Goal: Task Accomplishment & Management: Use online tool/utility

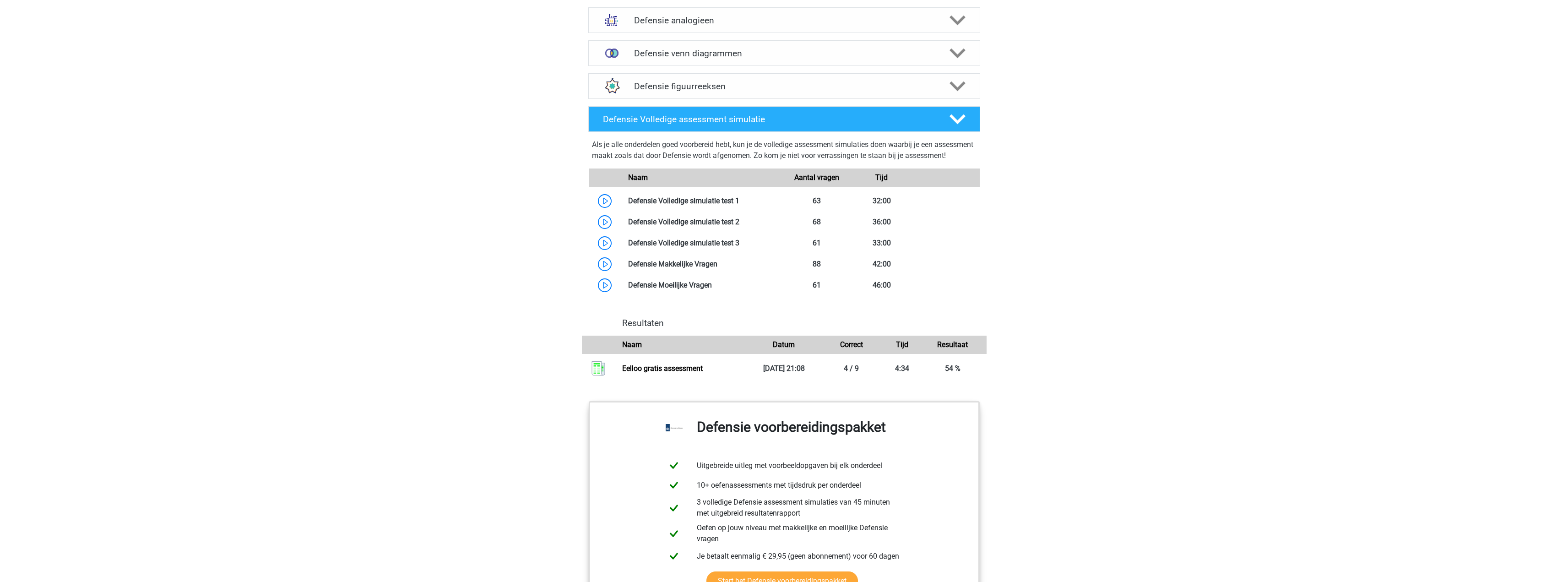
scroll to position [778, 0]
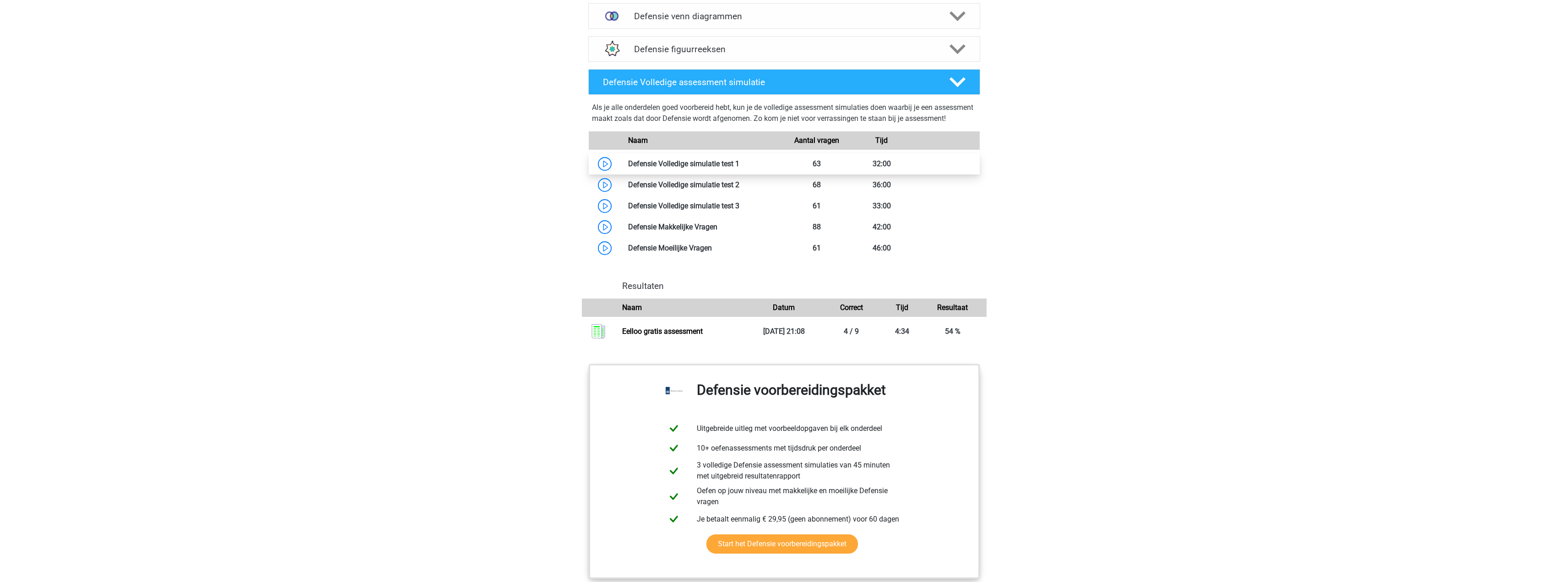
click at [740, 168] on link at bounding box center [740, 164] width 0 height 9
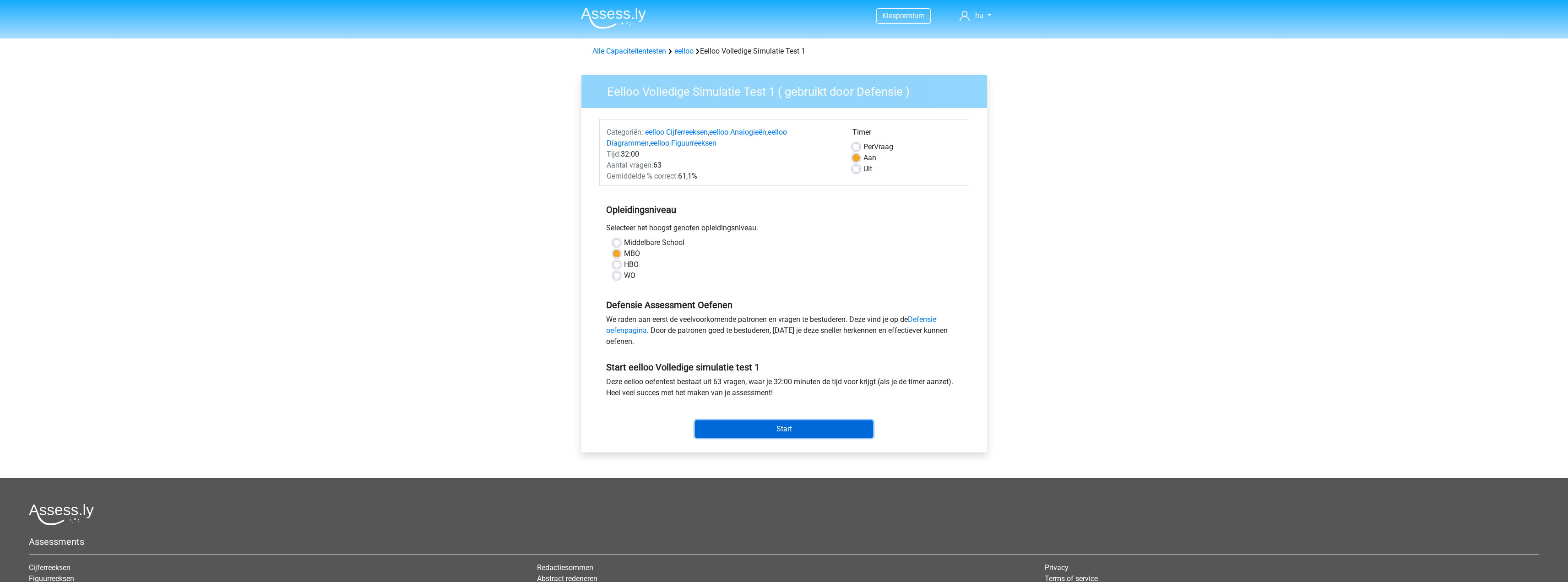
drag, startPoint x: 783, startPoint y: 423, endPoint x: 808, endPoint y: 415, distance: 26.2
click at [784, 423] on input "Start" at bounding box center [784, 429] width 178 height 18
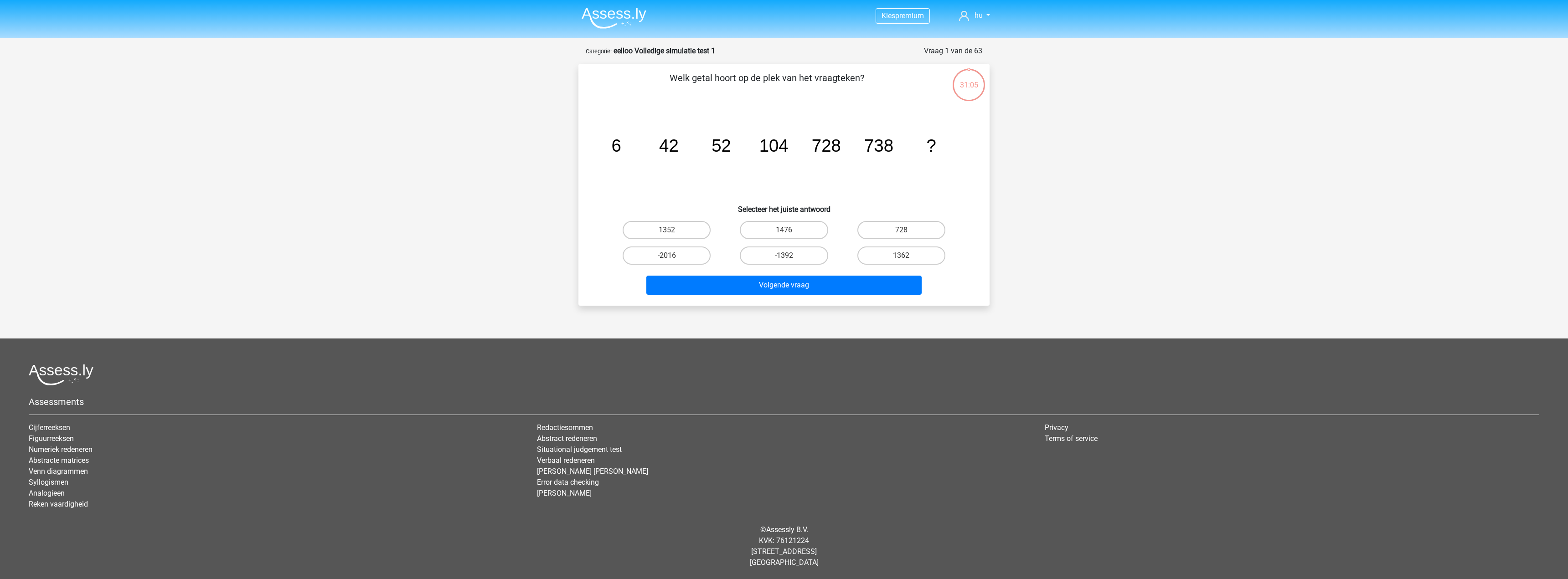
drag, startPoint x: 799, startPoint y: 227, endPoint x: 820, endPoint y: 269, distance: 47.0
click at [799, 228] on label "1476" at bounding box center [784, 230] width 88 height 18
click at [790, 230] on input "1476" at bounding box center [787, 232] width 6 height 6
radio input "true"
click at [812, 286] on button "Volgende vraag" at bounding box center [784, 286] width 276 height 19
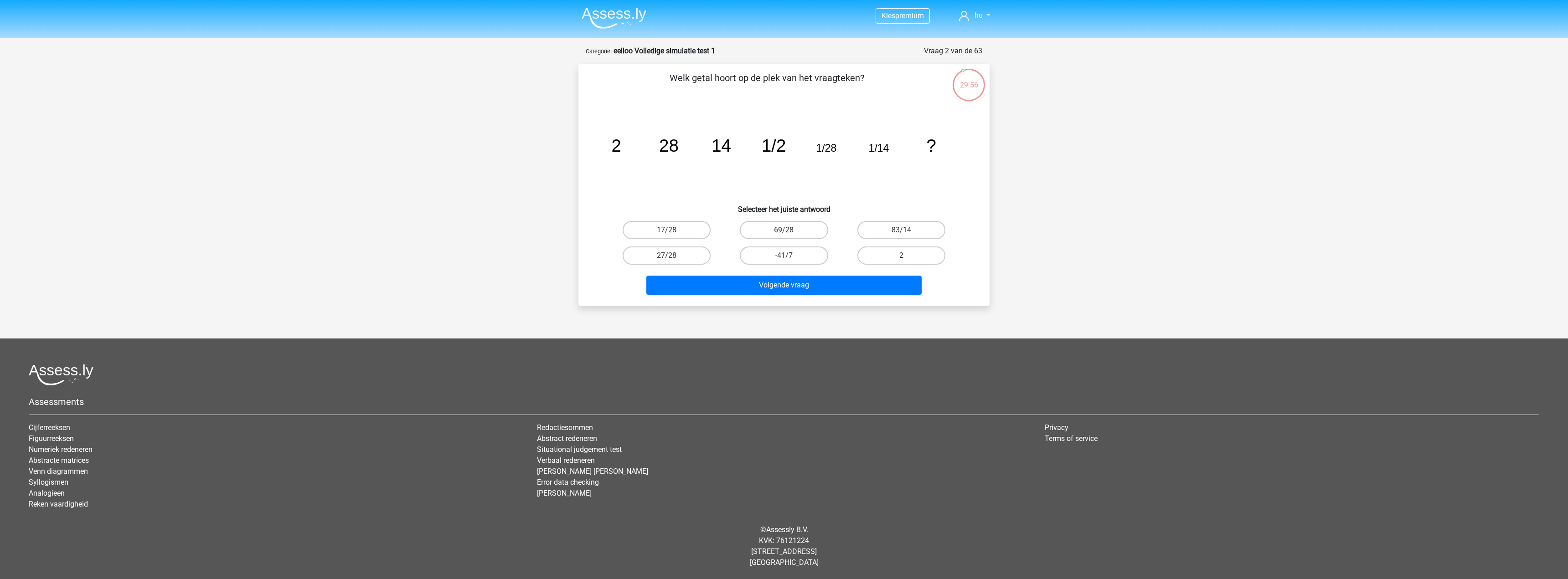
drag, startPoint x: 884, startPoint y: 257, endPoint x: 881, endPoint y: 260, distance: 4.2
click at [884, 257] on label "2" at bounding box center [902, 255] width 88 height 18
click at [901, 257] on input "2" at bounding box center [903, 258] width 6 height 6
radio input "true"
drag, startPoint x: 843, startPoint y: 284, endPoint x: 859, endPoint y: 274, distance: 18.9
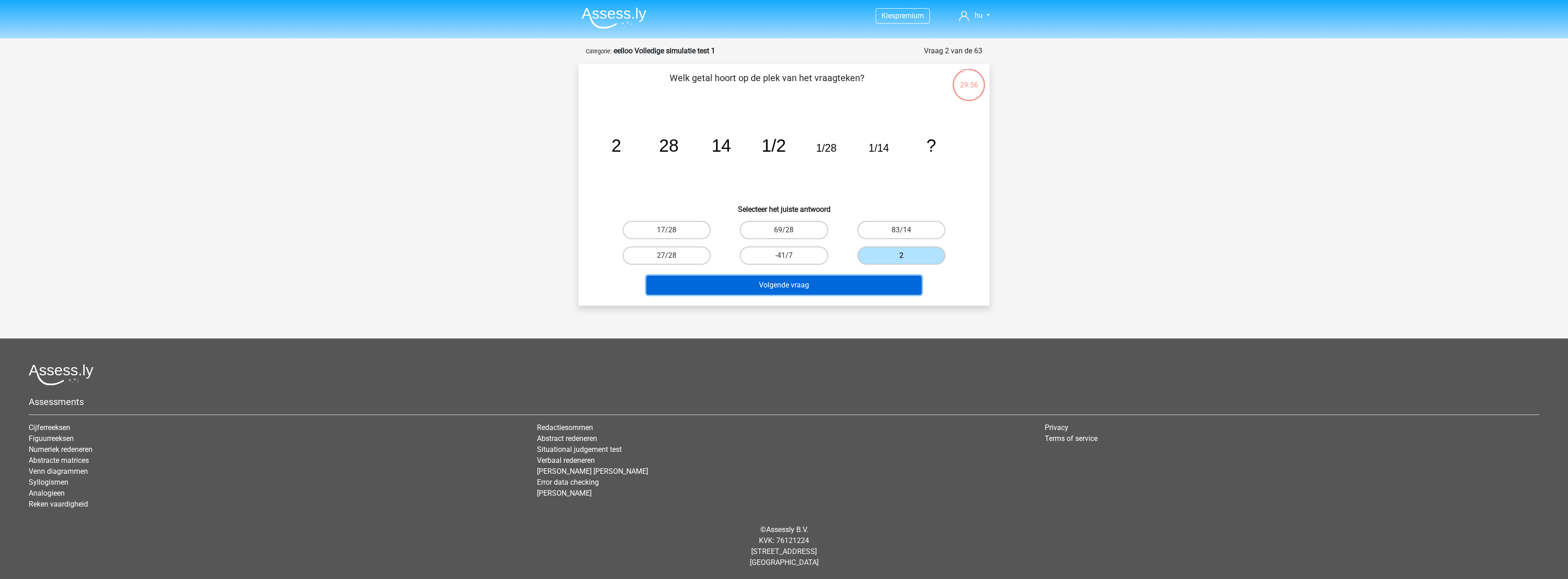
click at [842, 284] on button "Volgende vraag" at bounding box center [784, 286] width 276 height 19
click at [675, 260] on label "145/12" at bounding box center [666, 255] width 88 height 18
click at [673, 260] on input "145/12" at bounding box center [669, 258] width 6 height 6
radio input "true"
click at [772, 293] on button "Volgende vraag" at bounding box center [784, 286] width 276 height 19
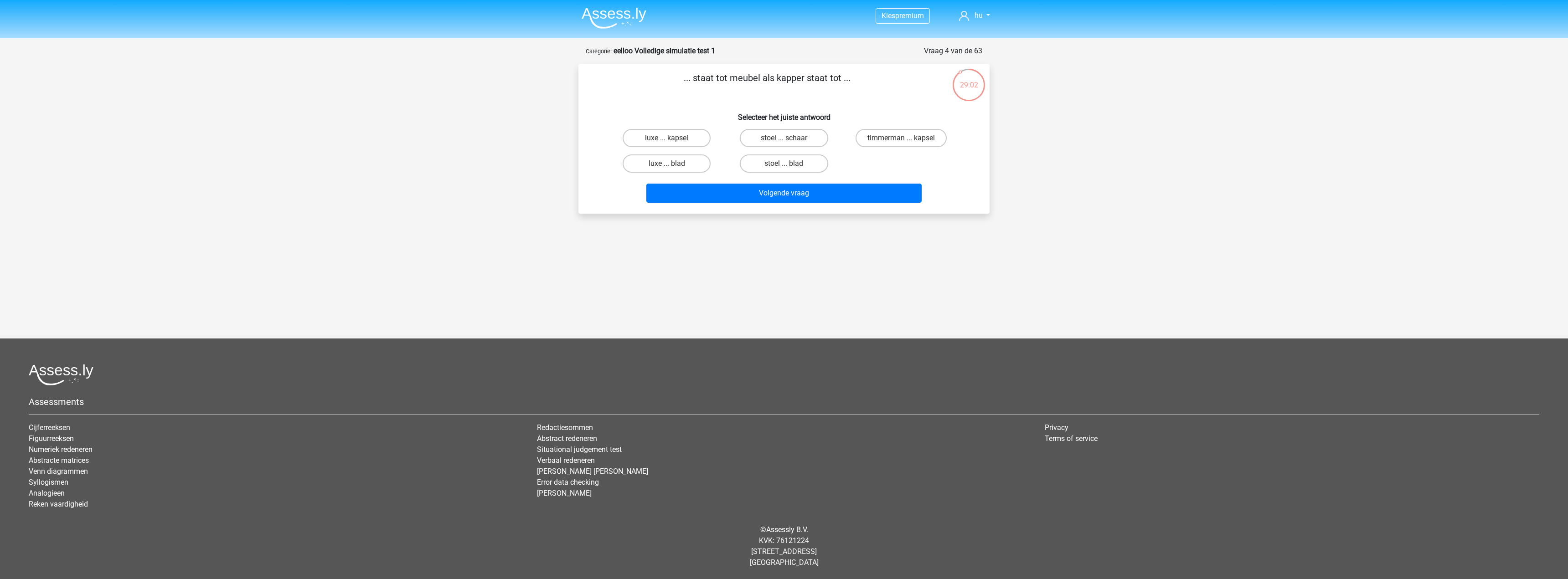
click at [869, 78] on p "... staat tot meubel als kapper staat tot ..." at bounding box center [767, 85] width 348 height 27
click at [872, 79] on p "... staat tot meubel als kapper staat tot ..." at bounding box center [767, 85] width 348 height 27
click at [908, 140] on label "timmerman ... kapsel" at bounding box center [901, 138] width 91 height 18
click at [907, 140] on input "timmerman ... kapsel" at bounding box center [903, 140] width 6 height 6
radio input "true"
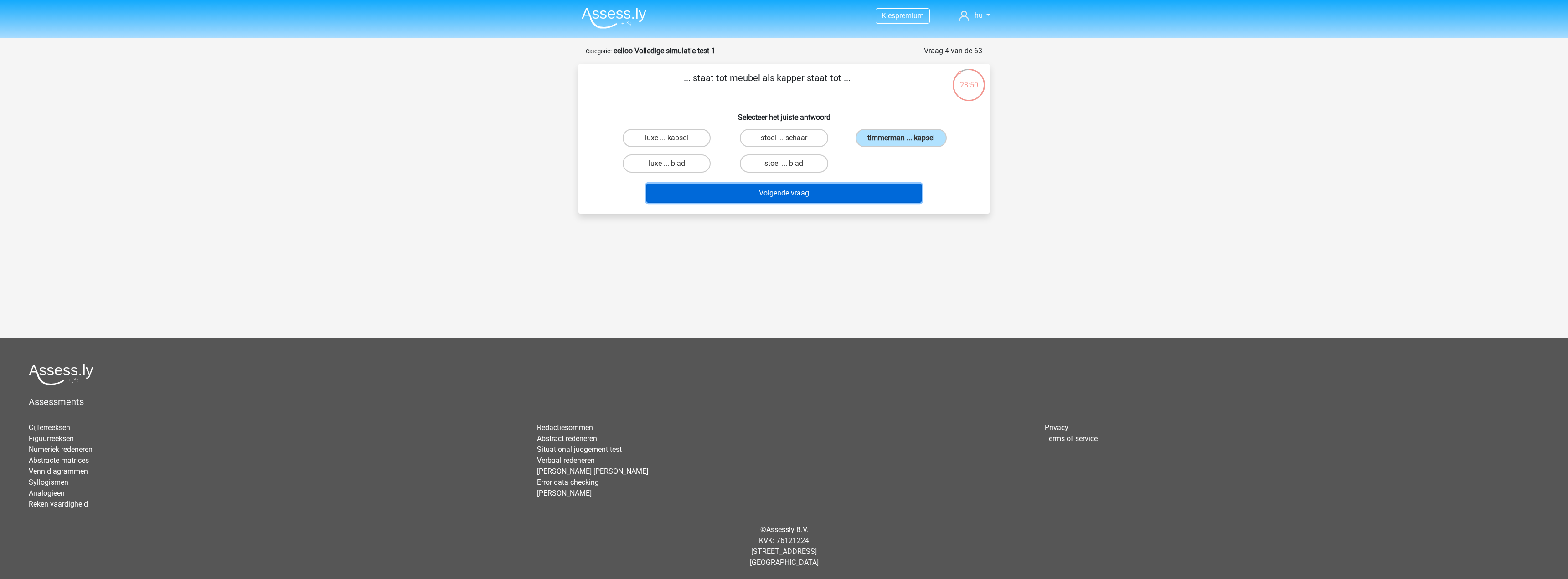
click at [843, 196] on button "Volgende vraag" at bounding box center [784, 193] width 276 height 19
drag, startPoint x: 677, startPoint y: 75, endPoint x: 867, endPoint y: 81, distance: 190.1
click at [852, 81] on p "bloemen staat tot ... als ... staat tot klas" at bounding box center [767, 85] width 348 height 27
click at [655, 136] on label "boeket ... leerlingen" at bounding box center [666, 138] width 88 height 18
click at [667, 138] on input "boeket ... leerlingen" at bounding box center [669, 140] width 6 height 6
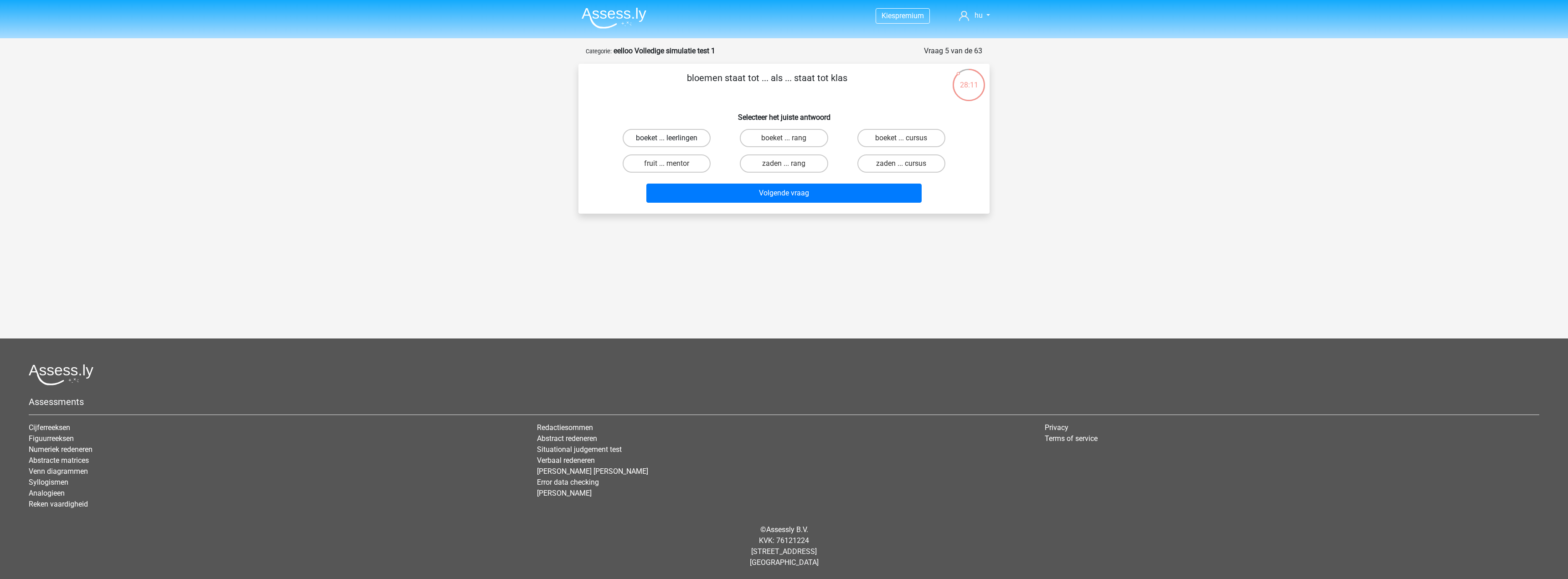
radio input "true"
click at [811, 198] on button "Volgende vraag" at bounding box center [784, 193] width 276 height 19
click at [690, 134] on label "luxe ... gewoonlijk" at bounding box center [666, 138] width 88 height 18
click at [673, 138] on input "luxe ... gewoonlijk" at bounding box center [669, 140] width 6 height 6
radio input "true"
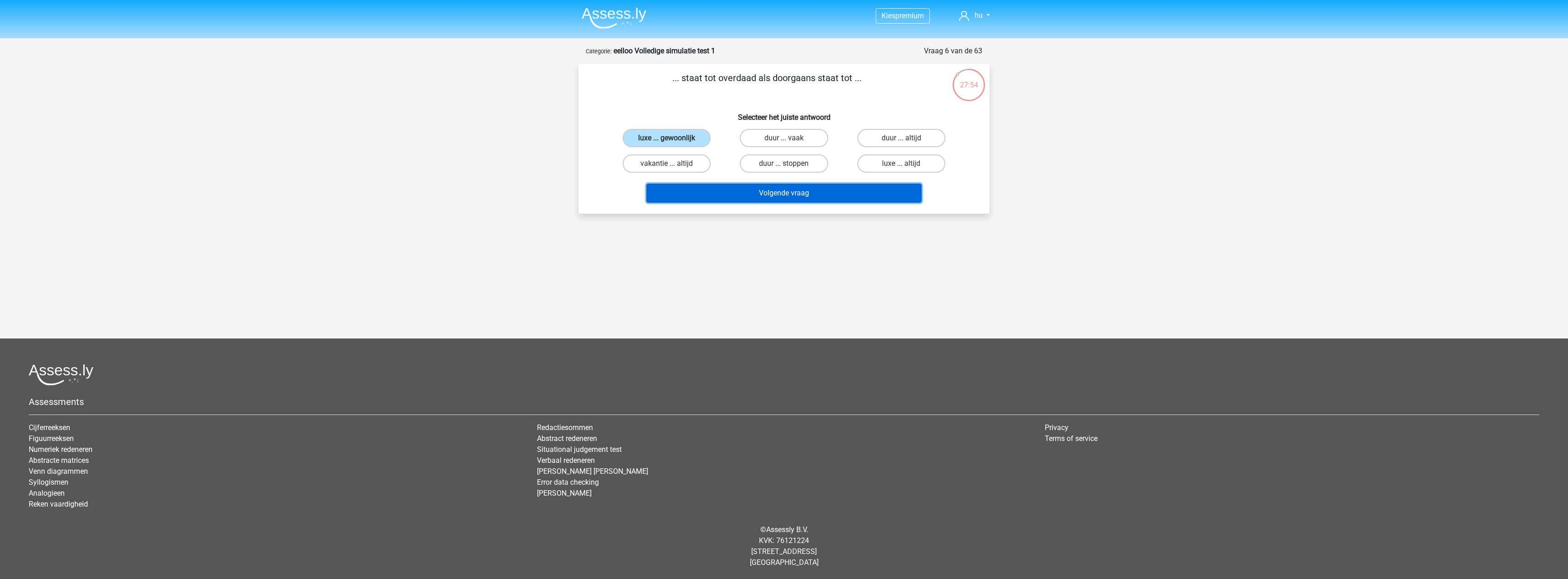
click at [773, 196] on button "Volgende vraag" at bounding box center [784, 193] width 276 height 19
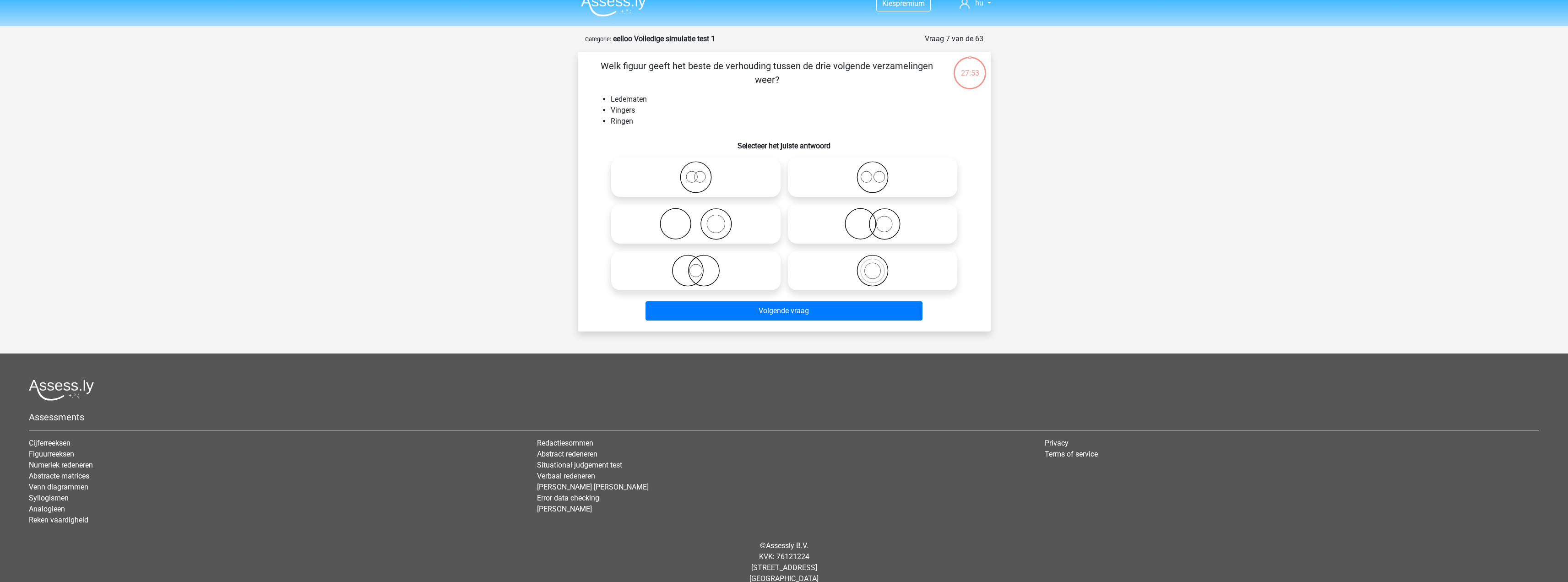
scroll to position [26, 0]
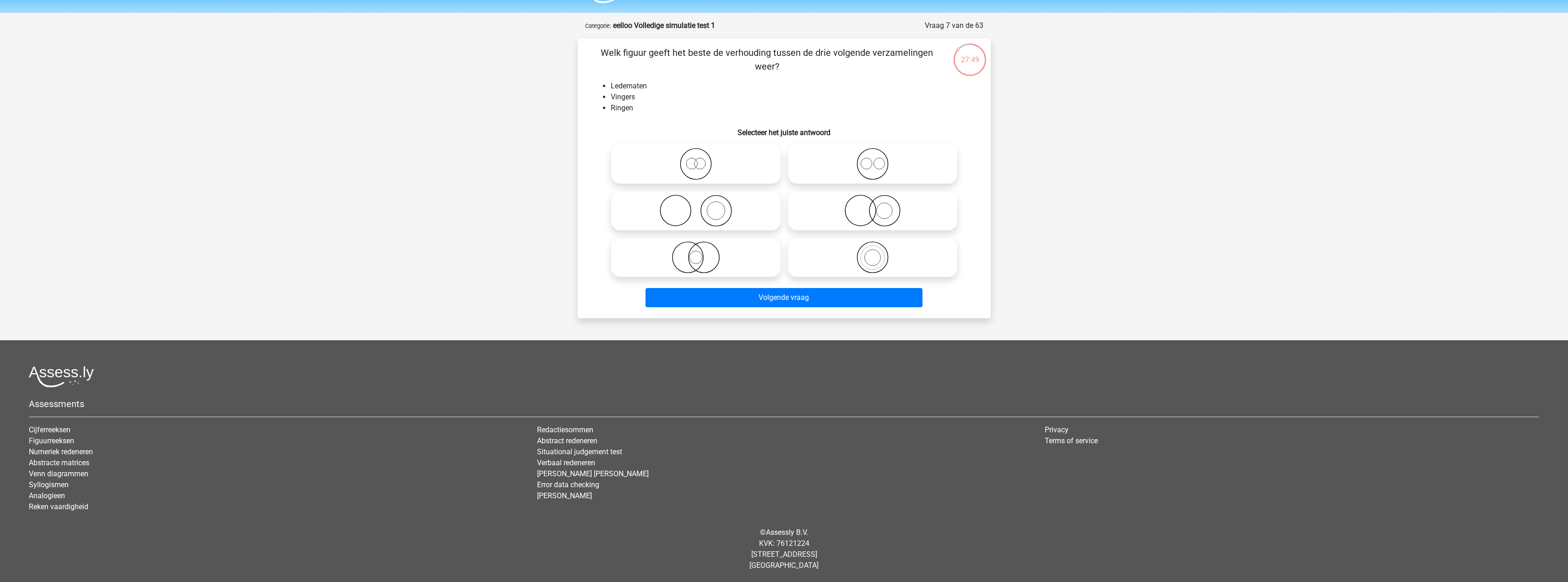
drag, startPoint x: 604, startPoint y: 58, endPoint x: 812, endPoint y: 76, distance: 208.8
click at [878, 60] on p "Welk figuur geeft het beste de verhouding tussen de drie volgende verzamelingen…" at bounding box center [767, 59] width 349 height 27
click at [806, 80] on div "Welk figuur geeft het beste de verhouding tussen de drie volgende verzamelingen…" at bounding box center [784, 178] width 405 height 265
drag, startPoint x: 625, startPoint y: 84, endPoint x: 640, endPoint y: 96, distance: 19.2
click at [615, 84] on li "Ledematen" at bounding box center [793, 87] width 365 height 11
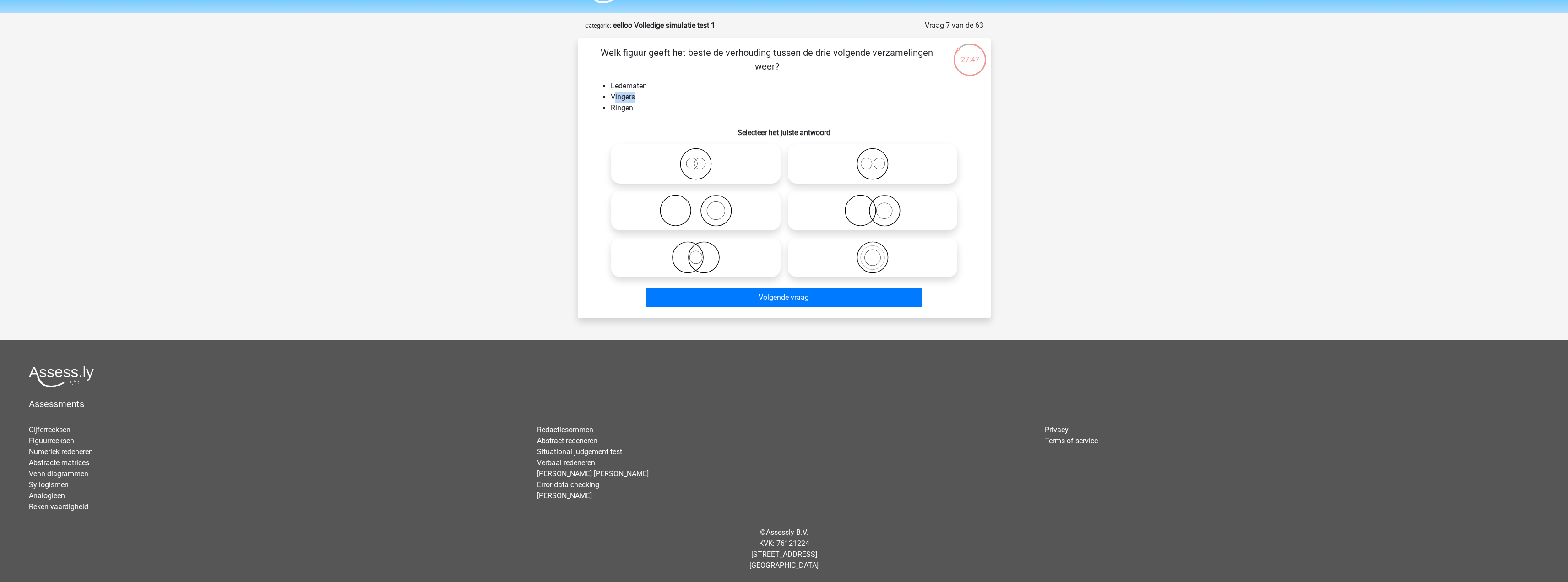
drag, startPoint x: 640, startPoint y: 98, endPoint x: 620, endPoint y: 101, distance: 20.2
click at [614, 98] on li "Vingers" at bounding box center [793, 97] width 365 height 11
click at [611, 111] on li "Ringen" at bounding box center [793, 108] width 365 height 11
drag, startPoint x: 617, startPoint y: 107, endPoint x: 610, endPoint y: 108, distance: 7.1
click at [611, 108] on li "Ringen" at bounding box center [793, 108] width 365 height 11
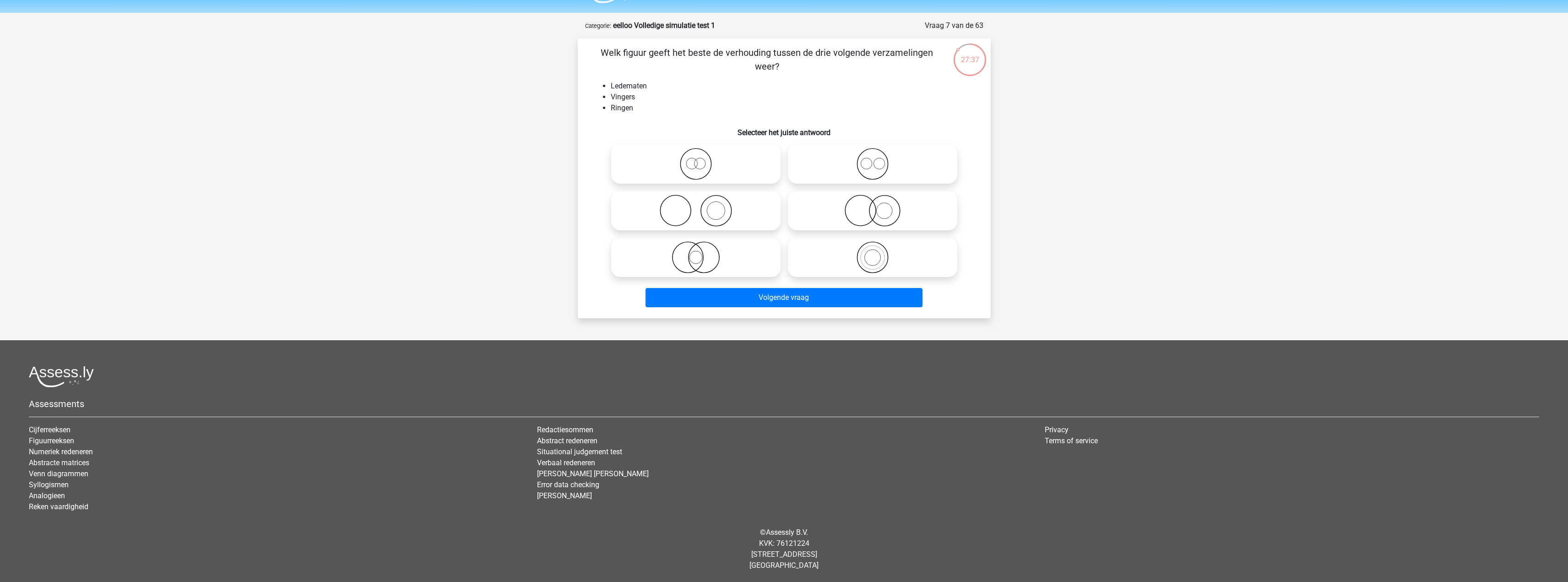
click at [623, 88] on li "Ledematen" at bounding box center [793, 87] width 365 height 11
drag, startPoint x: 631, startPoint y: 109, endPoint x: 613, endPoint y: 107, distance: 18.1
click at [607, 110] on ul "Ledematen Vingers Ringen" at bounding box center [784, 97] width 384 height 33
click at [707, 159] on icon at bounding box center [695, 164] width 162 height 32
click at [702, 159] on input "radio" at bounding box center [698, 156] width 6 height 6
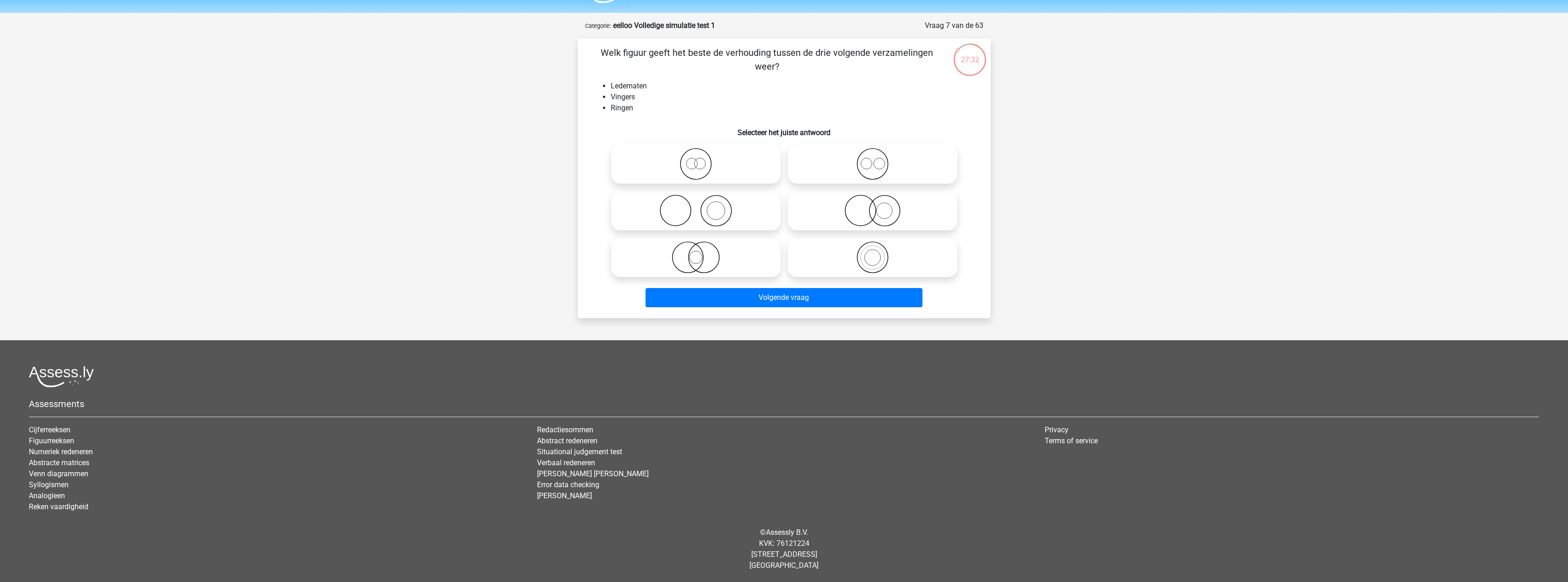
radio input "true"
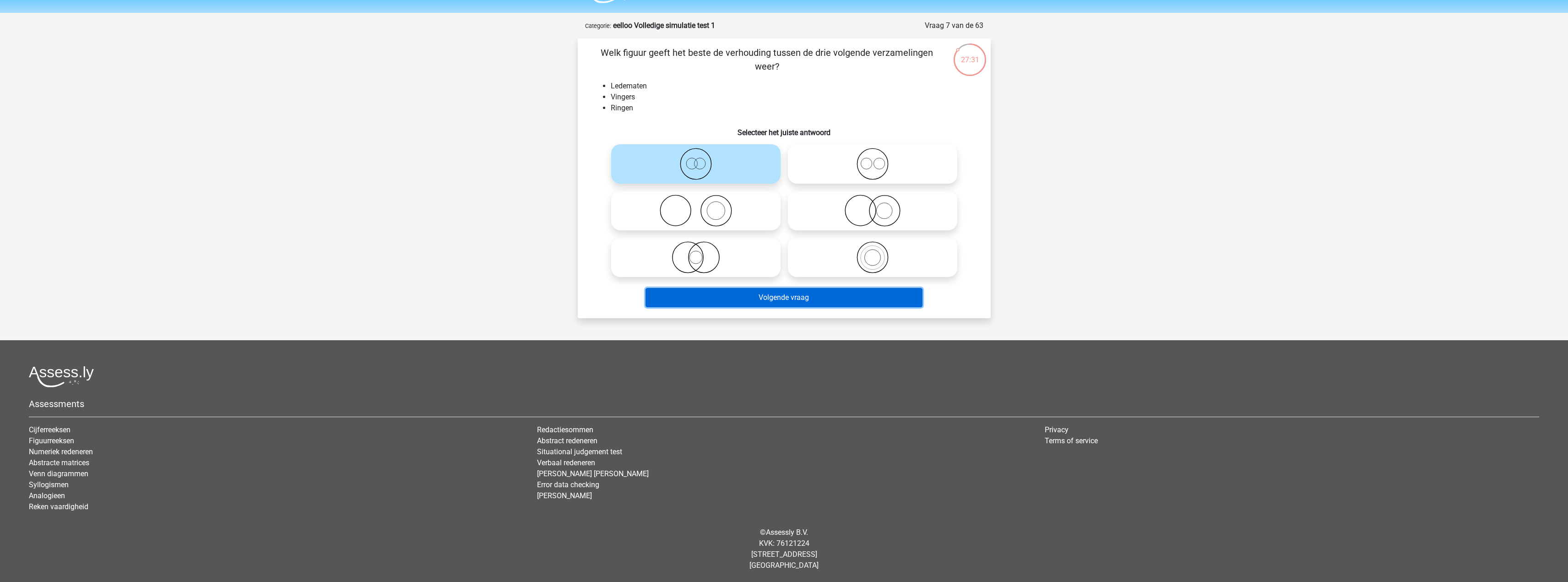
click at [832, 303] on button "Volgende vraag" at bounding box center [784, 297] width 277 height 19
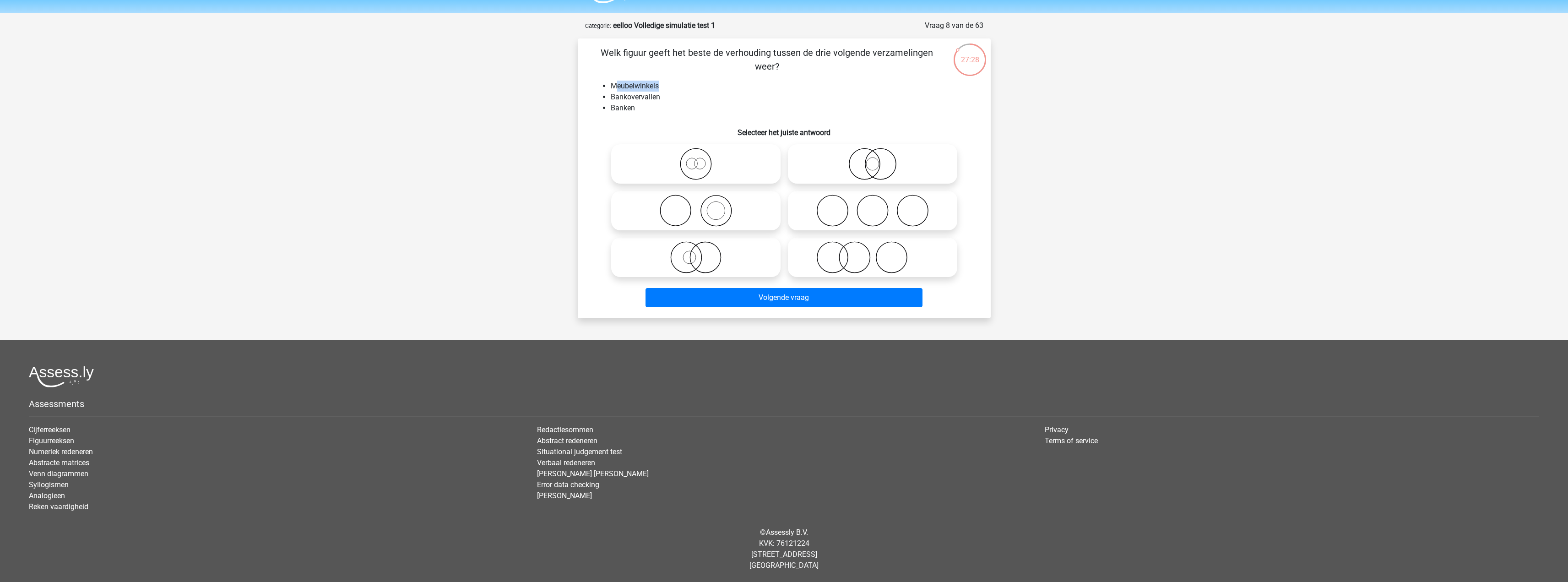
drag, startPoint x: 615, startPoint y: 86, endPoint x: 672, endPoint y: 87, distance: 57.0
click at [672, 87] on li "Meubelwinkels" at bounding box center [793, 87] width 365 height 11
drag, startPoint x: 672, startPoint y: 98, endPoint x: 611, endPoint y: 97, distance: 61.0
click at [612, 97] on li "Bankovervallen" at bounding box center [793, 97] width 365 height 11
click at [595, 115] on div "Welk figuur geeft het beste de verhouding tussen de drie volgende verzamelingen…" at bounding box center [784, 178] width 405 height 265
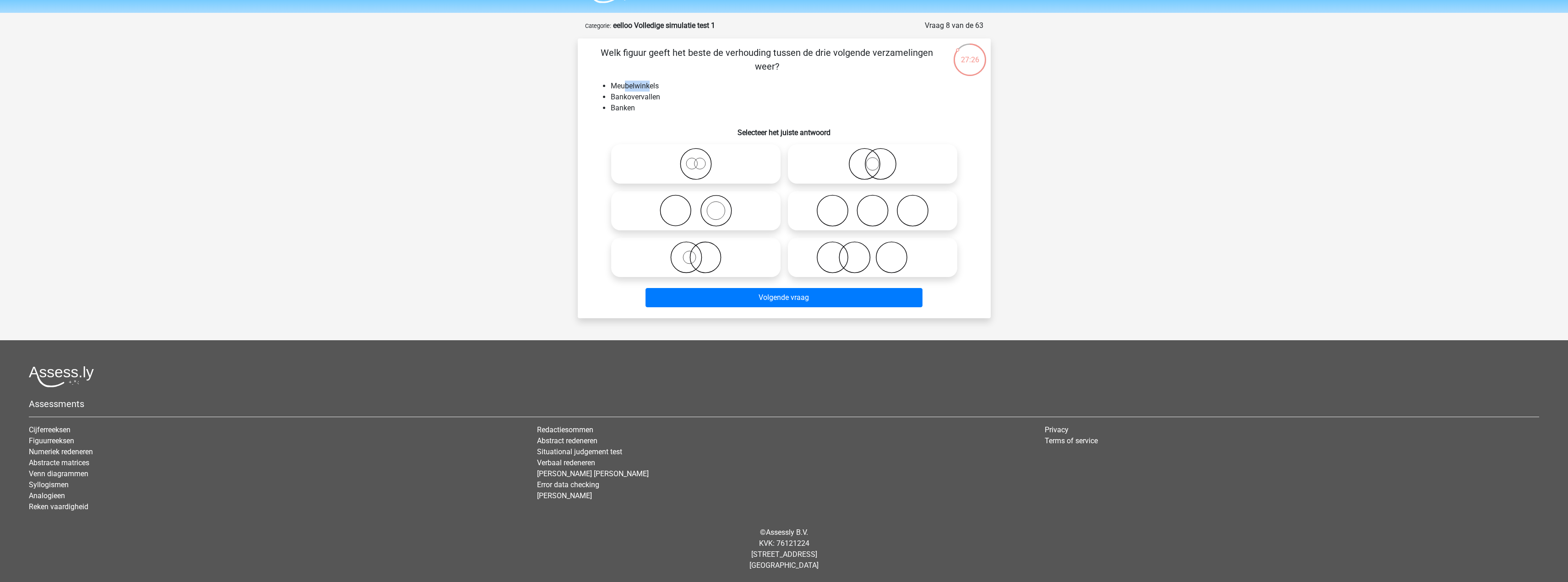
click at [660, 83] on li "Meubelwinkels" at bounding box center [793, 87] width 365 height 11
drag, startPoint x: 663, startPoint y: 96, endPoint x: 608, endPoint y: 98, distance: 55.0
click at [615, 95] on li "Bankovervallen" at bounding box center [793, 97] width 365 height 11
click at [669, 85] on li "Meubelwinkels" at bounding box center [793, 87] width 365 height 11
drag, startPoint x: 627, startPoint y: 110, endPoint x: 609, endPoint y: 107, distance: 18.2
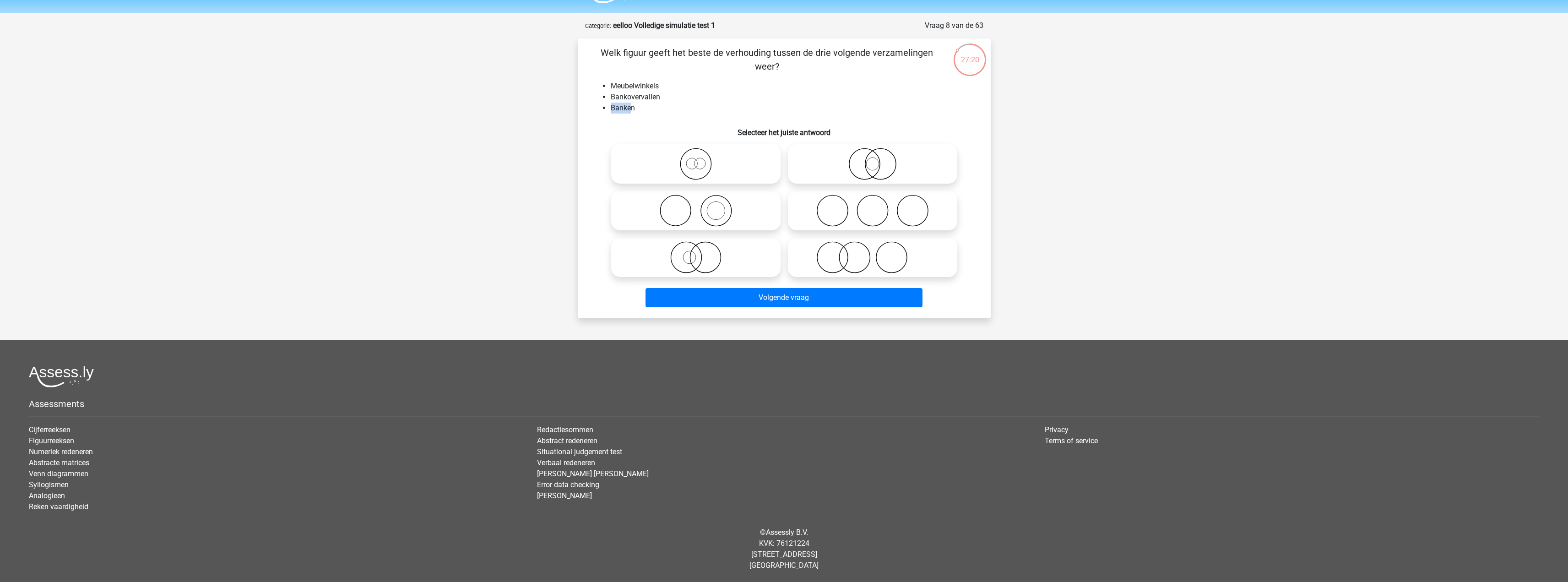
click at [609, 107] on ul "Meubelwinkels Bankovervallen Banken" at bounding box center [784, 97] width 384 height 33
drag, startPoint x: 618, startPoint y: 95, endPoint x: 651, endPoint y: 95, distance: 33.0
click at [651, 95] on li "Bankovervallen" at bounding box center [793, 97] width 365 height 11
click at [719, 213] on icon at bounding box center [695, 211] width 162 height 32
click at [702, 206] on input "radio" at bounding box center [698, 203] width 6 height 6
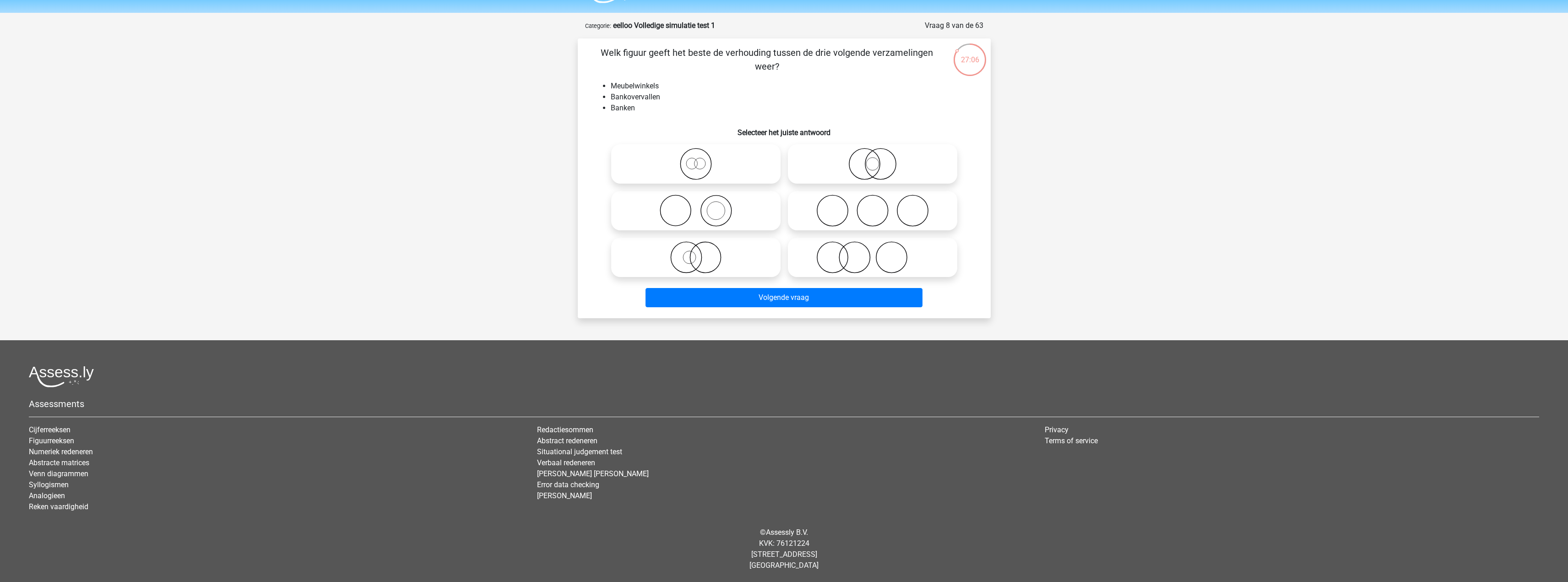
radio input "true"
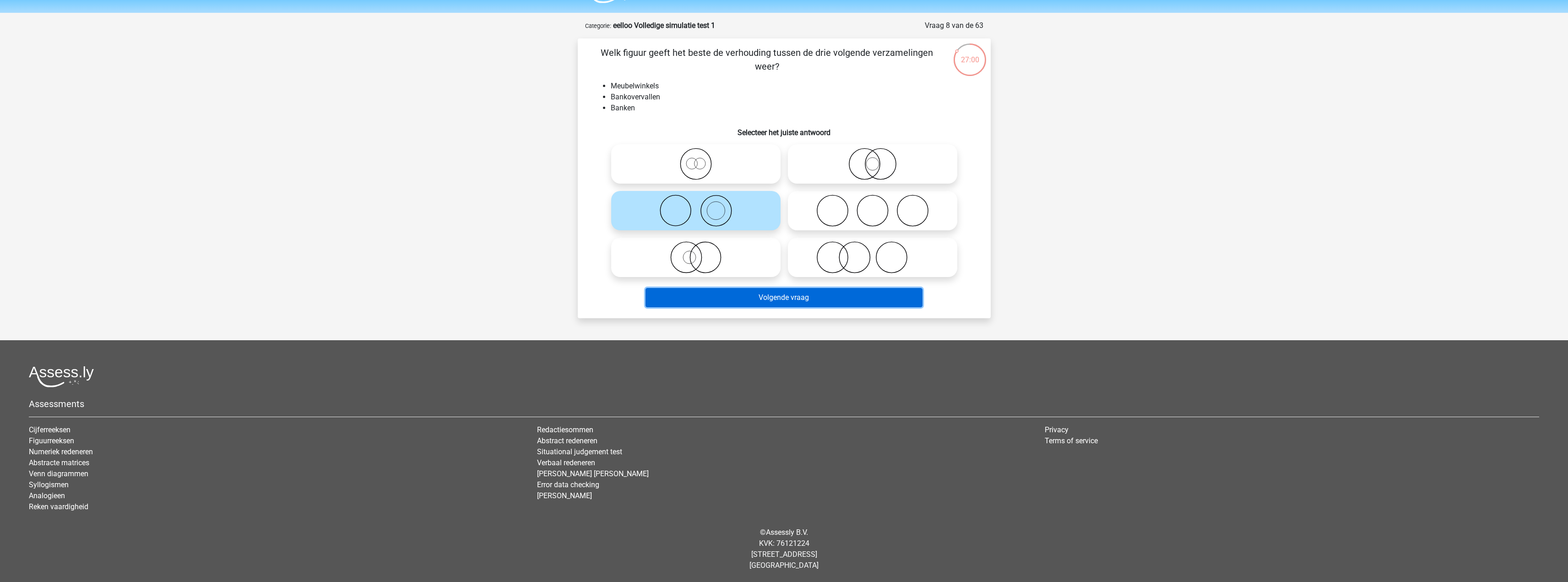
click at [782, 291] on button "Volgende vraag" at bounding box center [784, 297] width 277 height 19
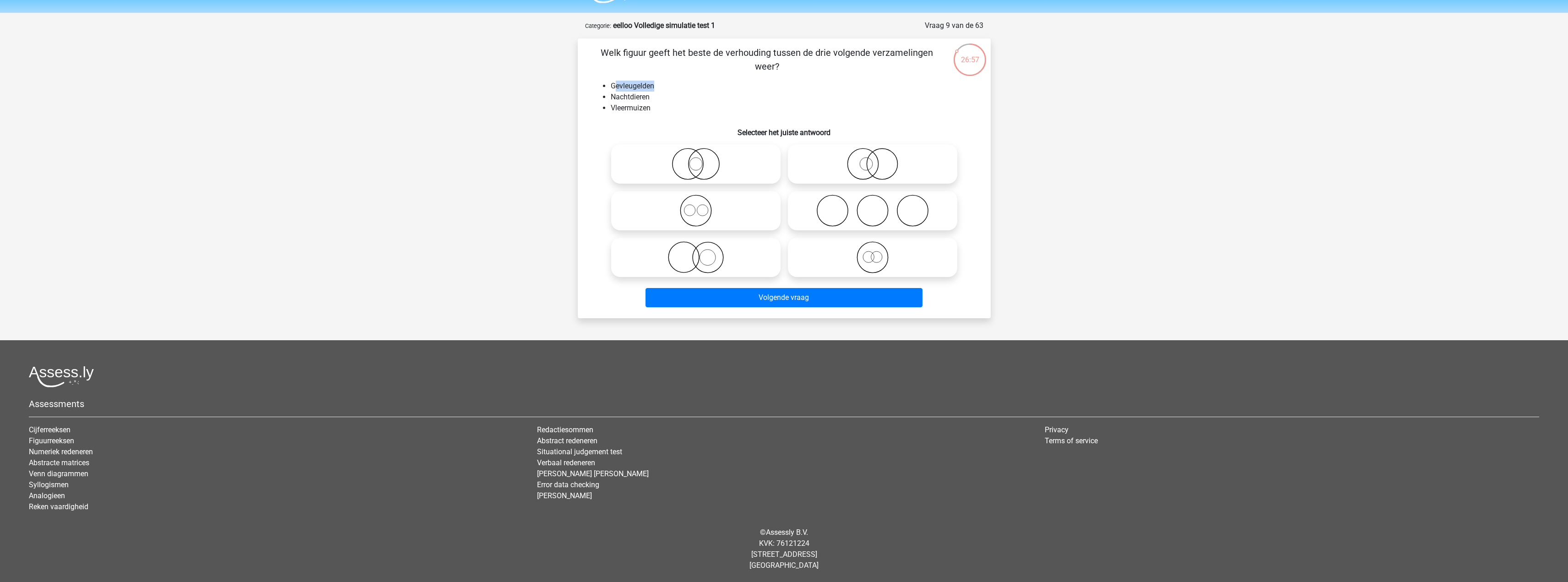
drag, startPoint x: 661, startPoint y: 85, endPoint x: 615, endPoint y: 87, distance: 46.0
click at [615, 87] on li "Gevleugelden" at bounding box center [793, 87] width 365 height 11
drag, startPoint x: 603, startPoint y: 95, endPoint x: 643, endPoint y: 91, distance: 40.2
click at [642, 89] on ul "Gevleugelden Nachtdieren Vleermuizen" at bounding box center [784, 97] width 384 height 33
drag, startPoint x: 632, startPoint y: 110, endPoint x: 611, endPoint y: 105, distance: 21.6
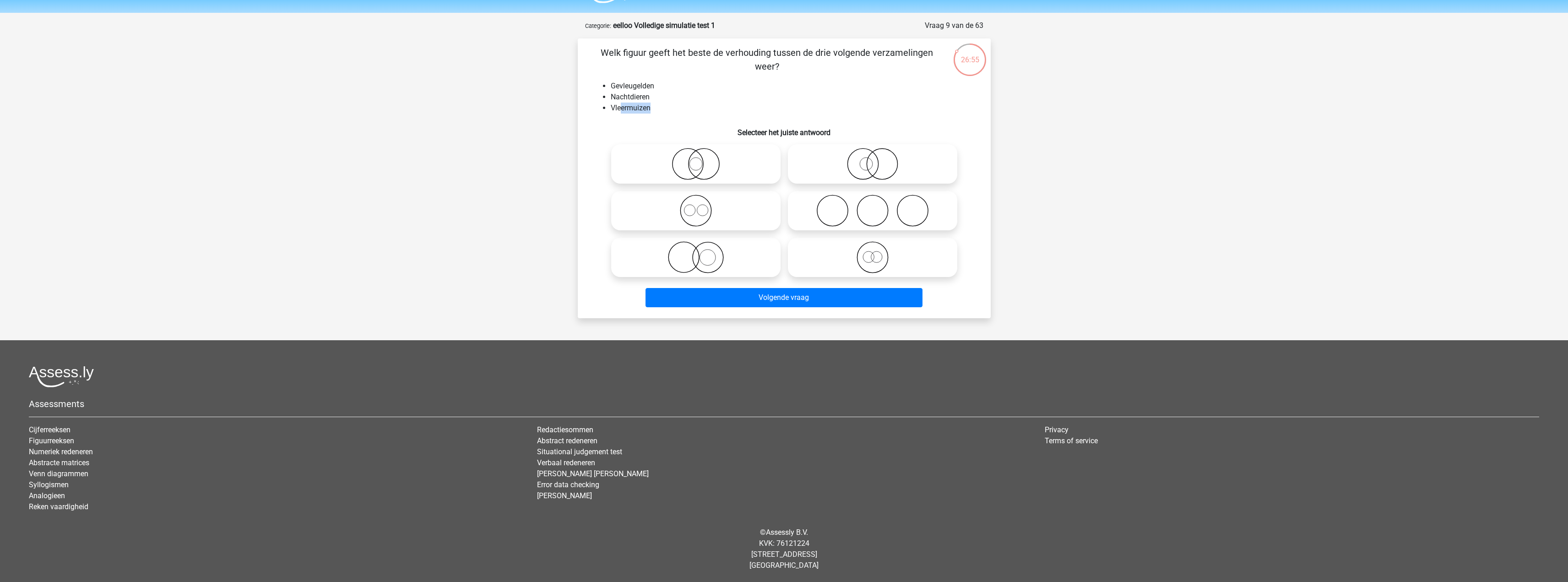
click at [614, 107] on li "Vleermuizen" at bounding box center [793, 108] width 365 height 11
drag, startPoint x: 611, startPoint y: 86, endPoint x: 655, endPoint y: 86, distance: 44.0
click at [655, 86] on li "Gevleugelden" at bounding box center [793, 87] width 365 height 11
copy li "Gevleugelden"
click at [873, 261] on icon at bounding box center [873, 257] width 162 height 32
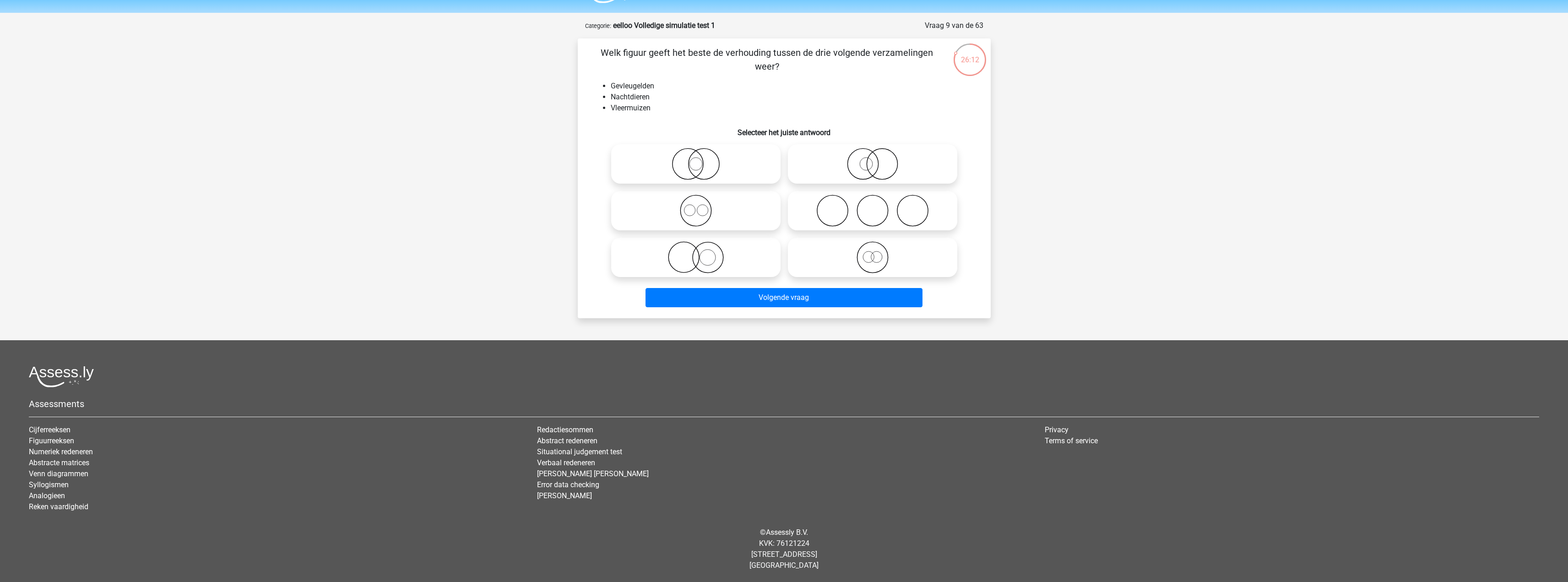
click at [873, 253] on input "radio" at bounding box center [875, 249] width 6 height 6
radio input "true"
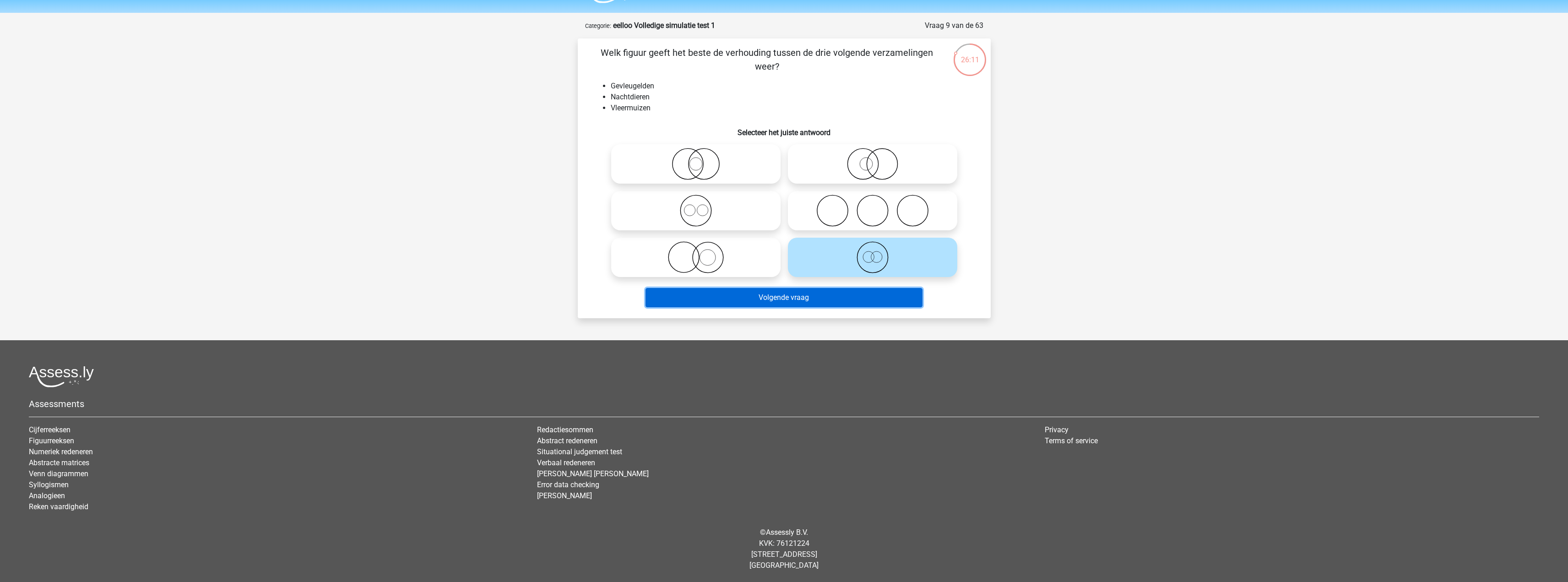
click at [843, 303] on button "Volgende vraag" at bounding box center [784, 297] width 277 height 19
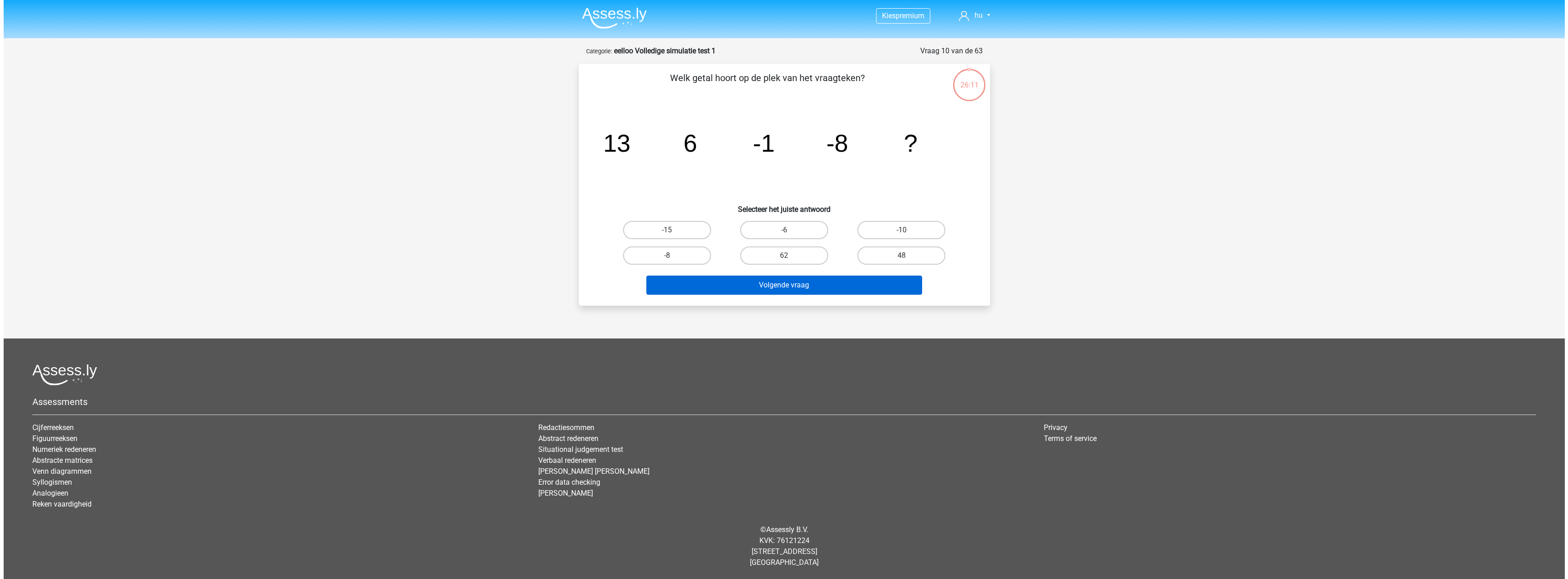
scroll to position [0, 0]
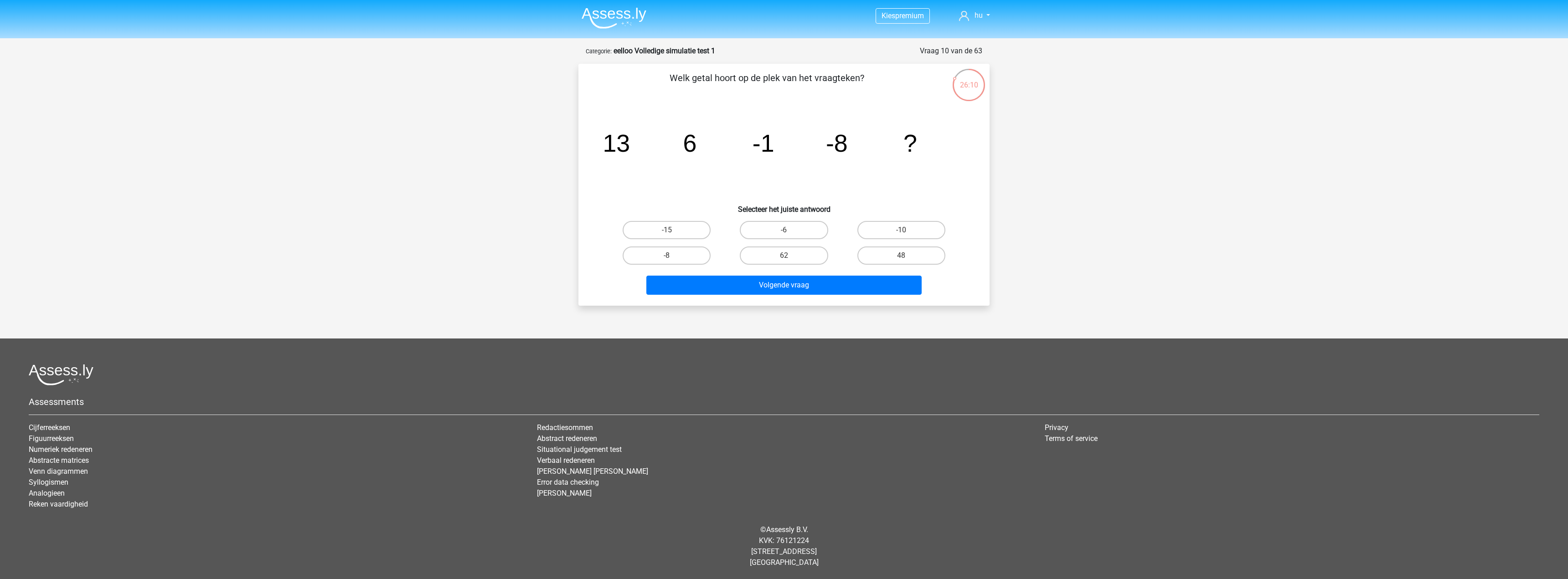
drag, startPoint x: 906, startPoint y: 81, endPoint x: 966, endPoint y: 81, distance: 60.0
click at [961, 81] on div "26:10 Vraag 10 van de 63 Categorie: eelloo Volledige simulatie test 1 Welk geta…" at bounding box center [784, 175] width 426 height 260
drag, startPoint x: 893, startPoint y: 144, endPoint x: 888, endPoint y: 146, distance: 5.4
click at [891, 145] on icon "image/svg+xml 13 6 -1 -8 ?" at bounding box center [784, 152] width 367 height 92
drag, startPoint x: 602, startPoint y: 148, endPoint x: 872, endPoint y: 148, distance: 270.0
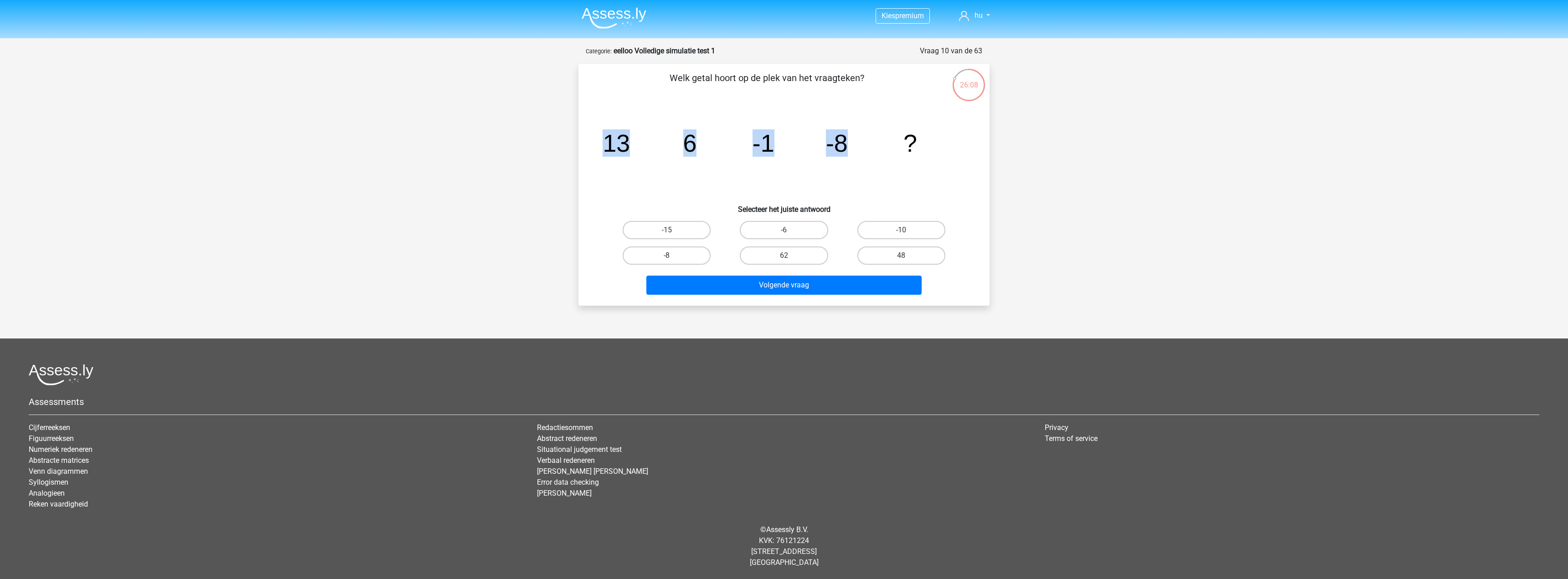
click at [872, 148] on div "image/svg+xml 13 6 -1 -8 ?" at bounding box center [784, 152] width 382 height 92
click at [694, 146] on tspan "6" at bounding box center [689, 143] width 14 height 27
drag, startPoint x: 681, startPoint y: 146, endPoint x: 580, endPoint y: 144, distance: 101.0
click at [580, 144] on div "Welk getal hoort op de plek van het vraagteken? image/svg+xml 13 6 -1 -8 ? Sele…" at bounding box center [784, 184] width 411 height 242
drag, startPoint x: 775, startPoint y: 146, endPoint x: 650, endPoint y: 148, distance: 125.0
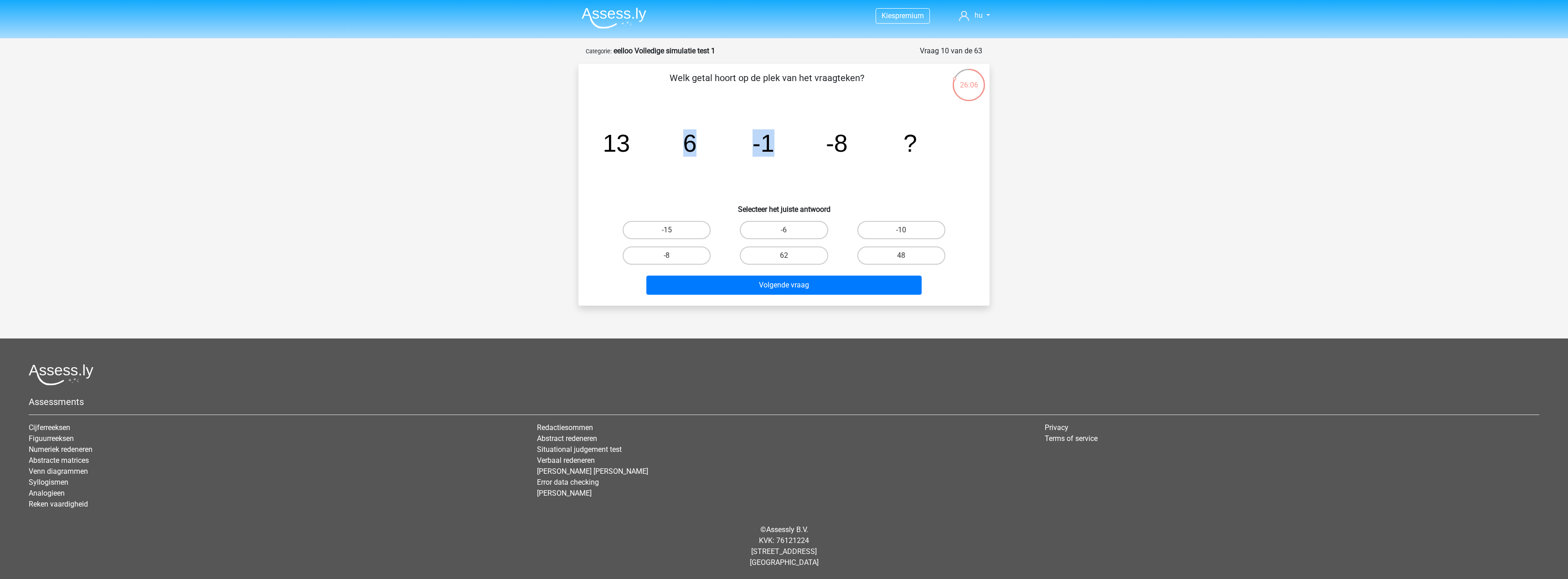
click at [650, 148] on icon "image/svg+xml 13 6 -1 -8 ?" at bounding box center [784, 152] width 367 height 92
drag, startPoint x: 863, startPoint y: 146, endPoint x: 671, endPoint y: 146, distance: 192.0
click at [679, 146] on icon "image/svg+xml 13 6 -1 -8 ?" at bounding box center [784, 152] width 367 height 92
click at [891, 145] on icon "image/svg+xml 13 6 -1 -8 ?" at bounding box center [784, 152] width 367 height 92
drag, startPoint x: 695, startPoint y: 222, endPoint x: 693, endPoint y: 231, distance: 9.2
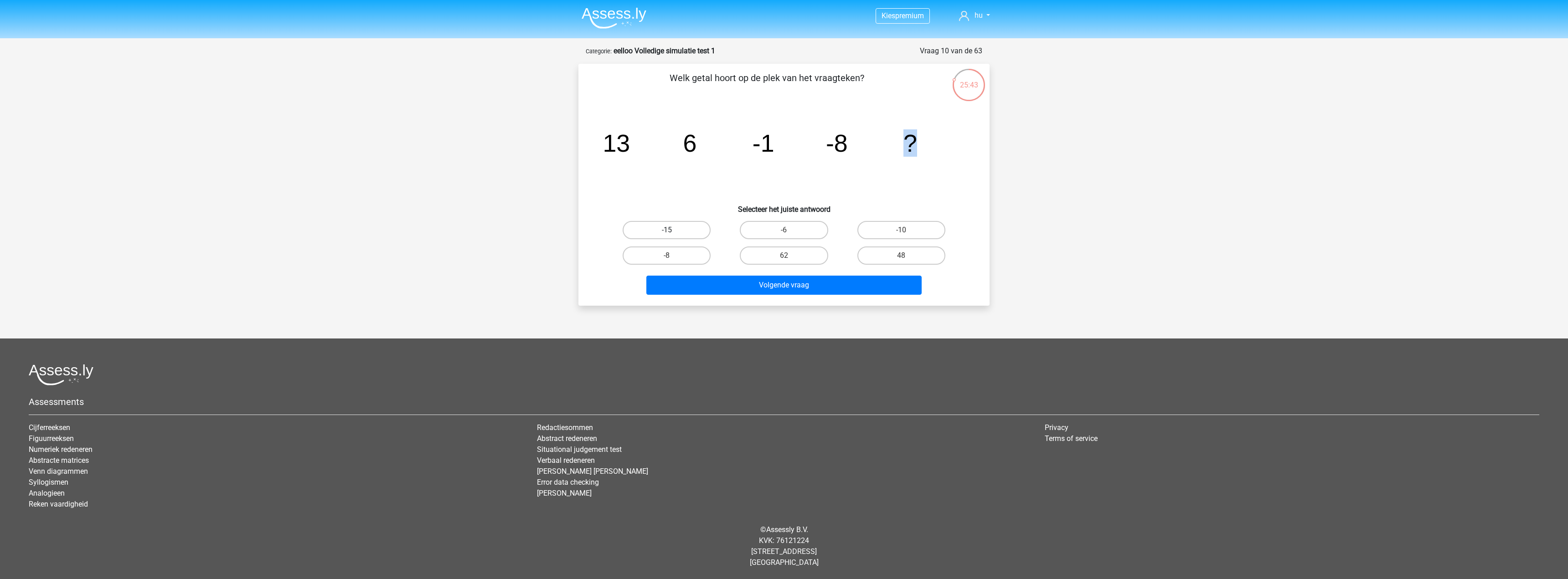
click at [694, 222] on label "-15" at bounding box center [666, 230] width 88 height 18
click at [673, 230] on input "-15" at bounding box center [669, 232] width 6 height 6
radio input "true"
click at [836, 286] on button "Volgende vraag" at bounding box center [784, 286] width 276 height 19
click at [893, 148] on icon "image/svg+xml 9 99 -90 189 -279 468 -747 ?" at bounding box center [784, 152] width 367 height 92
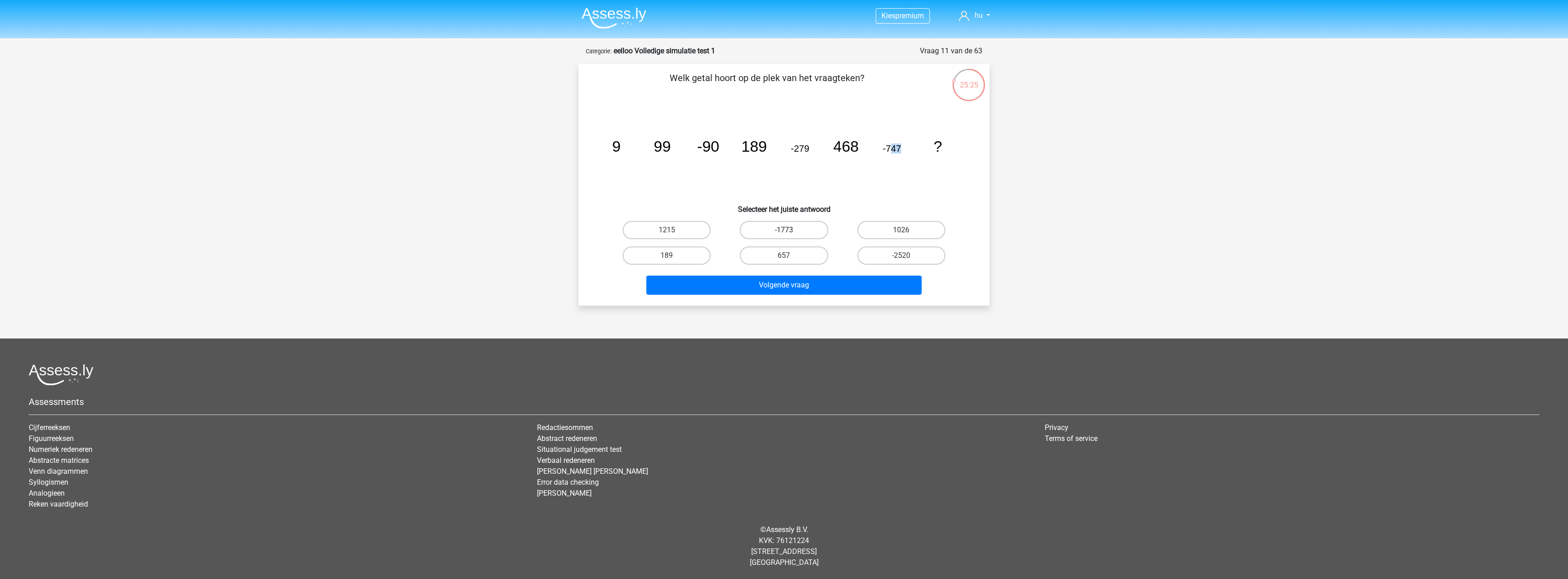
click at [761, 232] on label "-1773" at bounding box center [784, 230] width 88 height 18
click at [784, 232] on input "-1773" at bounding box center [787, 232] width 6 height 6
radio input "true"
click at [772, 281] on button "Volgende vraag" at bounding box center [784, 286] width 276 height 19
drag, startPoint x: 654, startPoint y: 146, endPoint x: 945, endPoint y: 140, distance: 291.1
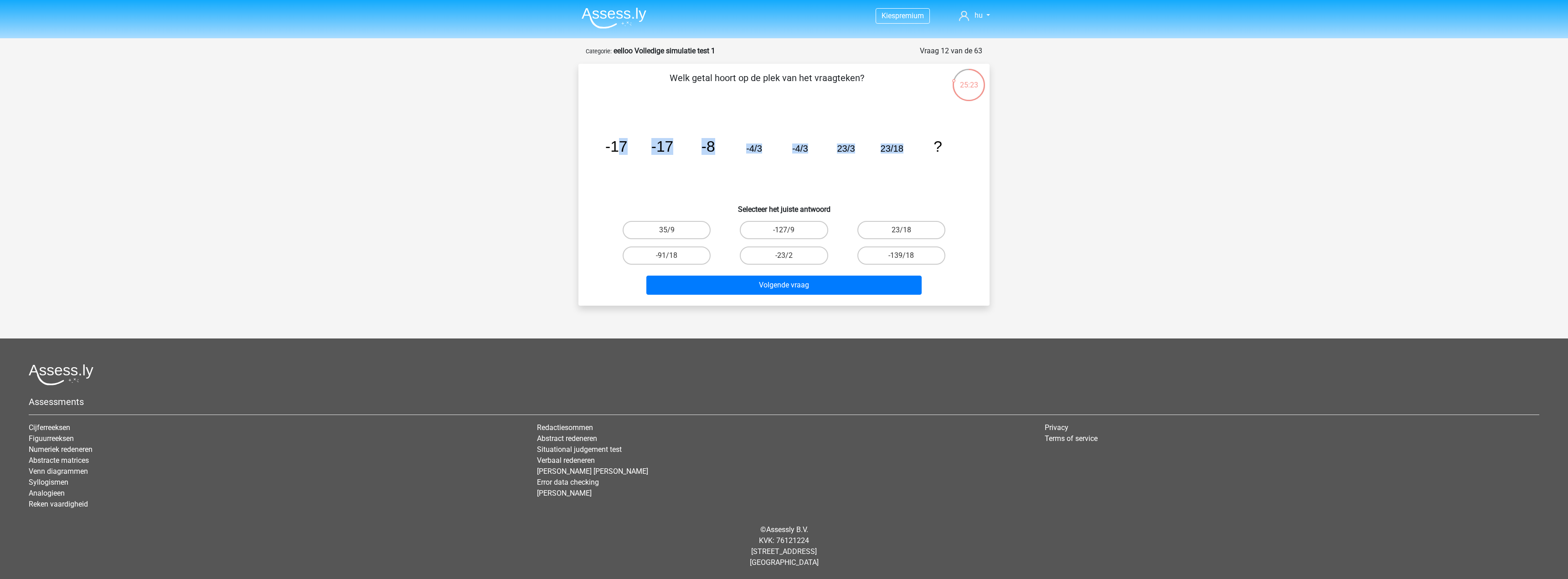
click at [920, 139] on icon "image/svg+xml -17 -17 -8 -4/3 -4/3 23/3 23/18 ?" at bounding box center [784, 152] width 367 height 92
click at [950, 173] on icon "image/svg+xml -17 -17 -8 -4/3 -4/3 23/3 23/18 ?" at bounding box center [784, 152] width 367 height 92
drag, startPoint x: 848, startPoint y: 150, endPoint x: 858, endPoint y: 148, distance: 10.2
click at [849, 150] on tspan "23/3" at bounding box center [846, 148] width 18 height 10
drag, startPoint x: 902, startPoint y: 147, endPoint x: 910, endPoint y: 150, distance: 8.5
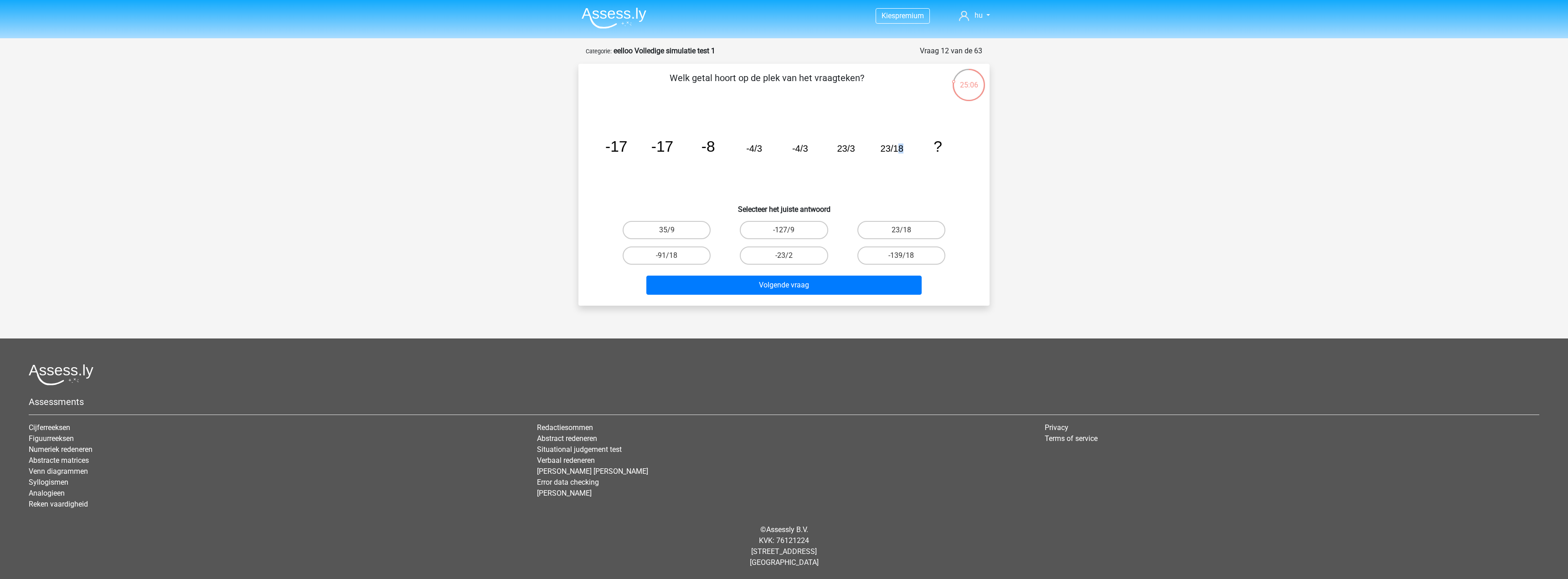
click at [909, 148] on icon "image/svg+xml -17 -17 -8 -4/3 -4/3 23/3 23/18 ?" at bounding box center [784, 152] width 367 height 92
click at [802, 252] on label "-23/2" at bounding box center [784, 255] width 88 height 18
click at [790, 255] on input "-23/2" at bounding box center [787, 258] width 6 height 6
radio input "true"
drag, startPoint x: 808, startPoint y: 292, endPoint x: 810, endPoint y: 280, distance: 12.2
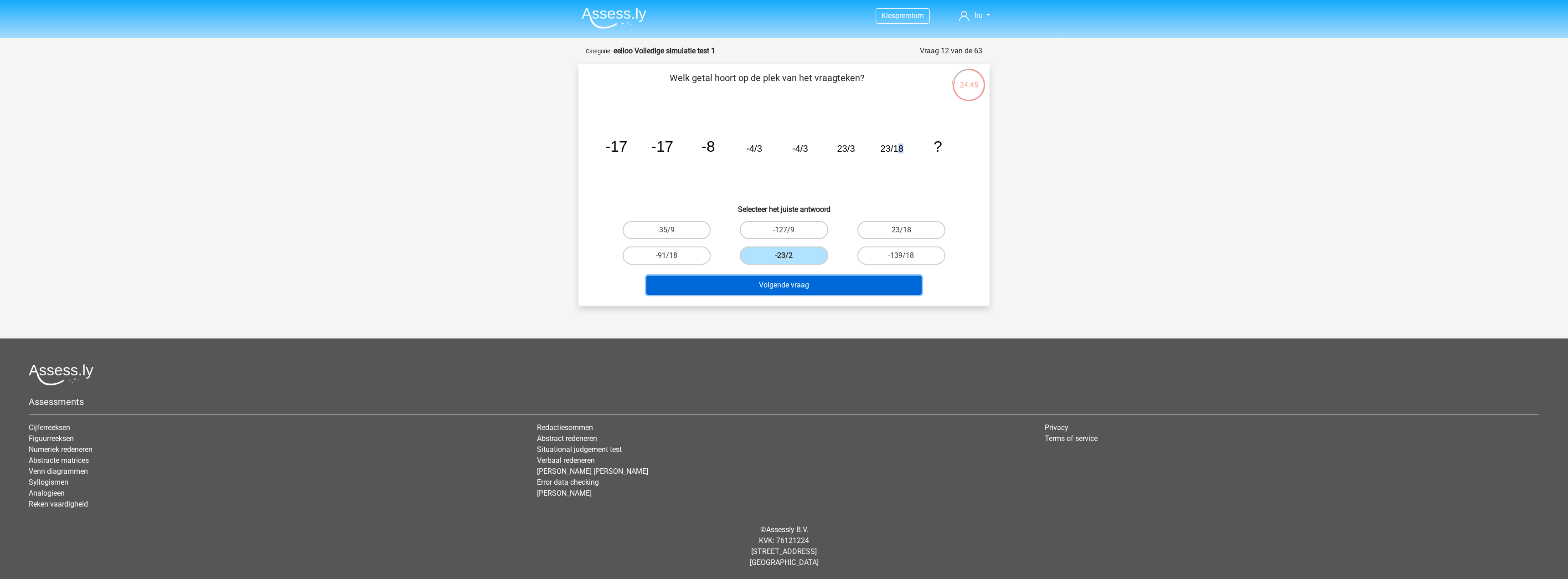
click at [807, 292] on button "Volgende vraag" at bounding box center [784, 286] width 276 height 19
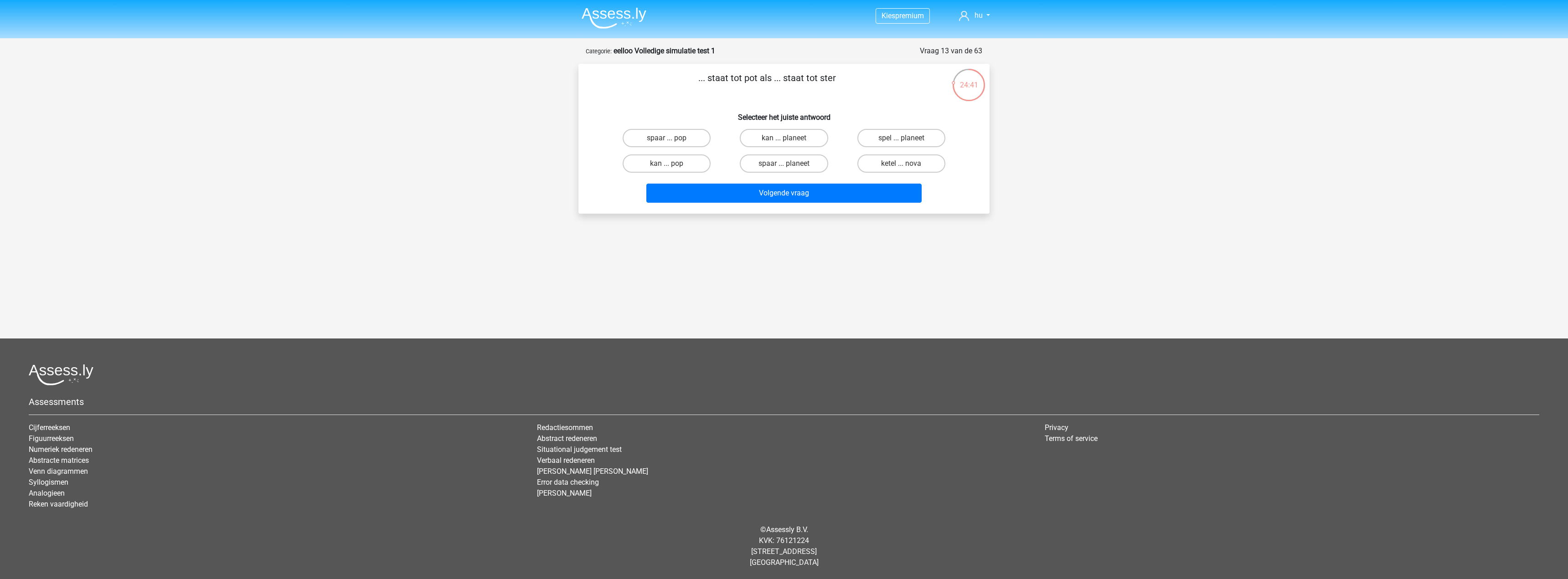
drag, startPoint x: 694, startPoint y: 81, endPoint x: 875, endPoint y: 82, distance: 181.0
click at [875, 82] on p "... staat tot pot als ... staat tot ster" at bounding box center [767, 85] width 348 height 27
click at [797, 163] on label "spaar ... planeet" at bounding box center [784, 163] width 88 height 18
click at [790, 163] on input "spaar ... planeet" at bounding box center [787, 166] width 6 height 6
radio input "true"
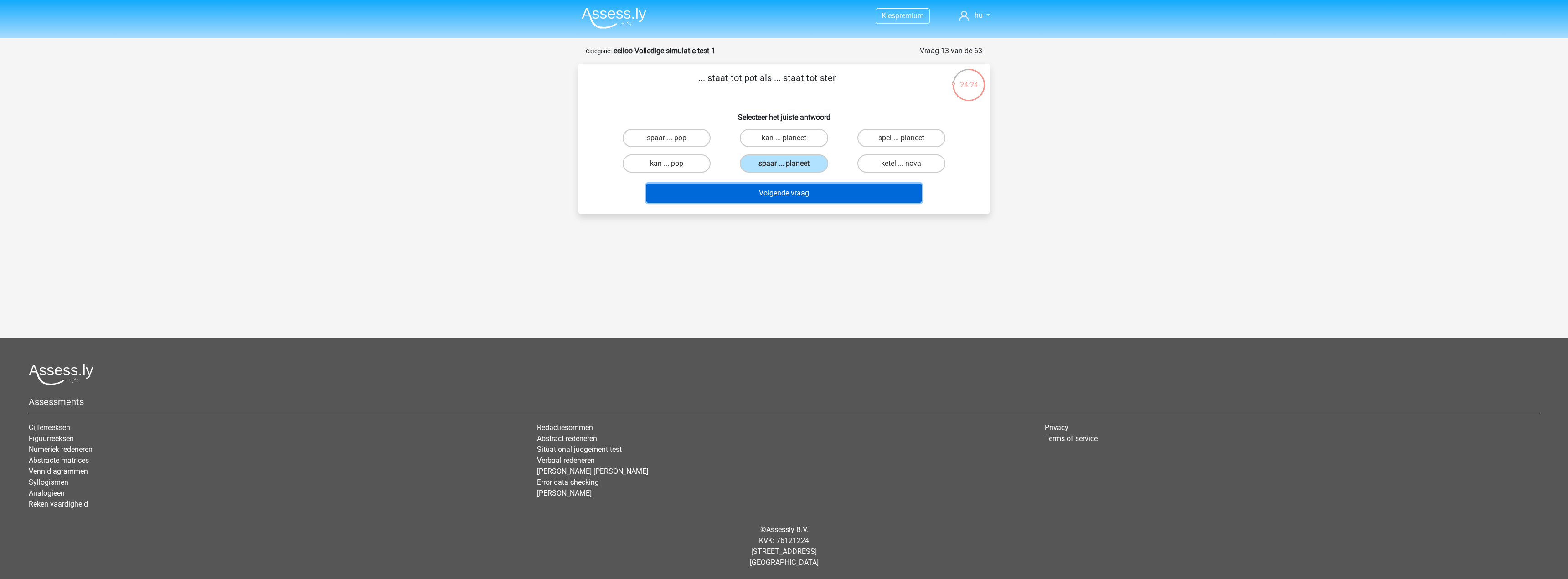
click at [801, 199] on button "Volgende vraag" at bounding box center [784, 193] width 276 height 19
drag, startPoint x: 821, startPoint y: 81, endPoint x: 810, endPoint y: 81, distance: 11.0
click at [810, 81] on p "tarwe staat tot ... als rubber staat tot ..." at bounding box center [767, 85] width 348 height 27
click at [774, 136] on label "koolhydraten ... flexibel" at bounding box center [784, 138] width 97 height 18
click at [784, 138] on input "koolhydraten ... flexibel" at bounding box center [787, 140] width 6 height 6
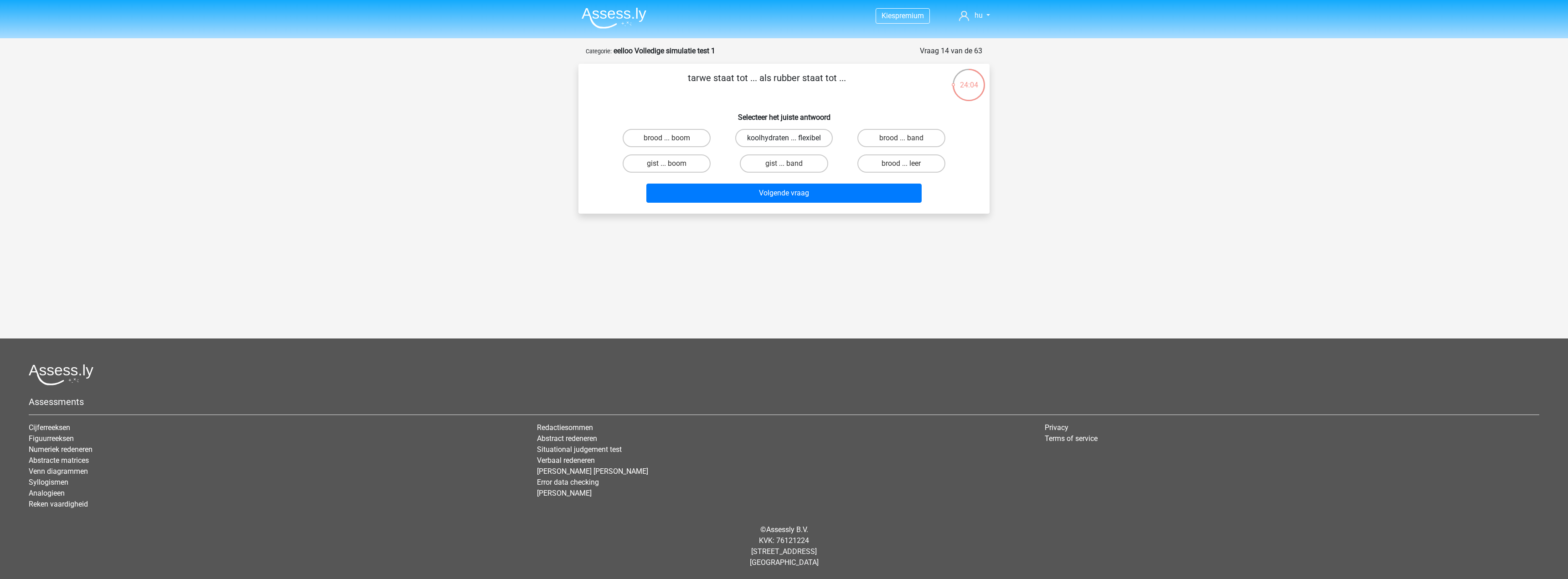
radio input "true"
click at [774, 193] on button "Volgende vraag" at bounding box center [784, 193] width 276 height 19
drag, startPoint x: 784, startPoint y: 135, endPoint x: 795, endPoint y: 203, distance: 68.9
click at [784, 136] on label "harten ... psychologie" at bounding box center [784, 138] width 92 height 18
click at [784, 138] on input "harten ... psychologie" at bounding box center [787, 140] width 6 height 6
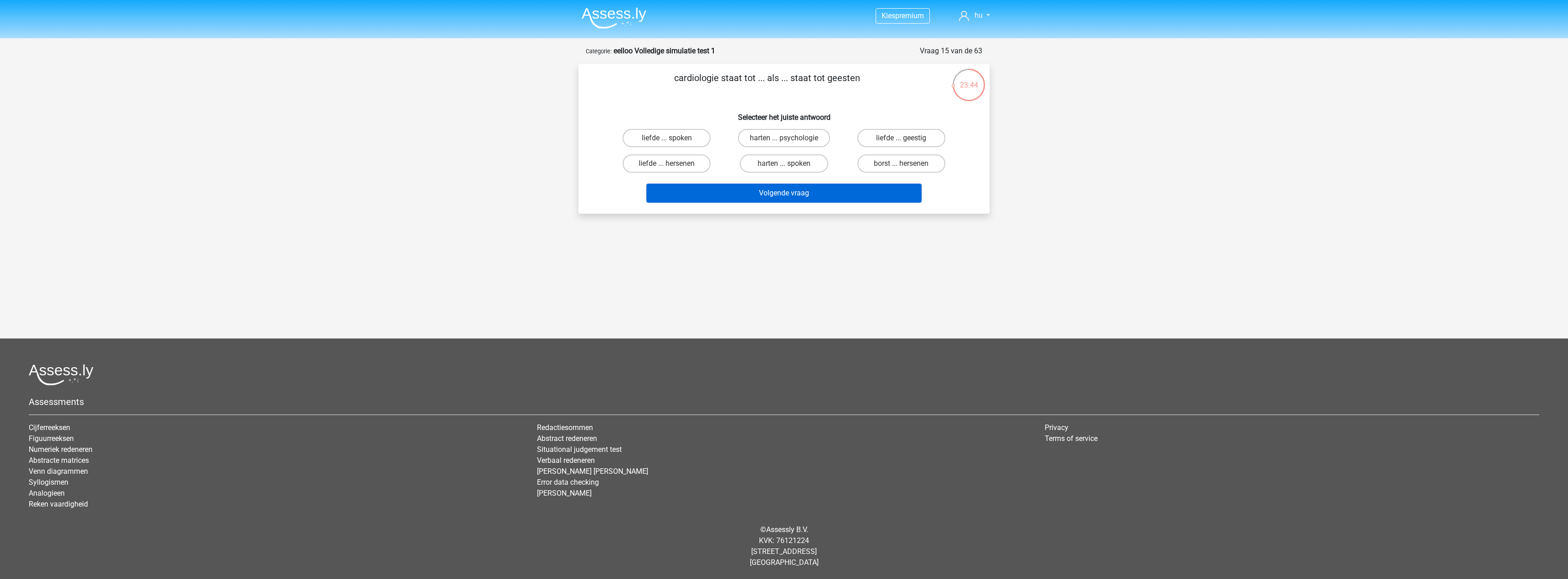
radio input "true"
click at [792, 187] on button "Volgende vraag" at bounding box center [784, 193] width 276 height 19
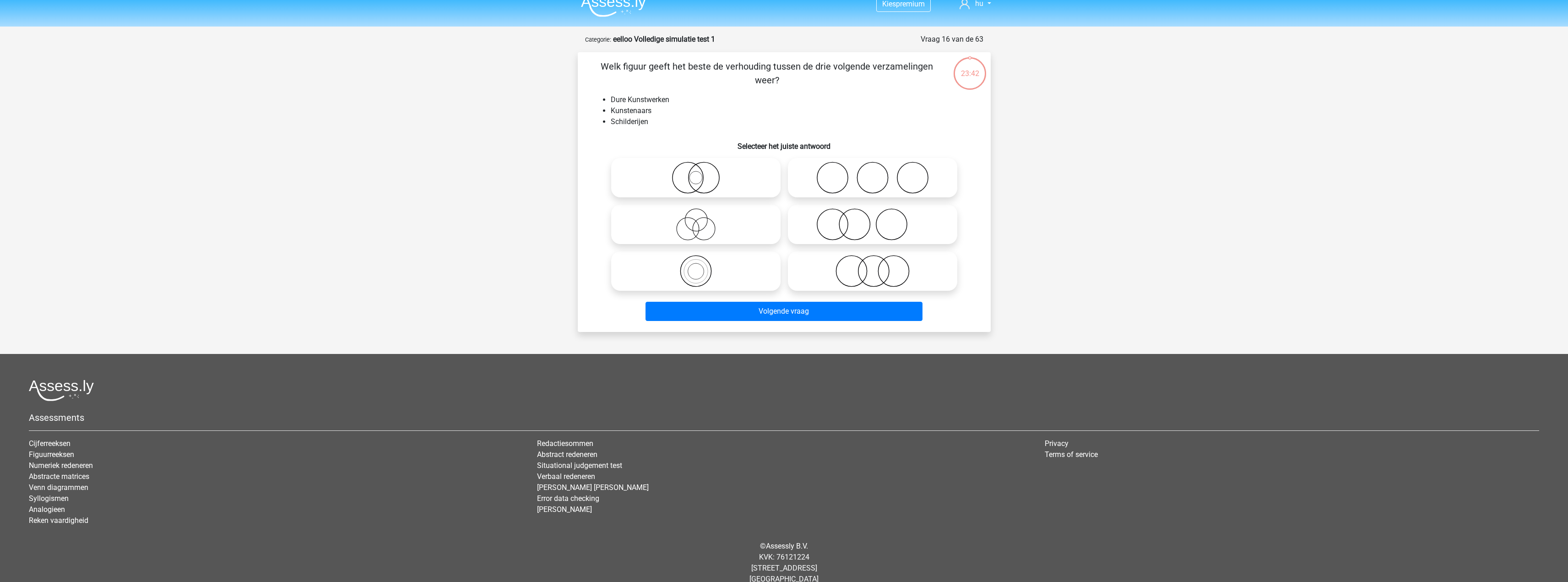
scroll to position [26, 0]
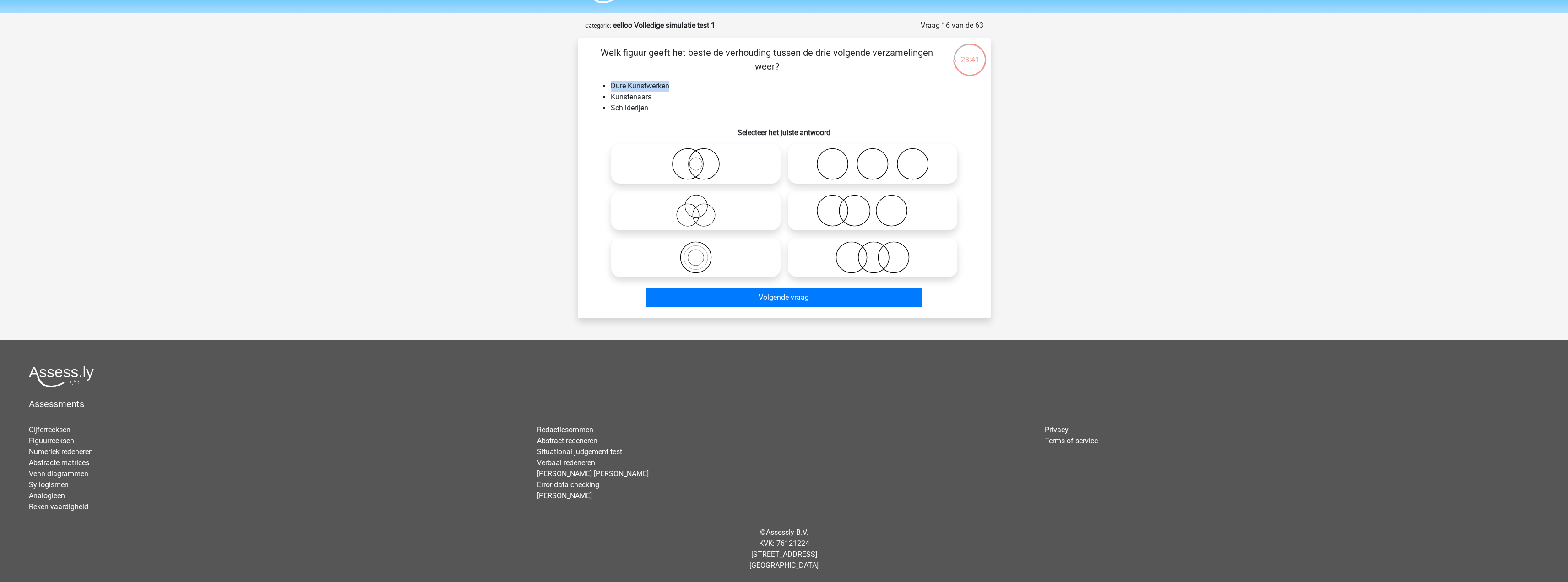
drag, startPoint x: 610, startPoint y: 83, endPoint x: 664, endPoint y: 85, distance: 54.0
click at [669, 83] on li "Dure Kunstwerken" at bounding box center [793, 87] width 365 height 11
drag, startPoint x: 619, startPoint y: 96, endPoint x: 647, endPoint y: 102, distance: 28.6
click at [656, 95] on li "Kunstenaars" at bounding box center [793, 97] width 365 height 11
drag, startPoint x: 619, startPoint y: 107, endPoint x: 646, endPoint y: 108, distance: 27.0
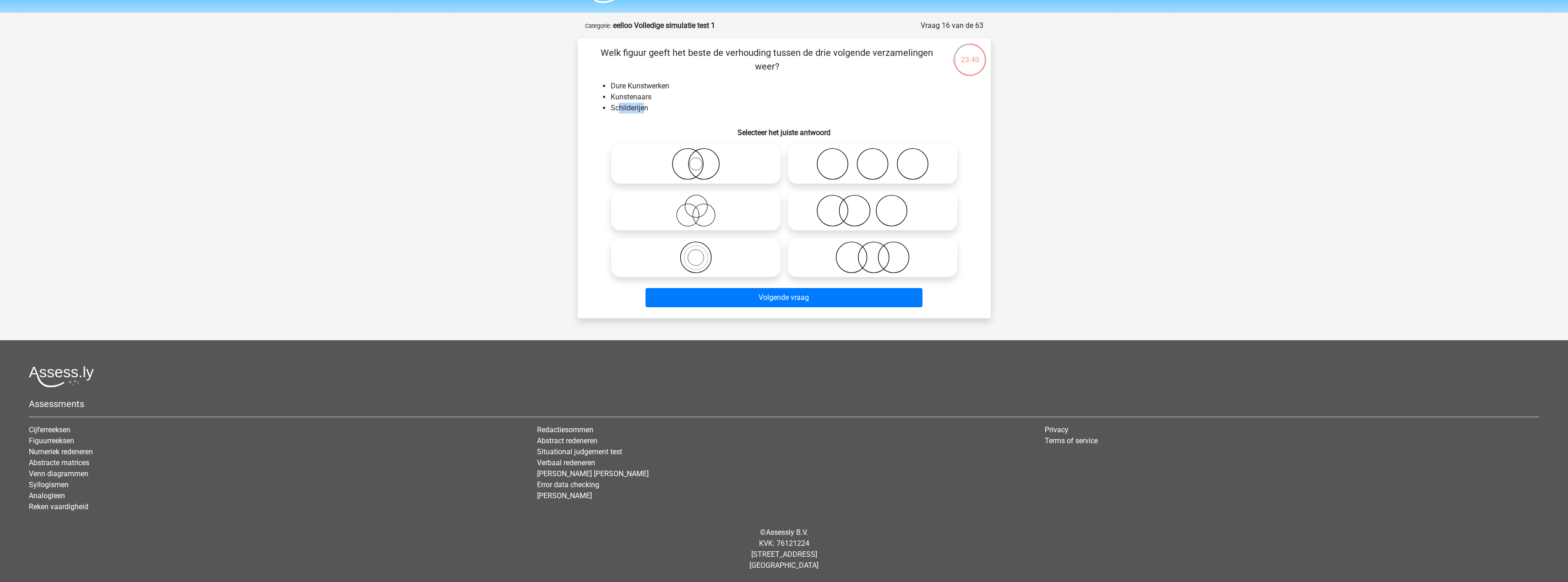
click at [647, 107] on li "Schilderijen" at bounding box center [793, 108] width 365 height 11
click at [684, 169] on icon at bounding box center [695, 164] width 162 height 32
click at [695, 160] on input "radio" at bounding box center [698, 156] width 6 height 6
radio input "true"
click at [706, 194] on label at bounding box center [695, 210] width 169 height 39
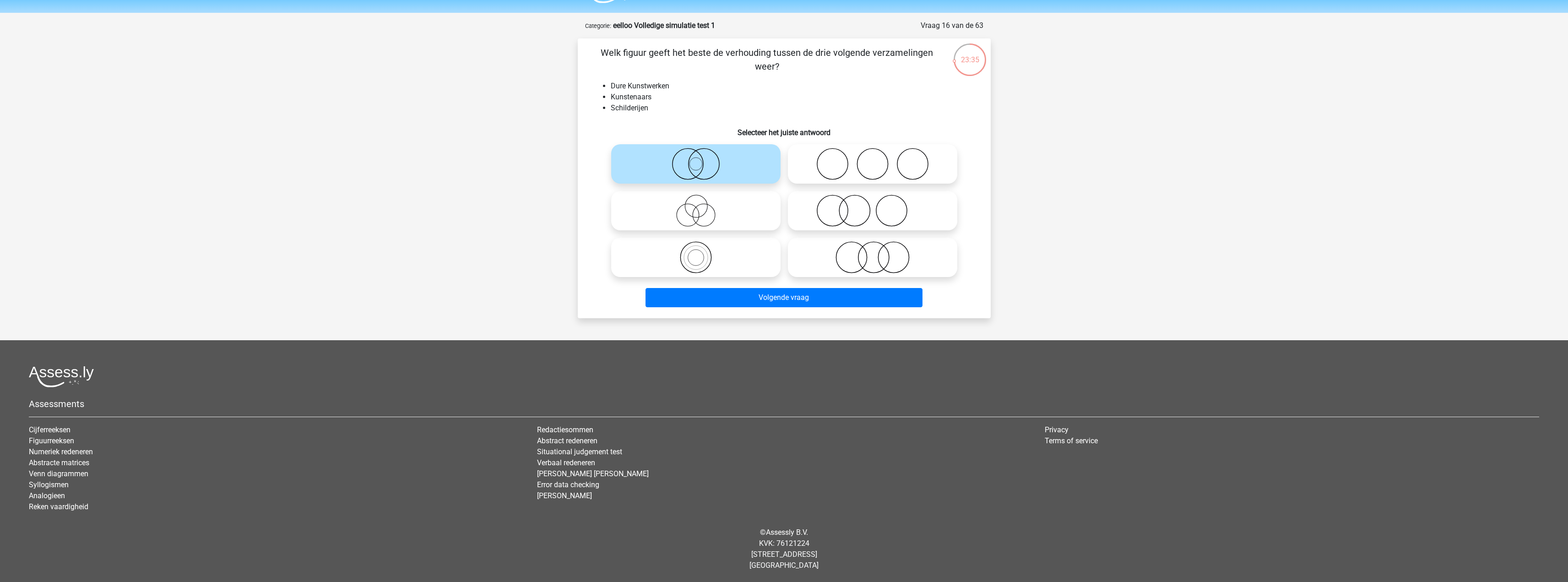
click at [702, 200] on input "radio" at bounding box center [698, 203] width 6 height 6
radio input "true"
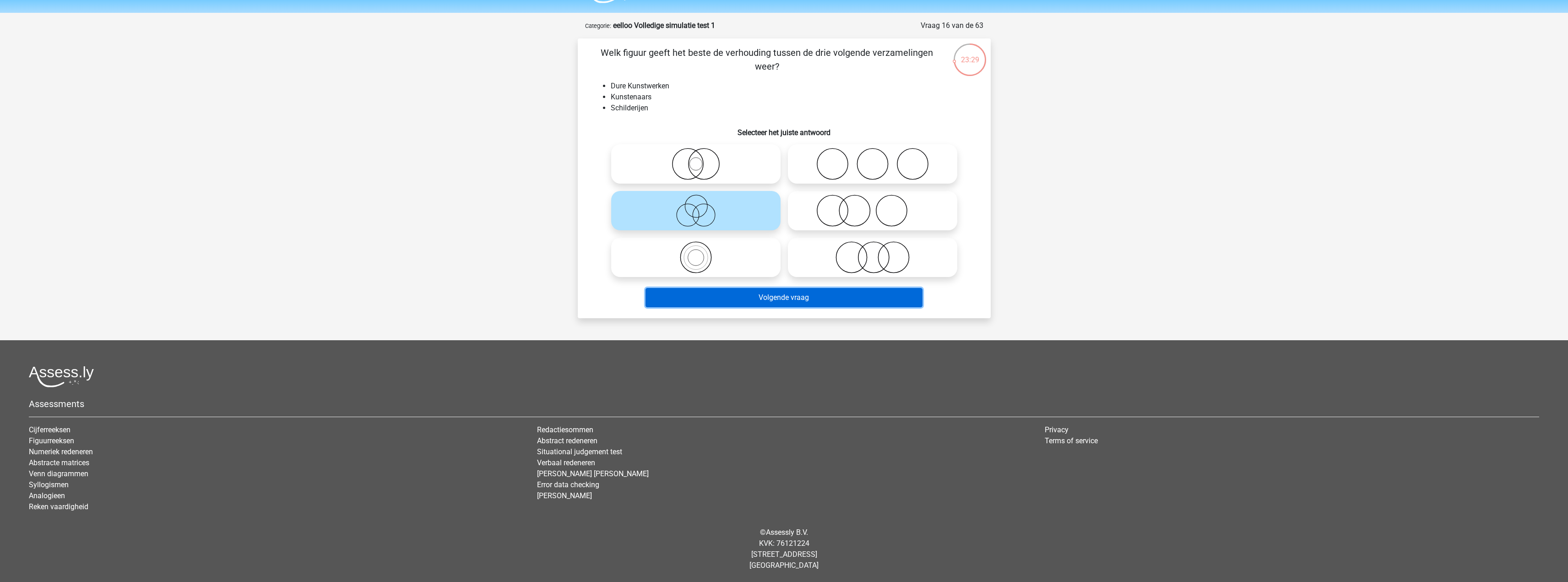
click at [808, 301] on button "Volgende vraag" at bounding box center [784, 297] width 277 height 19
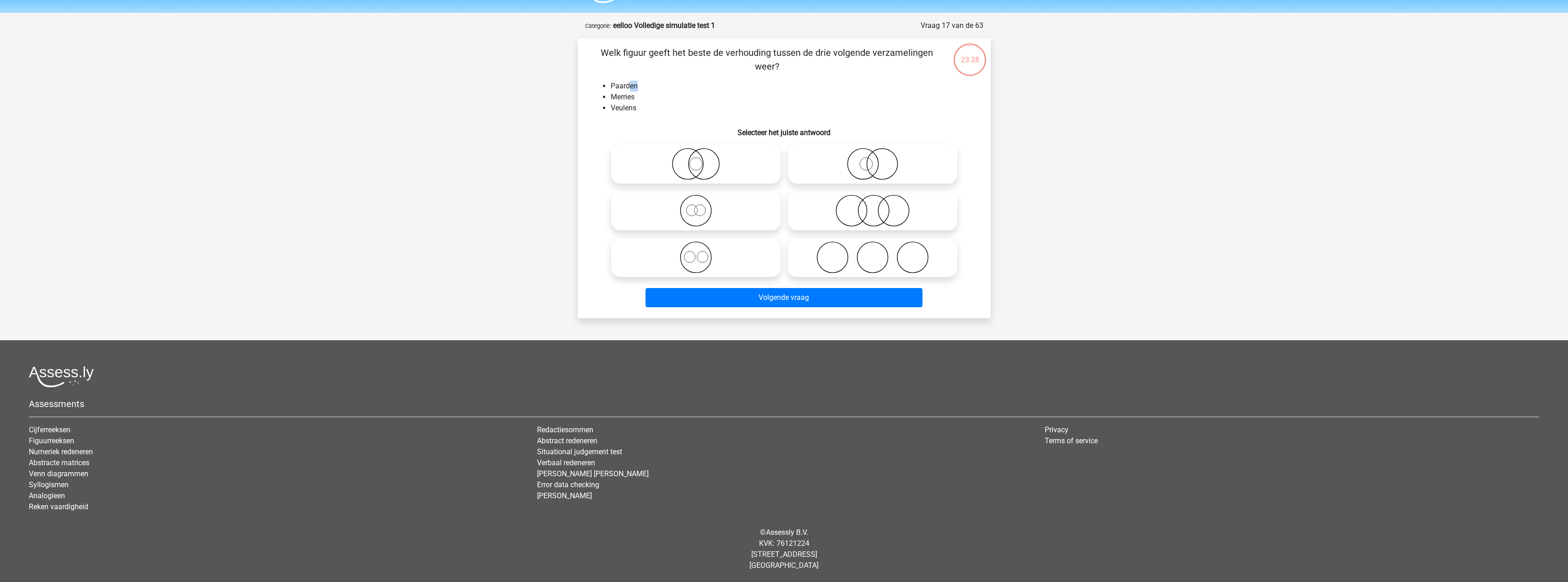
drag, startPoint x: 632, startPoint y: 86, endPoint x: 611, endPoint y: 91, distance: 21.6
click at [616, 88] on li "Paarden" at bounding box center [793, 87] width 365 height 11
drag, startPoint x: 616, startPoint y: 99, endPoint x: 634, endPoint y: 96, distance: 18.2
click at [634, 96] on li "Merries" at bounding box center [793, 97] width 365 height 11
drag, startPoint x: 635, startPoint y: 108, endPoint x: 615, endPoint y: 107, distance: 20.0
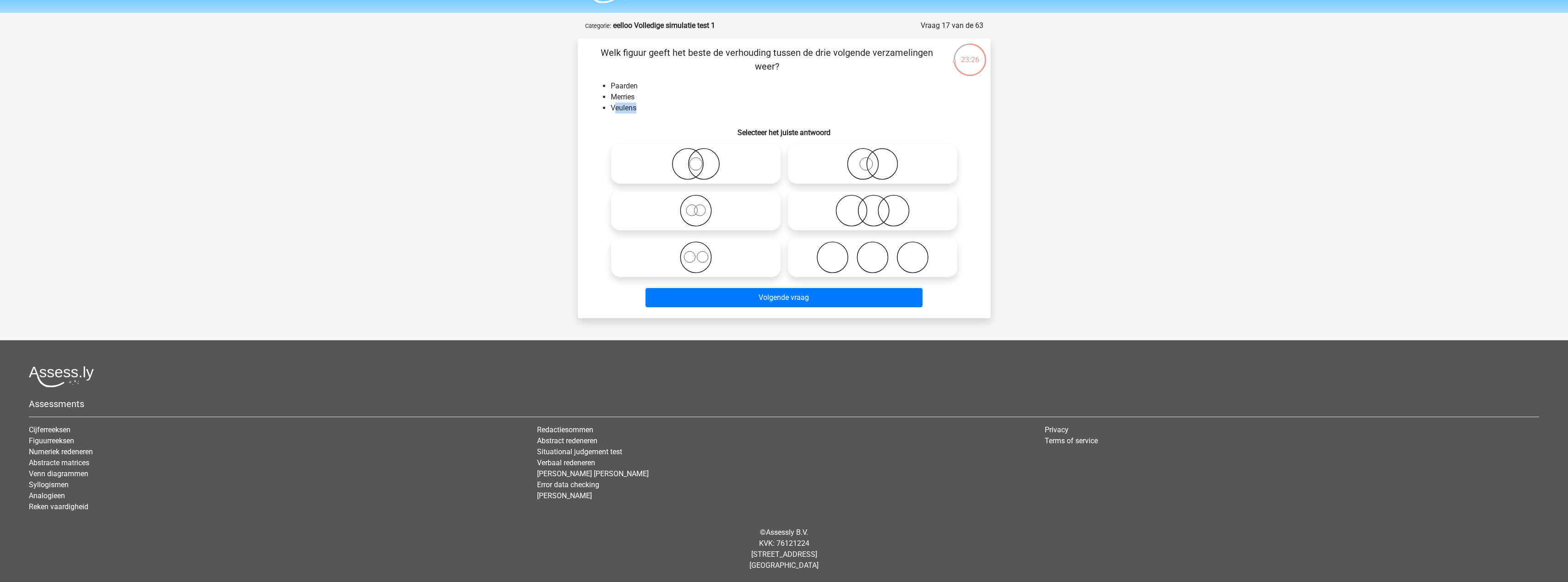
click at [615, 107] on li "Veulens" at bounding box center [793, 108] width 365 height 11
drag, startPoint x: 724, startPoint y: 199, endPoint x: 786, endPoint y: 252, distance: 81.6
click at [724, 199] on icon at bounding box center [695, 211] width 162 height 32
click at [702, 200] on input "radio" at bounding box center [698, 203] width 6 height 6
radio input "true"
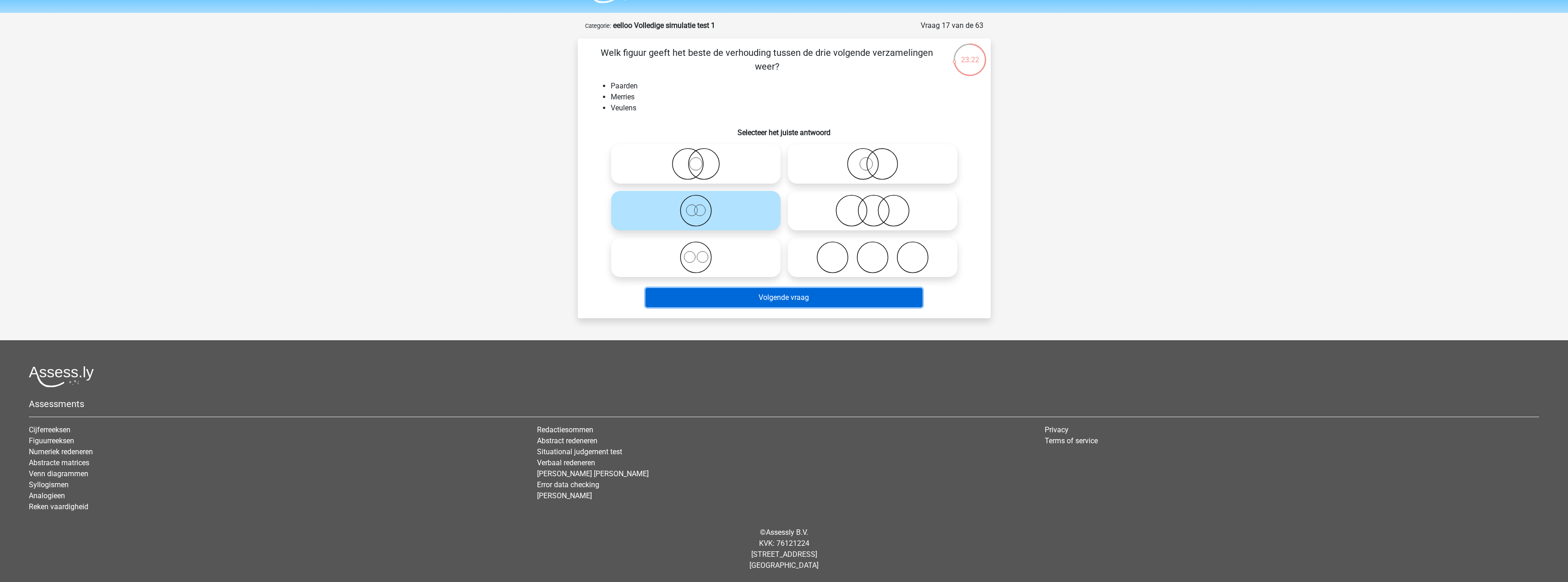
click at [811, 303] on button "Volgende vraag" at bounding box center [784, 297] width 277 height 19
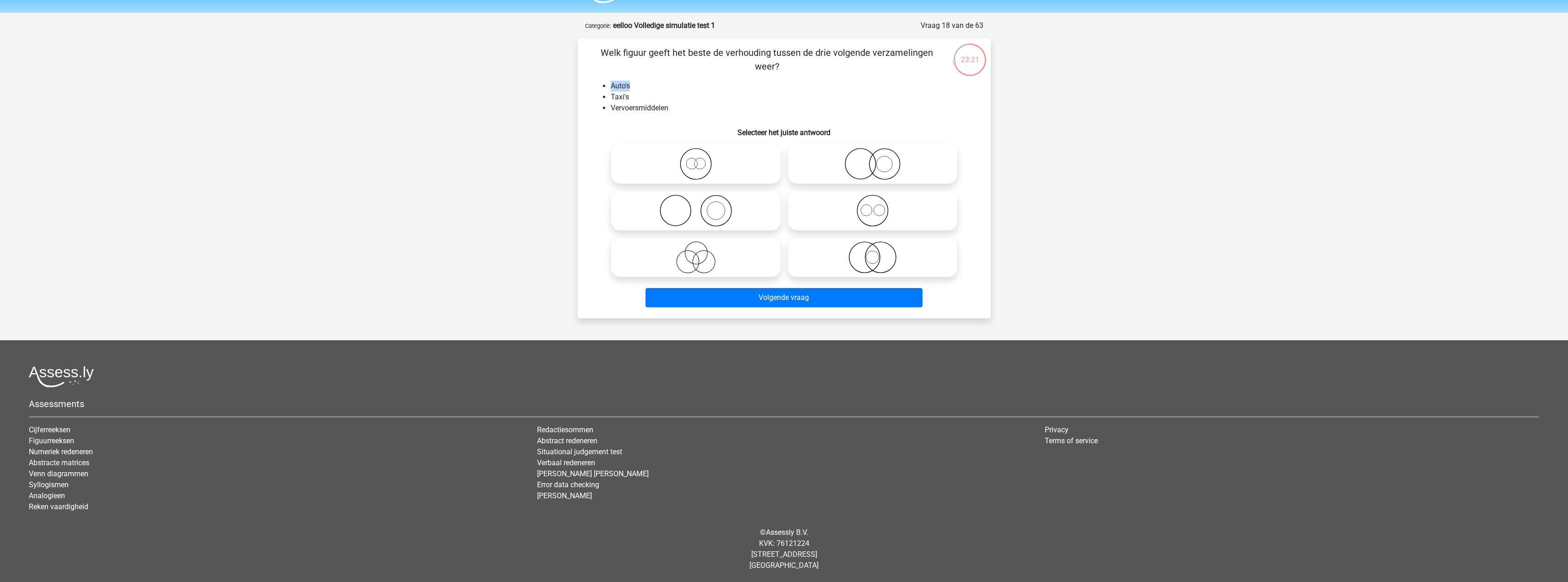
drag, startPoint x: 612, startPoint y: 86, endPoint x: 628, endPoint y: 89, distance: 16.3
click at [634, 86] on li "Auto's" at bounding box center [793, 87] width 365 height 11
drag, startPoint x: 611, startPoint y: 95, endPoint x: 624, endPoint y: 102, distance: 14.8
click at [631, 95] on li "Taxi's" at bounding box center [793, 97] width 365 height 11
drag, startPoint x: 612, startPoint y: 107, endPoint x: 671, endPoint y: 106, distance: 59.0
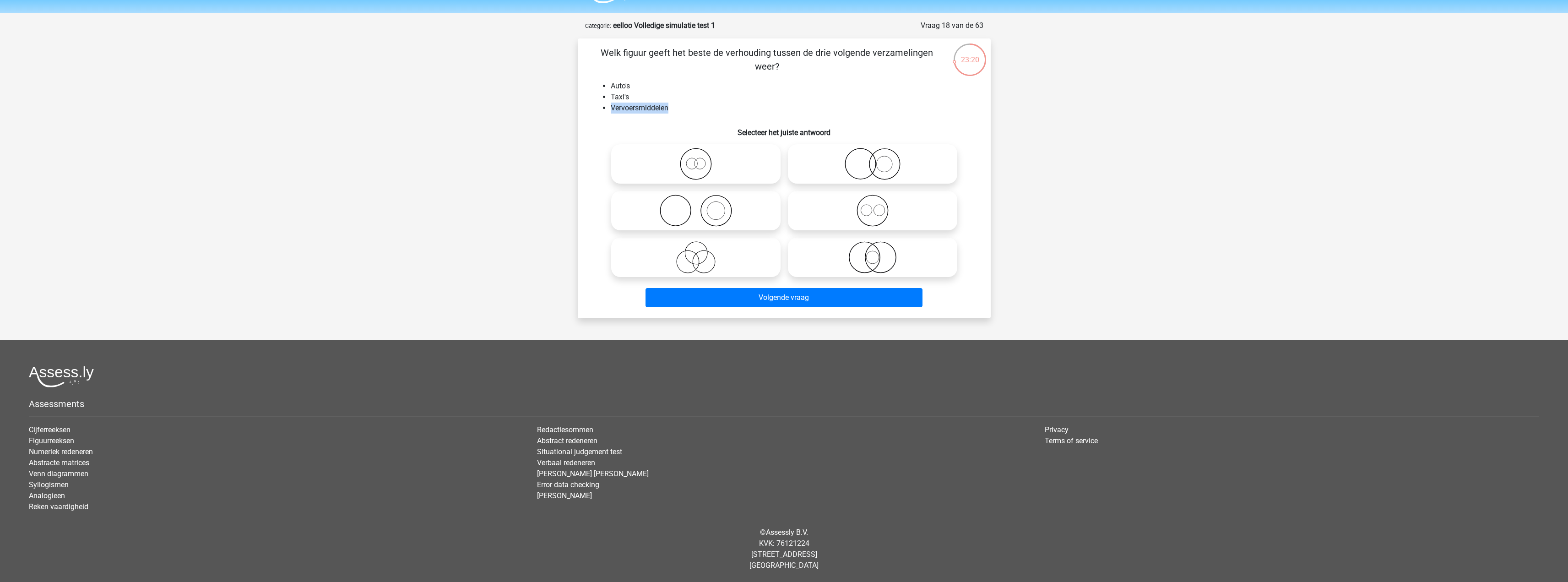
click at [671, 106] on li "Vervoersmiddelen" at bounding box center [793, 108] width 365 height 11
click at [696, 172] on icon at bounding box center [695, 164] width 162 height 32
click at [696, 160] on input "radio" at bounding box center [698, 156] width 6 height 6
radio input "true"
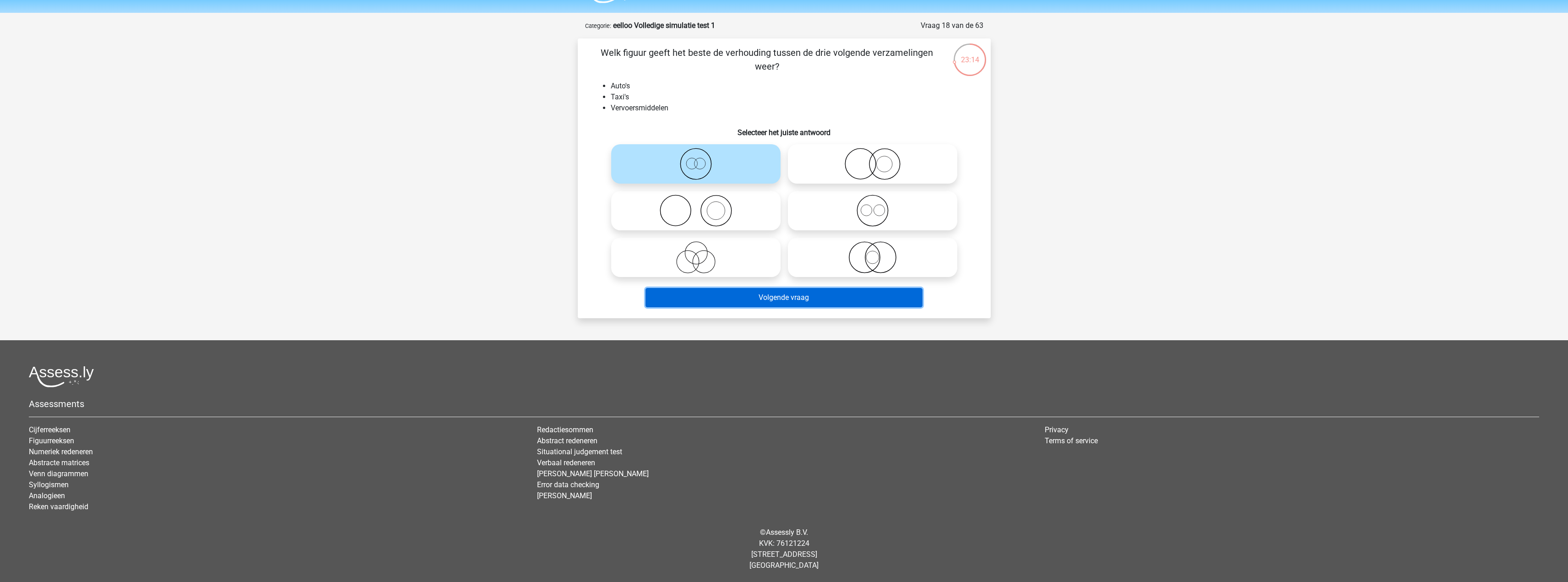
click at [772, 293] on button "Volgende vraag" at bounding box center [784, 297] width 277 height 19
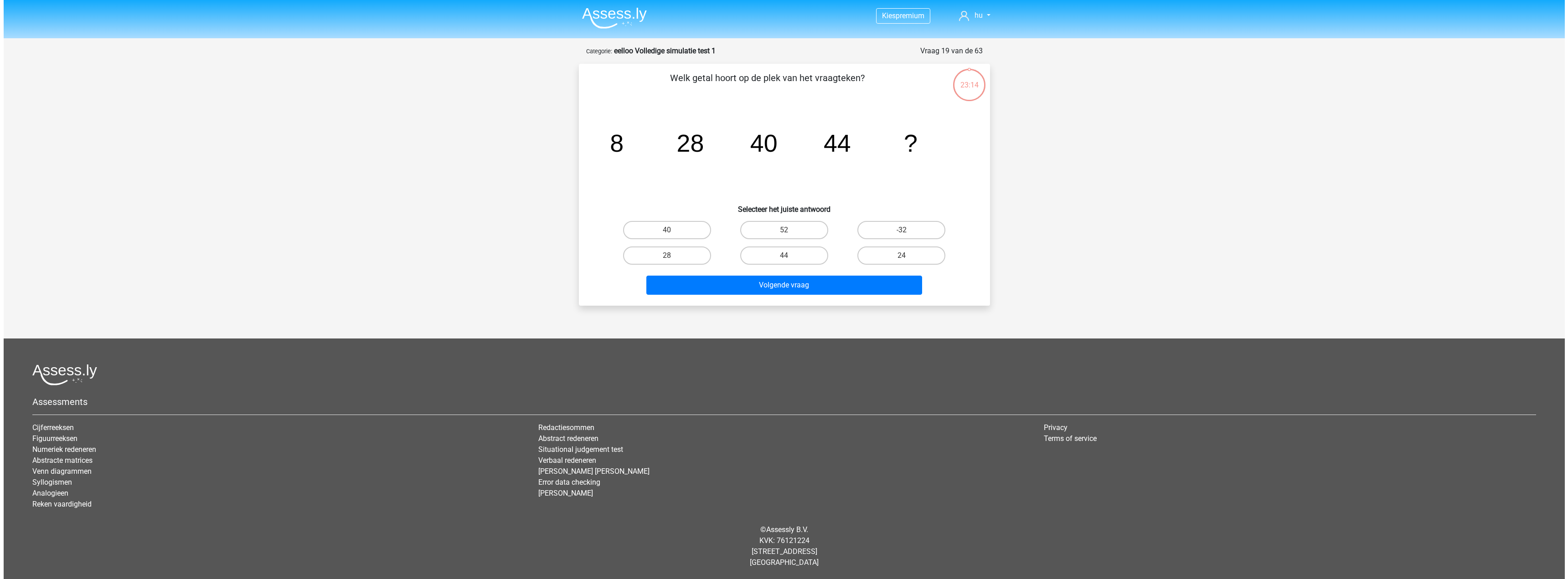
scroll to position [0, 0]
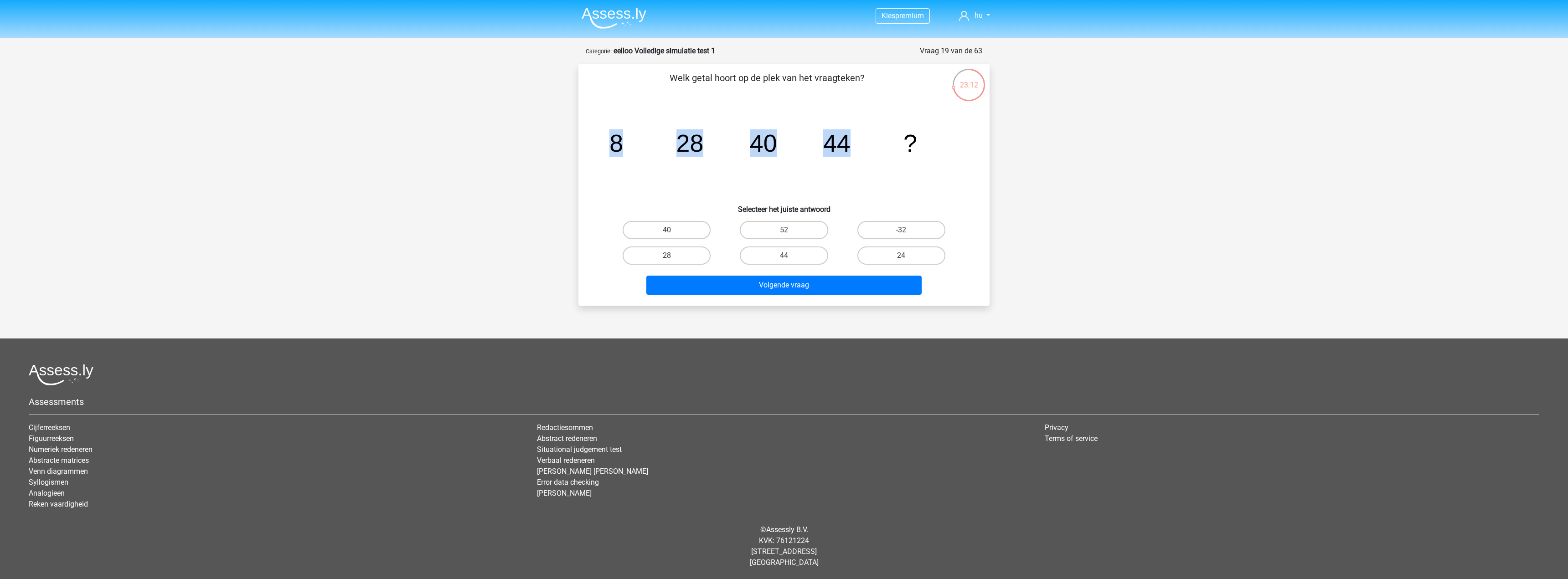
drag, startPoint x: 862, startPoint y: 142, endPoint x: 612, endPoint y: 144, distance: 250.0
click at [612, 144] on icon "image/svg+xml 8 28 40 44 ?" at bounding box center [784, 152] width 367 height 92
click at [684, 144] on tspan "28" at bounding box center [690, 143] width 27 height 27
drag, startPoint x: 763, startPoint y: 130, endPoint x: 729, endPoint y: 140, distance: 35.4
click at [729, 140] on icon "image/svg+xml 8 28 40 44 ?" at bounding box center [784, 152] width 367 height 92
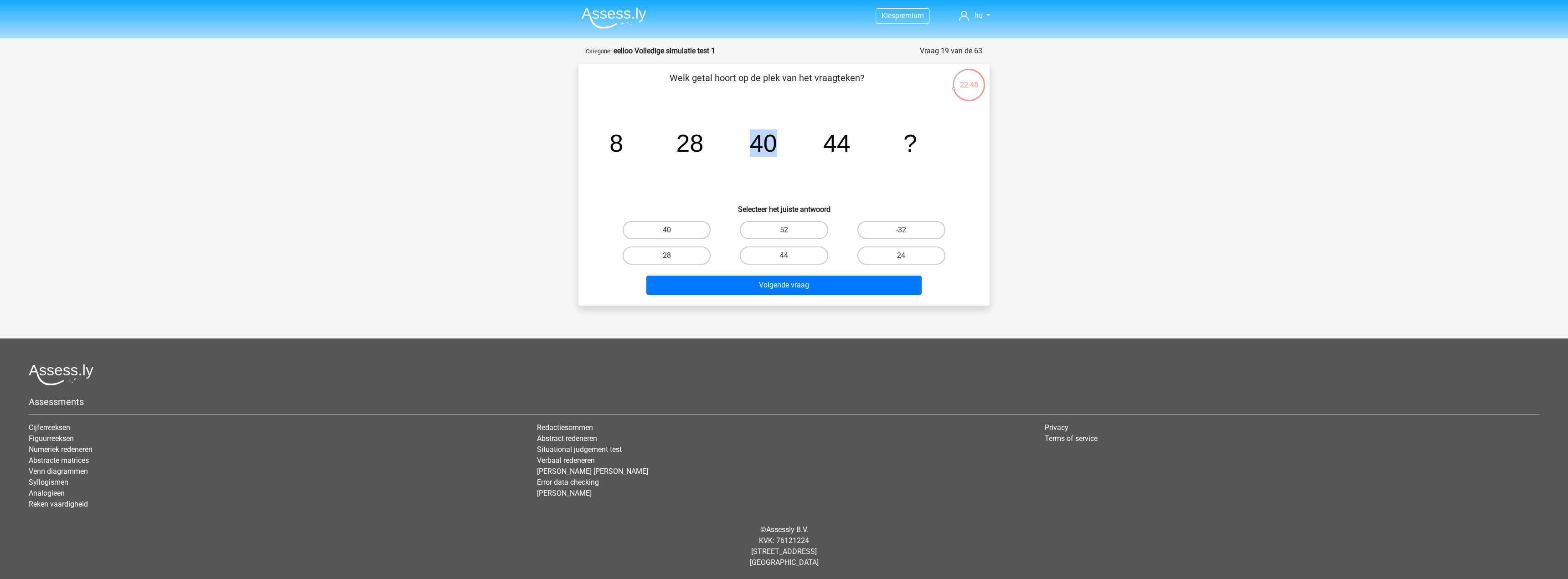
drag, startPoint x: 796, startPoint y: 231, endPoint x: 1009, endPoint y: 309, distance: 226.8
click at [798, 230] on label "52" at bounding box center [784, 230] width 88 height 18
click at [790, 230] on input "52" at bounding box center [787, 232] width 6 height 6
radio input "true"
click at [809, 286] on button "Volgende vraag" at bounding box center [784, 286] width 276 height 19
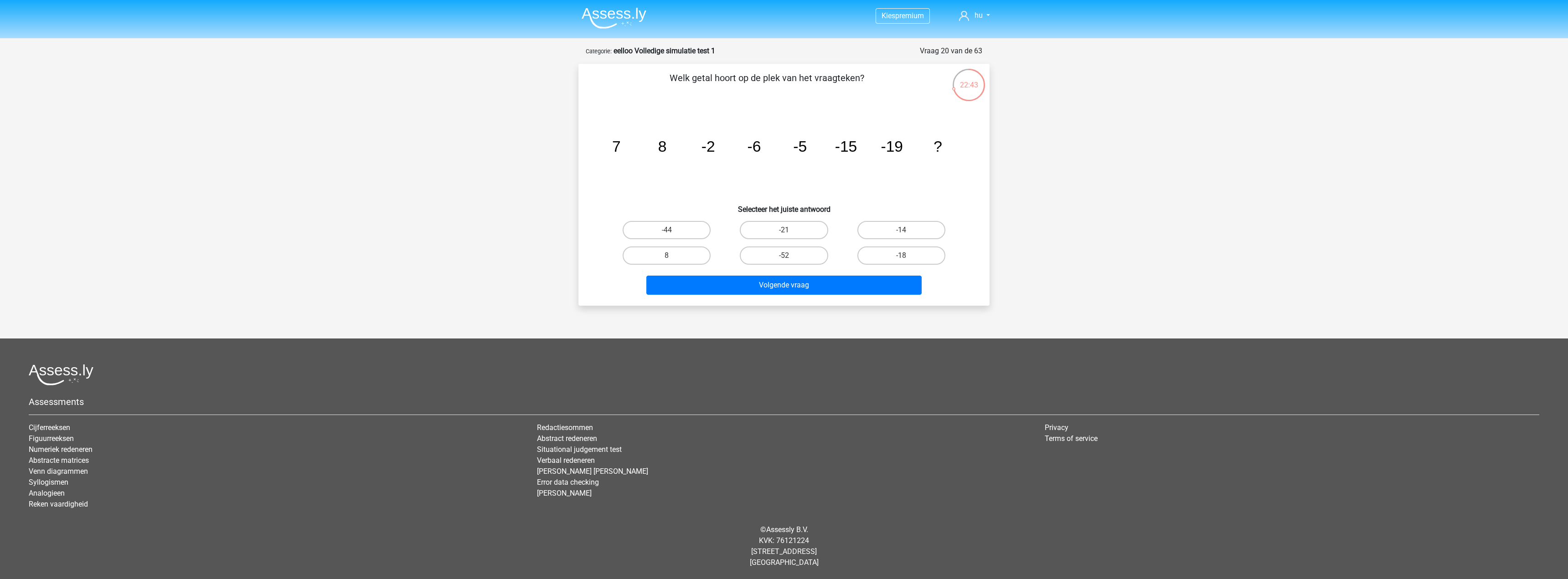
click at [626, 148] on div "Welk getal hoort op de plek van het vraagteken? image/svg+xml 7 8 -2 -6 -5 -15 …" at bounding box center [784, 184] width 404 height 227
drag, startPoint x: 912, startPoint y: 144, endPoint x: 877, endPoint y: 151, distance: 35.7
click at [877, 151] on icon "image/svg+xml 7 8 -2 -6 -5 -15 -19 ?" at bounding box center [784, 152] width 367 height 92
drag, startPoint x: 654, startPoint y: 144, endPoint x: 693, endPoint y: 148, distance: 39.2
click at [660, 144] on g "7 8 -2 -6 -5 -15 -19 ?" at bounding box center [777, 146] width 330 height 17
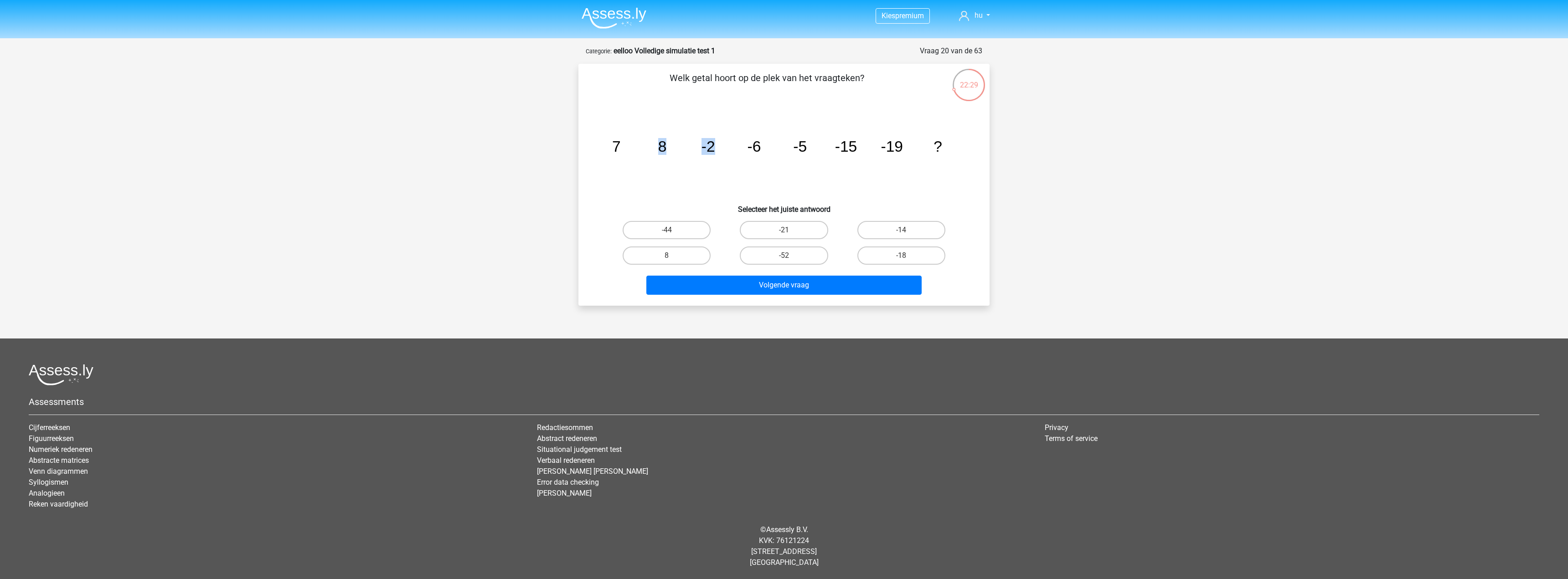
drag, startPoint x: 714, startPoint y: 149, endPoint x: 619, endPoint y: 142, distance: 95.3
click at [620, 142] on g "7 8 -2 -6 -5 -15 -19 ?" at bounding box center [777, 146] width 330 height 17
drag, startPoint x: 648, startPoint y: 150, endPoint x: 662, endPoint y: 152, distance: 14.1
click at [662, 152] on g "7 8 -2 -6 -5 -15 -19 ?" at bounding box center [777, 146] width 330 height 17
drag, startPoint x: 910, startPoint y: 257, endPoint x: 882, endPoint y: 295, distance: 47.2
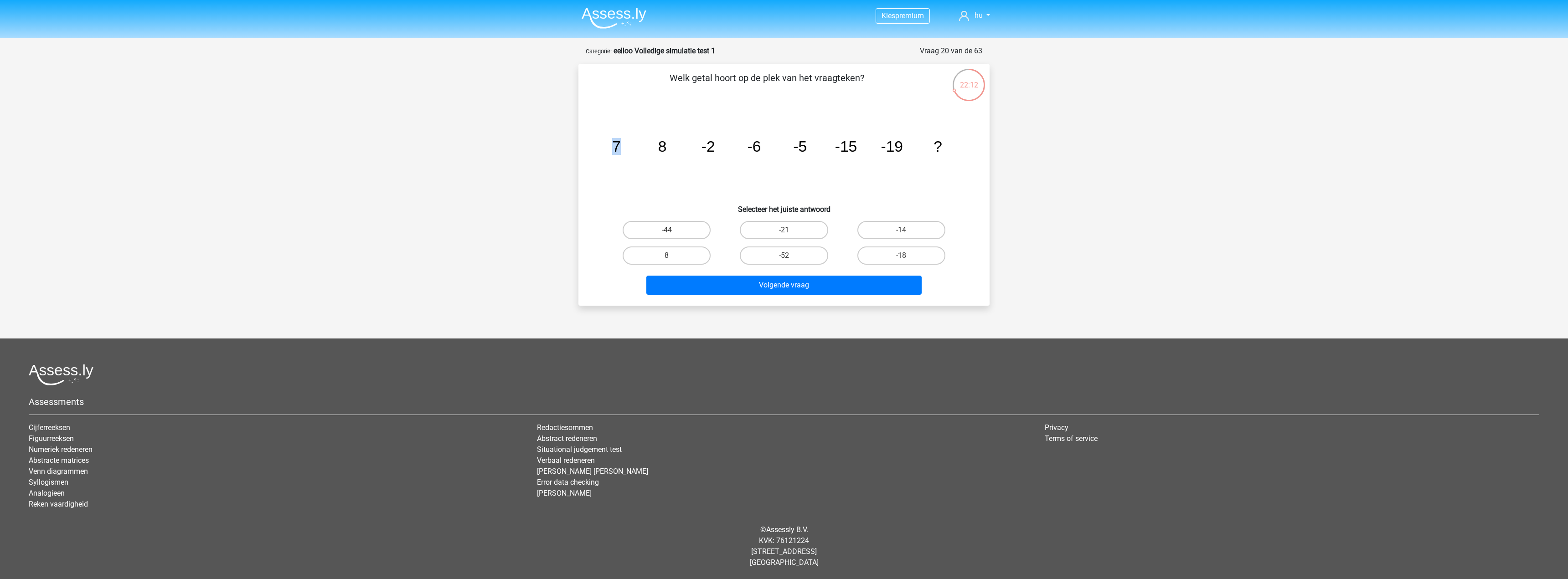
click at [906, 257] on div "-18" at bounding box center [902, 255] width 110 height 18
click at [898, 254] on label "-18" at bounding box center [902, 255] width 88 height 18
click at [901, 255] on input "-18" at bounding box center [903, 258] width 6 height 6
radio input "true"
drag, startPoint x: 820, startPoint y: 274, endPoint x: 820, endPoint y: 280, distance: 6.0
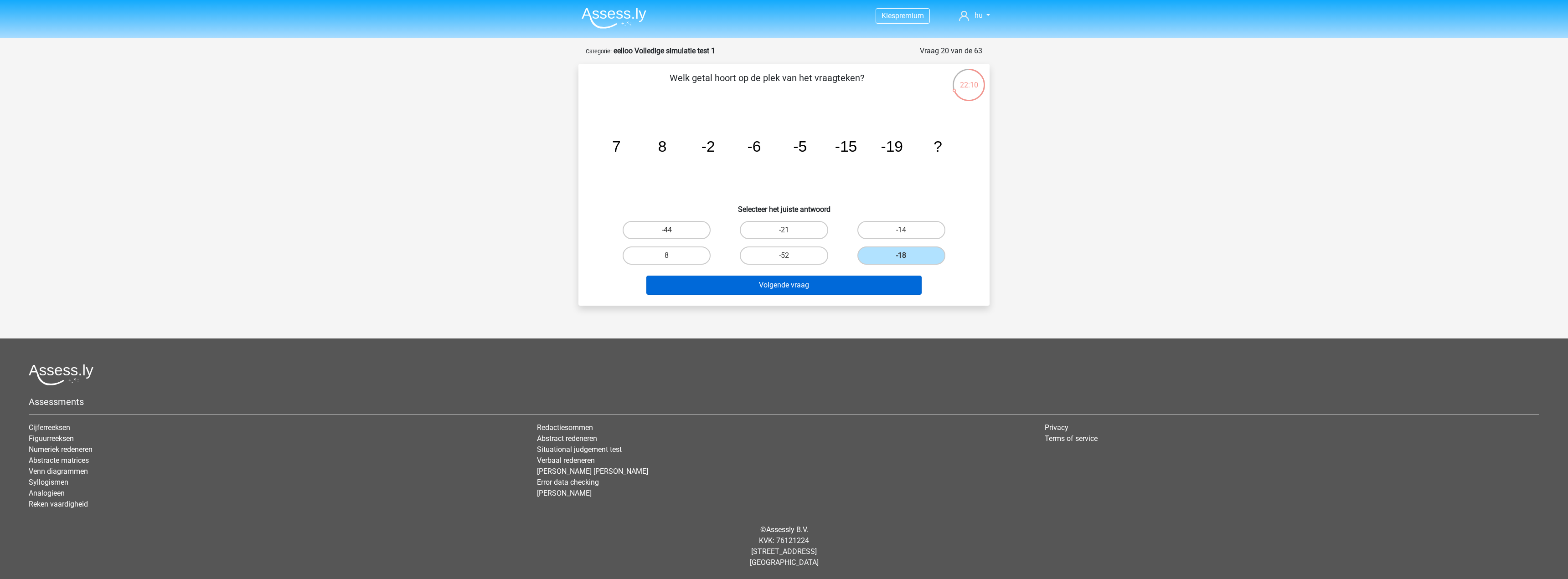
click at [820, 276] on div "Volgende vraag" at bounding box center [784, 283] width 382 height 30
click at [820, 280] on button "Volgende vraag" at bounding box center [784, 286] width 276 height 19
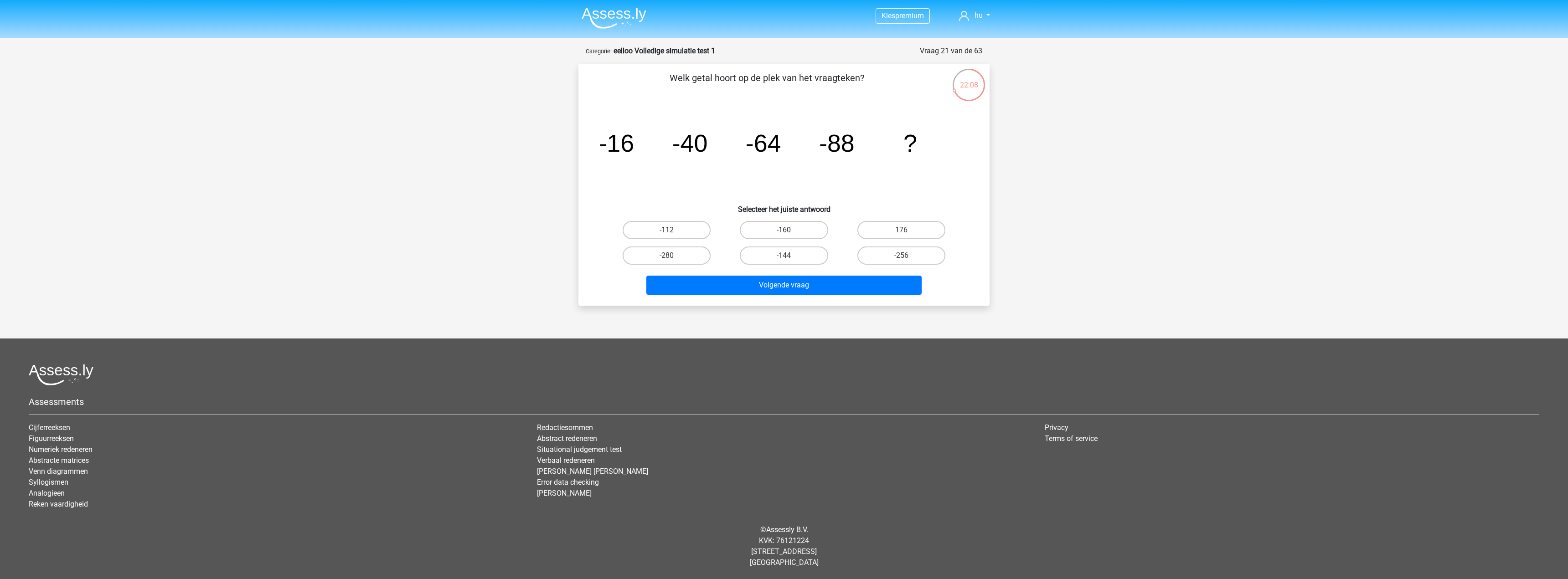
drag, startPoint x: 762, startPoint y: 77, endPoint x: 866, endPoint y: 77, distance: 104.0
click at [863, 77] on p "Welk getal hoort op de plek van het vraagteken?" at bounding box center [767, 85] width 348 height 27
drag, startPoint x: 862, startPoint y: 144, endPoint x: 594, endPoint y: 124, distance: 268.7
click at [594, 124] on div "image/svg+xml -16 -40 -64 -88 ?" at bounding box center [784, 152] width 382 height 92
click at [616, 137] on tspan "-16" at bounding box center [616, 143] width 36 height 27
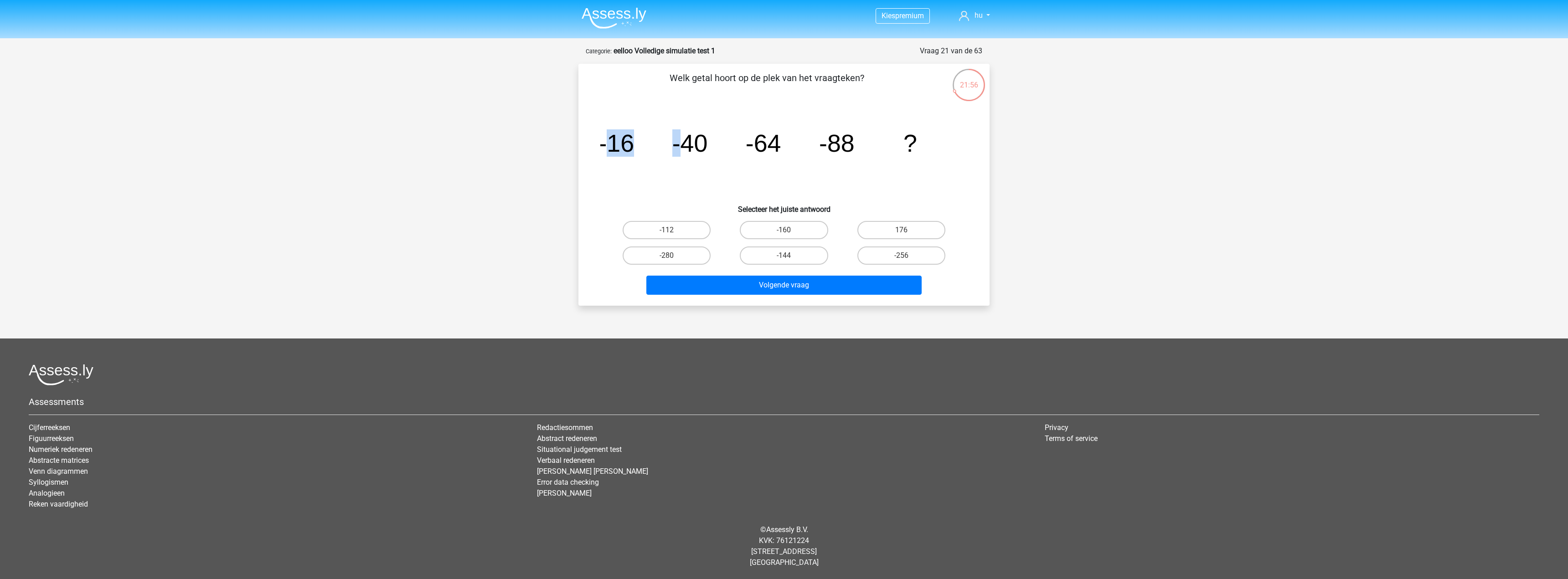
drag, startPoint x: 623, startPoint y: 142, endPoint x: 681, endPoint y: 141, distance: 58.0
click at [681, 141] on g "-16 -40 -64 -88 ?" at bounding box center [757, 143] width 318 height 27
drag, startPoint x: 677, startPoint y: 226, endPoint x: 880, endPoint y: 286, distance: 211.7
click at [681, 226] on label "-112" at bounding box center [666, 230] width 88 height 18
click at [673, 230] on input "-112" at bounding box center [669, 232] width 6 height 6
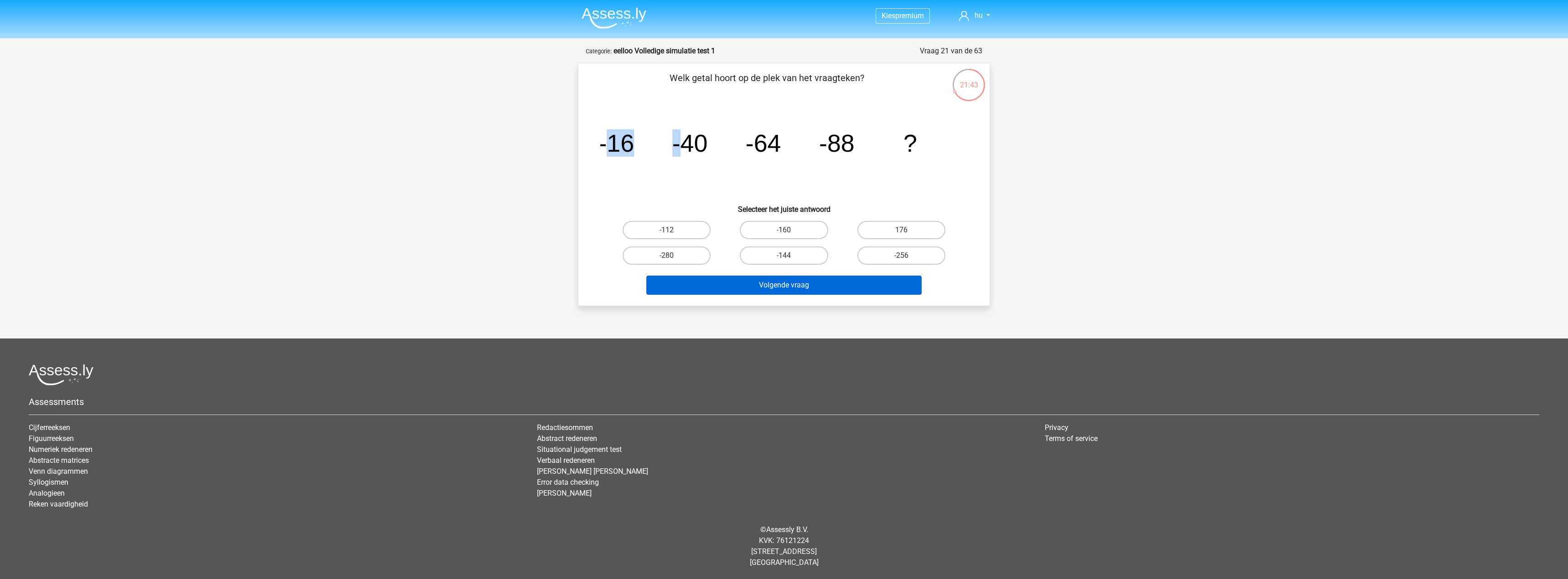
radio input "true"
click at [809, 282] on button "Volgende vraag" at bounding box center [784, 286] width 276 height 19
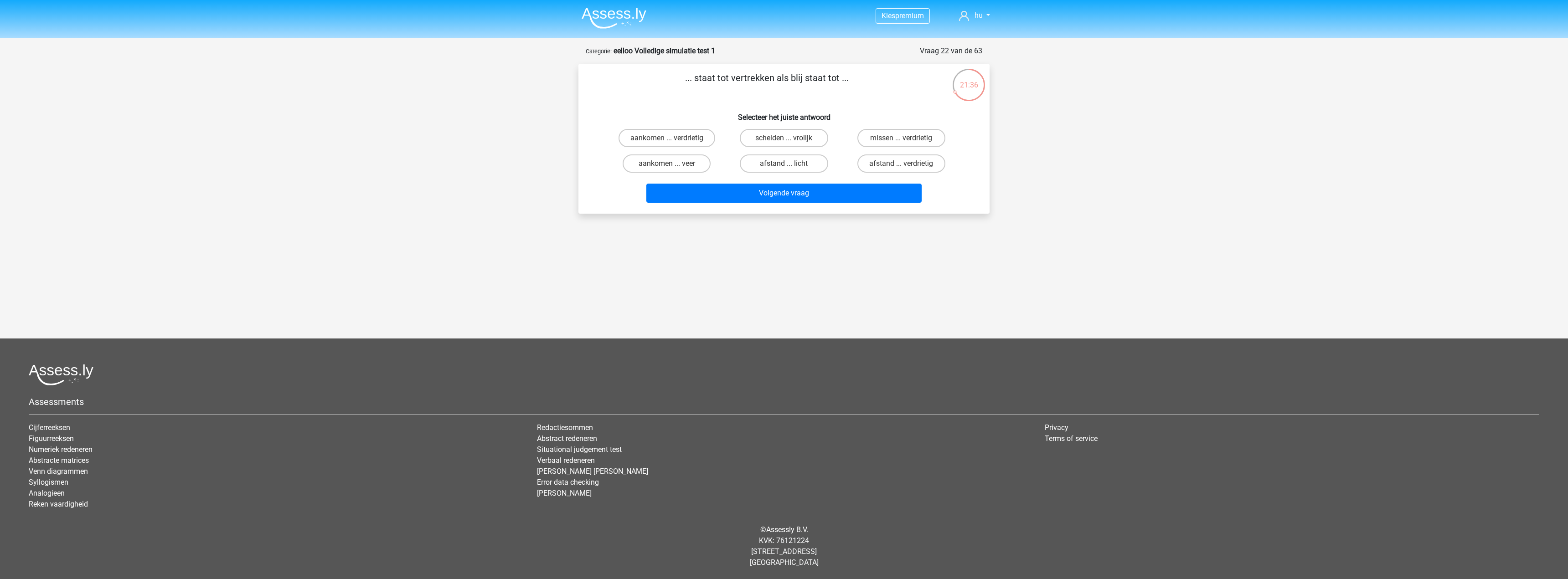
drag, startPoint x: 697, startPoint y: 78, endPoint x: 843, endPoint y: 77, distance: 146.0
click at [843, 77] on p "... staat tot vertrekken als blij staat tot ..." at bounding box center [767, 85] width 348 height 27
click at [887, 142] on label "missen ... verdrietig" at bounding box center [902, 138] width 88 height 18
click at [901, 142] on input "missen ... verdrietig" at bounding box center [903, 140] width 6 height 6
radio input "true"
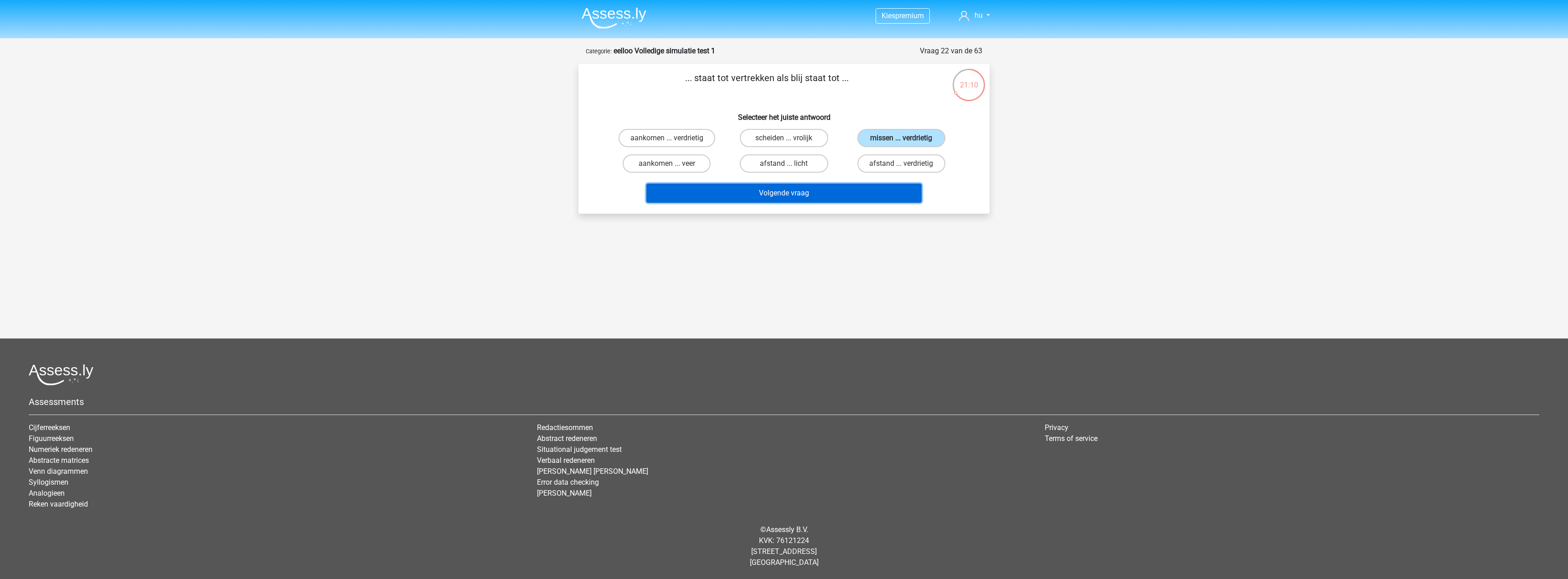
click at [843, 203] on button "Volgende vraag" at bounding box center [784, 193] width 276 height 19
drag, startPoint x: 721, startPoint y: 81, endPoint x: 741, endPoint y: 80, distance: 20.0
click at [741, 80] on p "kracht staat tot ... als ... staat tot meter" at bounding box center [767, 85] width 348 height 27
click at [651, 165] on label "voortstuwing ... breed" at bounding box center [666, 163] width 93 height 18
click at [667, 165] on input "voortstuwing ... breed" at bounding box center [669, 166] width 6 height 6
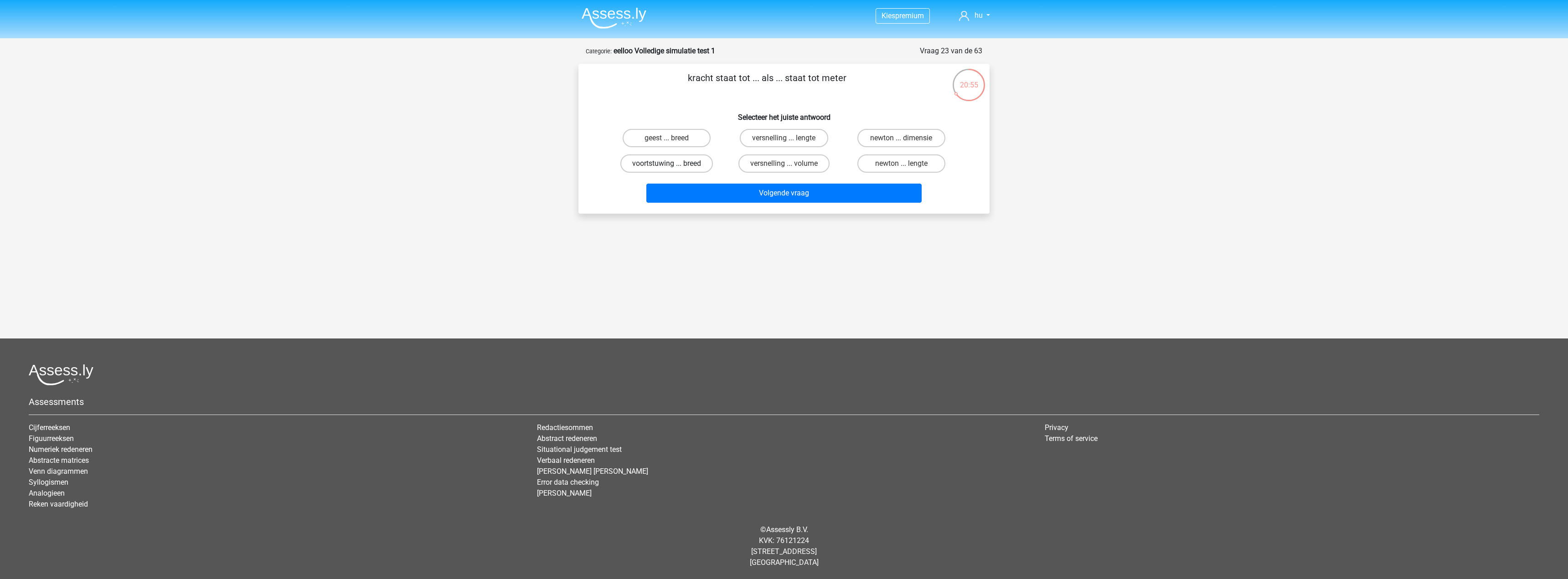
radio input "true"
click at [760, 191] on button "Volgende vraag" at bounding box center [784, 193] width 276 height 19
click at [907, 135] on label "slaapzaal ... pot" at bounding box center [902, 138] width 88 height 18
click at [907, 138] on input "slaapzaal ... pot" at bounding box center [903, 140] width 6 height 6
radio input "true"
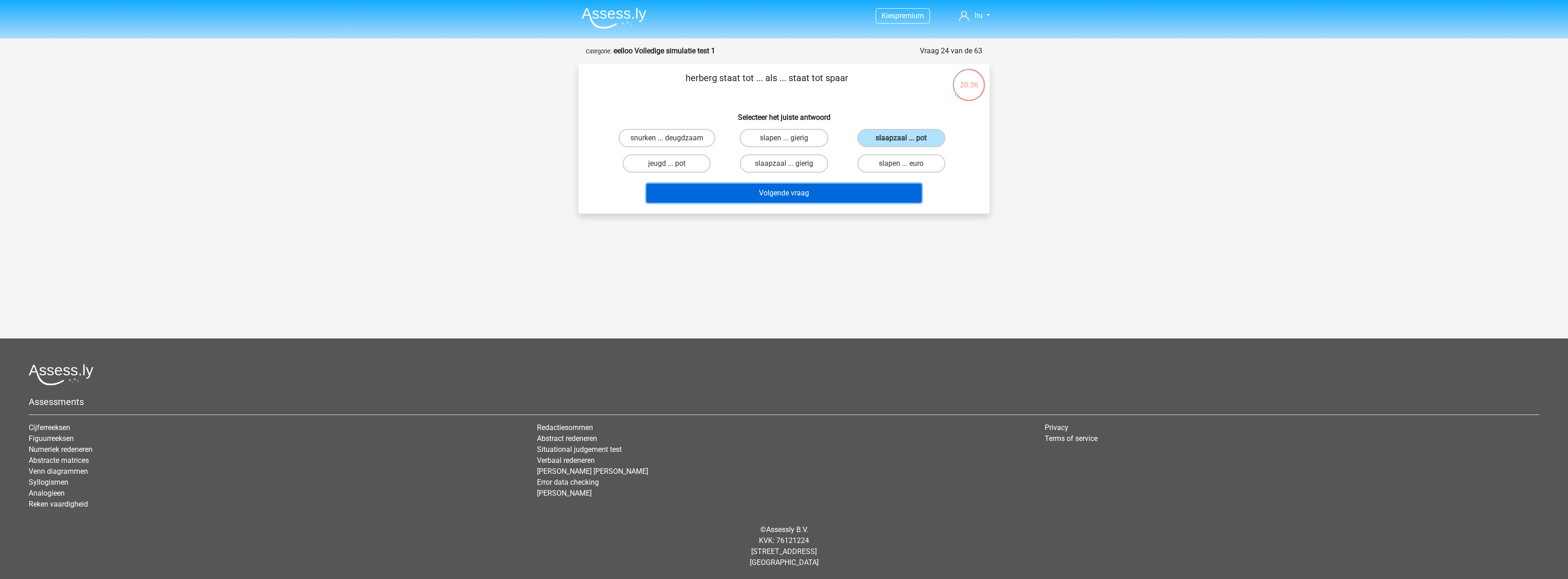
click at [752, 193] on button "Volgende vraag" at bounding box center [784, 193] width 276 height 19
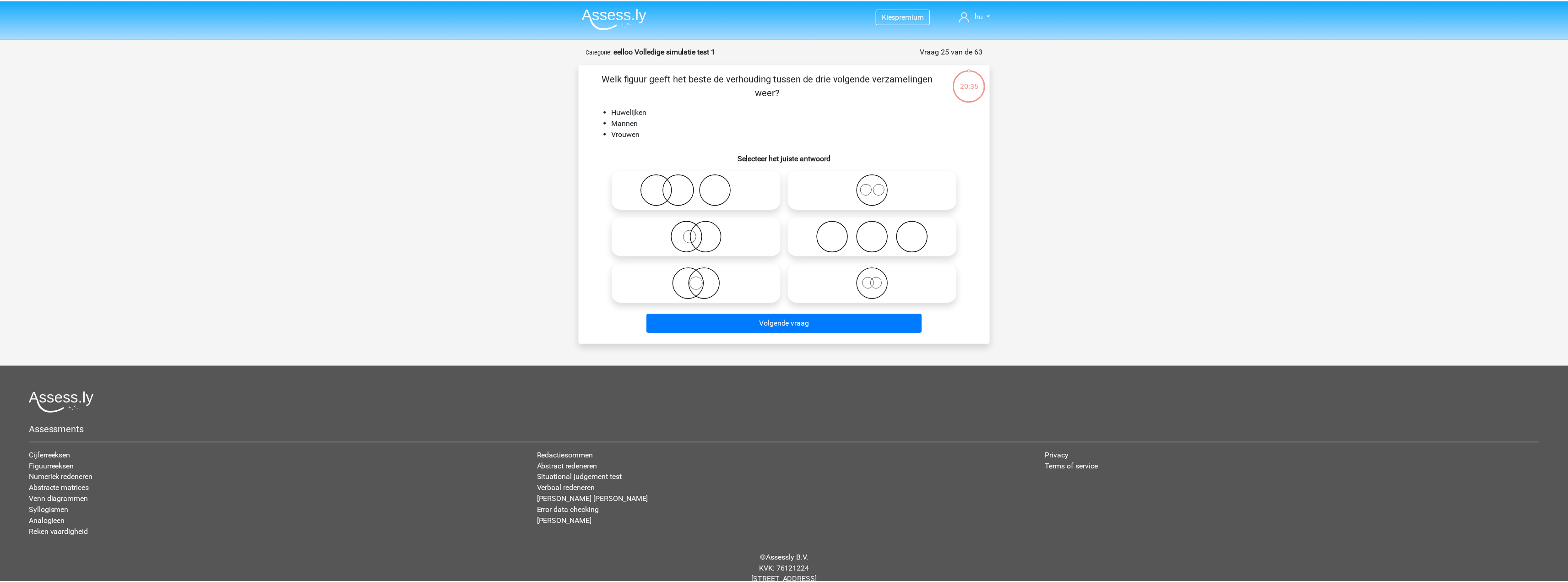
scroll to position [26, 0]
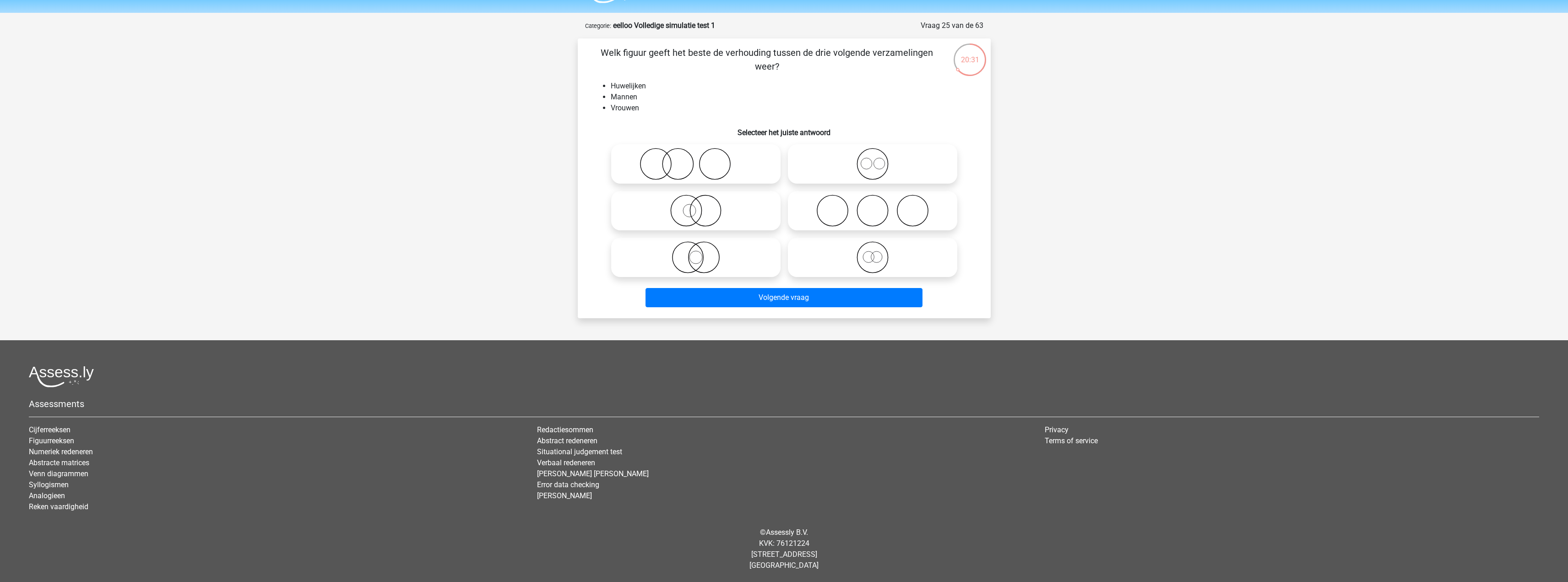
click at [693, 214] on icon at bounding box center [695, 211] width 162 height 32
click at [695, 206] on input "radio" at bounding box center [698, 203] width 6 height 6
radio input "true"
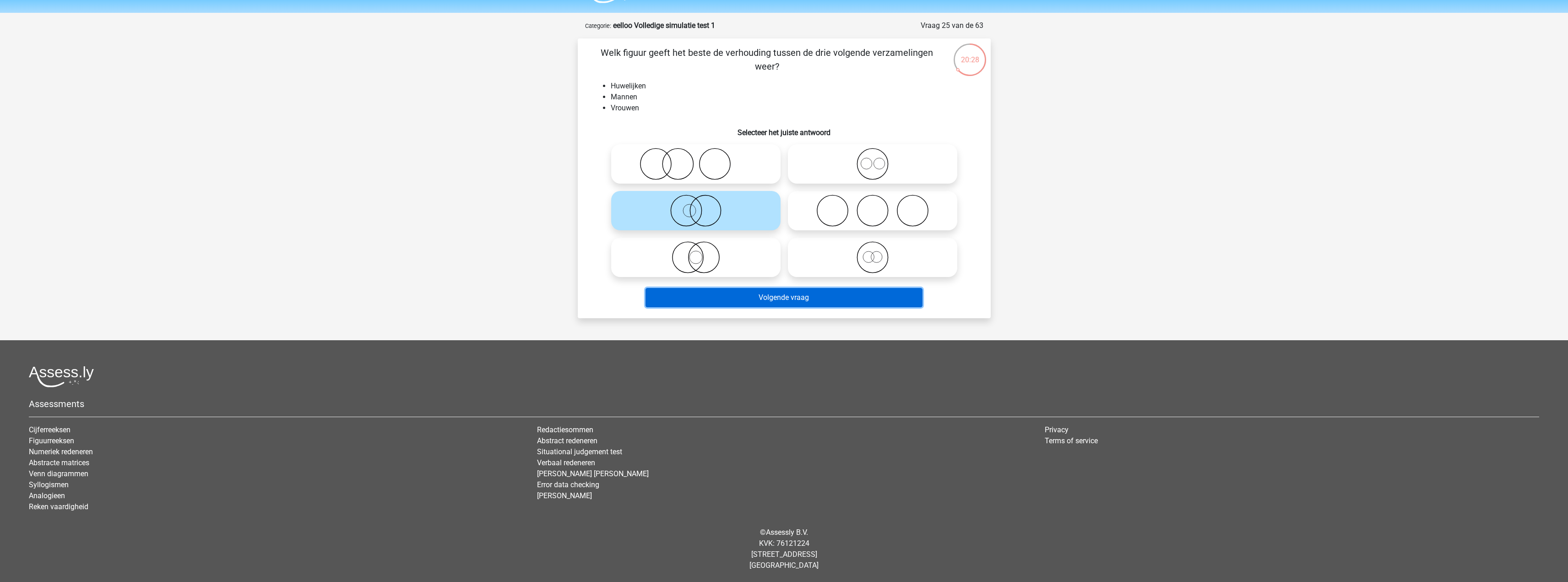
click at [785, 298] on button "Volgende vraag" at bounding box center [784, 297] width 277 height 19
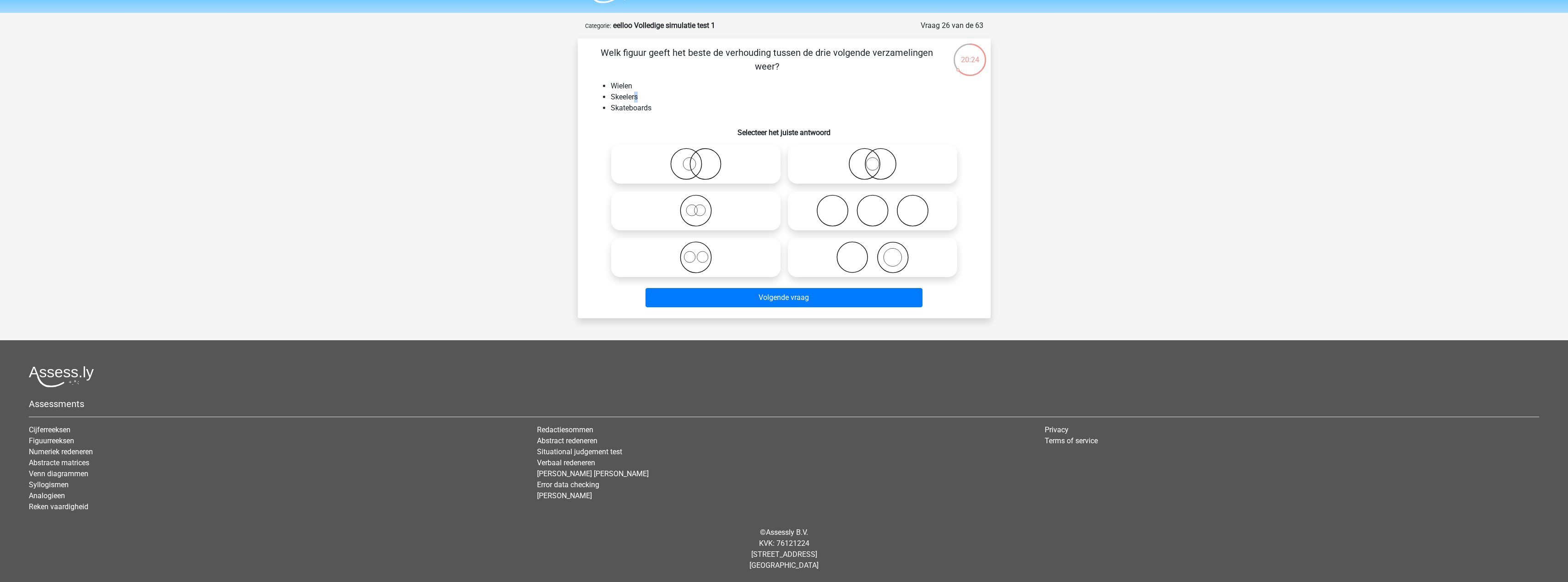
click at [619, 91] on li "Skeelers" at bounding box center [793, 97] width 365 height 11
drag, startPoint x: 614, startPoint y: 102, endPoint x: 645, endPoint y: 107, distance: 31.4
click at [641, 106] on ul "Wielen Skeelers Skateboards" at bounding box center [784, 97] width 384 height 33
drag, startPoint x: 725, startPoint y: 163, endPoint x: 741, endPoint y: 225, distance: 64.0
click at [725, 163] on icon at bounding box center [695, 164] width 162 height 32
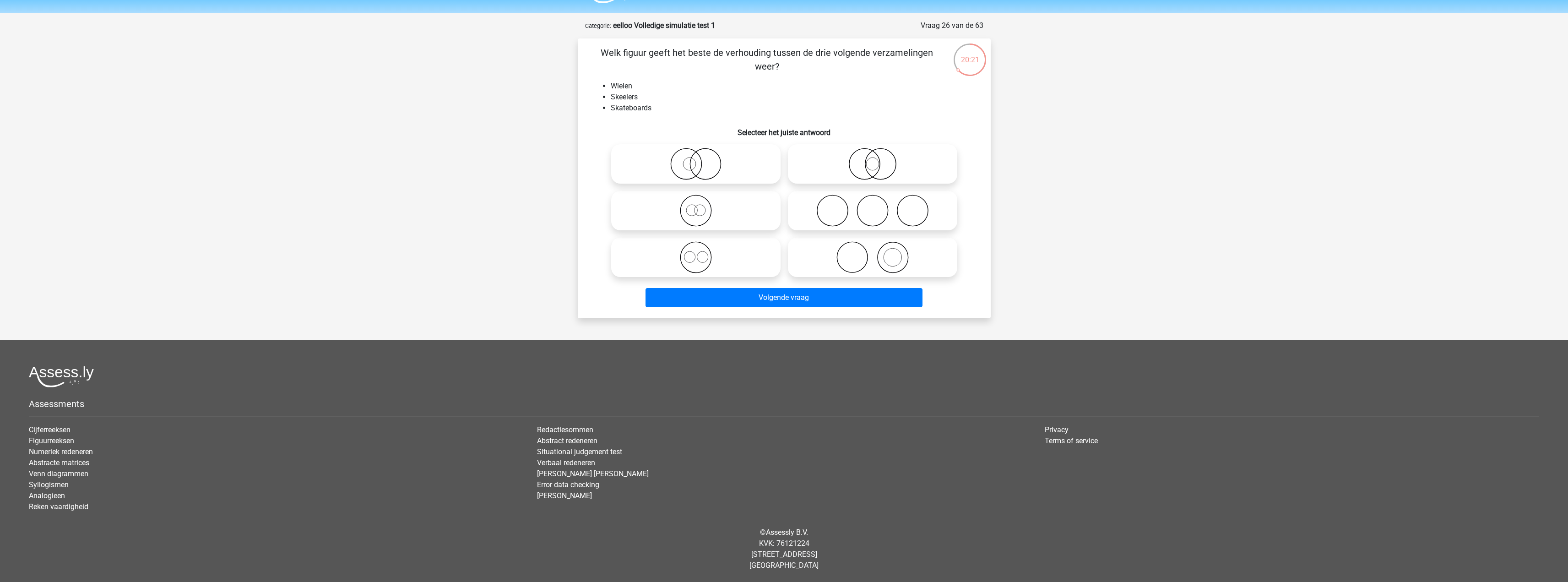
click at [702, 160] on input "radio" at bounding box center [698, 156] width 6 height 6
radio input "true"
click at [698, 266] on icon at bounding box center [695, 257] width 162 height 32
click at [698, 253] on input "radio" at bounding box center [698, 249] width 6 height 6
radio input "true"
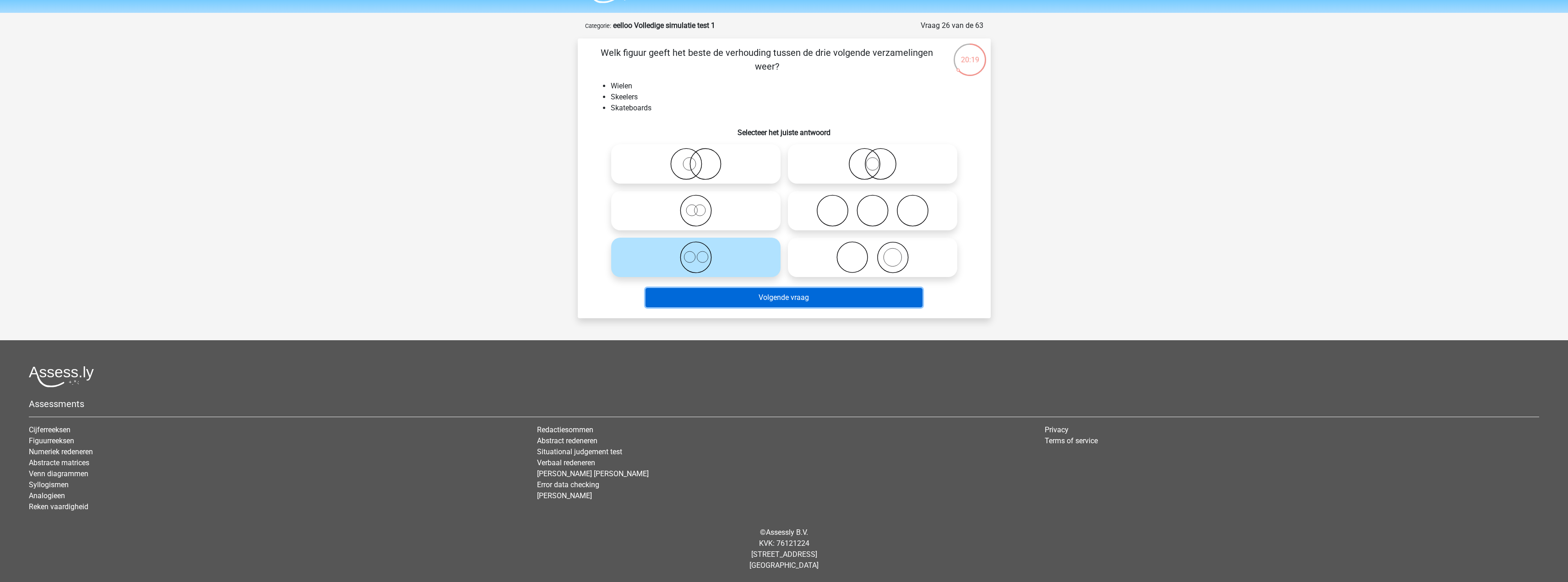
click at [783, 298] on button "Volgende vraag" at bounding box center [784, 297] width 277 height 19
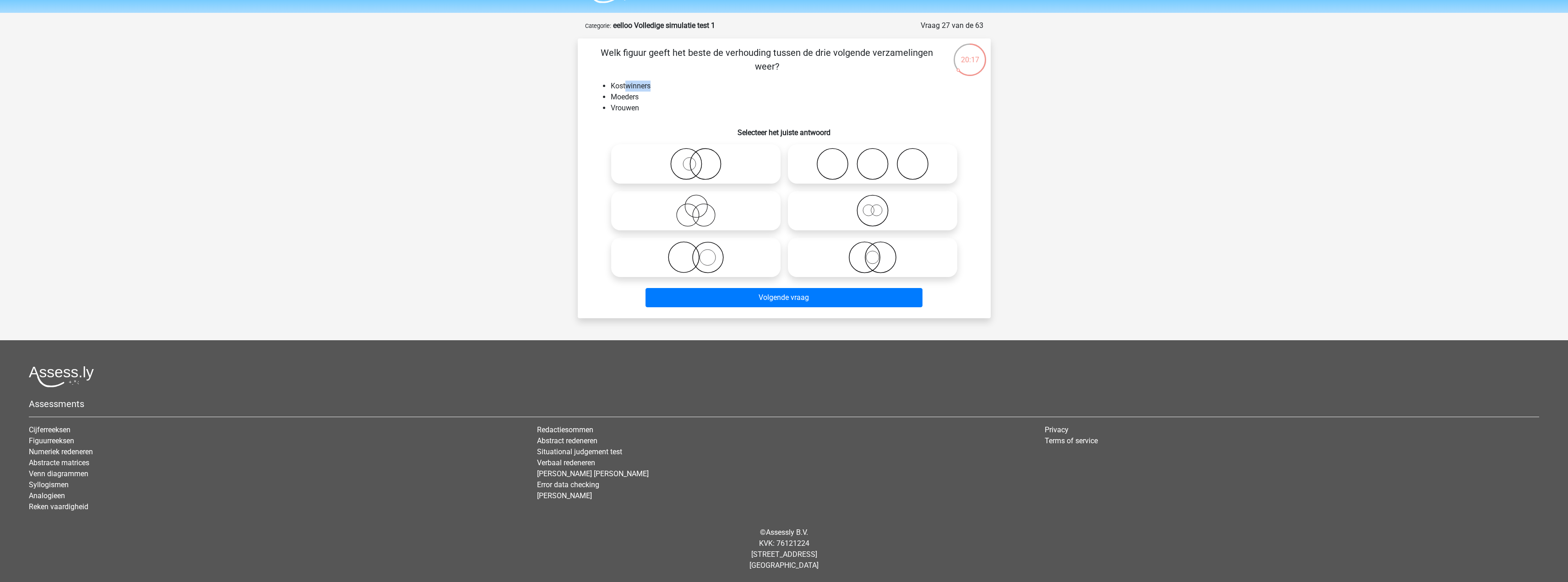
click at [609, 89] on ul "Kostwinners Moeders Vrouwen" at bounding box center [784, 97] width 384 height 33
click at [642, 99] on li "Moeders" at bounding box center [793, 97] width 365 height 11
drag, startPoint x: 624, startPoint y: 108, endPoint x: 660, endPoint y: 119, distance: 37.6
click at [647, 108] on li "Vrouwen" at bounding box center [793, 108] width 365 height 11
click at [619, 95] on li "Moeders" at bounding box center [793, 97] width 365 height 11
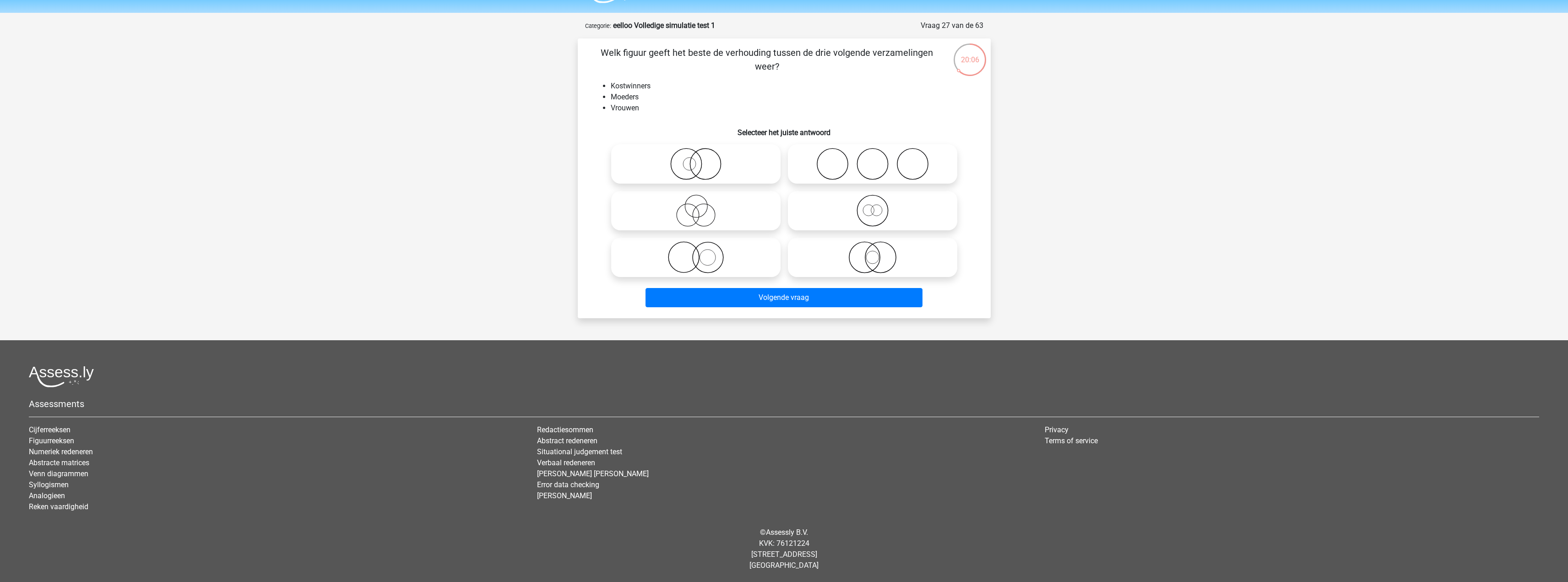
drag, startPoint x: 713, startPoint y: 169, endPoint x: 824, endPoint y: 318, distance: 185.8
click at [713, 169] on icon at bounding box center [695, 164] width 162 height 32
click at [702, 160] on input "radio" at bounding box center [698, 156] width 6 height 6
radio input "true"
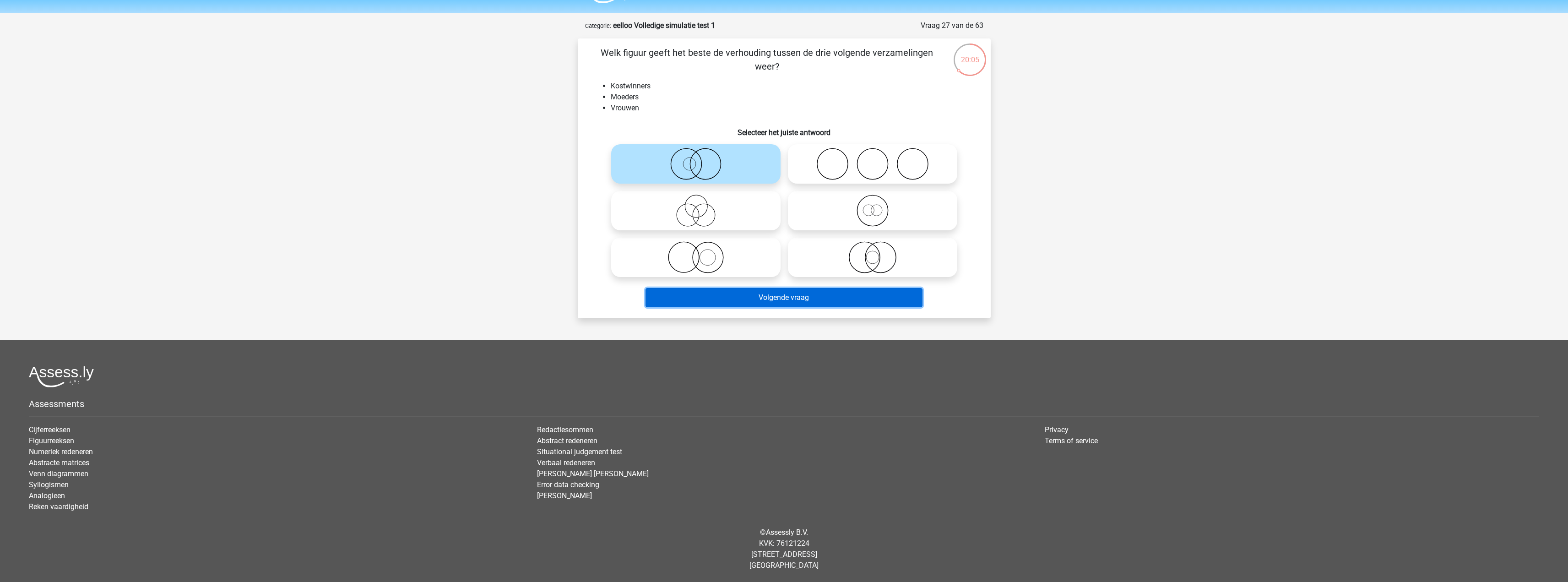
click at [810, 304] on button "Volgende vraag" at bounding box center [784, 297] width 277 height 19
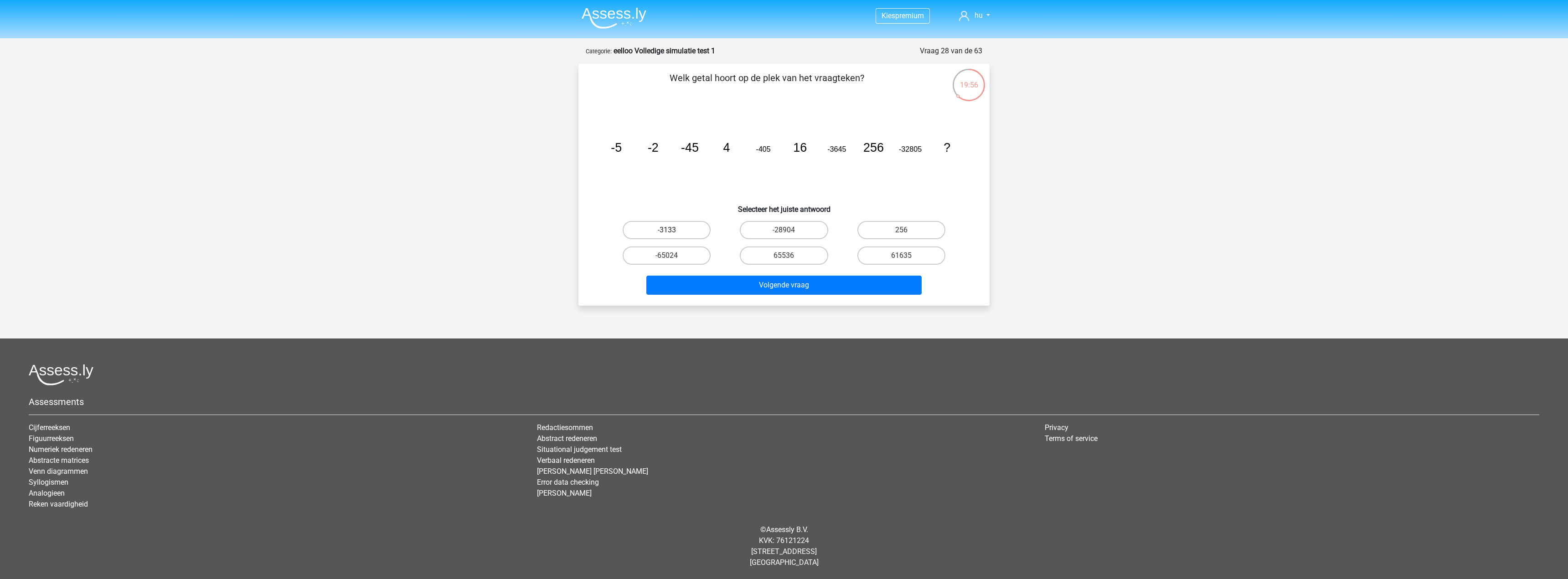
click at [641, 232] on label "-3133" at bounding box center [666, 230] width 88 height 18
click at [667, 232] on input "-3133" at bounding box center [669, 232] width 6 height 6
radio input "true"
click at [800, 279] on button "Volgende vraag" at bounding box center [784, 286] width 276 height 19
drag, startPoint x: 638, startPoint y: 147, endPoint x: 587, endPoint y: 152, distance: 51.2
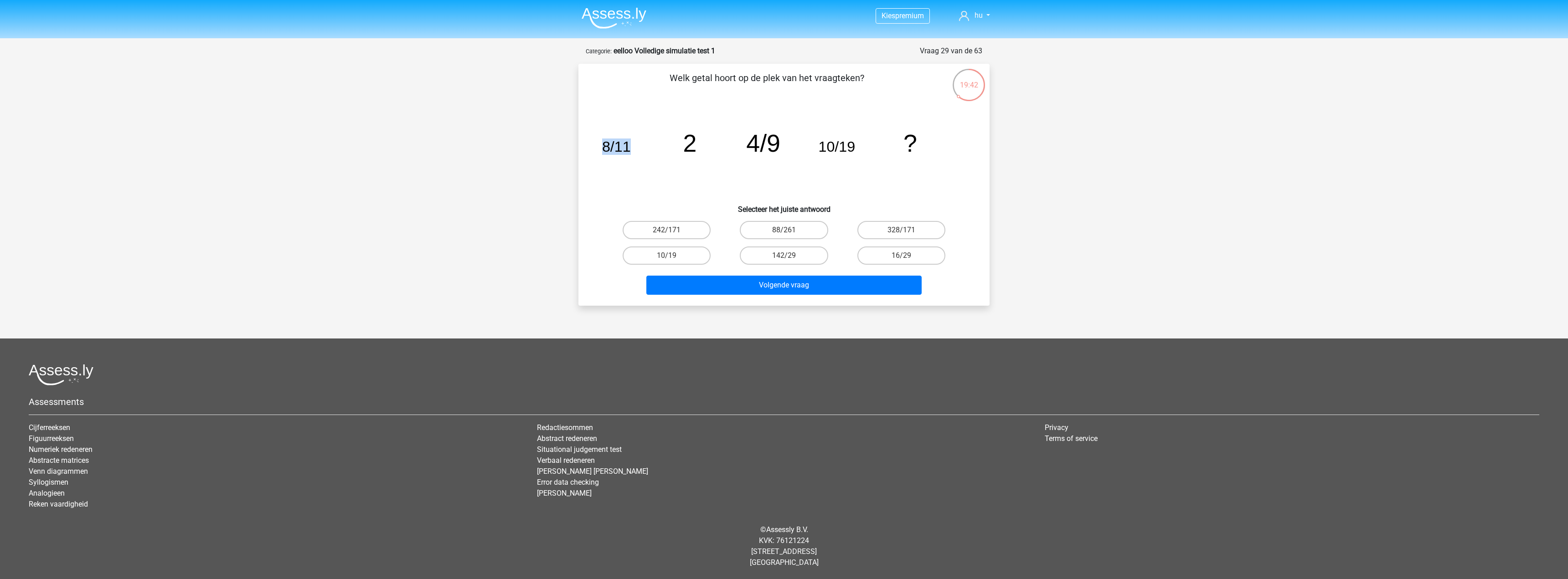
click at [587, 152] on div "Welk getal hoort op de plek van het vraagteken? image/svg+xml 8/11 2 4/9 10/19 …" at bounding box center [784, 184] width 404 height 227
copy tspan "8/11"
drag, startPoint x: 670, startPoint y: 245, endPoint x: 745, endPoint y: 276, distance: 81.2
click at [680, 255] on div "10/19" at bounding box center [666, 255] width 117 height 26
drag, startPoint x: 796, startPoint y: 228, endPoint x: 914, endPoint y: 305, distance: 140.9
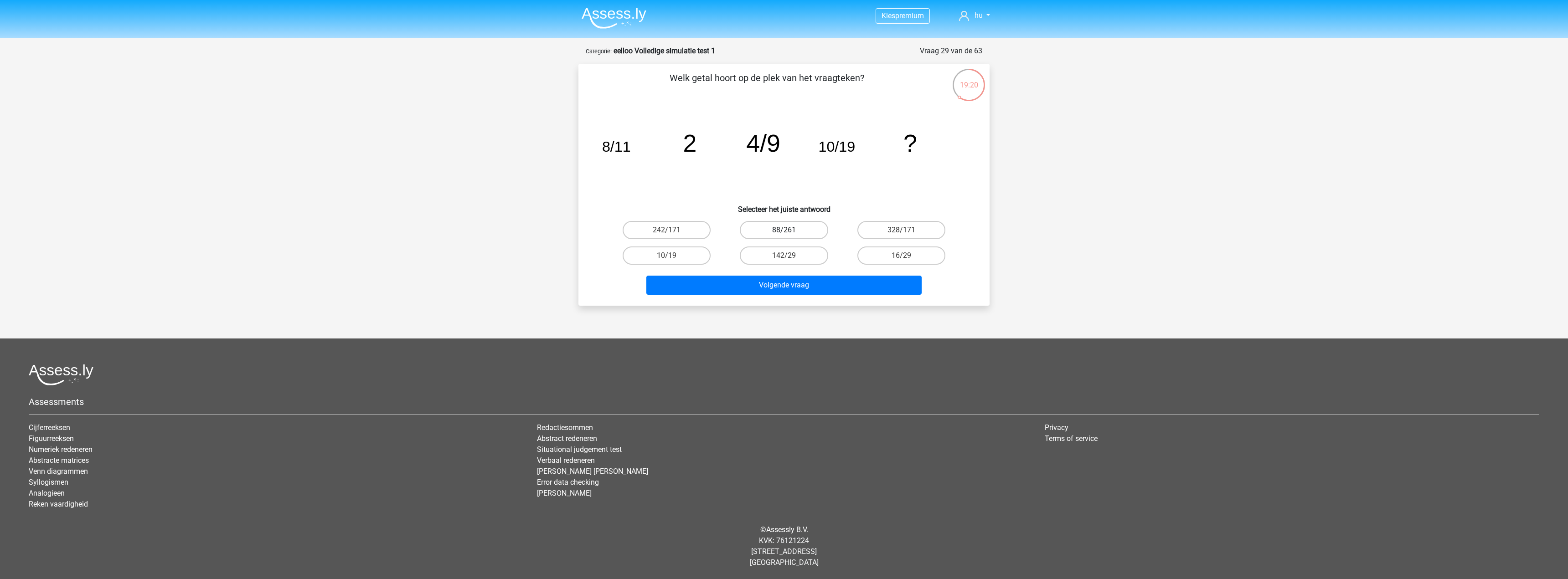
click at [805, 230] on label "88/261" at bounding box center [784, 230] width 88 height 18
click at [790, 230] on input "88/261" at bounding box center [787, 232] width 6 height 6
radio input "true"
drag, startPoint x: 668, startPoint y: 255, endPoint x: 745, endPoint y: 279, distance: 80.7
click at [669, 255] on input "10/19" at bounding box center [669, 258] width 6 height 6
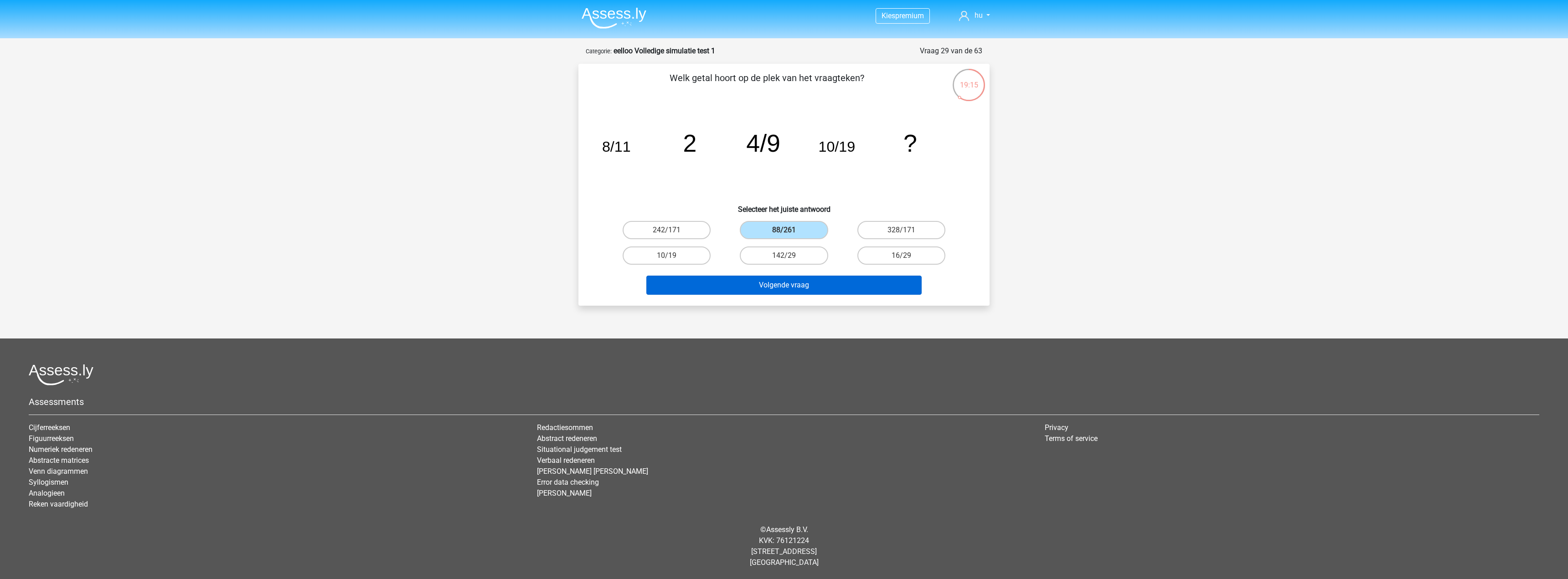
radio input "true"
click at [769, 286] on button "Volgende vraag" at bounding box center [784, 286] width 276 height 19
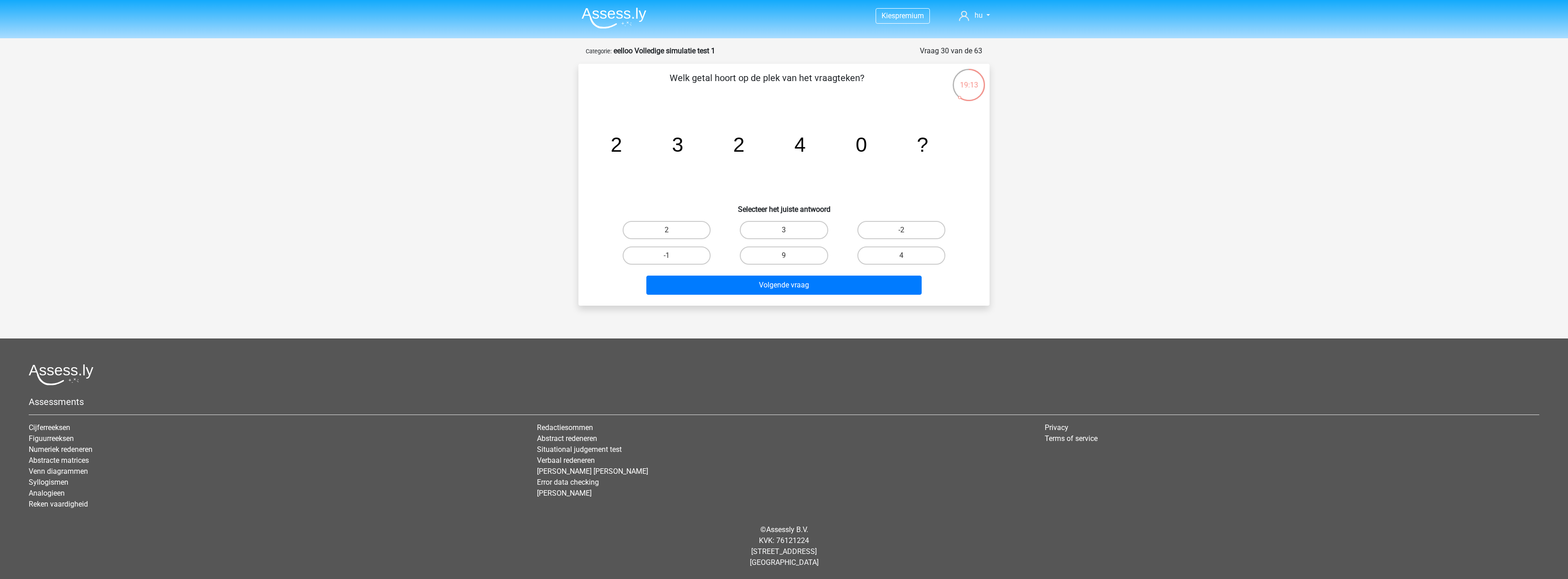
drag, startPoint x: 843, startPoint y: 84, endPoint x: 871, endPoint y: 87, distance: 28.2
click at [871, 87] on p "Welk getal hoort op de plek van het vraagteken?" at bounding box center [767, 85] width 348 height 27
drag, startPoint x: 629, startPoint y: 152, endPoint x: 745, endPoint y: 158, distance: 116.2
click at [745, 158] on div "image/svg+xml 2 3 2 4 0 ?" at bounding box center [784, 152] width 382 height 92
drag, startPoint x: 794, startPoint y: 144, endPoint x: 843, endPoint y: 145, distance: 49.0
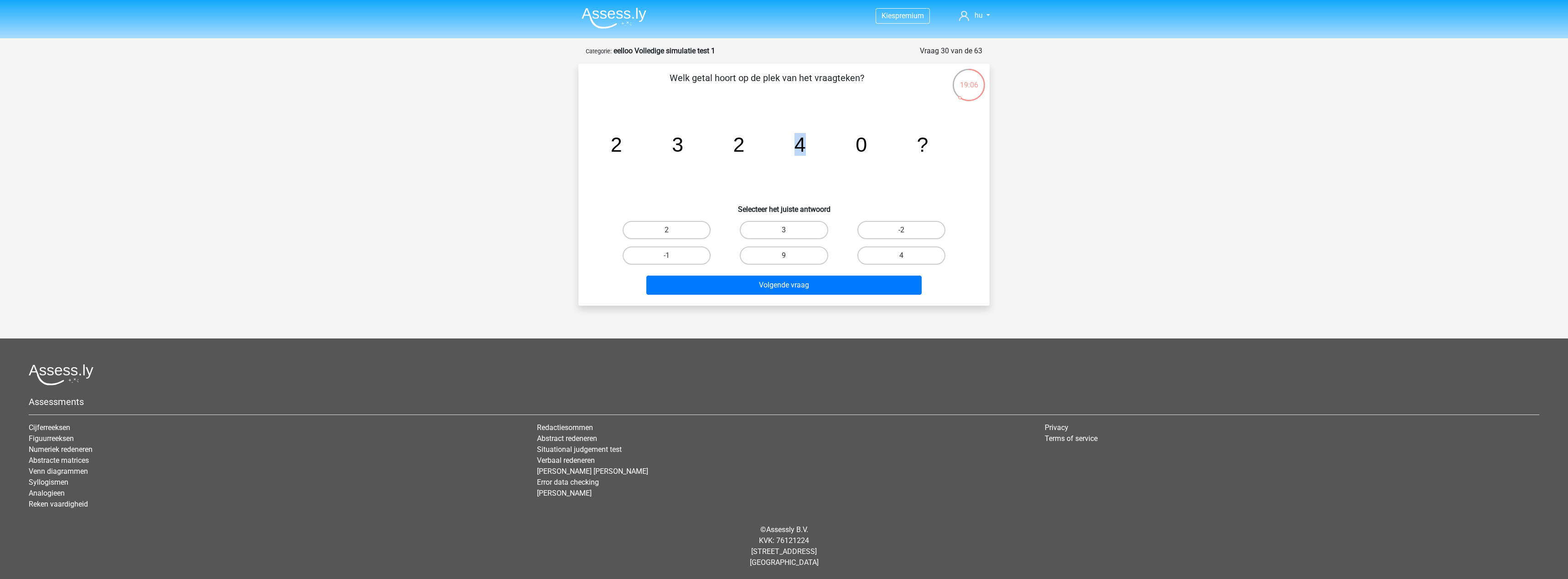
click at [843, 145] on icon "image/svg+xml 2 3 2 4 0 ?" at bounding box center [784, 152] width 367 height 92
drag, startPoint x: 923, startPoint y: 147, endPoint x: 936, endPoint y: 149, distance: 13.2
click at [936, 149] on icon "image/svg+xml 2 3 2 4 0 ?" at bounding box center [784, 152] width 367 height 92
click at [924, 233] on label "-2" at bounding box center [902, 230] width 88 height 18
click at [907, 233] on input "-2" at bounding box center [903, 232] width 6 height 6
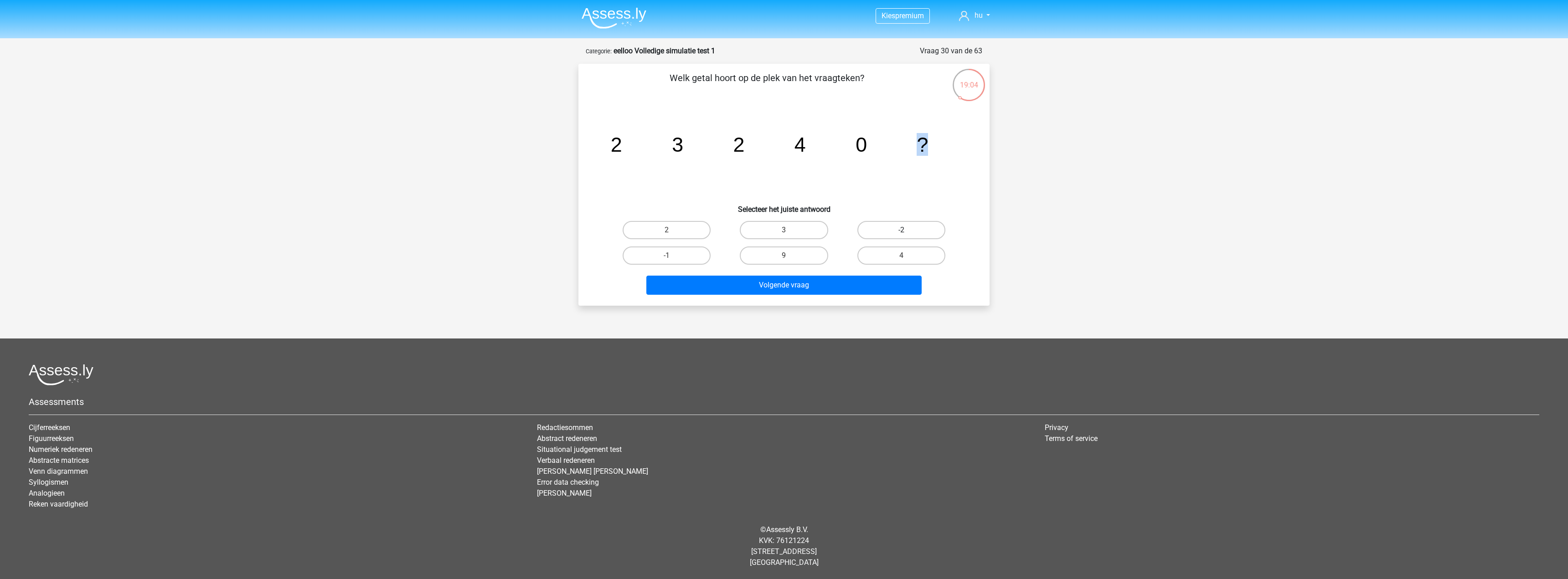
radio input "true"
drag, startPoint x: 689, startPoint y: 154, endPoint x: 548, endPoint y: 180, distance: 143.4
click at [548, 180] on div "Kies premium hu votitag719@skateru.com" at bounding box center [784, 284] width 1568 height 568
drag, startPoint x: 781, startPoint y: 155, endPoint x: 790, endPoint y: 159, distance: 9.8
click at [788, 158] on icon "image/svg+xml 2 3 2 4 0 ?" at bounding box center [784, 152] width 367 height 92
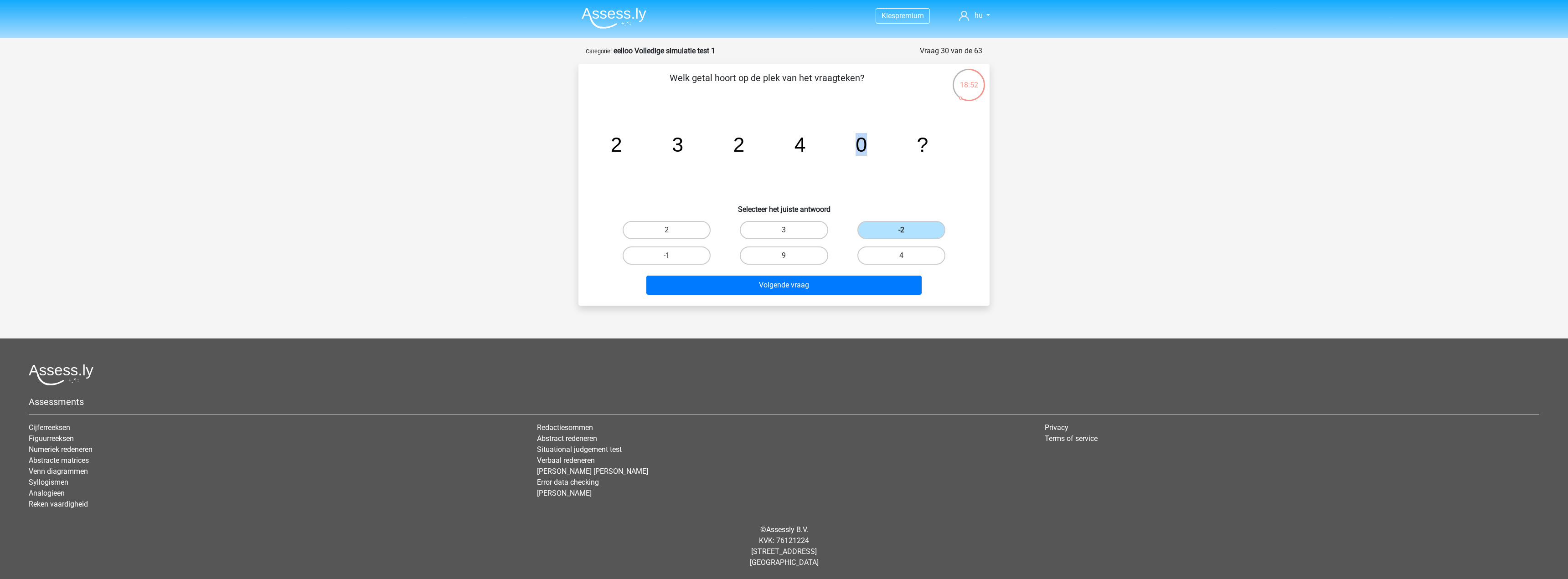
click at [948, 148] on icon "image/svg+xml 2 3 2 4 0 ?" at bounding box center [784, 152] width 367 height 92
drag, startPoint x: 684, startPoint y: 256, endPoint x: 768, endPoint y: 282, distance: 87.9
click at [685, 255] on label "-1" at bounding box center [666, 255] width 88 height 18
click at [673, 255] on input "-1" at bounding box center [669, 258] width 6 height 6
radio input "true"
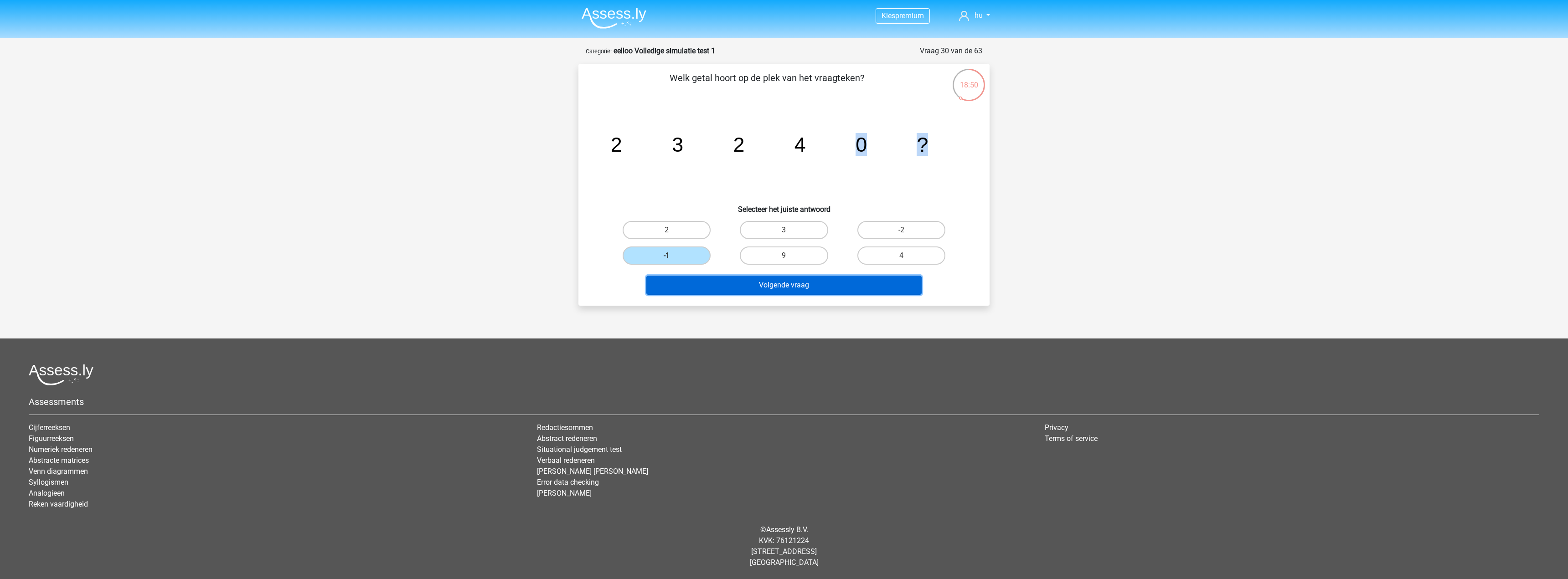
click at [825, 282] on button "Volgende vraag" at bounding box center [784, 286] width 276 height 19
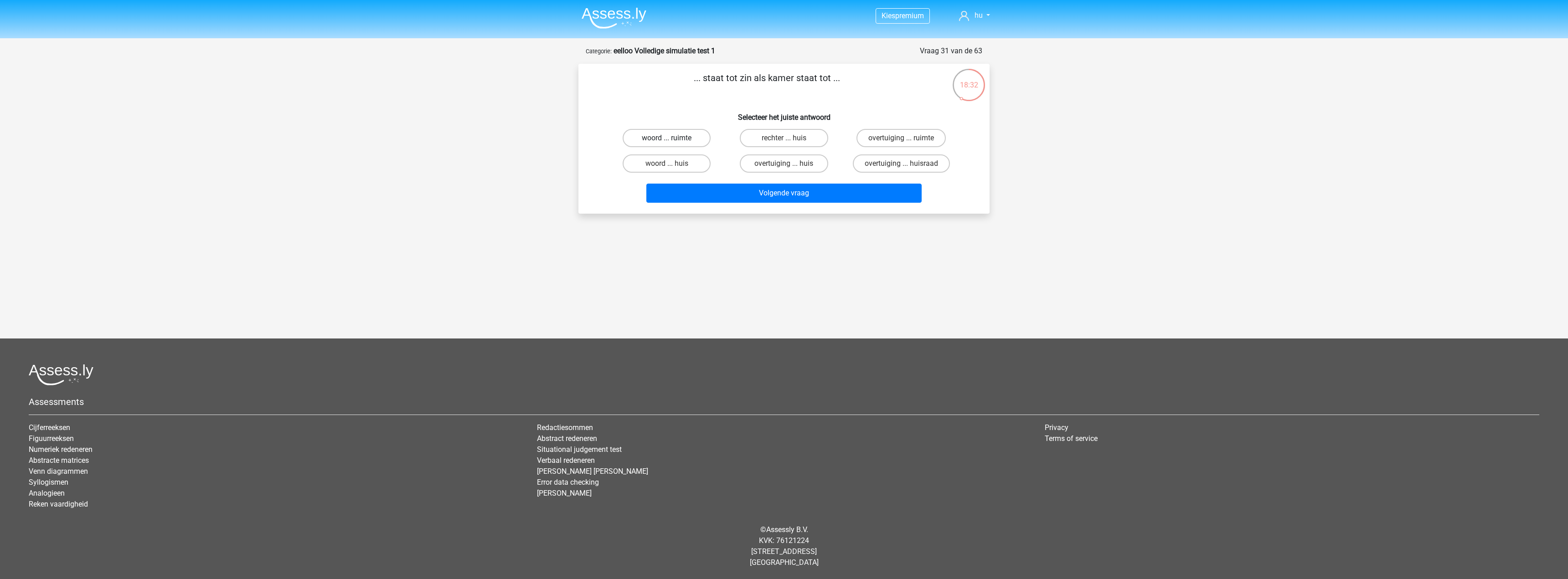
drag, startPoint x: 664, startPoint y: 126, endPoint x: 668, endPoint y: 131, distance: 6.4
click at [666, 128] on div "woord ... ruimte" at bounding box center [666, 138] width 117 height 26
click at [668, 131] on label "woord ... ruimte" at bounding box center [666, 138] width 88 height 18
click at [668, 138] on input "woord ... ruimte" at bounding box center [669, 140] width 6 height 6
radio input "true"
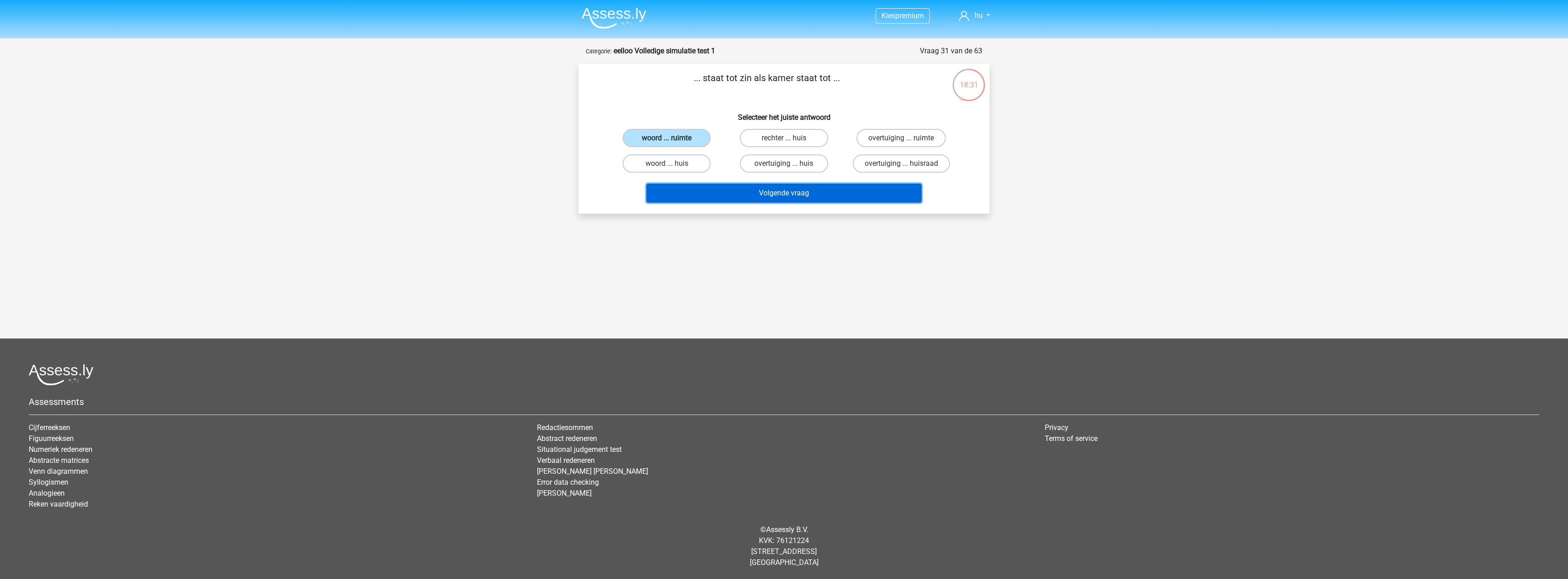
click at [816, 195] on button "Volgende vraag" at bounding box center [784, 193] width 276 height 19
click at [677, 136] on label "trede ... hamlet" at bounding box center [666, 138] width 88 height 18
click at [673, 138] on input "trede ... hamlet" at bounding box center [669, 140] width 6 height 6
radio input "true"
click at [790, 191] on button "Volgende vraag" at bounding box center [784, 193] width 276 height 19
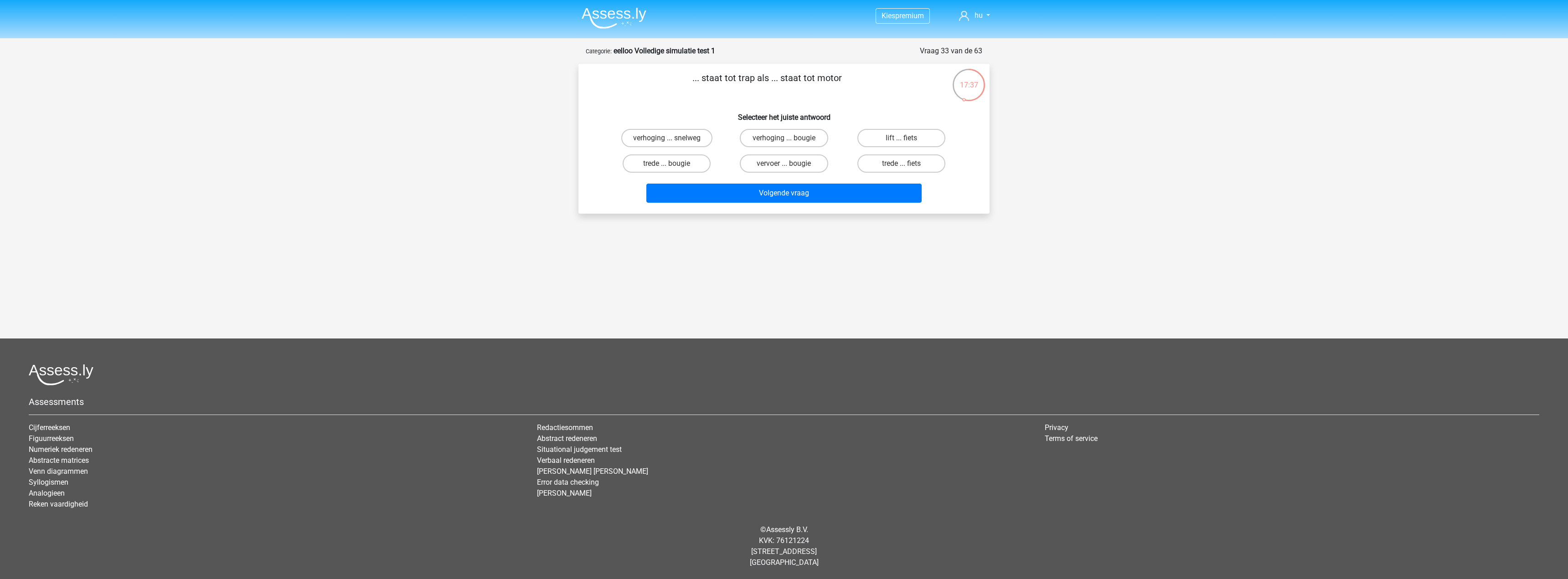
drag, startPoint x: 695, startPoint y: 81, endPoint x: 850, endPoint y: 81, distance: 155.0
click at [850, 81] on p "... staat tot trap als ... staat tot motor" at bounding box center [767, 85] width 348 height 27
click at [850, 91] on p "... staat tot trap als ... staat tot motor" at bounding box center [767, 85] width 348 height 27
click at [807, 138] on label "verhoging ... bougie" at bounding box center [784, 138] width 88 height 18
click at [790, 138] on input "verhoging ... bougie" at bounding box center [787, 140] width 6 height 6
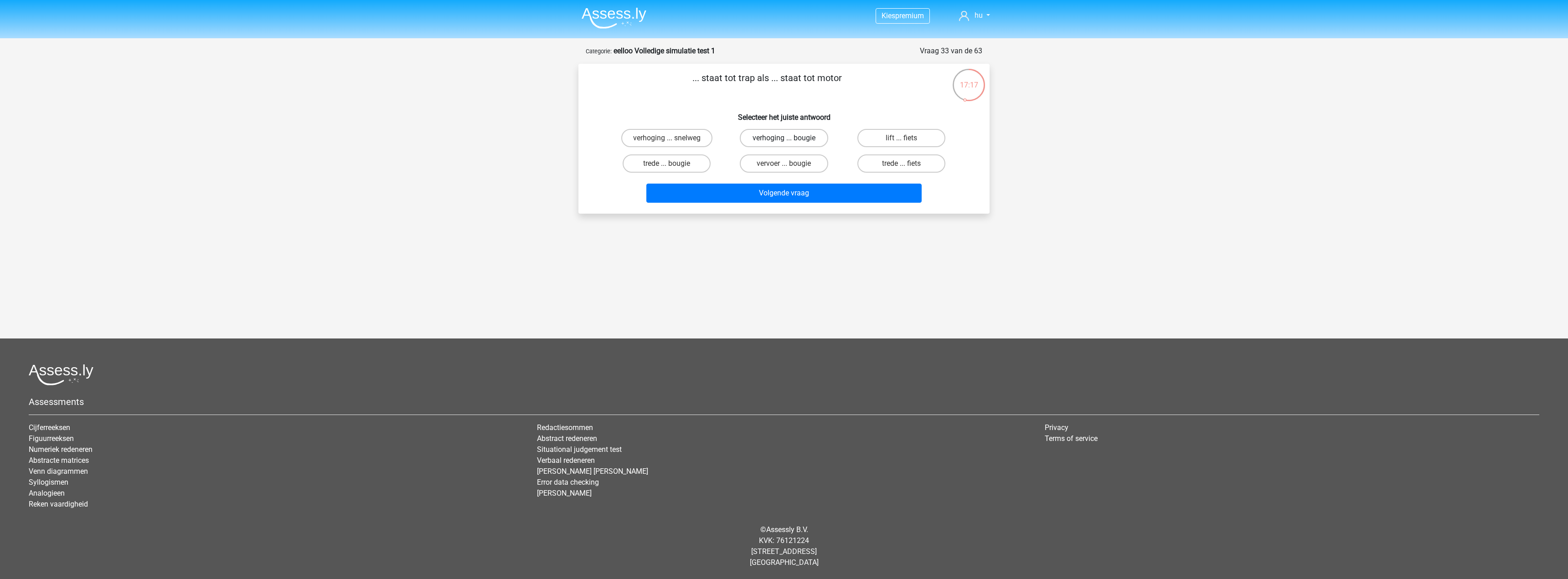
radio input "true"
click at [844, 196] on button "Volgende vraag" at bounding box center [784, 193] width 276 height 19
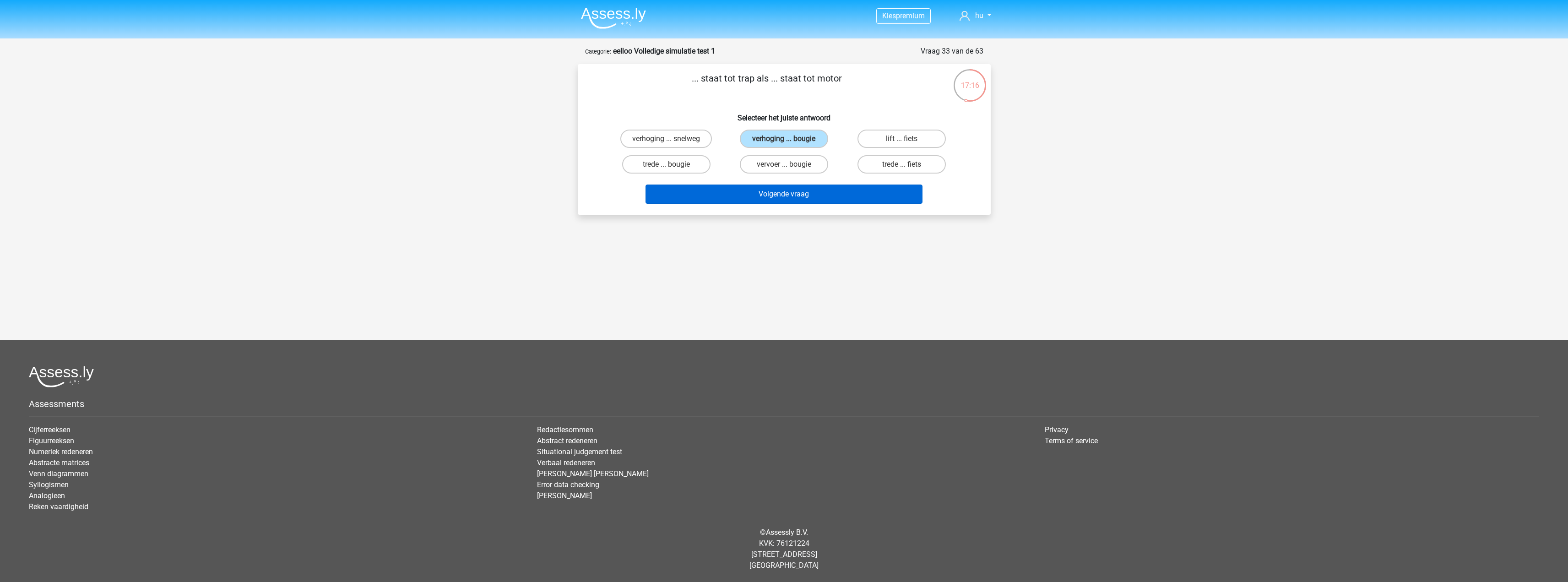
scroll to position [26, 0]
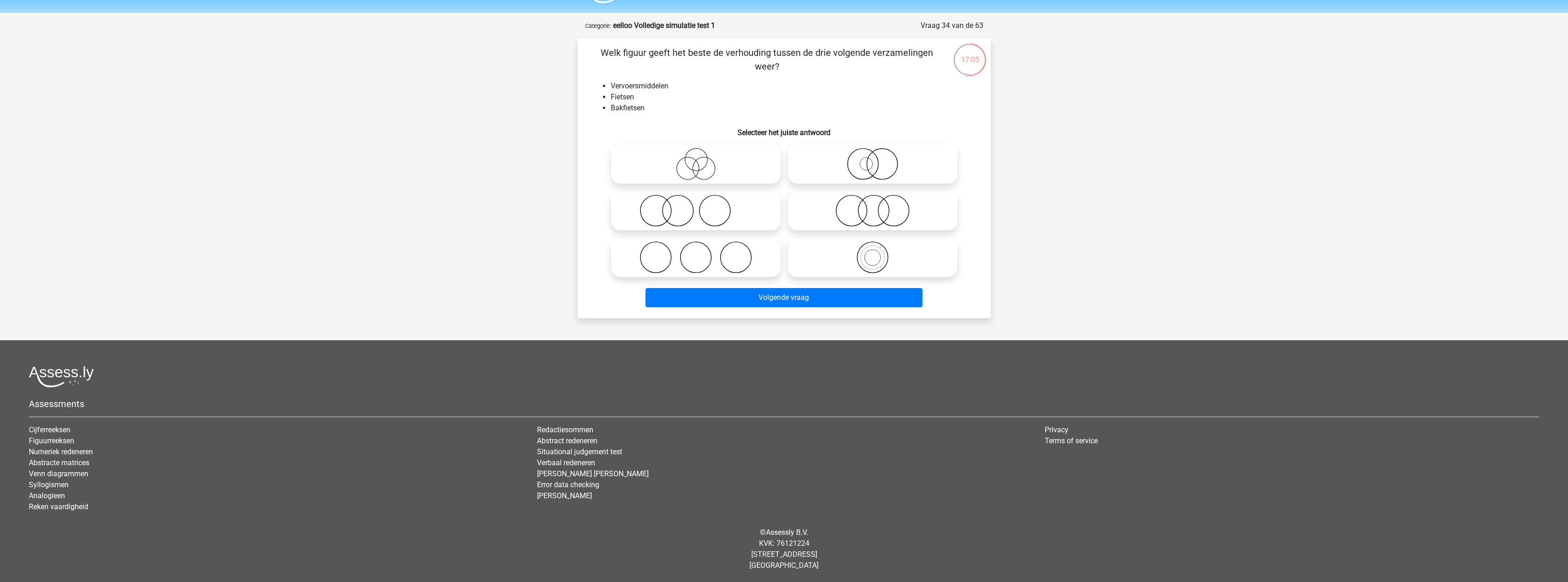
click at [686, 162] on icon at bounding box center [695, 164] width 162 height 32
click at [695, 160] on input "radio" at bounding box center [698, 156] width 6 height 6
radio input "true"
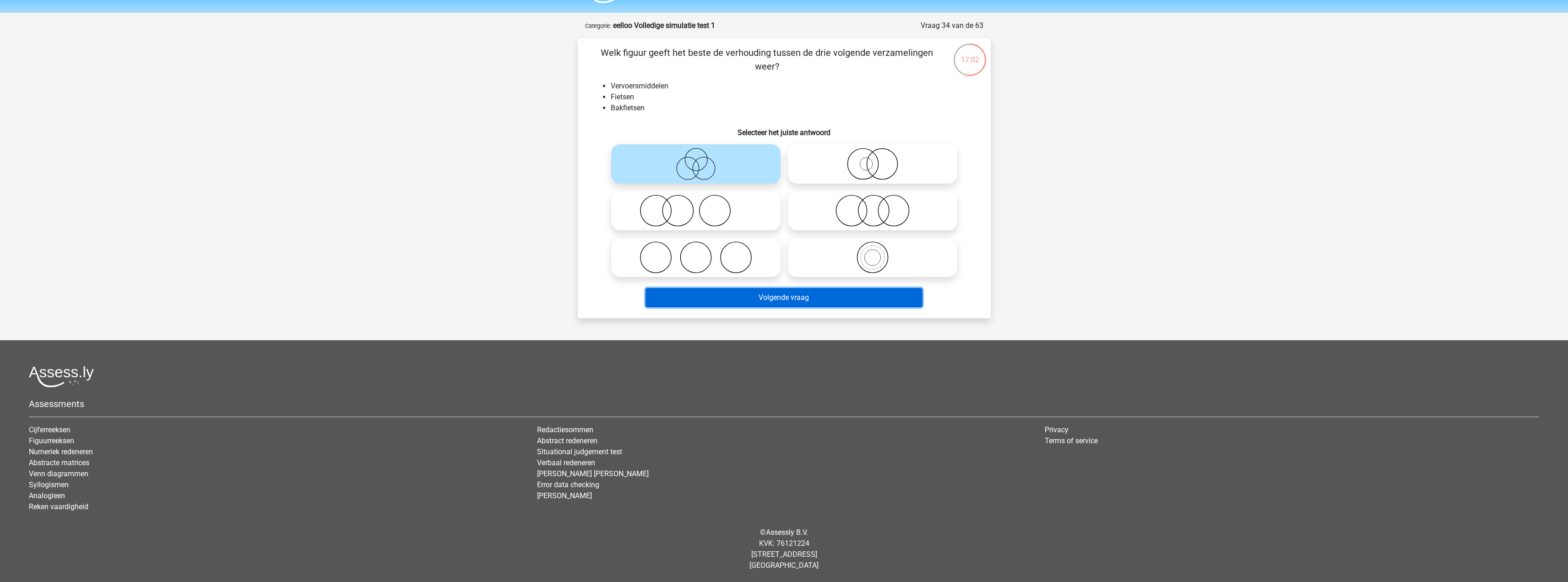
click at [799, 303] on button "Volgende vraag" at bounding box center [784, 297] width 277 height 19
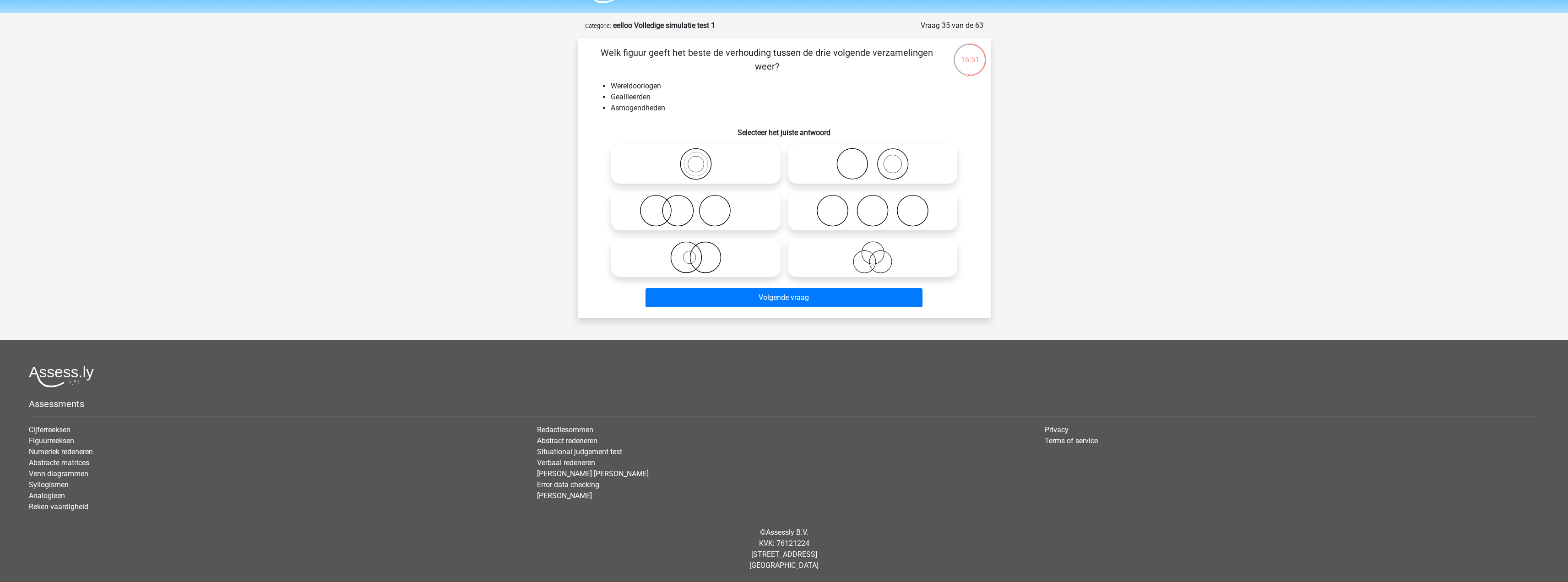
click at [731, 212] on icon at bounding box center [695, 211] width 162 height 32
click at [702, 206] on input "radio" at bounding box center [698, 203] width 6 height 6
radio input "true"
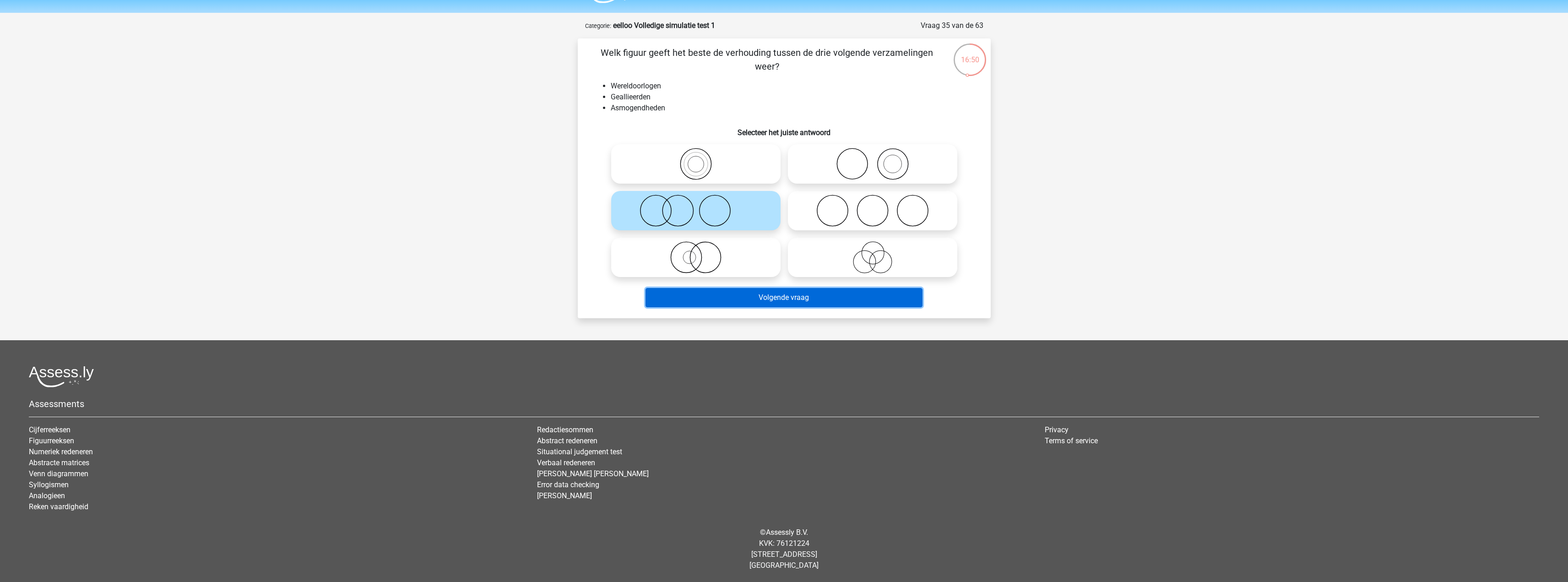
click at [814, 295] on button "Volgende vraag" at bounding box center [784, 297] width 277 height 19
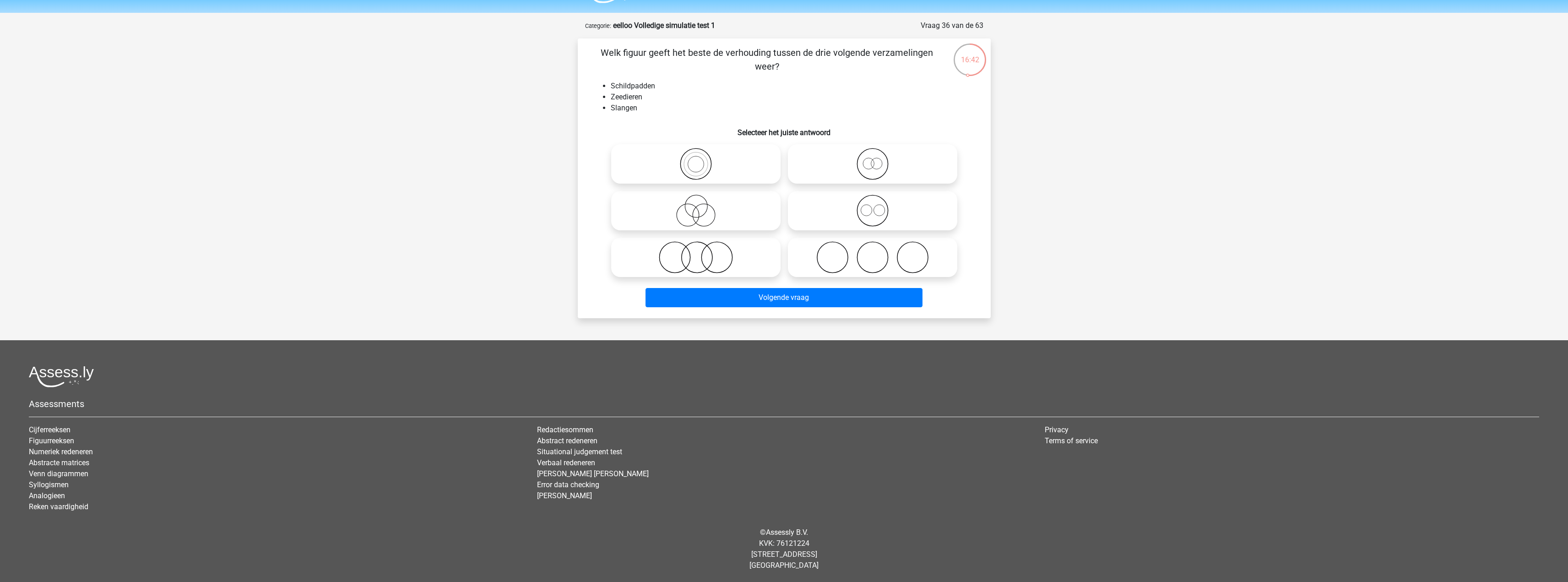
click at [712, 221] on icon at bounding box center [695, 211] width 162 height 32
click at [702, 206] on input "radio" at bounding box center [698, 203] width 6 height 6
radio input "true"
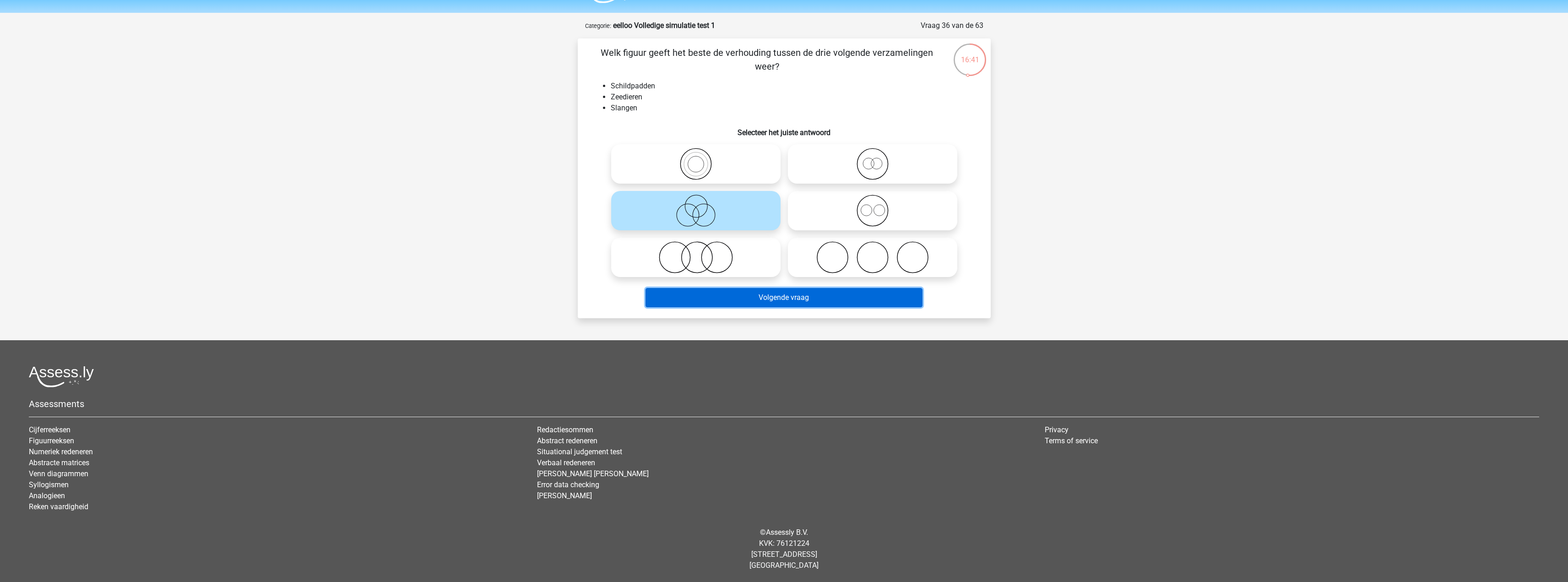
click at [812, 297] on button "Volgende vraag" at bounding box center [784, 297] width 277 height 19
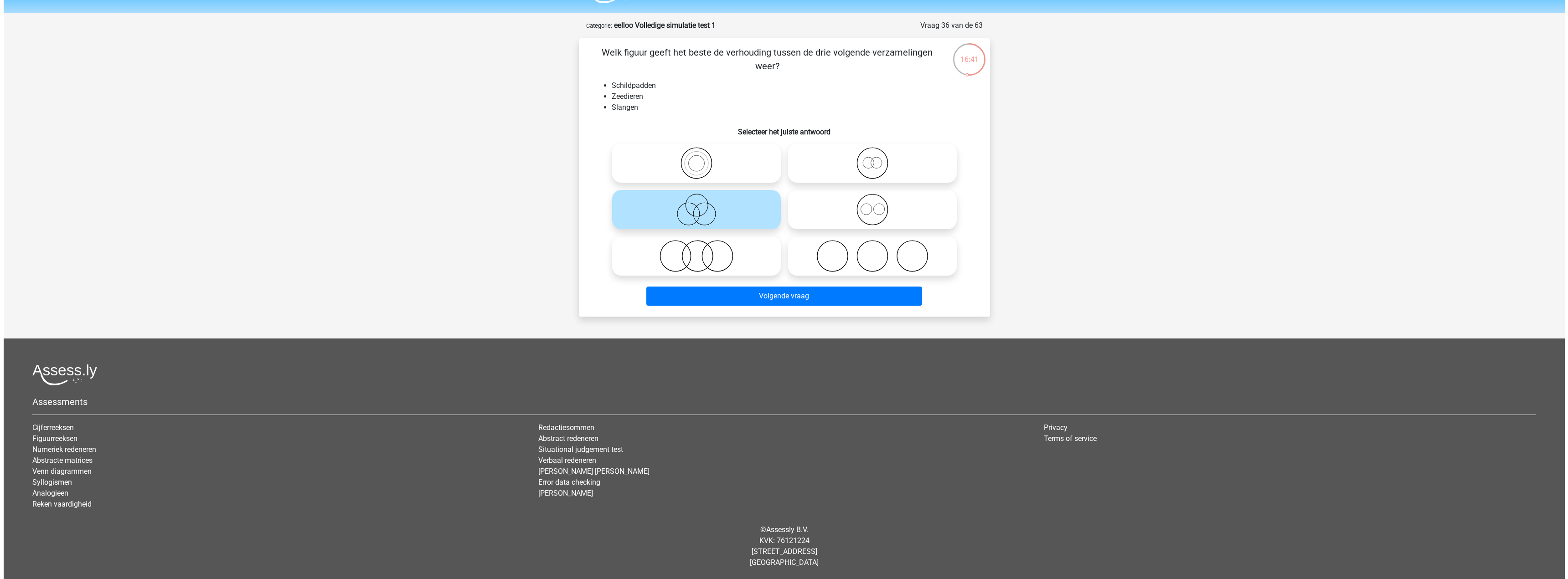
scroll to position [0, 0]
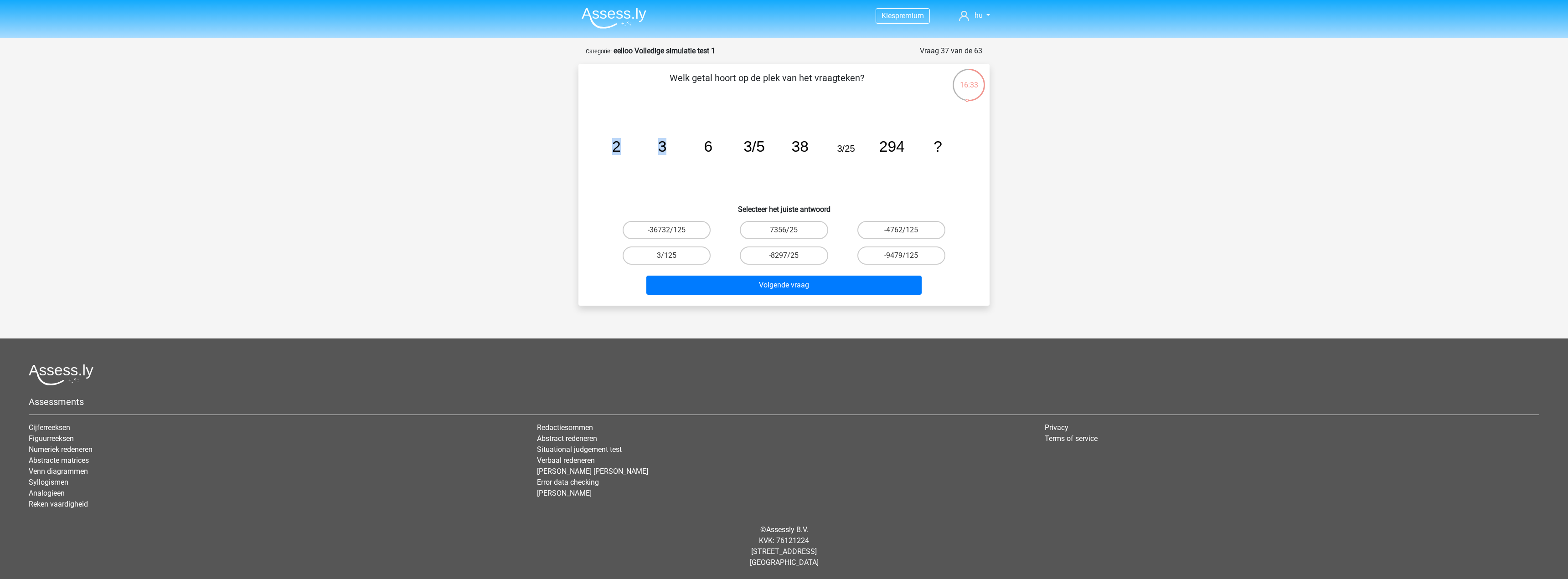
drag, startPoint x: 598, startPoint y: 139, endPoint x: 713, endPoint y: 148, distance: 115.4
click at [714, 141] on div "image/svg+xml 2 3 6 3/5 38 3/25 294 ?" at bounding box center [784, 152] width 382 height 92
click at [718, 157] on icon "image/svg+xml 2 3 6 3/5 38 3/25 294 ?" at bounding box center [784, 152] width 367 height 92
drag, startPoint x: 792, startPoint y: 140, endPoint x: 714, endPoint y: 137, distance: 78.1
click at [738, 140] on icon "image/svg+xml 2 3 6 3/5 38 3/25 294 ?" at bounding box center [784, 152] width 367 height 92
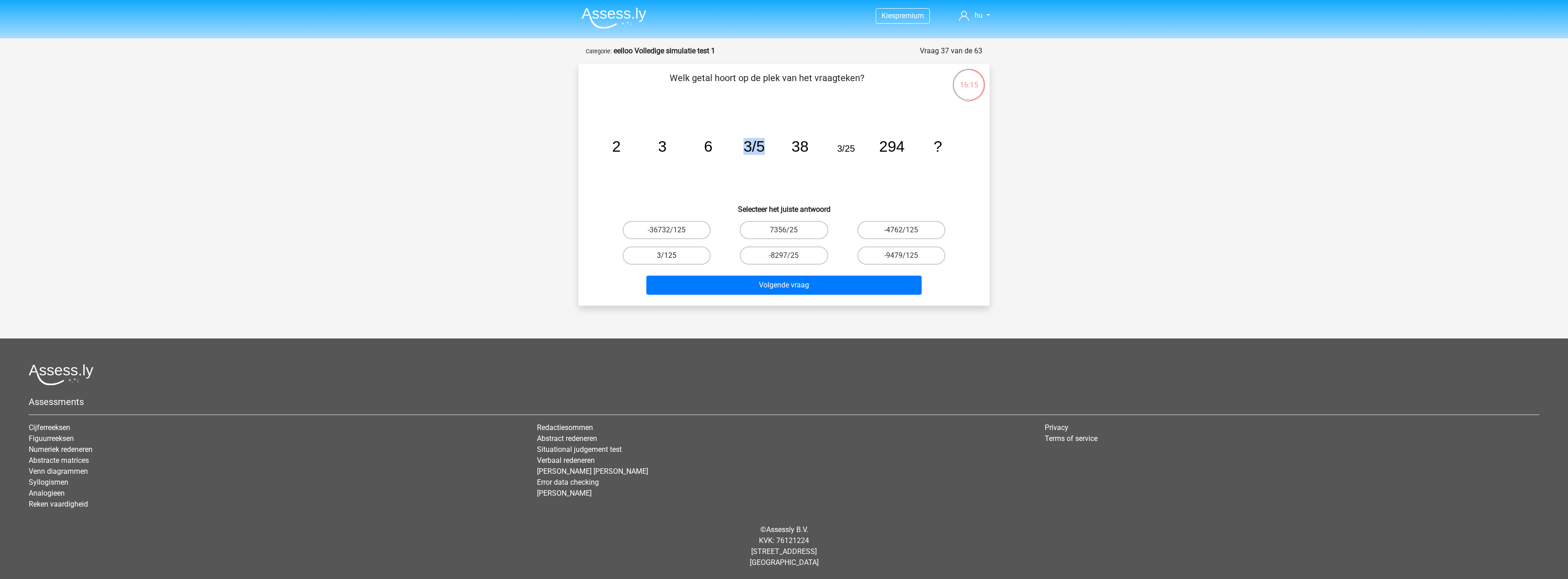
drag, startPoint x: 685, startPoint y: 249, endPoint x: 738, endPoint y: 278, distance: 60.4
click at [685, 250] on label "3/125" at bounding box center [666, 255] width 88 height 18
click at [673, 255] on input "3/125" at bounding box center [669, 258] width 6 height 6
radio input "true"
click at [804, 290] on button "Volgende vraag" at bounding box center [784, 286] width 276 height 19
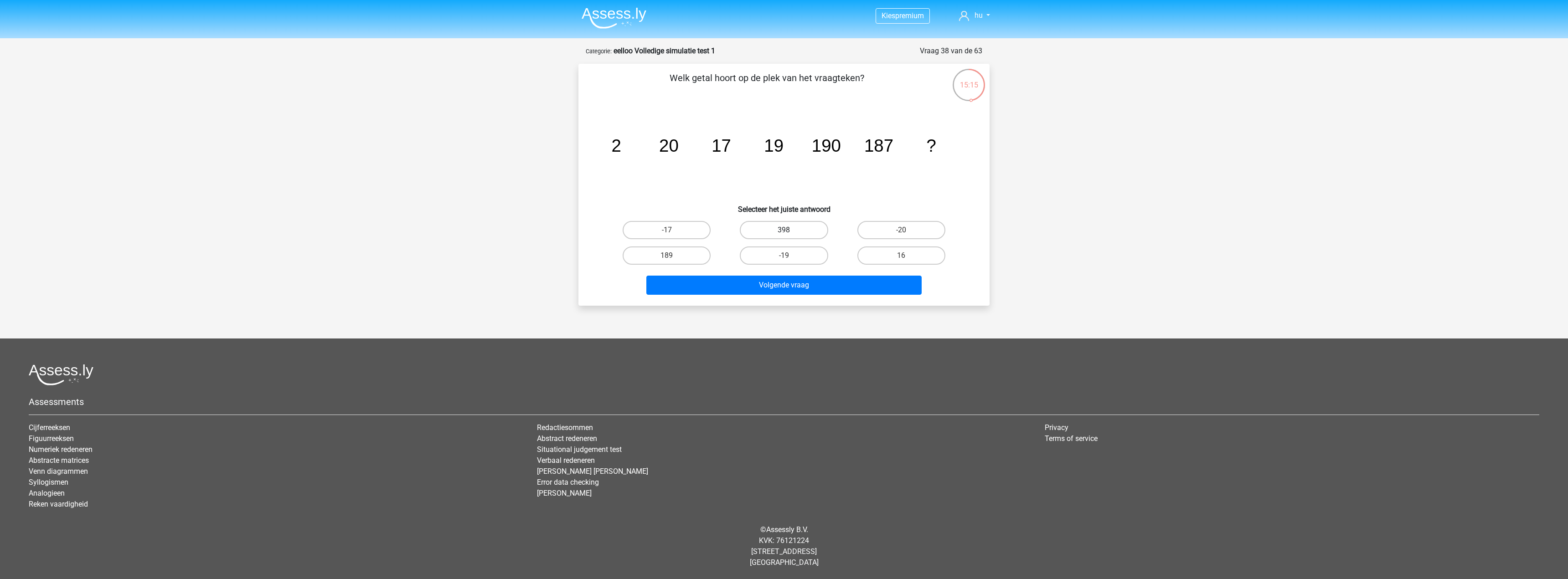
click at [780, 230] on label "398" at bounding box center [784, 230] width 88 height 18
click at [784, 230] on input "398" at bounding box center [787, 232] width 6 height 6
radio input "true"
drag, startPoint x: 792, startPoint y: 293, endPoint x: 815, endPoint y: 289, distance: 23.3
click at [792, 293] on button "Volgende vraag" at bounding box center [784, 286] width 276 height 19
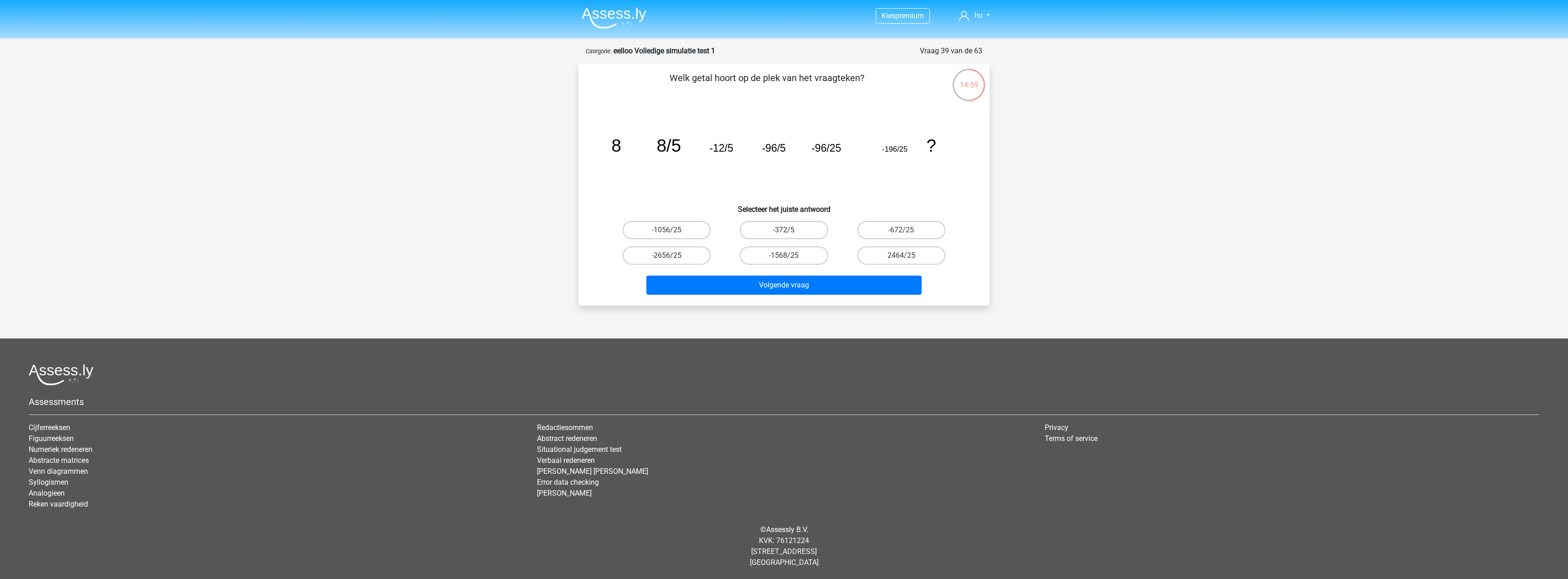
click at [800, 241] on div "-372/5" at bounding box center [784, 230] width 117 height 26
click at [805, 226] on label "-372/5" at bounding box center [784, 230] width 88 height 18
click at [790, 230] on input "-372/5" at bounding box center [787, 232] width 6 height 6
radio input "true"
drag, startPoint x: 772, startPoint y: 147, endPoint x: 820, endPoint y: 191, distance: 65.1
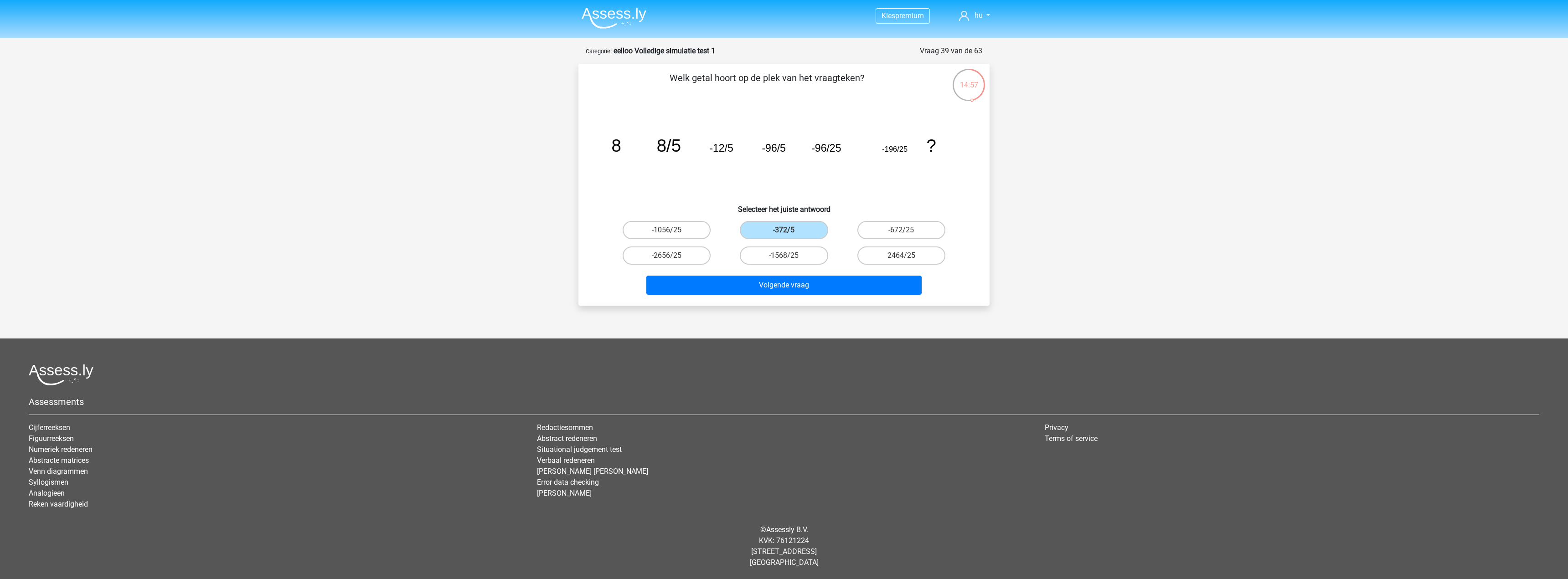
click at [786, 147] on icon "image/svg+xml 8 8/5 -12/5 -96/5 -96/25 -196/25 ?" at bounding box center [784, 152] width 367 height 92
click at [782, 282] on button "Volgende vraag" at bounding box center [784, 286] width 276 height 19
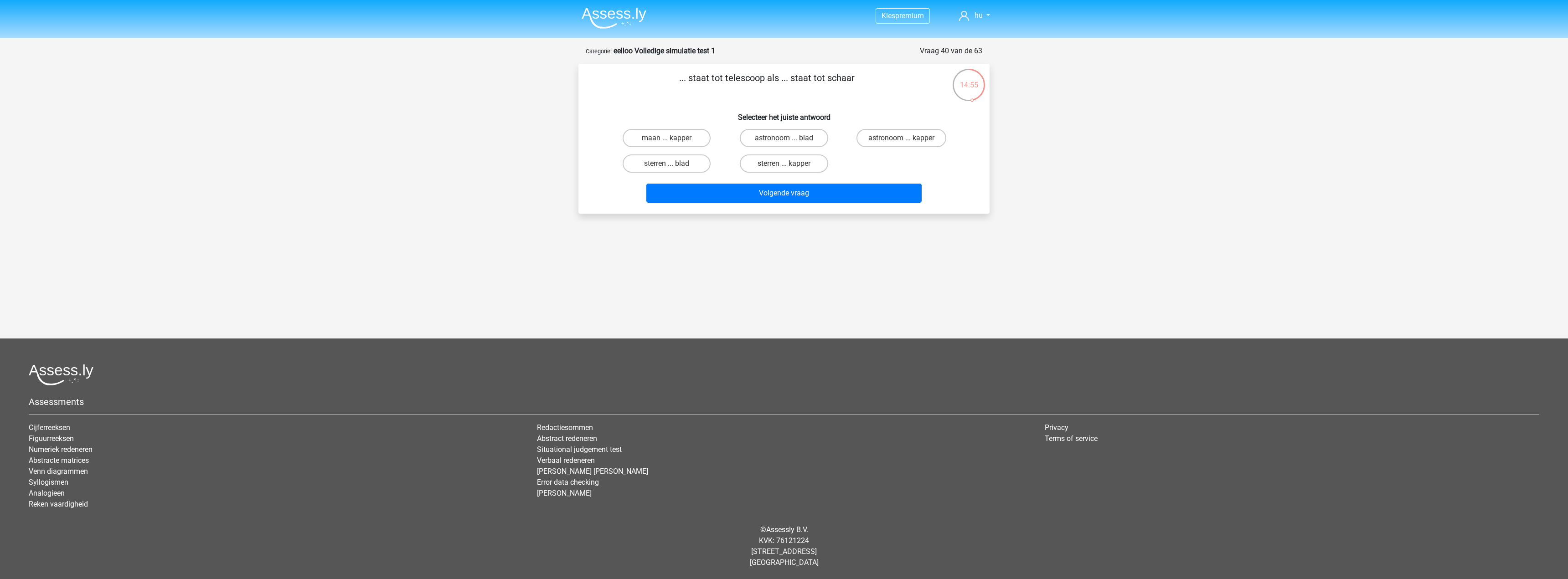
drag, startPoint x: 856, startPoint y: 69, endPoint x: 964, endPoint y: 58, distance: 108.6
click at [974, 44] on div "Kies premium hu votitag719@skateru.com" at bounding box center [784, 238] width 1568 height 476
click at [830, 81] on p "... staat tot telescoop als ... staat tot schaar" at bounding box center [767, 85] width 348 height 27
click at [791, 165] on label "sterren ... kapper" at bounding box center [784, 163] width 88 height 18
click at [790, 165] on input "sterren ... kapper" at bounding box center [787, 166] width 6 height 6
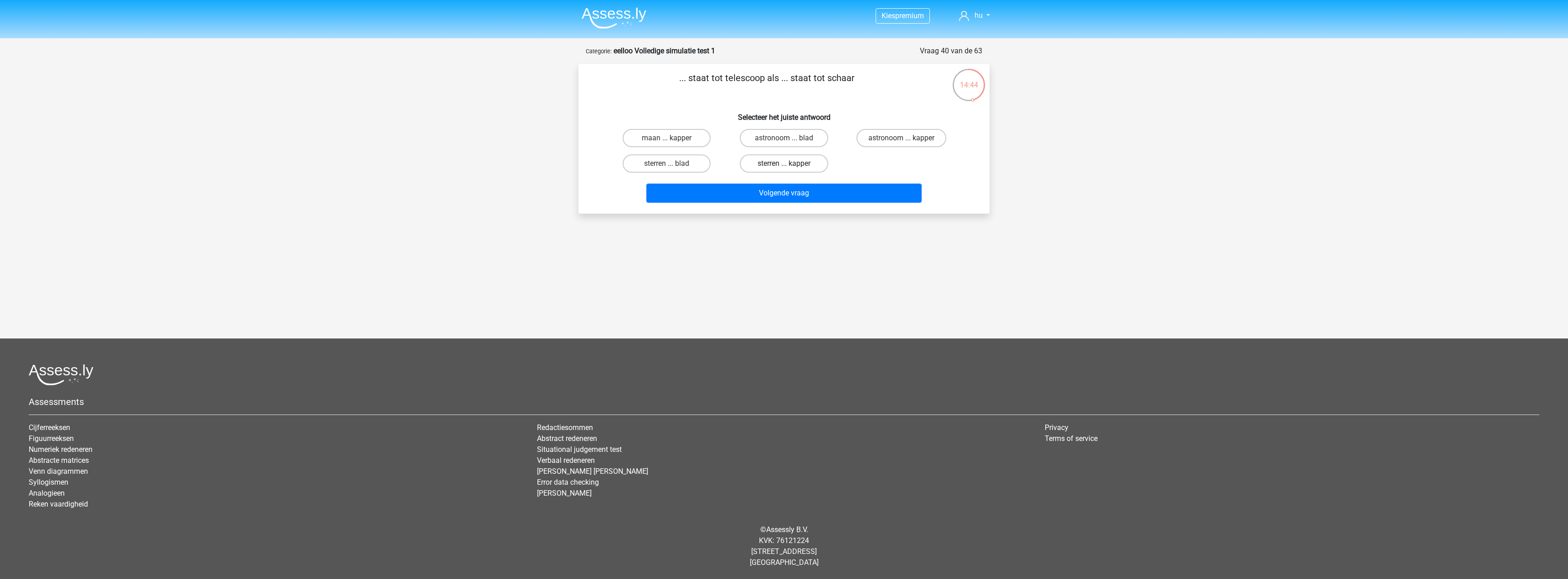
radio input "true"
click at [802, 196] on button "Volgende vraag" at bounding box center [784, 193] width 276 height 19
click at [677, 160] on label "vogel ... klooster" at bounding box center [666, 163] width 88 height 18
click at [673, 163] on input "vogel ... klooster" at bounding box center [669, 166] width 6 height 6
radio input "true"
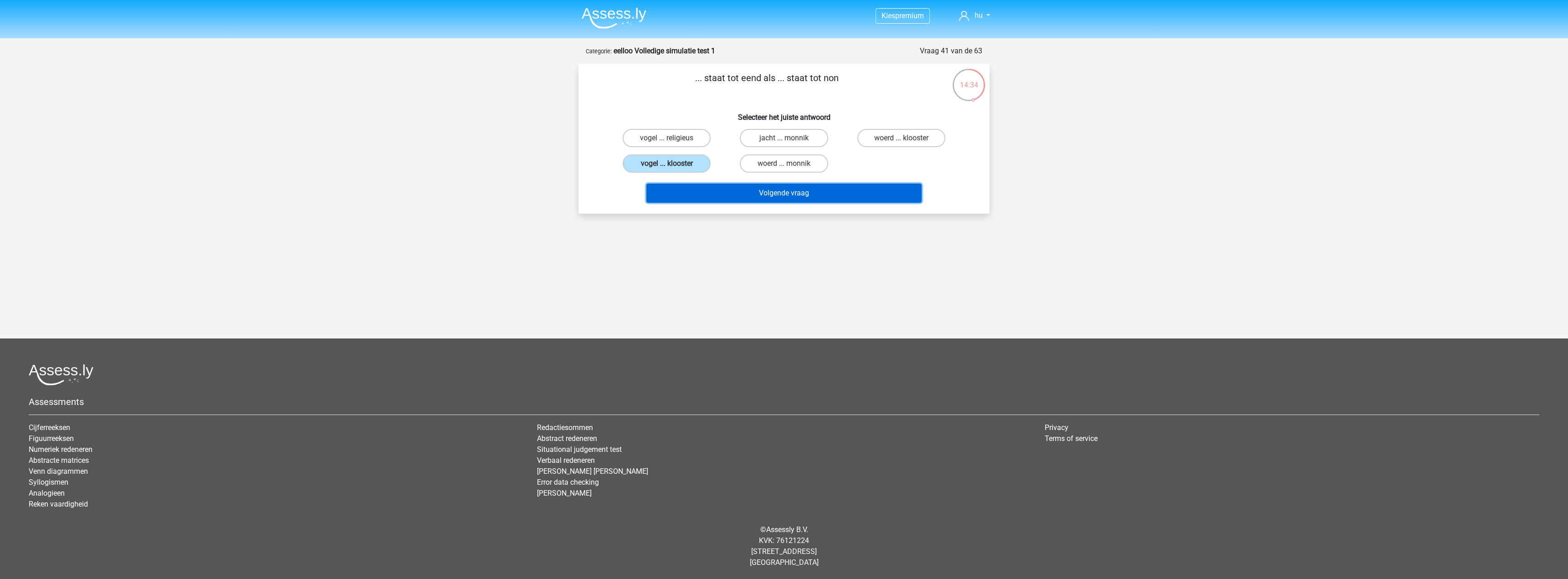
click at [806, 203] on button "Volgende vraag" at bounding box center [784, 193] width 276 height 19
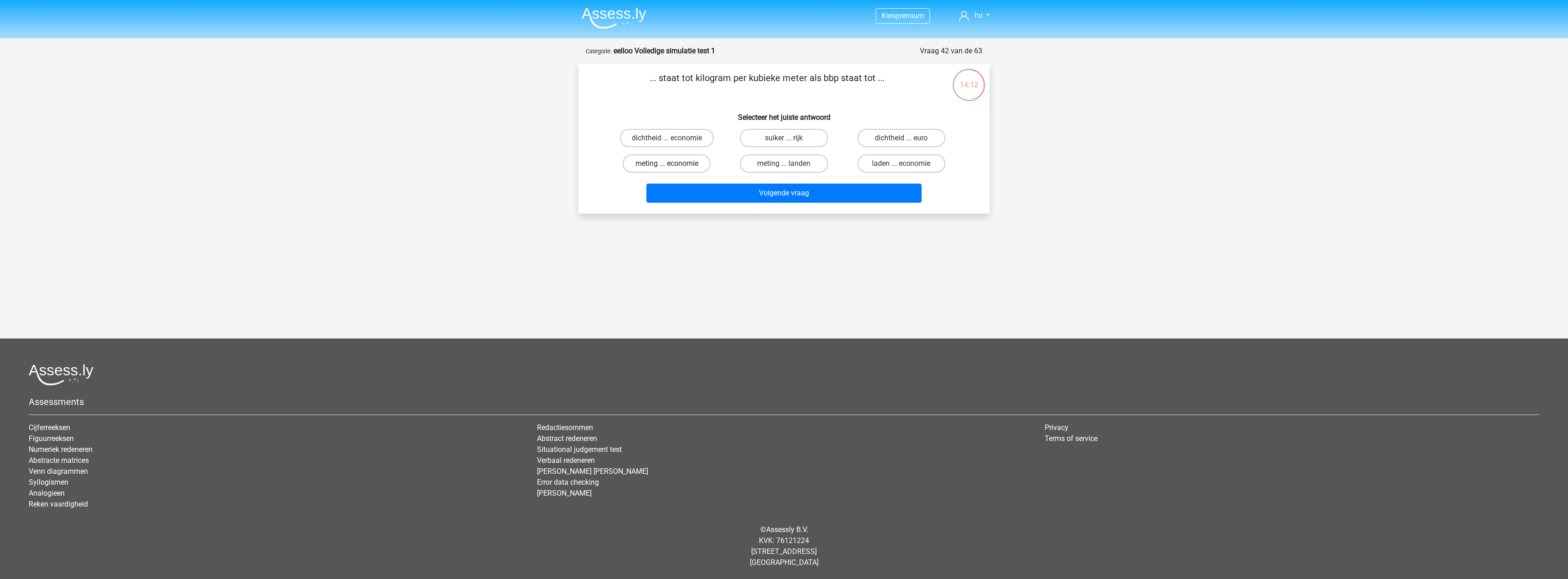
click at [662, 161] on label "meting ... economie" at bounding box center [666, 163] width 88 height 18
click at [667, 163] on input "meting ... economie" at bounding box center [669, 166] width 6 height 6
radio input "true"
click at [789, 197] on button "Volgende vraag" at bounding box center [784, 193] width 276 height 19
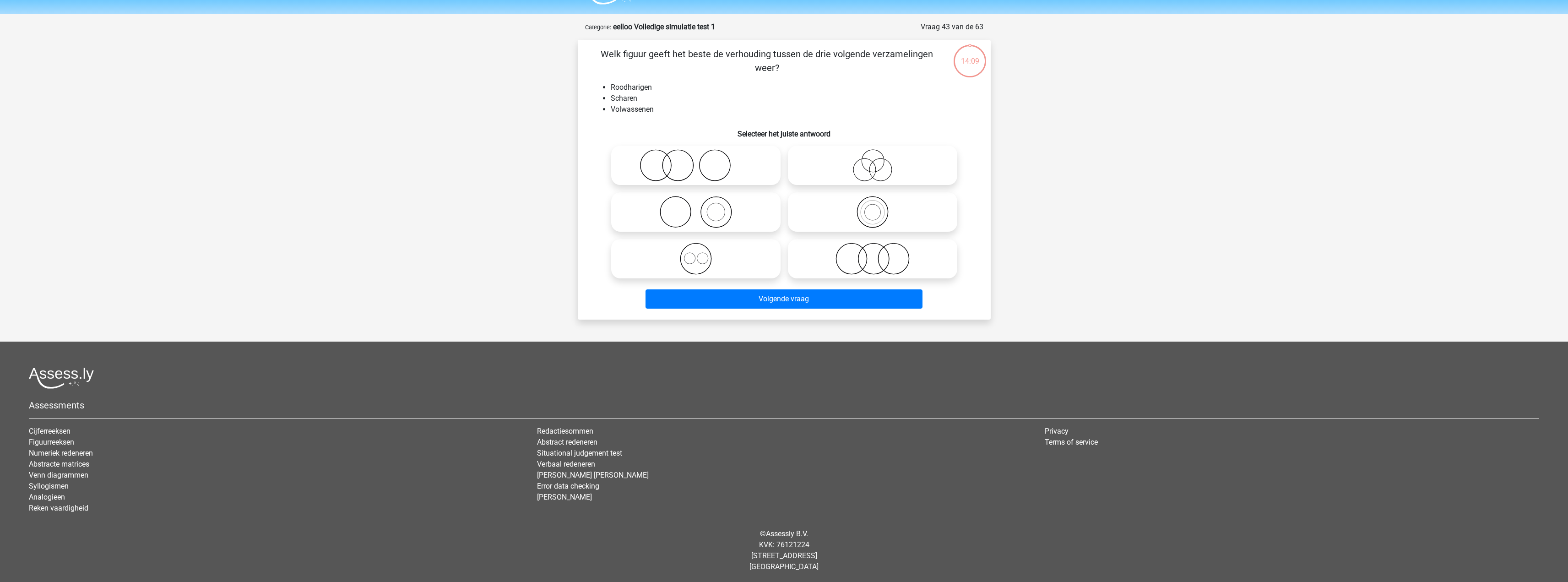
scroll to position [26, 0]
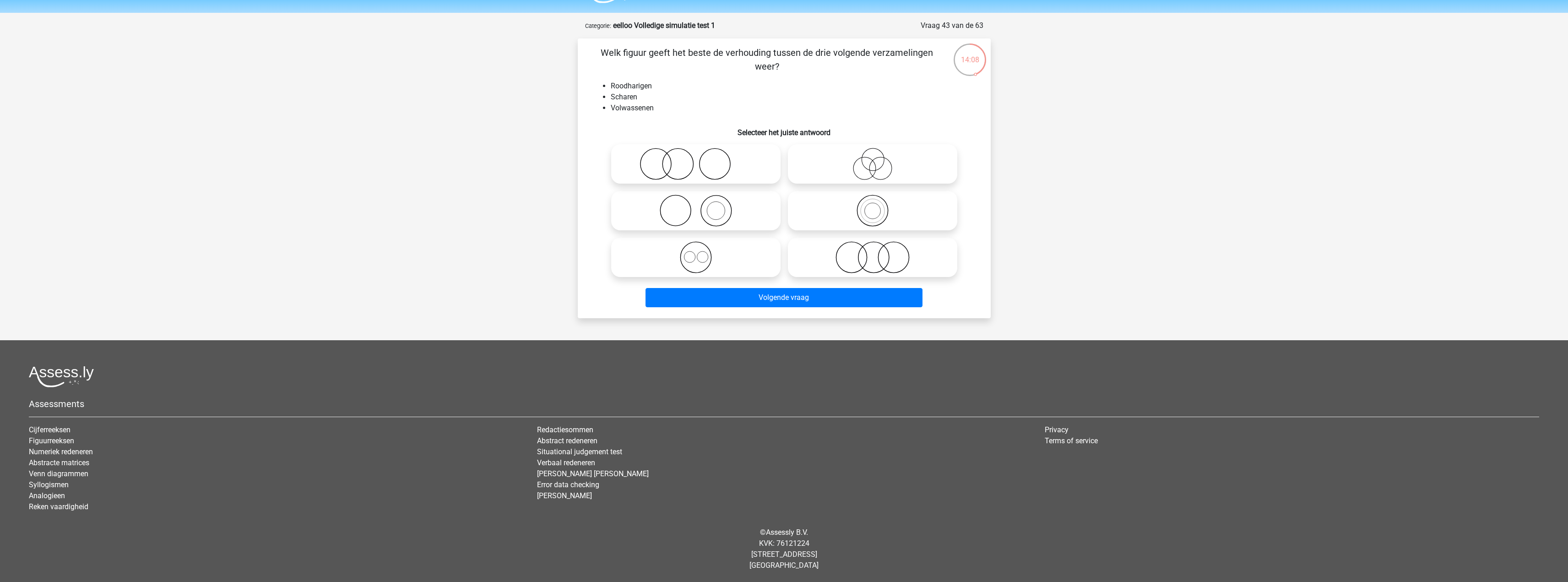
drag, startPoint x: 657, startPoint y: 86, endPoint x: 649, endPoint y: 91, distance: 9.4
click at [651, 85] on li "Roodharigen" at bounding box center [793, 87] width 365 height 11
click at [611, 98] on li "Scharen" at bounding box center [793, 97] width 365 height 11
drag, startPoint x: 609, startPoint y: 105, endPoint x: 663, endPoint y: 110, distance: 54.2
click at [658, 108] on ul "Roodharigen Scharen Volwassenen" at bounding box center [784, 97] width 384 height 33
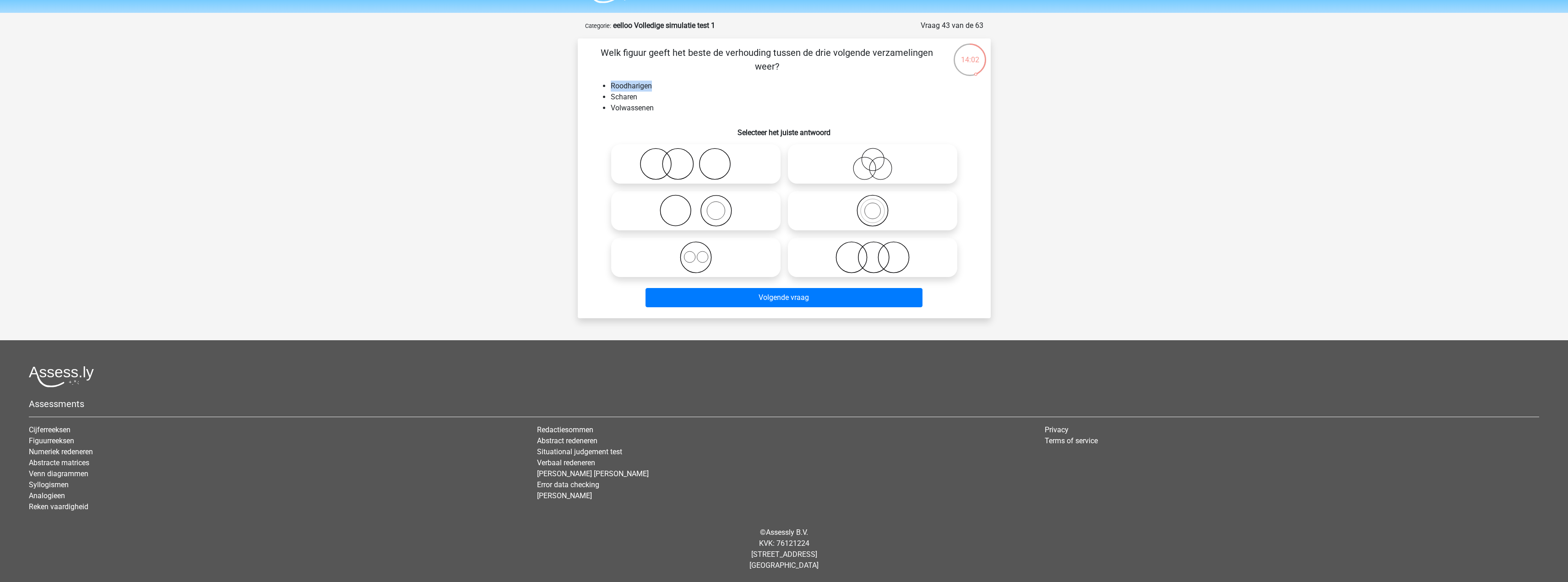
drag, startPoint x: 627, startPoint y: 87, endPoint x: 611, endPoint y: 87, distance: 16.0
click at [611, 87] on li "Roodharigen" at bounding box center [793, 87] width 365 height 11
drag, startPoint x: 608, startPoint y: 95, endPoint x: 660, endPoint y: 94, distance: 52.0
click at [660, 92] on ul "Roodharigen Scharen Volwassenen" at bounding box center [784, 97] width 384 height 33
drag, startPoint x: 612, startPoint y: 121, endPoint x: 603, endPoint y: 132, distance: 14.2
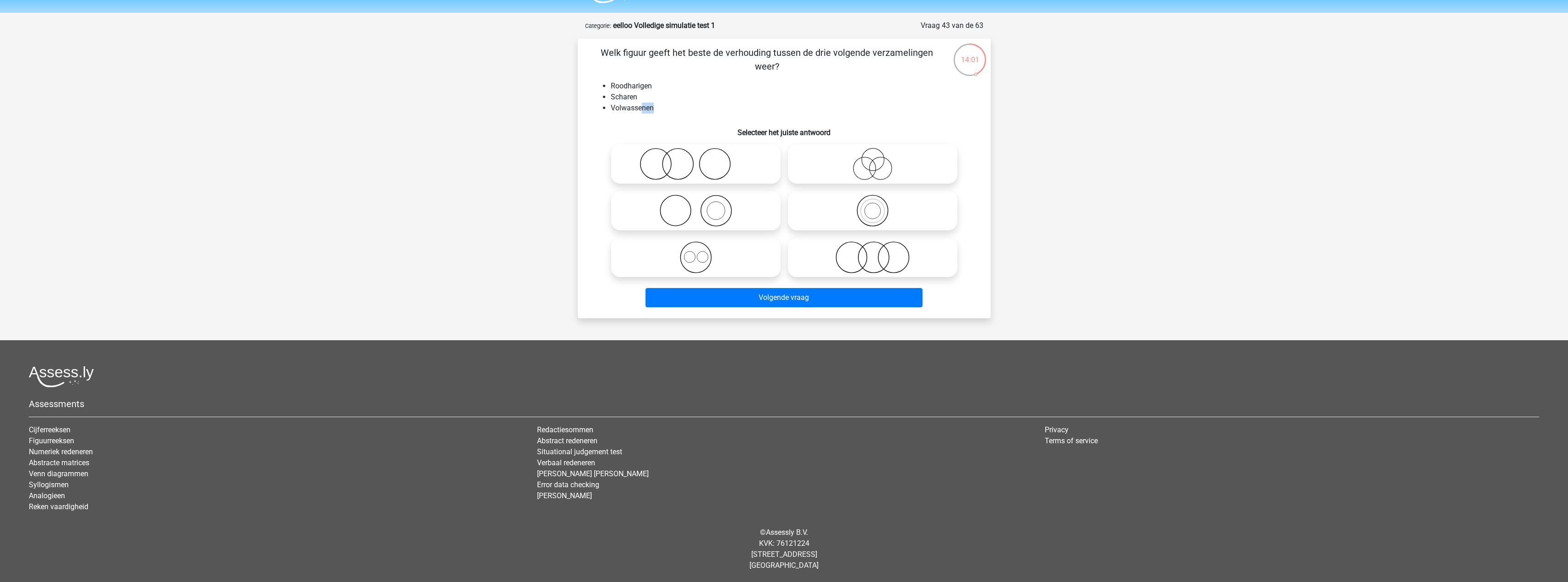
click at [603, 129] on div "Welk figuur geeft het beste de verhouding tussen de drie volgende verzamelingen…" at bounding box center [784, 178] width 405 height 265
click at [860, 245] on icon at bounding box center [873, 257] width 162 height 32
click at [873, 247] on input "radio" at bounding box center [875, 249] width 6 height 6
radio input "true"
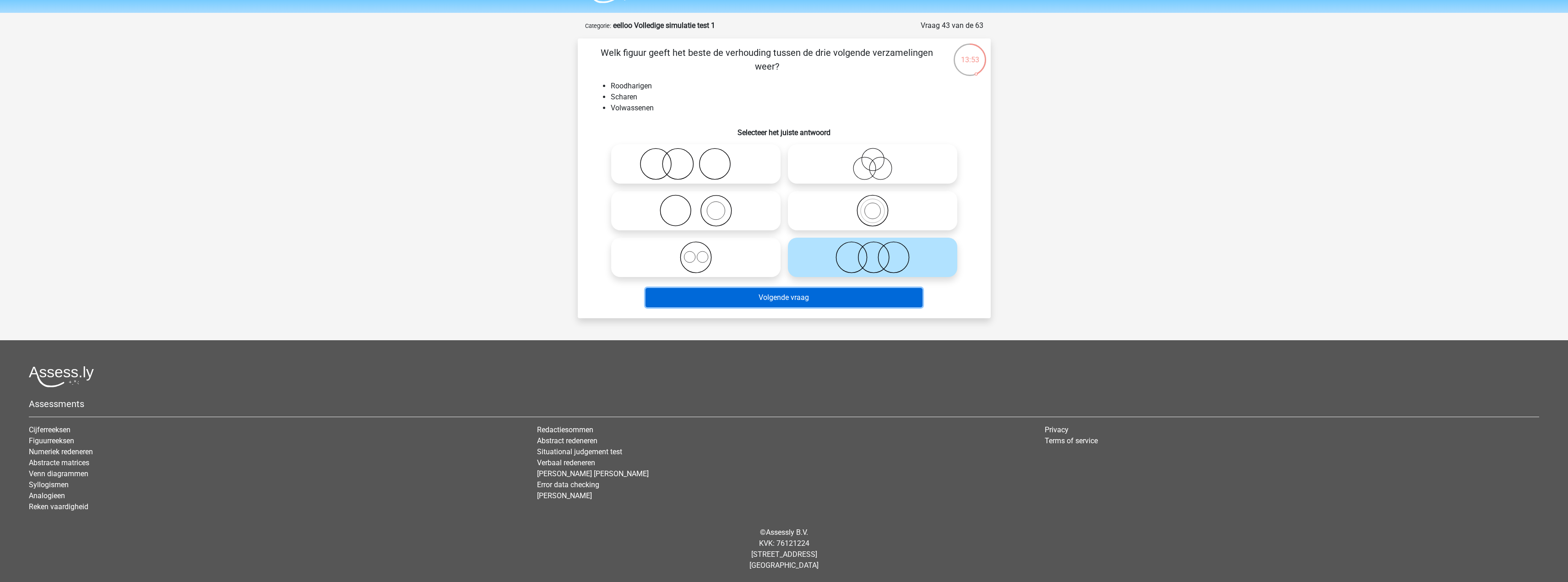
click at [828, 300] on button "Volgende vraag" at bounding box center [784, 297] width 277 height 19
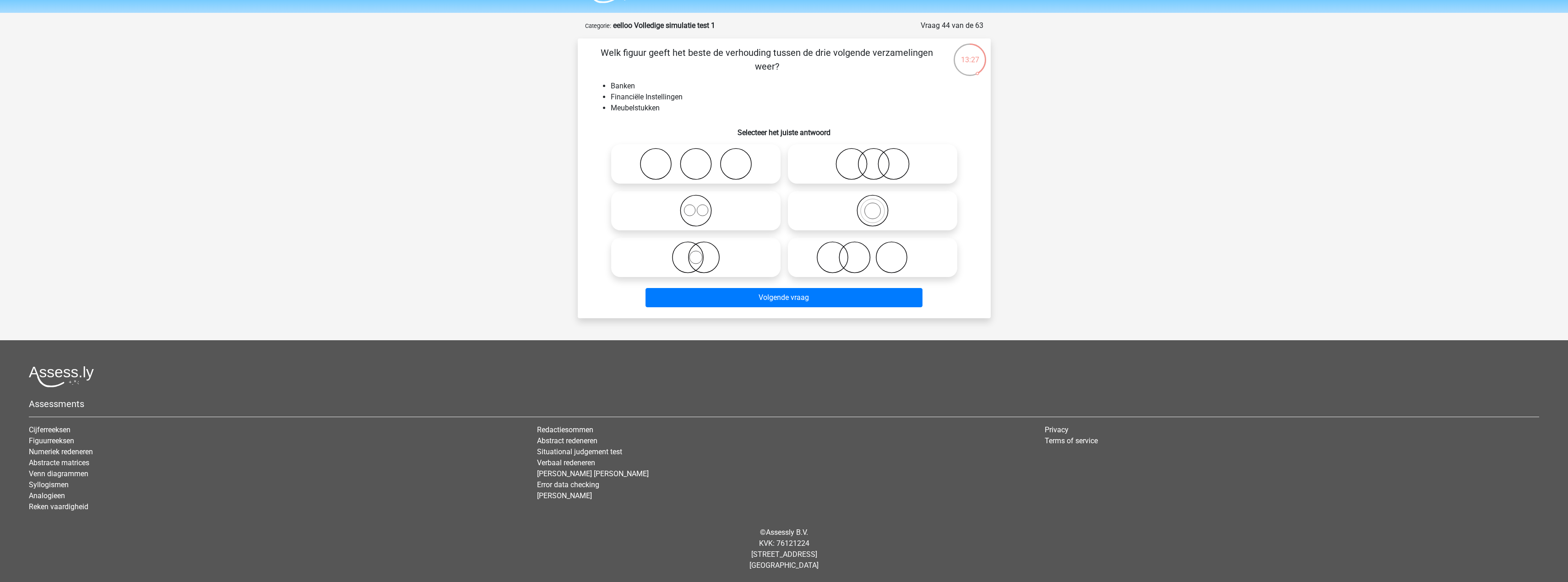
click at [886, 269] on icon at bounding box center [873, 257] width 162 height 32
click at [878, 253] on input "radio" at bounding box center [875, 249] width 6 height 6
radio input "true"
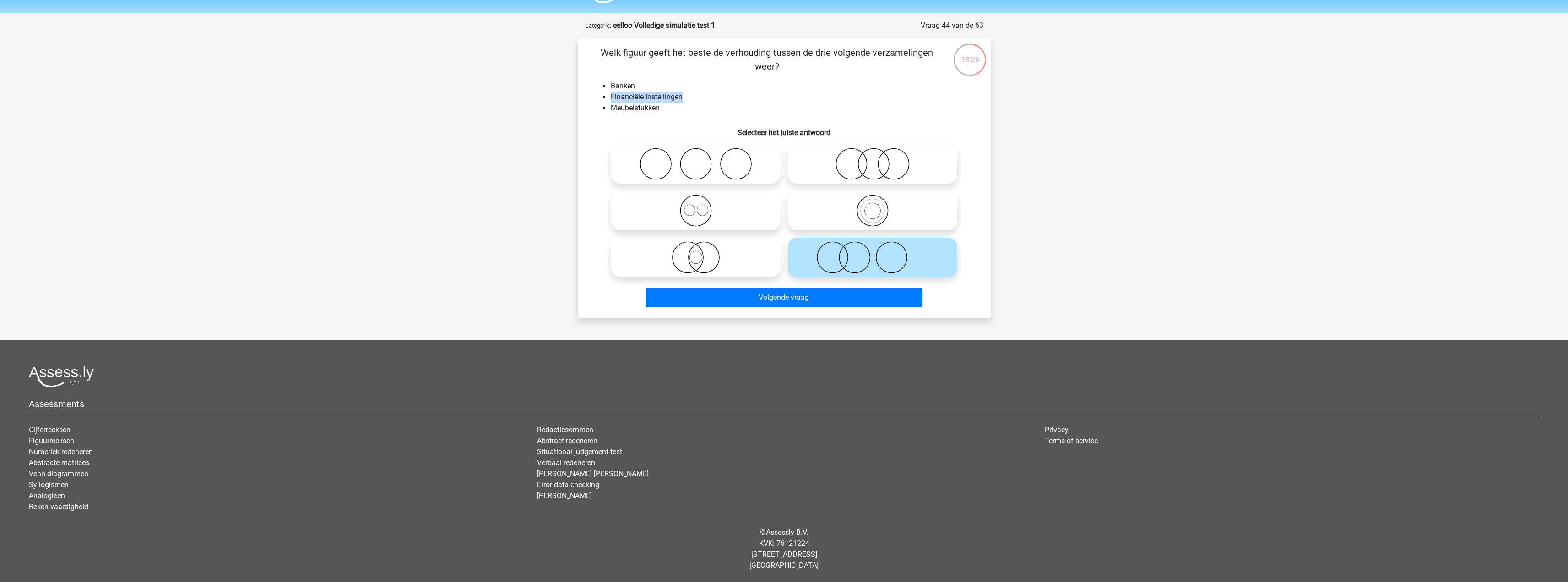
drag, startPoint x: 611, startPoint y: 96, endPoint x: 796, endPoint y: 95, distance: 185.0
click at [775, 98] on li "Financiële Instellingen" at bounding box center [793, 97] width 365 height 11
click at [787, 295] on button "Volgende vraag" at bounding box center [784, 297] width 277 height 19
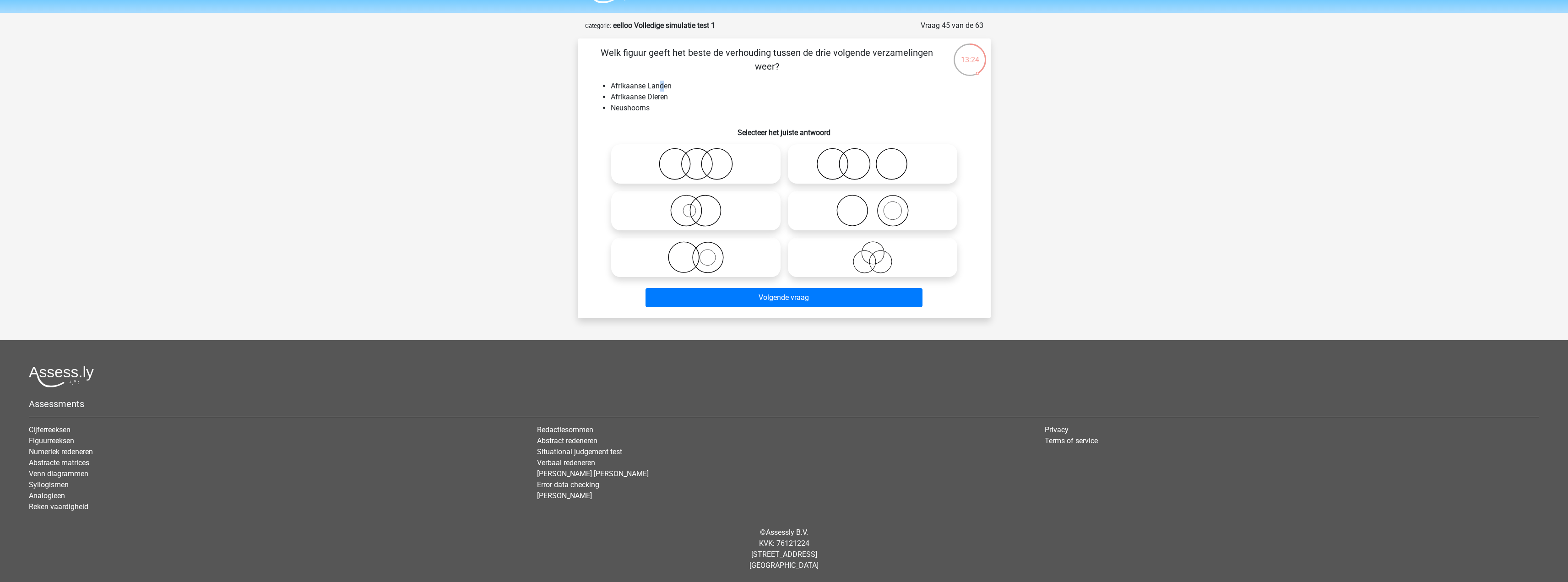
drag, startPoint x: 661, startPoint y: 82, endPoint x: 643, endPoint y: 83, distance: 18.0
click at [652, 83] on li "Afrikaanse Landen" at bounding box center [793, 87] width 365 height 11
drag, startPoint x: 627, startPoint y: 96, endPoint x: 669, endPoint y: 95, distance: 42.0
click at [669, 95] on li "Afrikaanse Dieren" at bounding box center [793, 97] width 365 height 11
drag, startPoint x: 609, startPoint y: 109, endPoint x: 666, endPoint y: 113, distance: 57.1
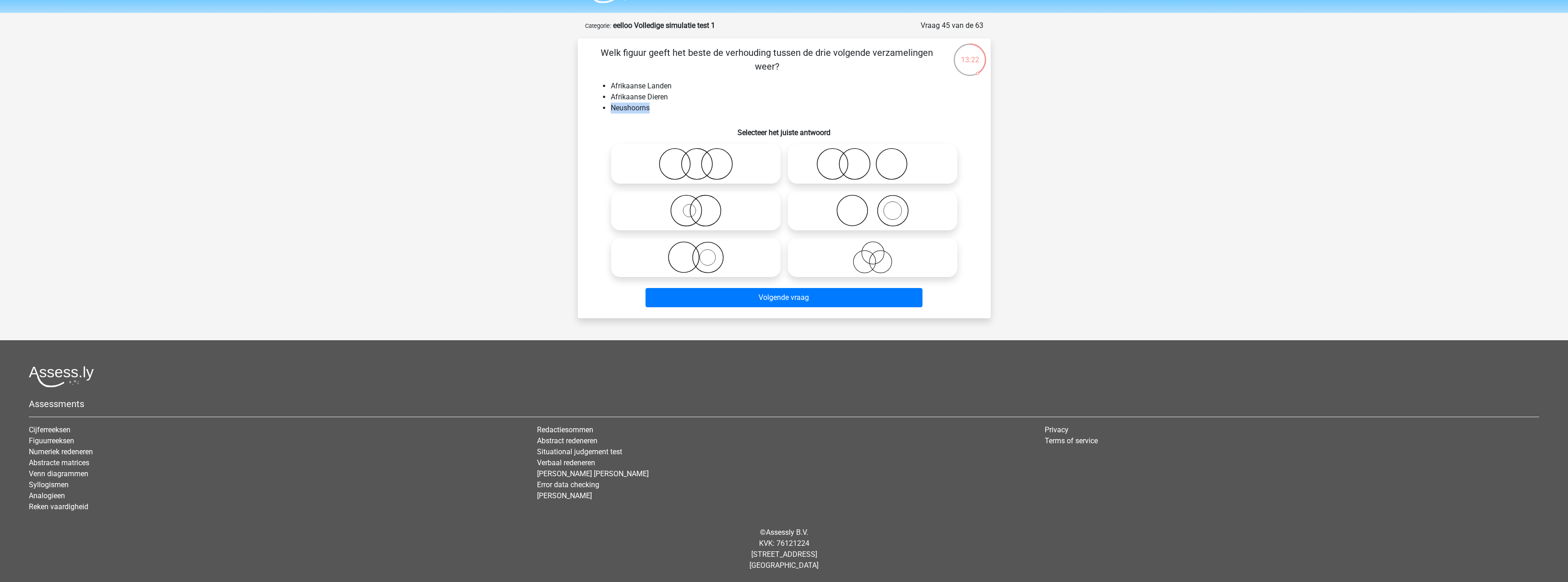
click at [656, 109] on ul "Afrikaanse Landen Afrikaanse Dieren Neushoorns" at bounding box center [784, 97] width 384 height 33
drag, startPoint x: 715, startPoint y: 168, endPoint x: 721, endPoint y: 188, distance: 20.9
click at [715, 168] on icon at bounding box center [695, 164] width 162 height 32
click at [702, 160] on input "radio" at bounding box center [698, 156] width 6 height 6
radio input "true"
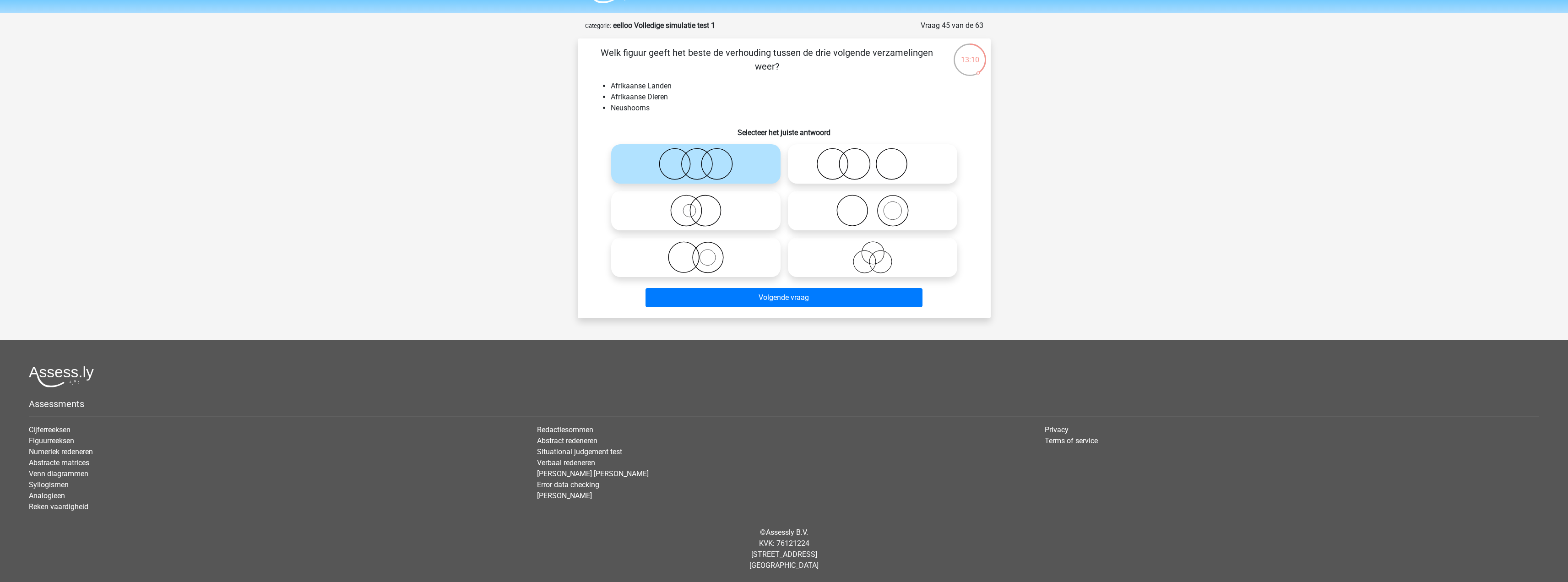
click at [718, 227] on label at bounding box center [695, 210] width 169 height 39
click at [702, 206] on input "radio" at bounding box center [698, 203] width 6 height 6
radio input "true"
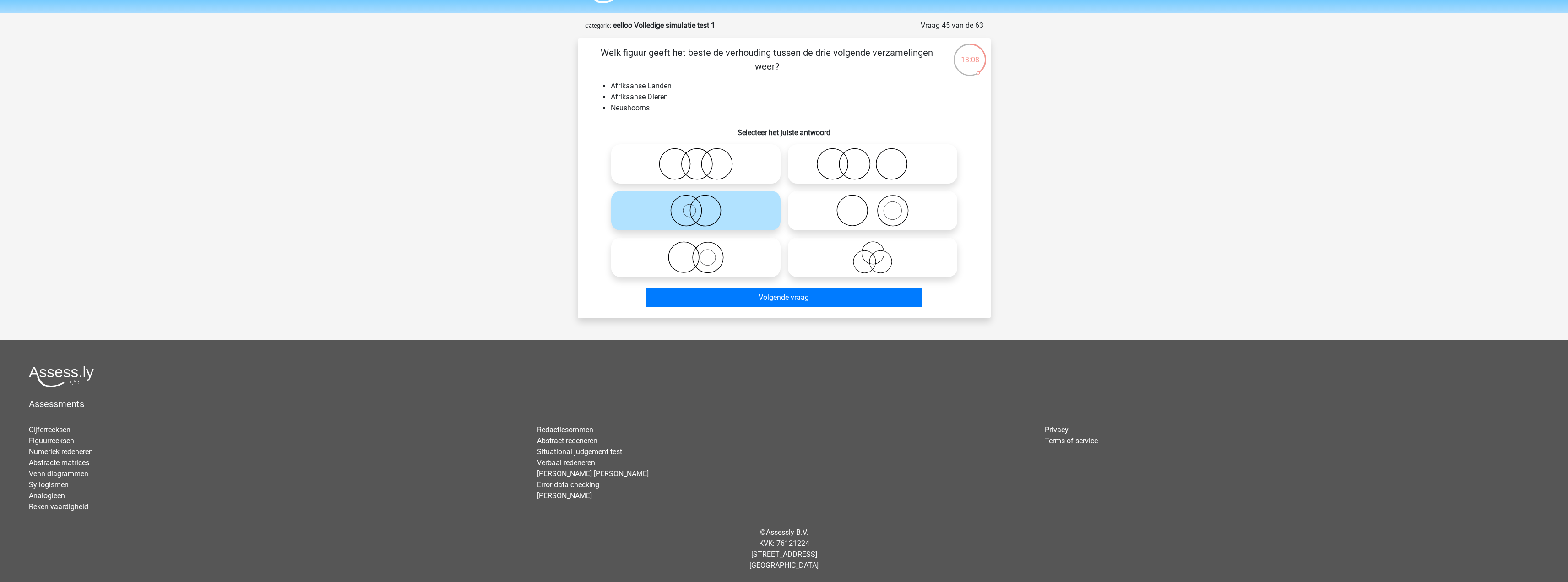
drag, startPoint x: 865, startPoint y: 259, endPoint x: 858, endPoint y: 276, distance: 18.4
click at [865, 258] on icon at bounding box center [873, 257] width 162 height 32
click at [873, 253] on input "radio" at bounding box center [875, 249] width 6 height 6
radio input "true"
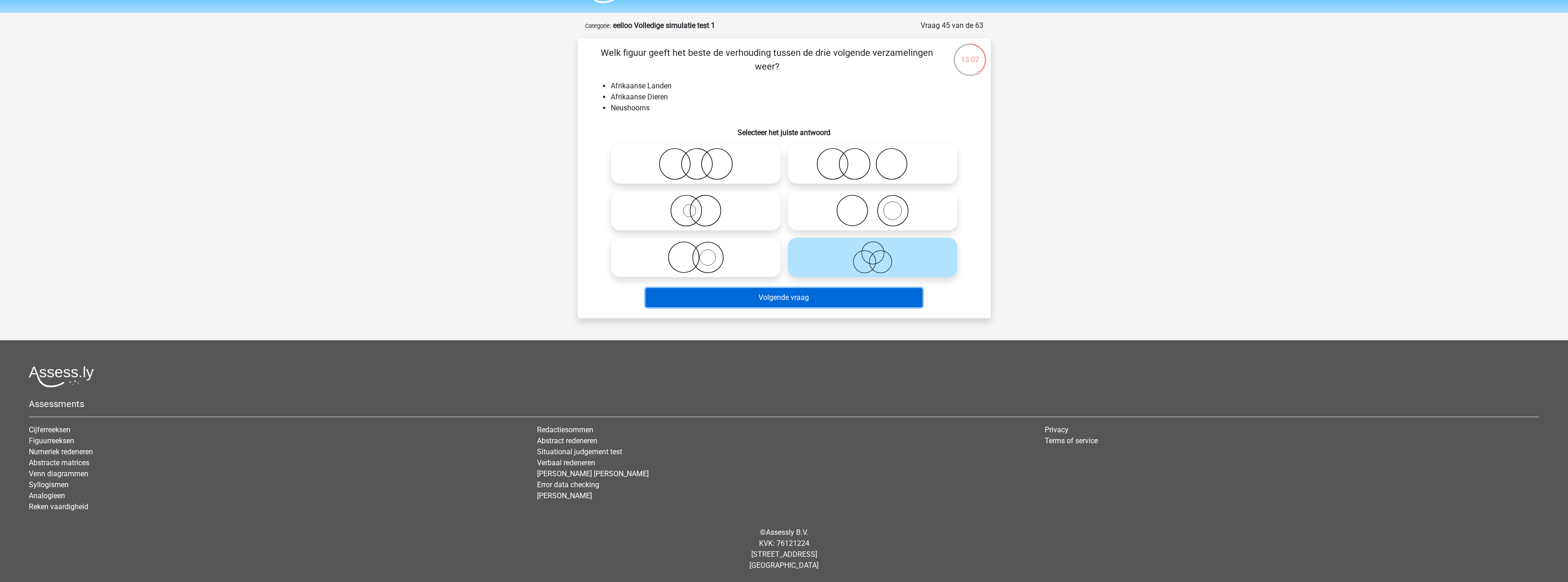
click at [776, 301] on button "Volgende vraag" at bounding box center [784, 297] width 277 height 19
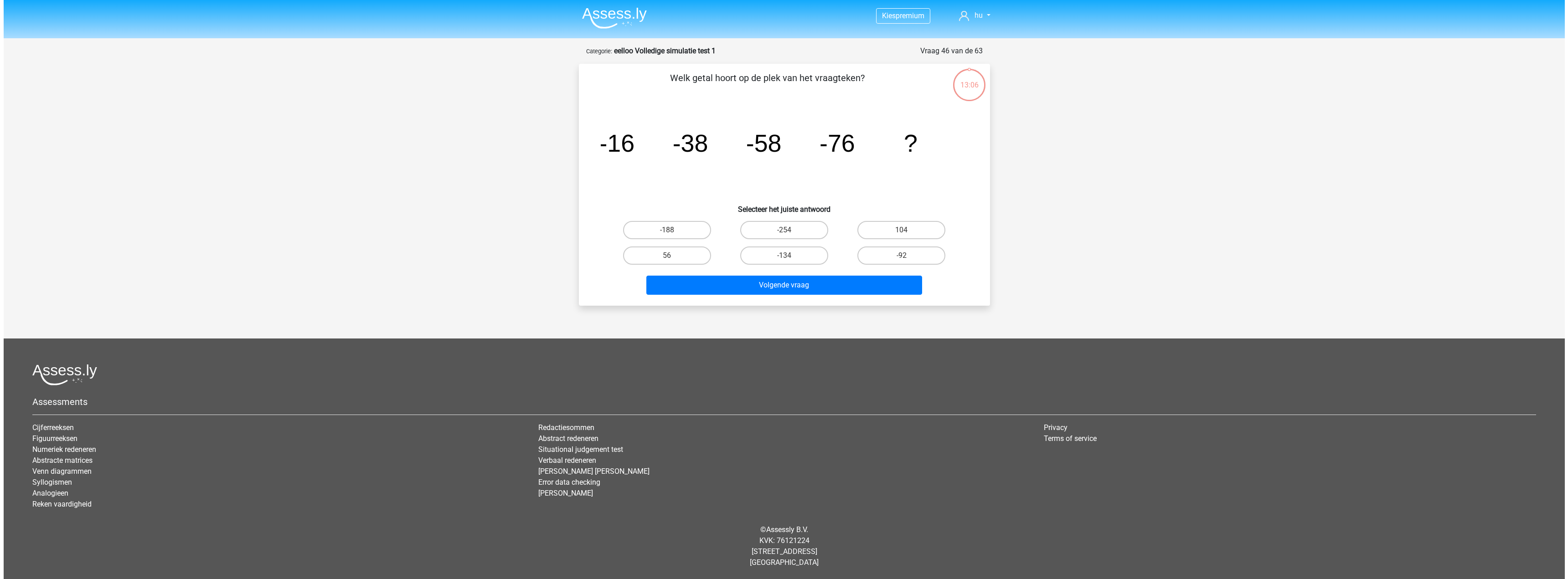
scroll to position [0, 0]
click at [887, 258] on label "-92" at bounding box center [902, 255] width 88 height 18
click at [901, 258] on input "-92" at bounding box center [903, 258] width 6 height 6
radio input "true"
drag, startPoint x: 801, startPoint y: 303, endPoint x: 798, endPoint y: 287, distance: 16.3
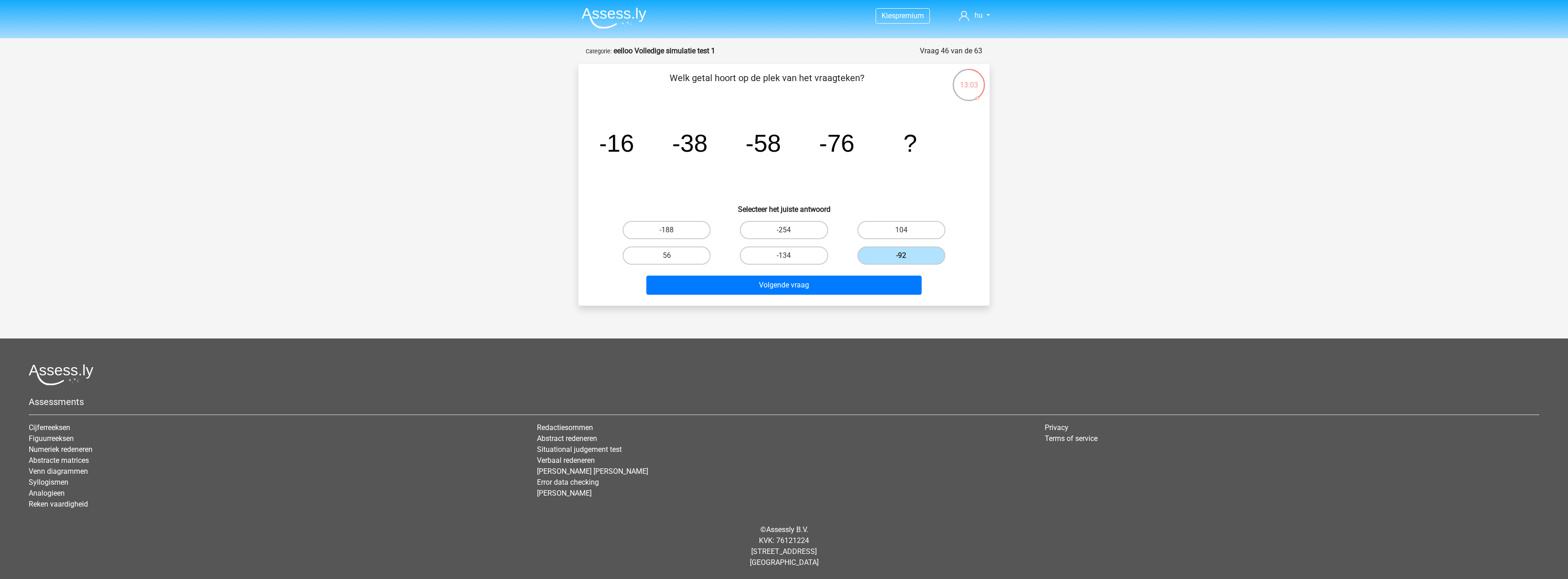
click at [800, 302] on div "Welk getal hoort op de plek van het vraagteken? image/svg+xml -16 -38 -58 -76 ?…" at bounding box center [784, 184] width 411 height 242
click at [797, 286] on button "Volgende vraag" at bounding box center [784, 286] width 276 height 19
drag, startPoint x: 629, startPoint y: 161, endPoint x: 551, endPoint y: 171, distance: 78.6
click at [552, 167] on div "Kies premium hu votitag719@skateru.com" at bounding box center [784, 284] width 1568 height 568
drag, startPoint x: 713, startPoint y: 134, endPoint x: 713, endPoint y: 143, distance: 9.0
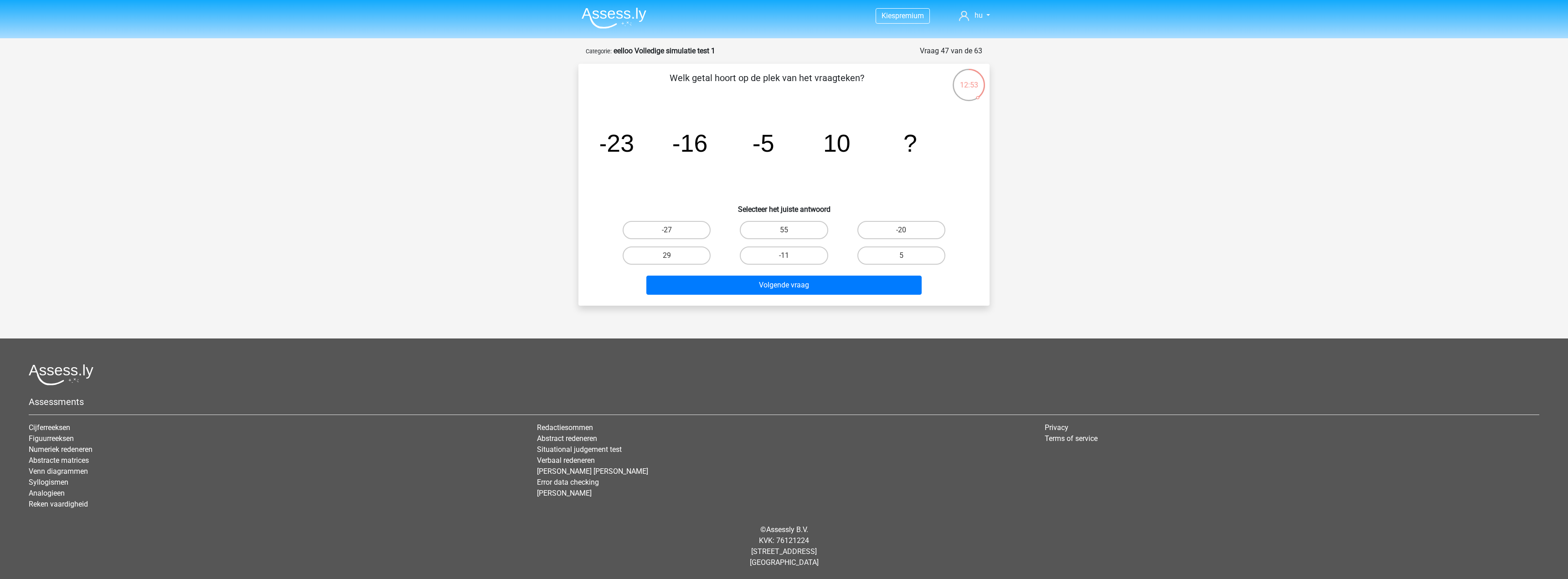
click at [696, 141] on icon "image/svg+xml -23 -16 -5 10 ?" at bounding box center [784, 152] width 367 height 92
drag, startPoint x: 645, startPoint y: 153, endPoint x: 625, endPoint y: 171, distance: 26.9
click at [768, 171] on icon "image/svg+xml -23 -16 -5 10 ?" at bounding box center [784, 152] width 367 height 92
click at [629, 167] on icon "image/svg+xml -23 -16 -5 10 ?" at bounding box center [784, 152] width 367 height 92
click at [877, 253] on label "5" at bounding box center [902, 255] width 88 height 18
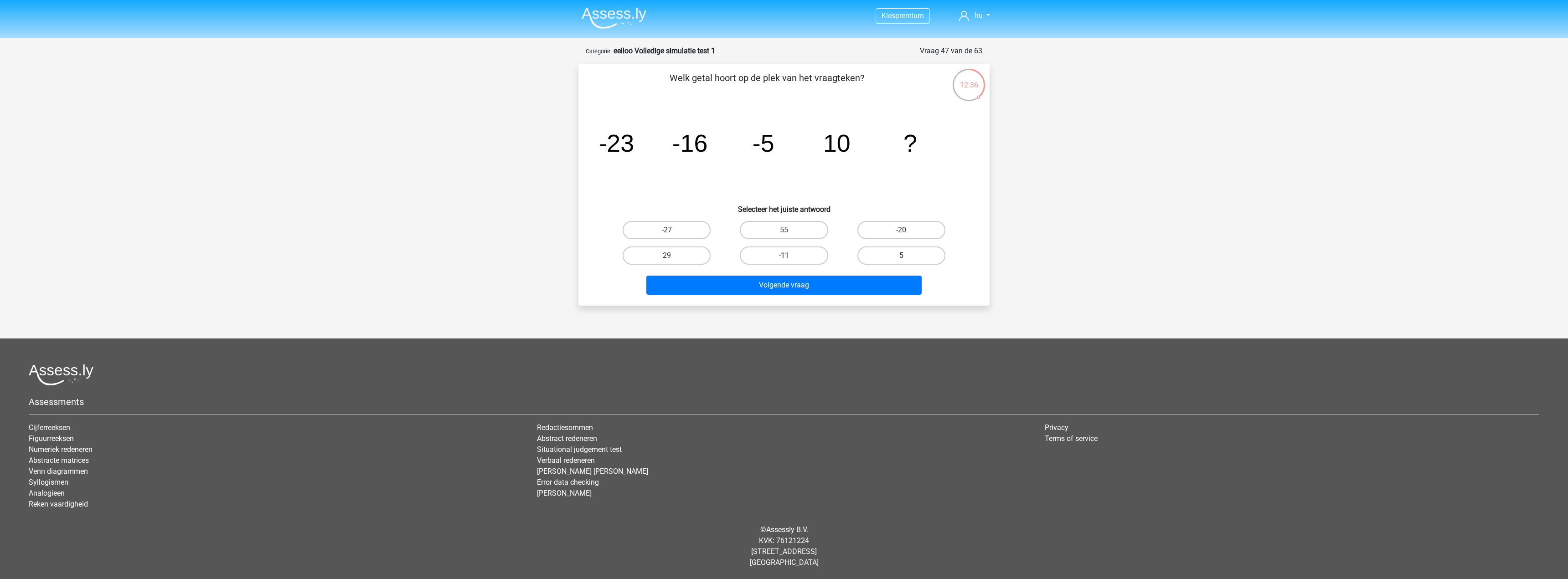
click at [901, 255] on input "5" at bounding box center [903, 258] width 6 height 6
radio input "true"
click at [772, 297] on div "Volgende vraag" at bounding box center [784, 287] width 352 height 23
click at [782, 286] on button "Volgende vraag" at bounding box center [784, 286] width 276 height 19
drag, startPoint x: 898, startPoint y: 255, endPoint x: 839, endPoint y: 281, distance: 64.5
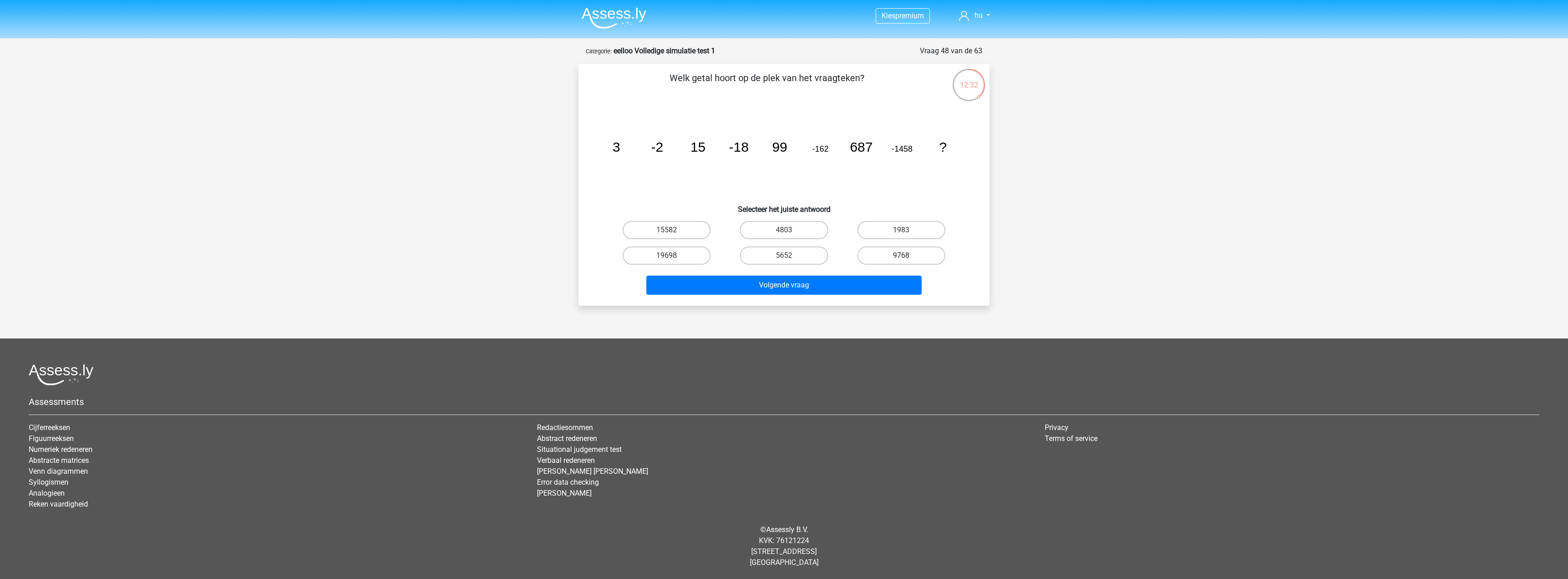
click at [898, 256] on label "9768" at bounding box center [902, 255] width 88 height 18
click at [901, 256] on input "9768" at bounding box center [903, 258] width 6 height 6
radio input "true"
drag, startPoint x: 893, startPoint y: 144, endPoint x: 927, endPoint y: 148, distance: 34.2
click at [916, 144] on icon "image/svg+xml 3 -2 15 -18 99 -162 687 -1458 ?" at bounding box center [784, 152] width 367 height 92
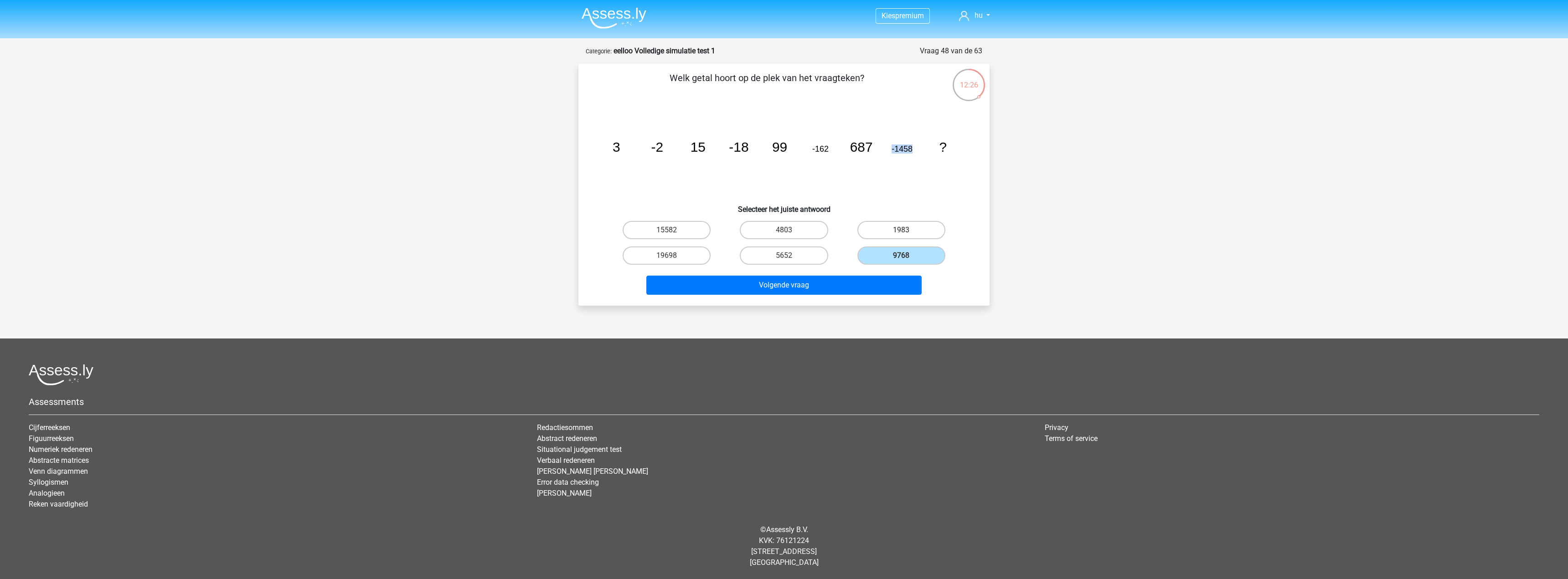
click at [895, 230] on label "1983" at bounding box center [902, 230] width 88 height 18
click at [901, 230] on input "1983" at bounding box center [903, 232] width 6 height 6
radio input "true"
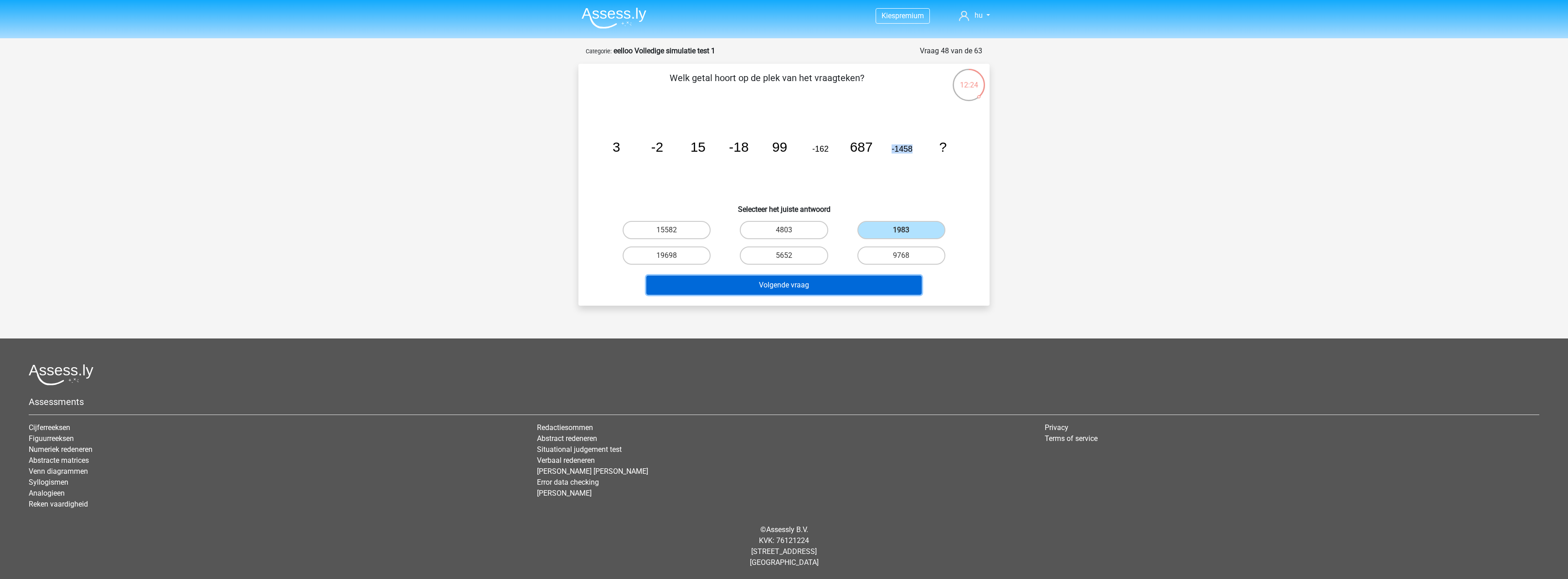
drag, startPoint x: 770, startPoint y: 288, endPoint x: 809, endPoint y: 290, distance: 39.1
click at [770, 287] on button "Volgende vraag" at bounding box center [784, 286] width 276 height 19
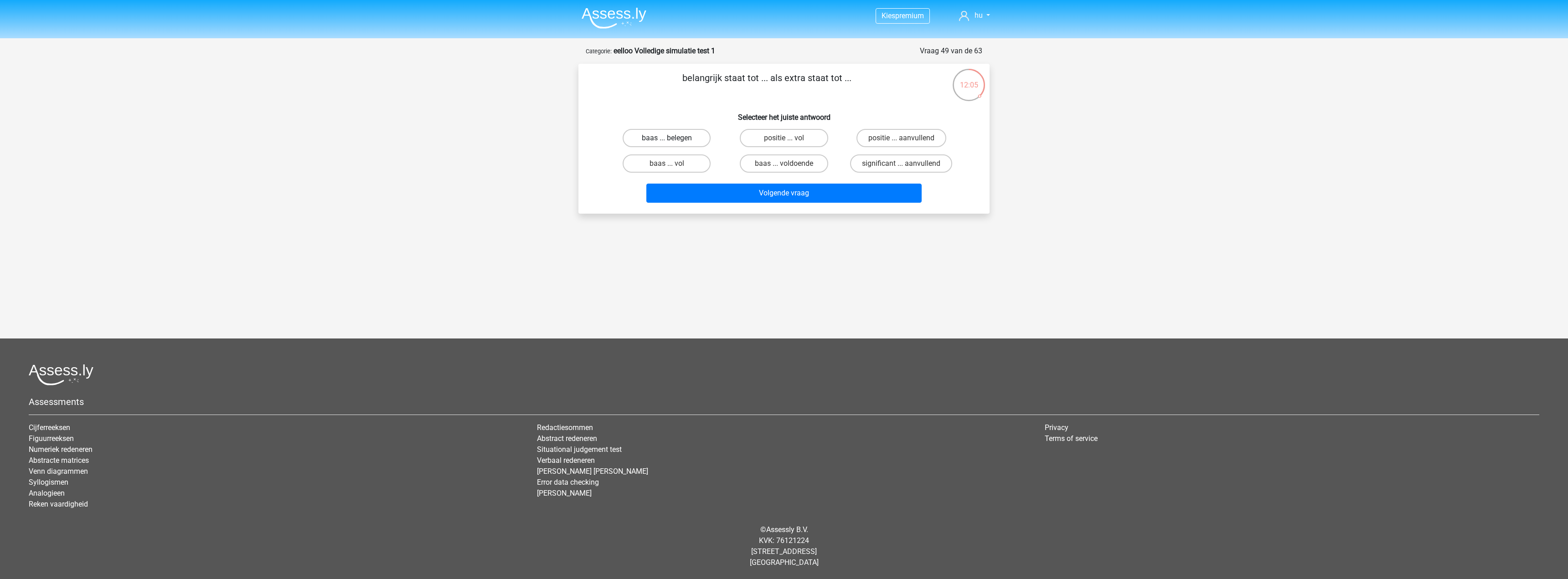
click at [675, 132] on label "baas ... belegen" at bounding box center [666, 138] width 88 height 18
click at [673, 138] on input "baas ... belegen" at bounding box center [669, 140] width 6 height 6
radio input "true"
click at [801, 187] on button "Volgende vraag" at bounding box center [784, 193] width 276 height 19
click at [900, 136] on label "klok ... donderen" at bounding box center [902, 138] width 88 height 18
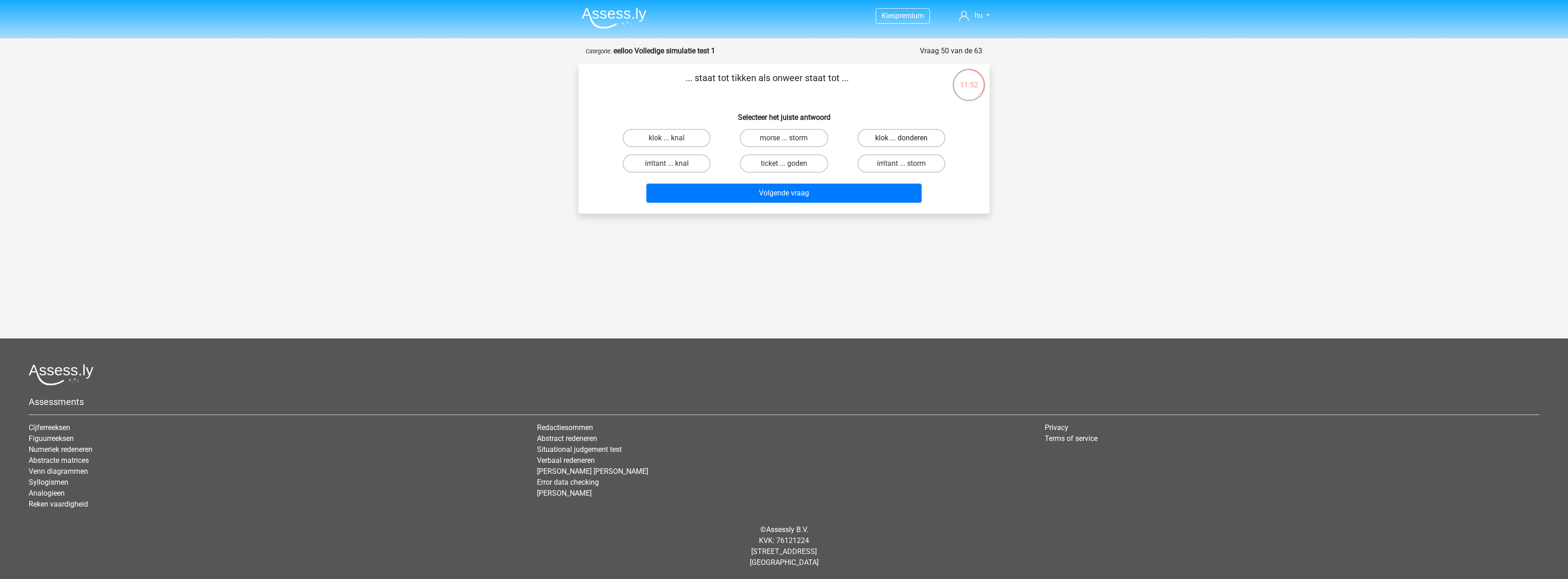
click at [901, 138] on input "klok ... donderen" at bounding box center [903, 140] width 6 height 6
radio input "true"
click at [859, 190] on button "Volgende vraag" at bounding box center [784, 193] width 276 height 19
drag, startPoint x: 875, startPoint y: 78, endPoint x: 814, endPoint y: 78, distance: 61.0
click at [814, 78] on p "psychiater staat tot ... als ... staat tot observatorium" at bounding box center [767, 85] width 348 height 27
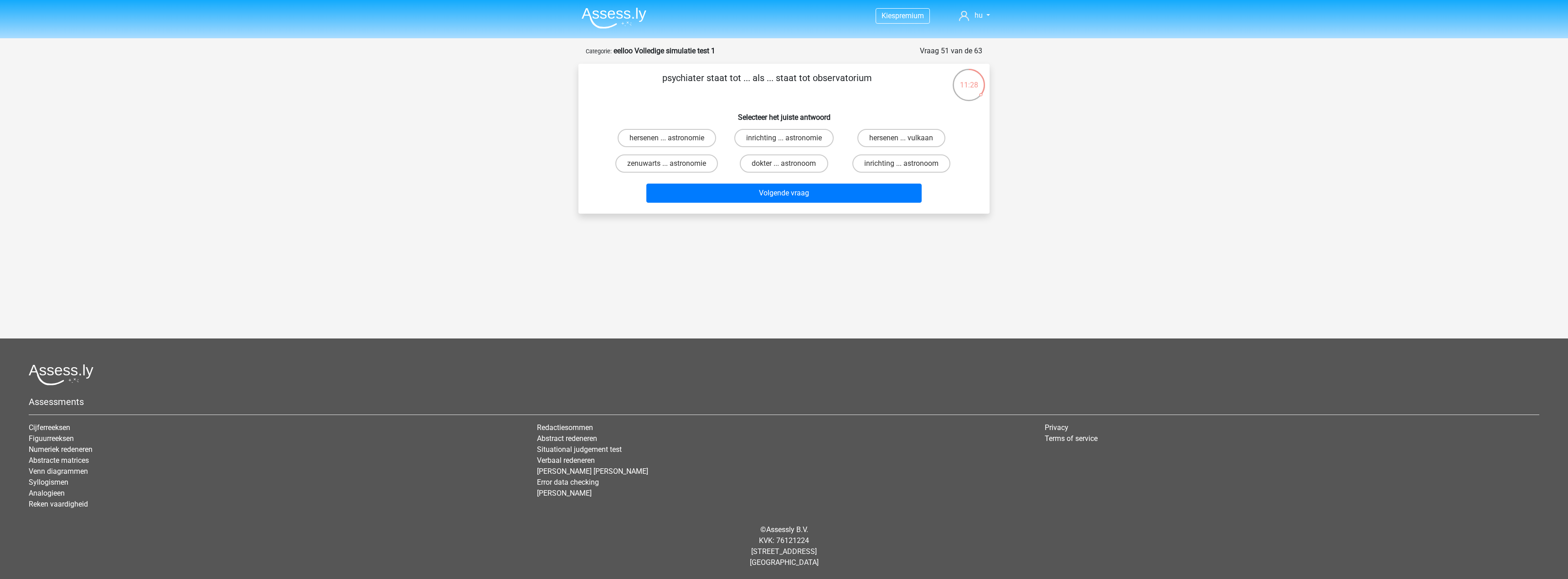
copy p "observatorium"
click at [807, 135] on label "inrichting ... astronomie" at bounding box center [784, 138] width 100 height 18
click at [790, 138] on input "inrichting ... astronomie" at bounding box center [787, 140] width 6 height 6
radio input "true"
click at [831, 196] on button "Volgende vraag" at bounding box center [784, 193] width 276 height 19
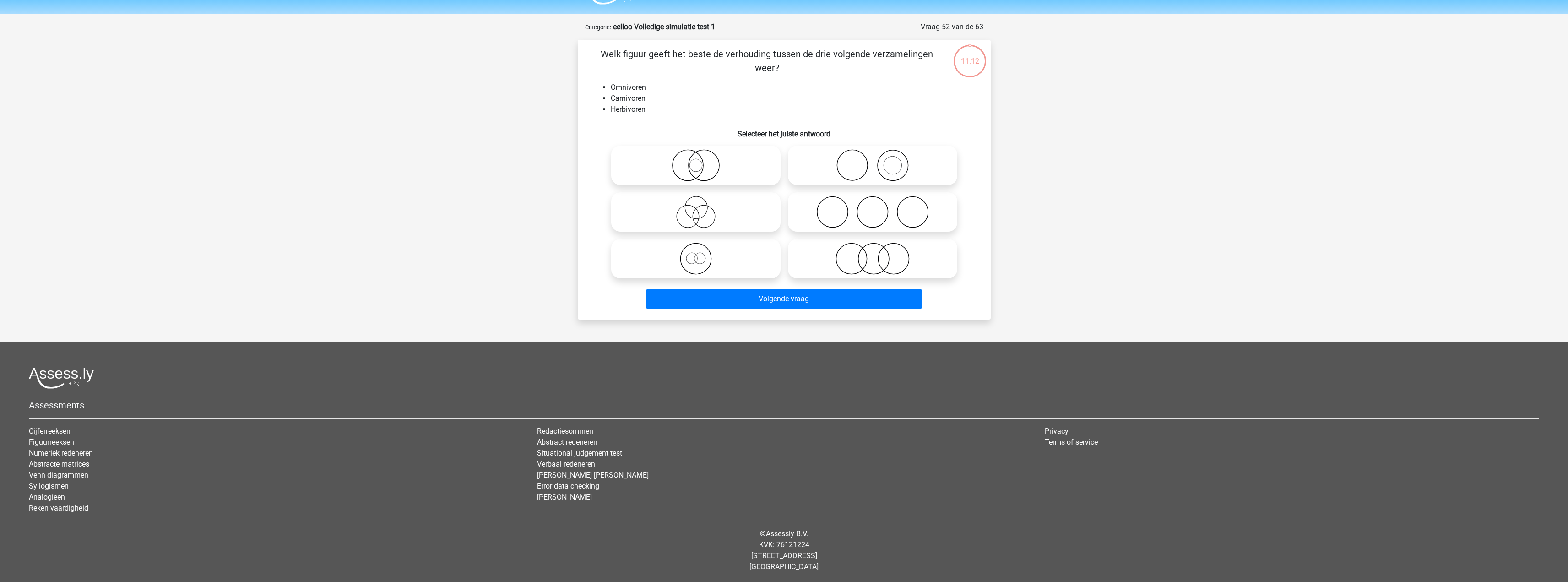
scroll to position [26, 0]
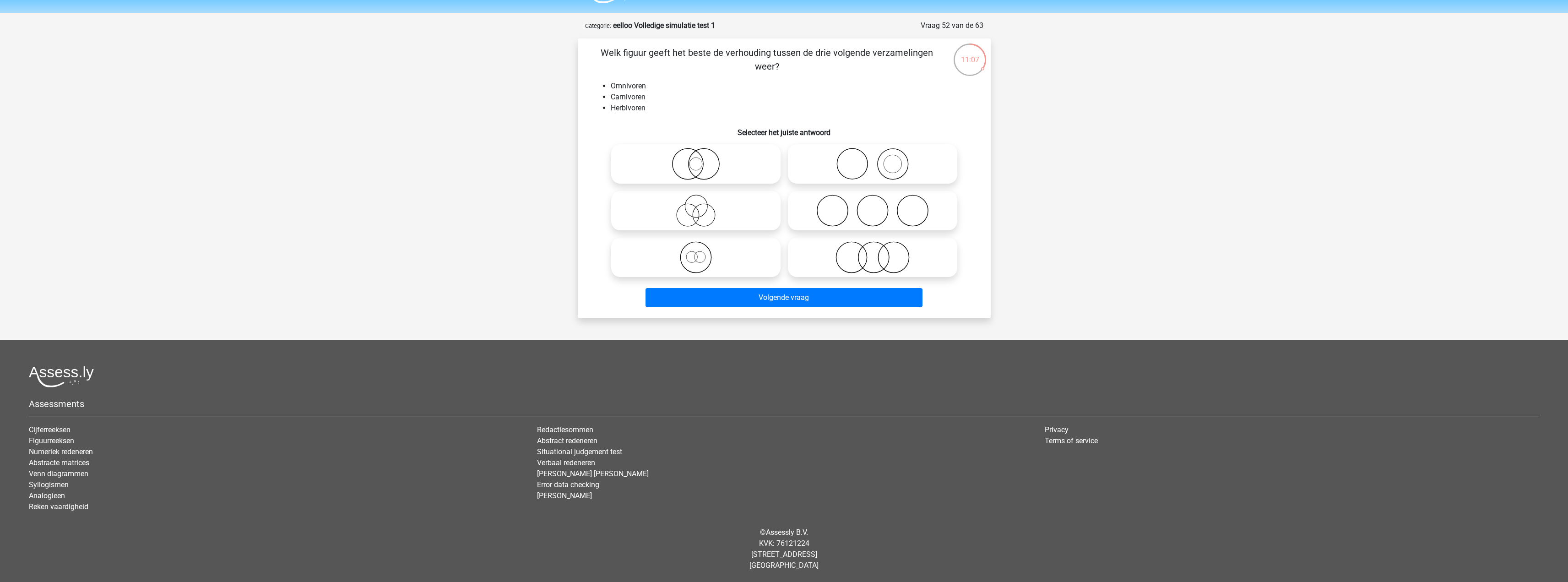
click at [748, 203] on icon at bounding box center [695, 211] width 162 height 32
click at [702, 203] on input "radio" at bounding box center [698, 203] width 6 height 6
radio input "true"
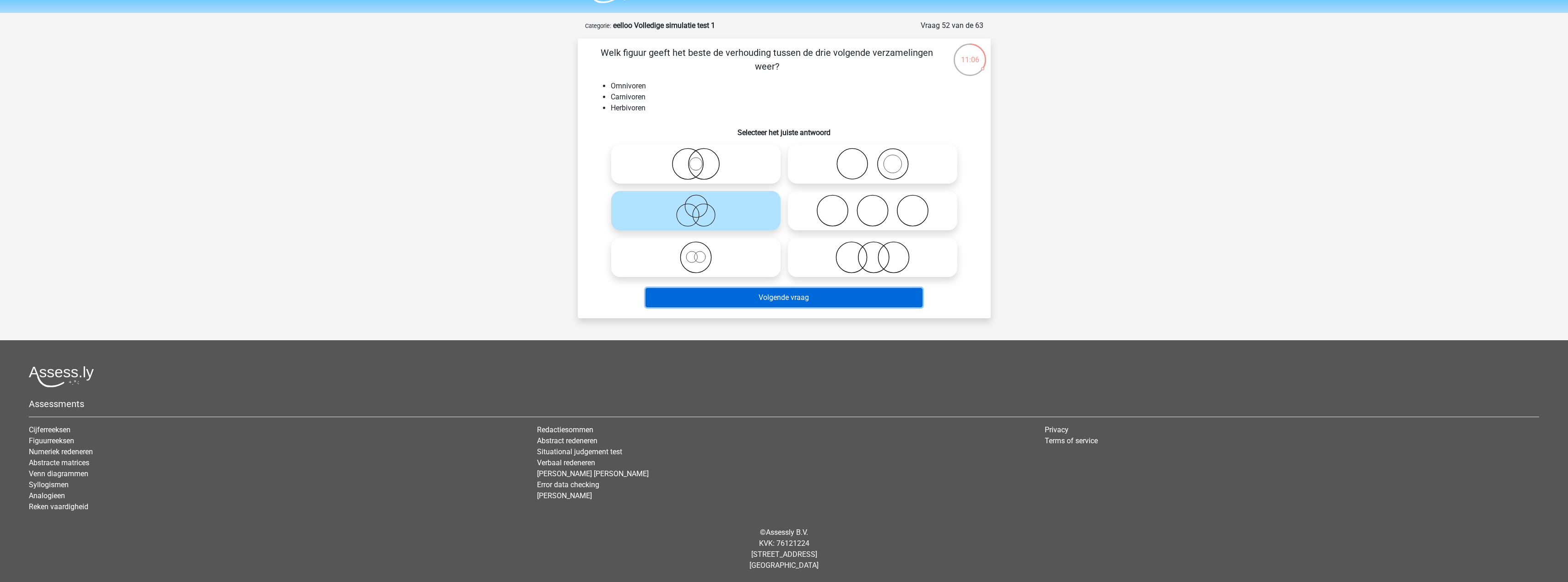
click at [812, 292] on button "Volgende vraag" at bounding box center [784, 297] width 277 height 19
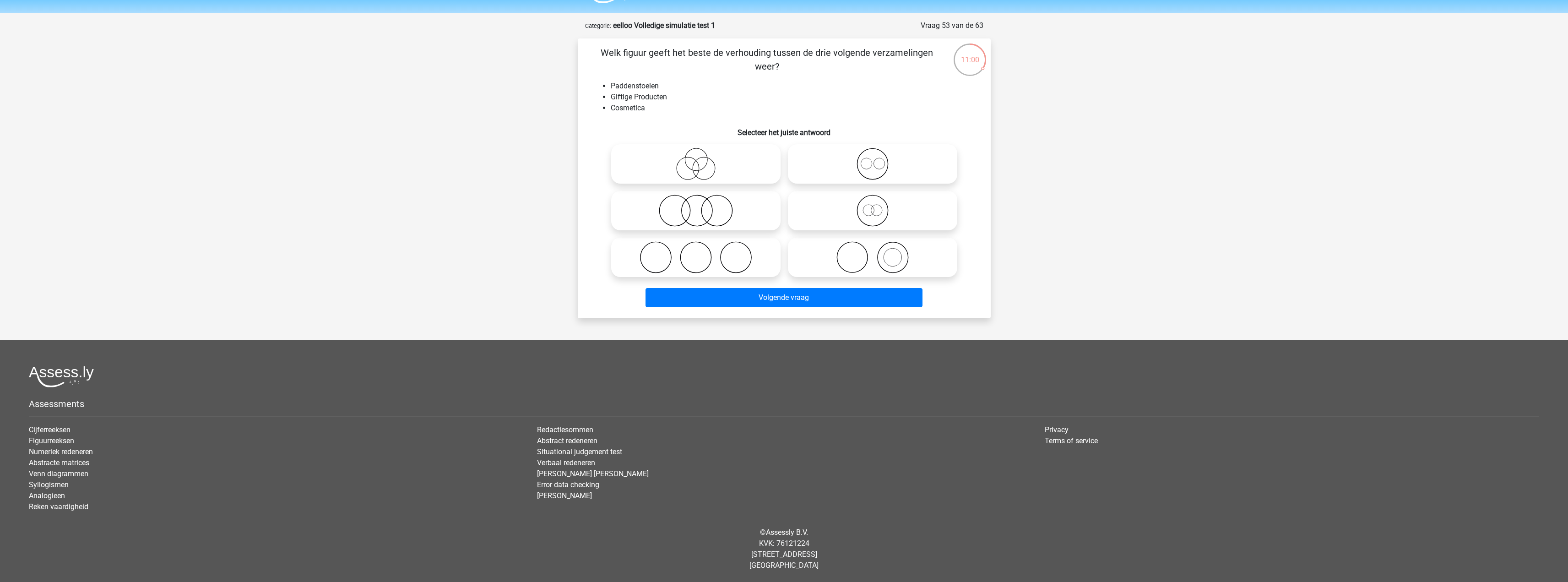
click at [873, 266] on icon at bounding box center [873, 257] width 162 height 32
click at [873, 253] on input "radio" at bounding box center [875, 249] width 6 height 6
radio input "true"
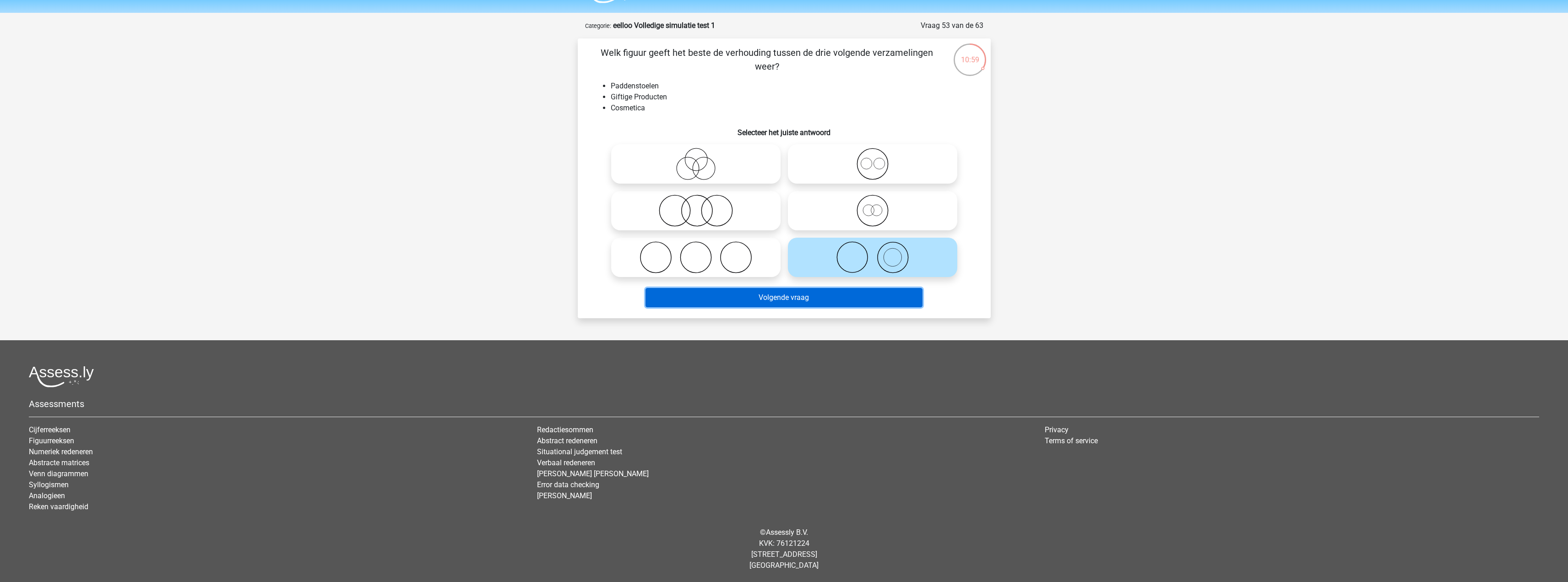
click at [823, 299] on button "Volgende vraag" at bounding box center [784, 297] width 277 height 19
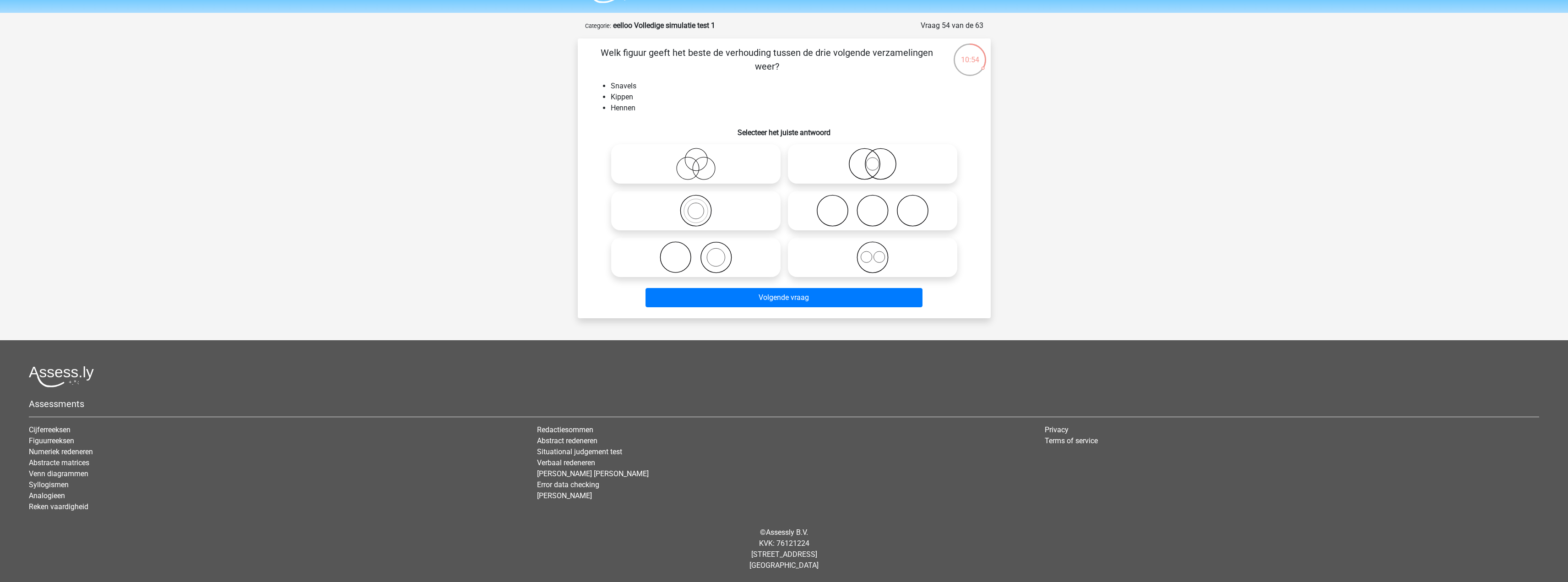
click at [683, 226] on icon at bounding box center [695, 211] width 162 height 32
click at [695, 206] on input "radio" at bounding box center [698, 203] width 6 height 6
radio input "true"
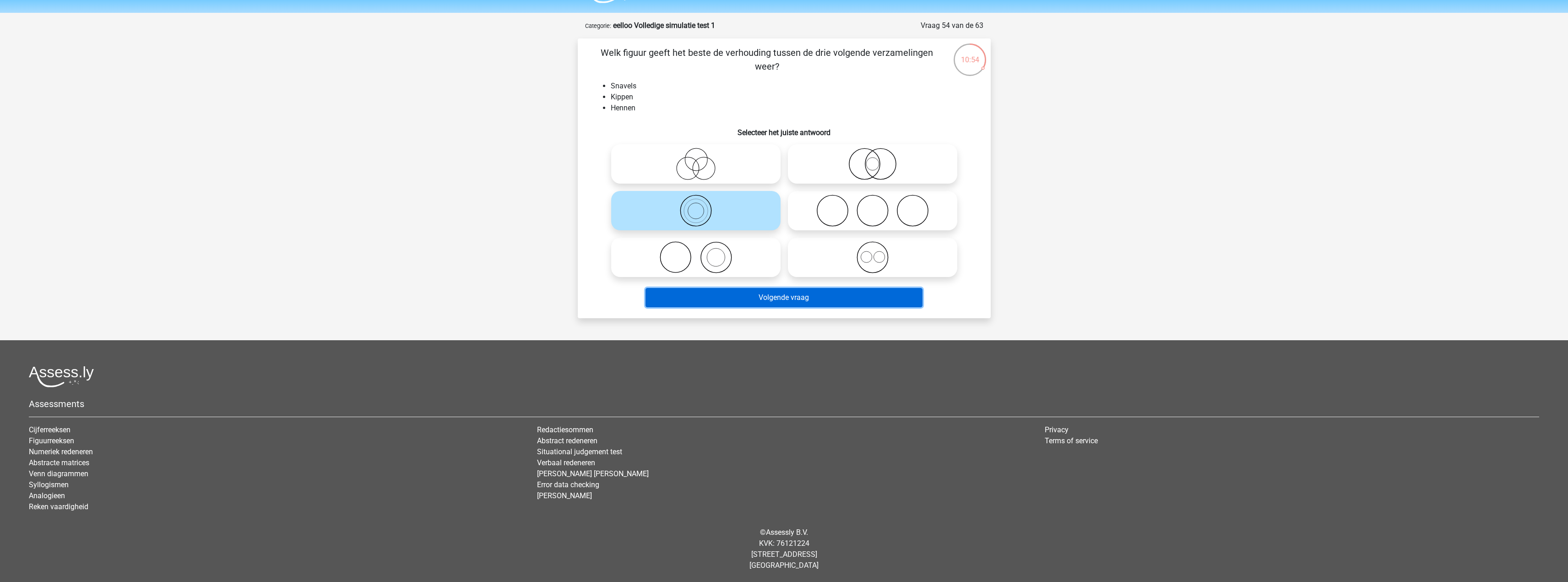
click at [809, 301] on button "Volgende vraag" at bounding box center [784, 297] width 277 height 19
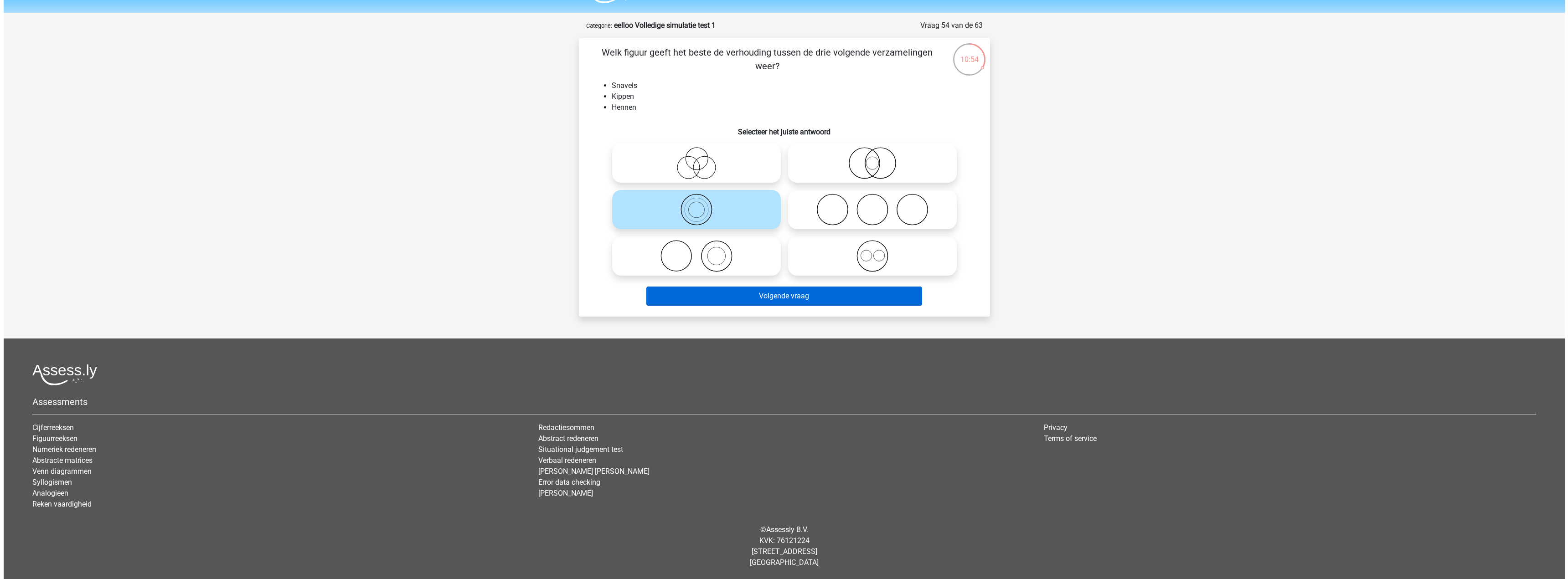
scroll to position [0, 0]
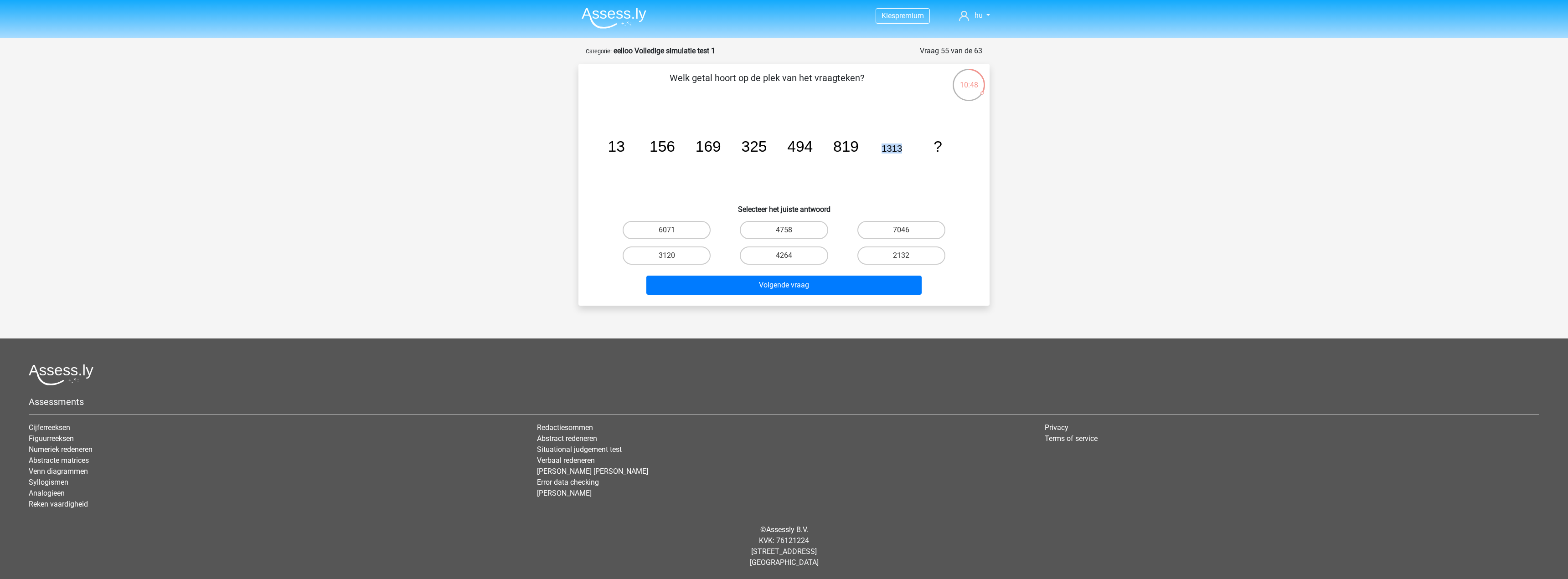
drag, startPoint x: 873, startPoint y: 154, endPoint x: 913, endPoint y: 156, distance: 40.0
click at [913, 156] on icon "image/svg+xml 13 156 169 325 494 819 1313 ?" at bounding box center [784, 152] width 367 height 92
click at [901, 258] on input "2132" at bounding box center [903, 258] width 6 height 6
radio input "true"
click at [863, 282] on button "Volgende vraag" at bounding box center [784, 286] width 276 height 19
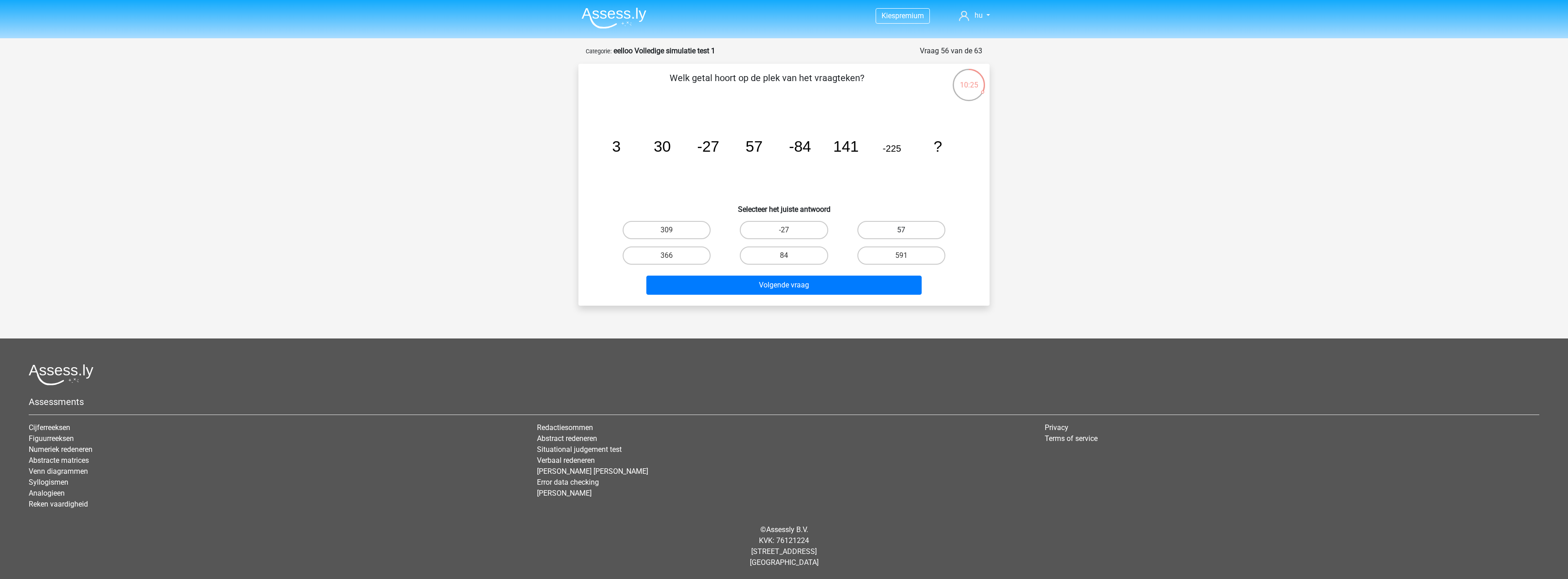
drag, startPoint x: 913, startPoint y: 230, endPoint x: 909, endPoint y: 246, distance: 16.5
click at [914, 229] on label "57" at bounding box center [902, 230] width 88 height 18
click at [907, 230] on input "57" at bounding box center [903, 232] width 6 height 6
radio input "true"
click at [805, 231] on label "-27" at bounding box center [784, 230] width 88 height 18
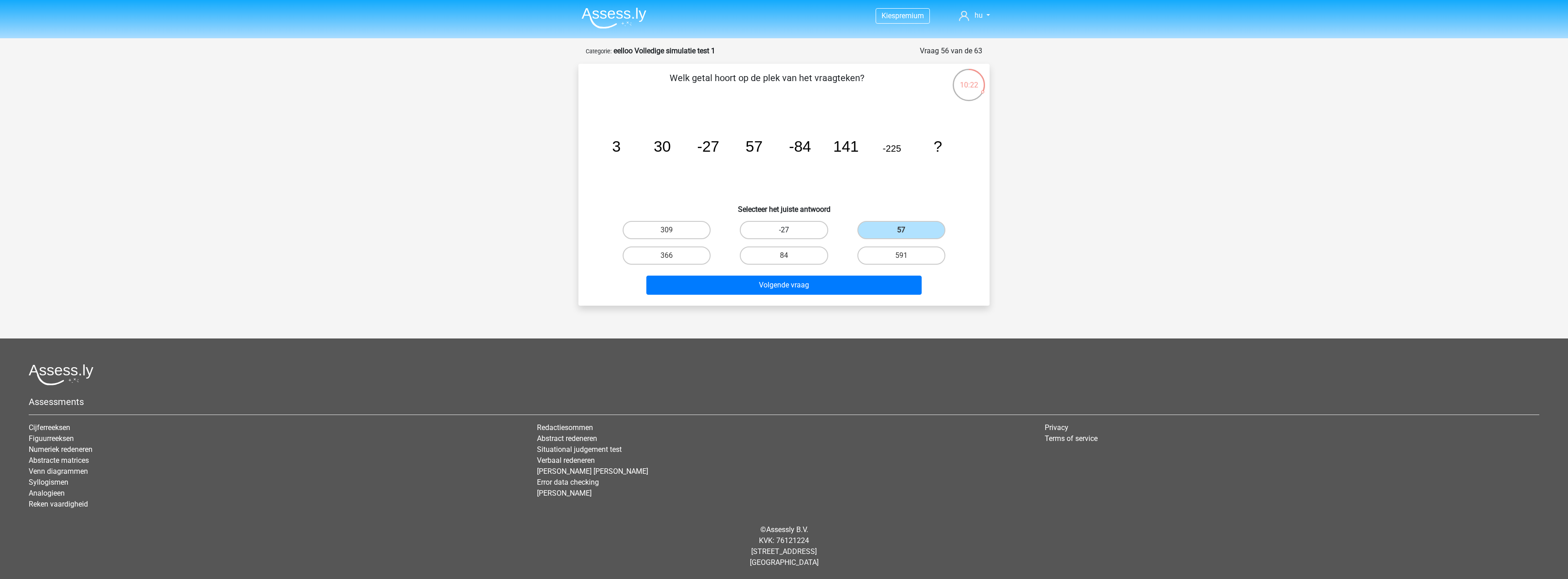
click at [790, 231] on input "-27" at bounding box center [787, 232] width 6 height 6
radio input "true"
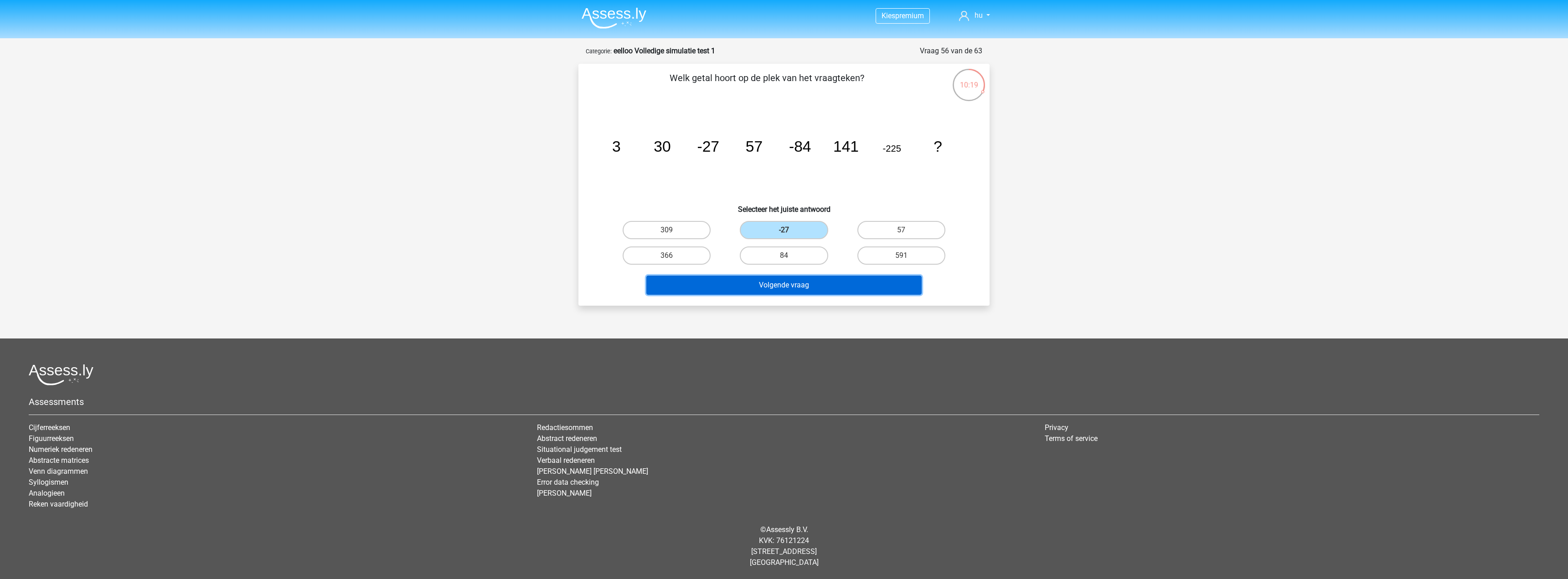
click at [835, 286] on button "Volgende vraag" at bounding box center [784, 286] width 276 height 19
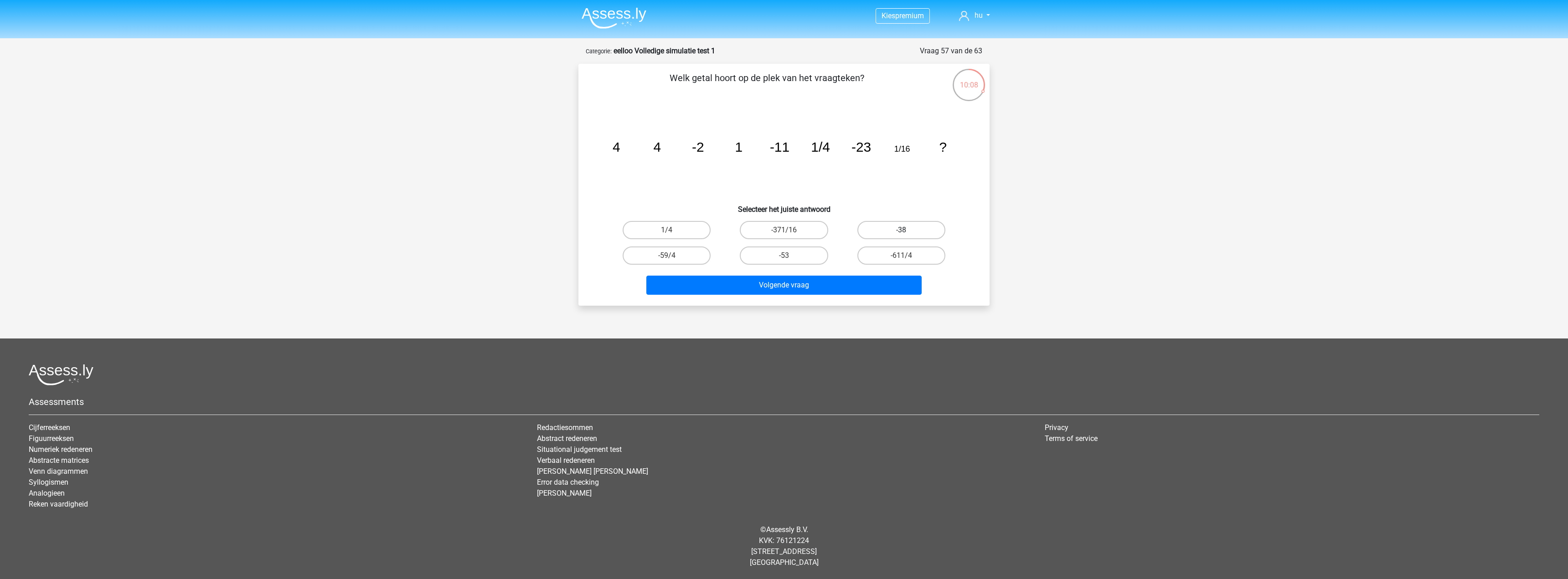
click at [896, 230] on label "-38" at bounding box center [902, 230] width 88 height 18
click at [901, 230] on input "-38" at bounding box center [903, 232] width 6 height 6
radio input "true"
click at [829, 281] on button "Volgende vraag" at bounding box center [784, 286] width 276 height 19
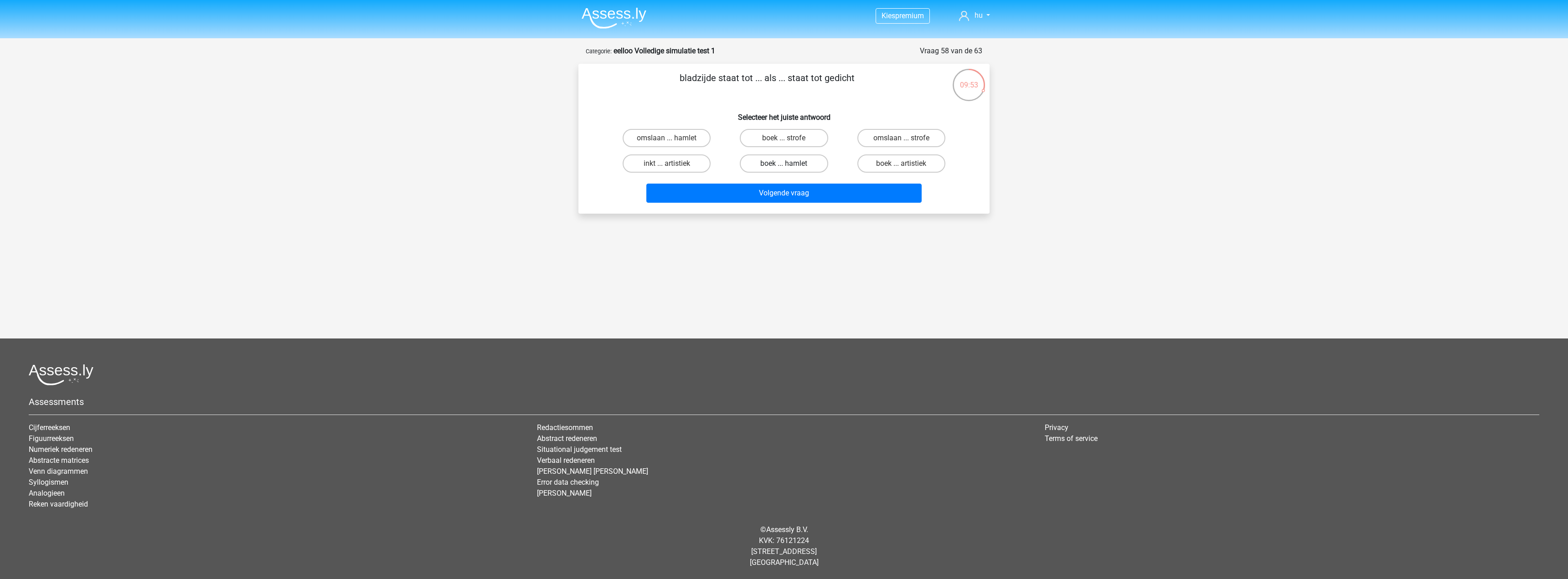
click at [790, 167] on label "boek ... hamlet" at bounding box center [784, 163] width 88 height 18
click at [790, 167] on input "boek ... hamlet" at bounding box center [787, 166] width 6 height 6
radio input "true"
click at [791, 192] on button "Volgende vraag" at bounding box center [784, 193] width 276 height 19
click at [816, 144] on label "genetica ... pathologie" at bounding box center [784, 138] width 94 height 18
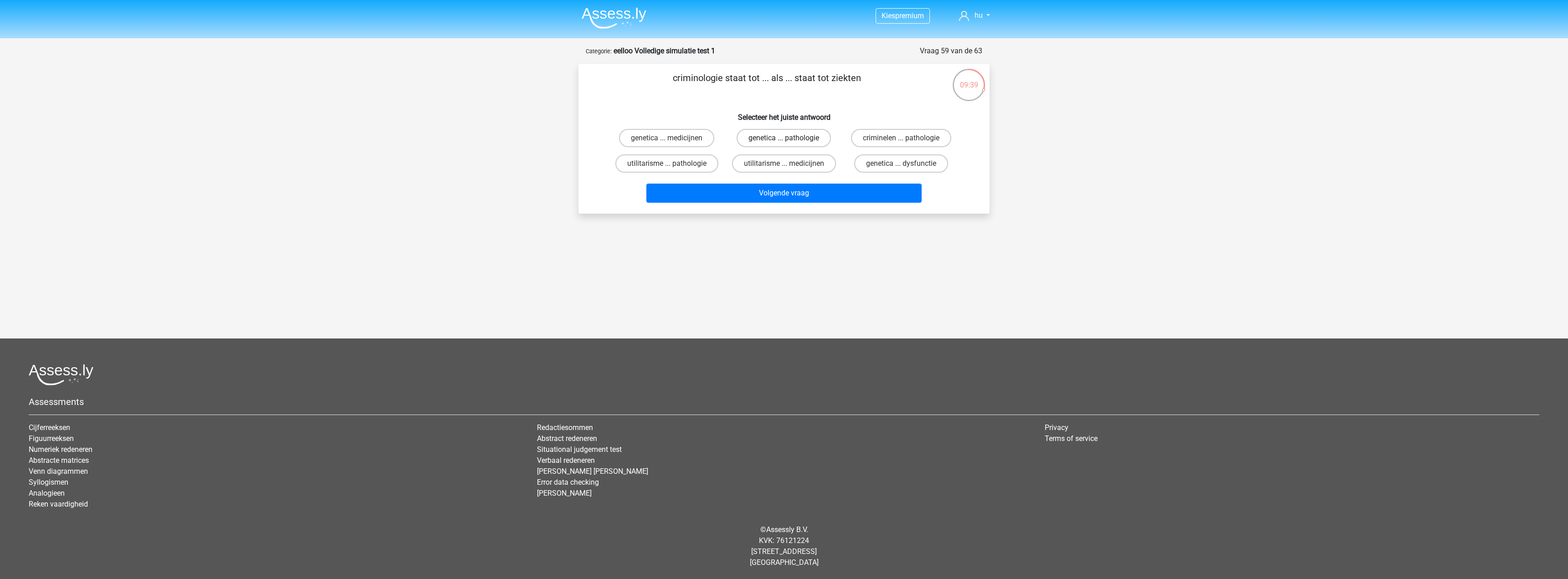
click at [790, 144] on input "genetica ... pathologie" at bounding box center [787, 140] width 6 height 6
radio input "true"
click at [817, 186] on button "Volgende vraag" at bounding box center [784, 193] width 276 height 19
click at [808, 167] on label "verjaardag ... zwem" at bounding box center [784, 163] width 88 height 18
click at [790, 167] on input "verjaardag ... zwem" at bounding box center [787, 166] width 6 height 6
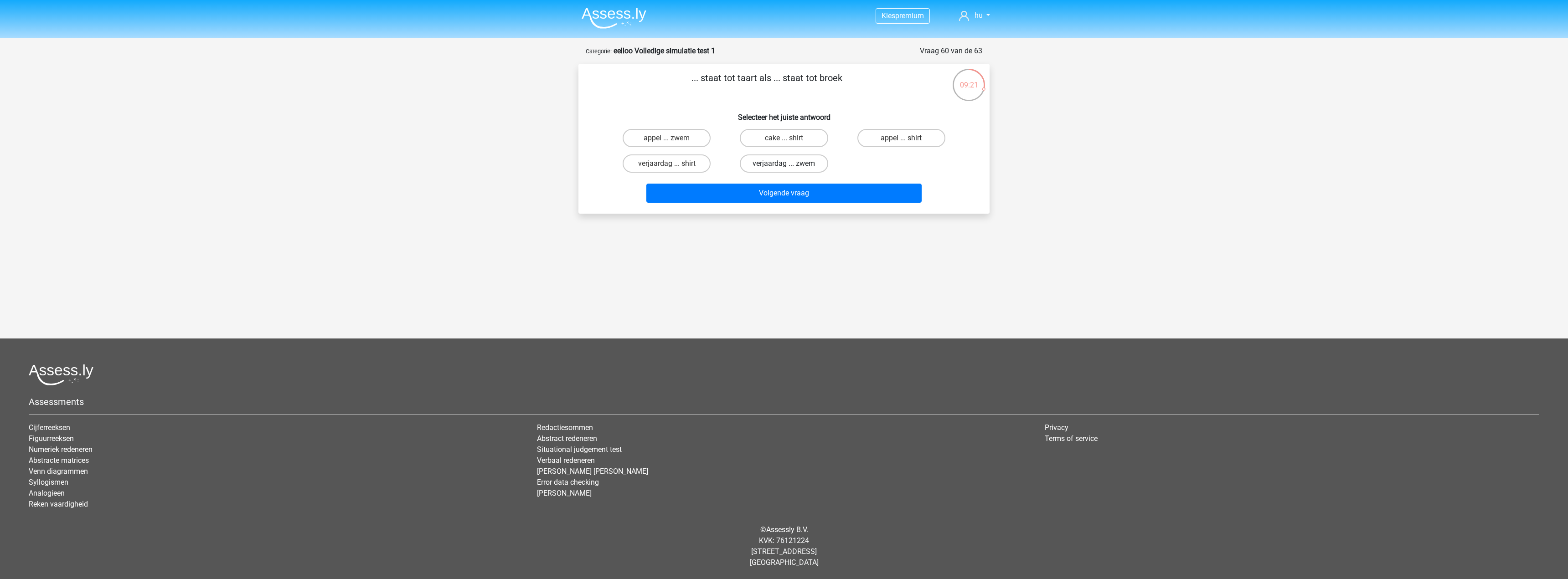
radio input "true"
click at [827, 197] on button "Volgende vraag" at bounding box center [784, 193] width 276 height 19
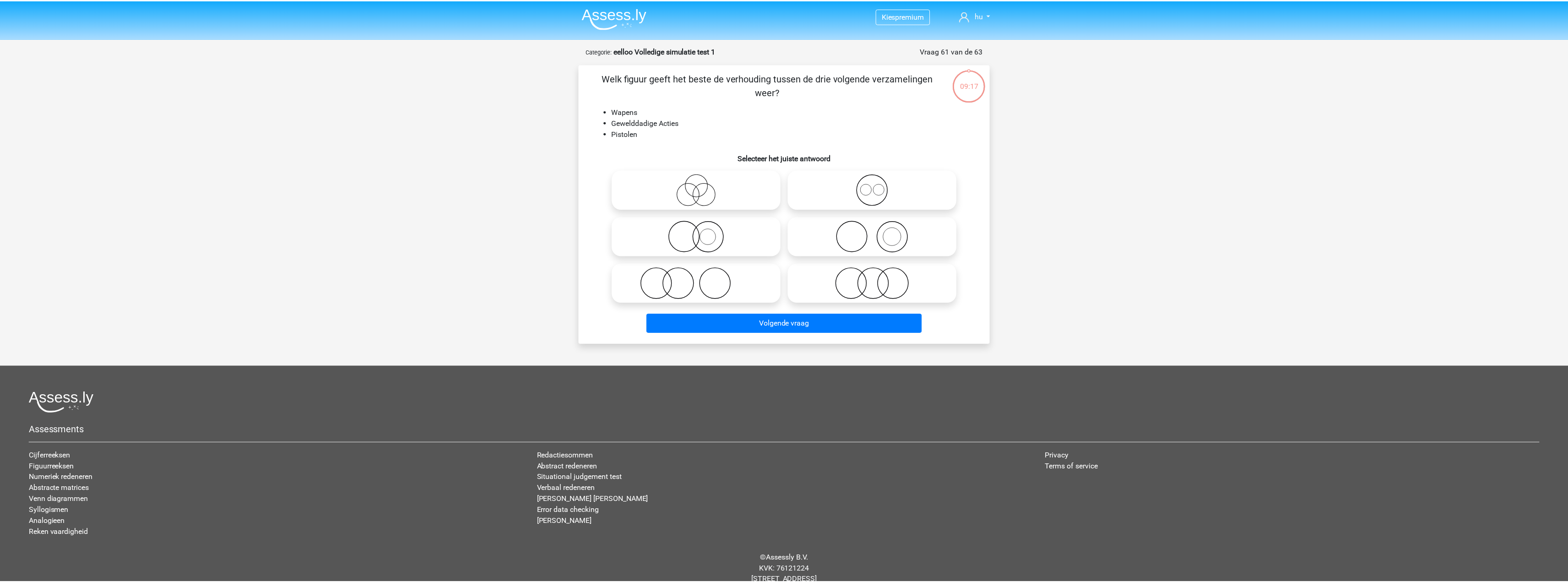
scroll to position [26, 0]
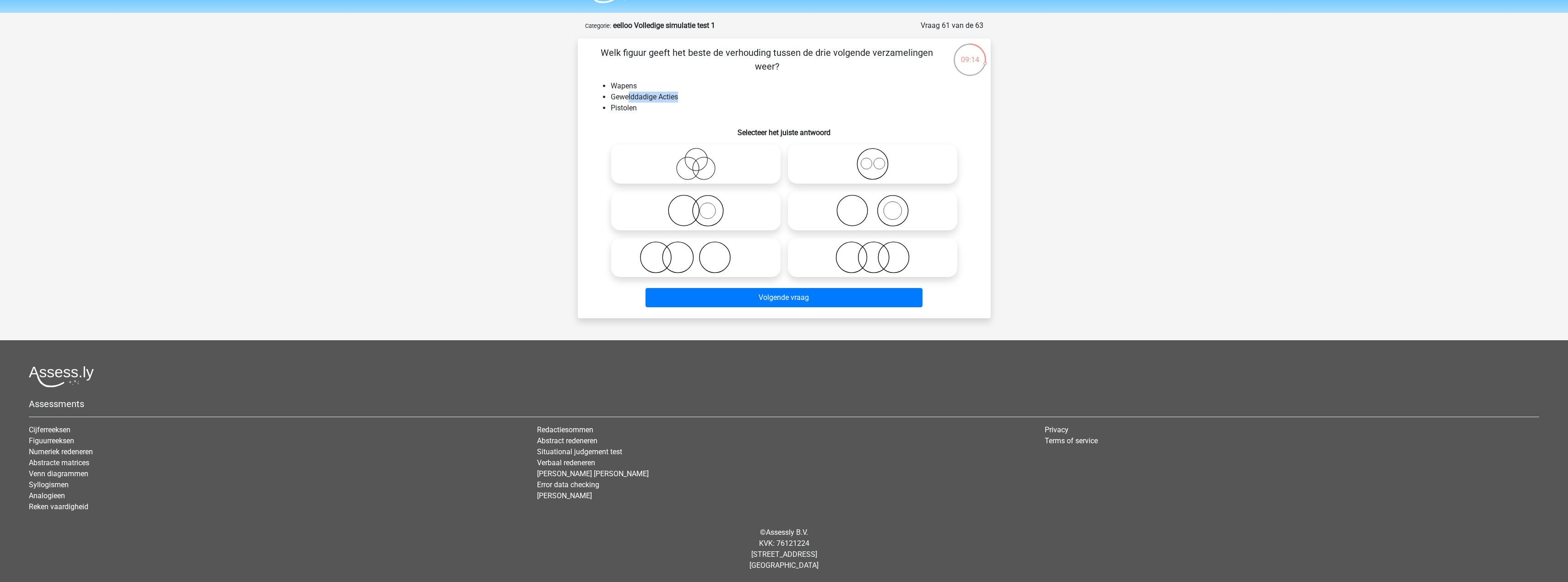
drag, startPoint x: 705, startPoint y: 98, endPoint x: 602, endPoint y: 95, distance: 103.0
click at [608, 95] on ul "Wapens Gewelddadige Acties Pistolen" at bounding box center [784, 97] width 384 height 33
drag, startPoint x: 697, startPoint y: 168, endPoint x: 786, endPoint y: 252, distance: 122.4
click at [697, 168] on icon at bounding box center [695, 164] width 162 height 32
click at [697, 160] on input "radio" at bounding box center [698, 156] width 6 height 6
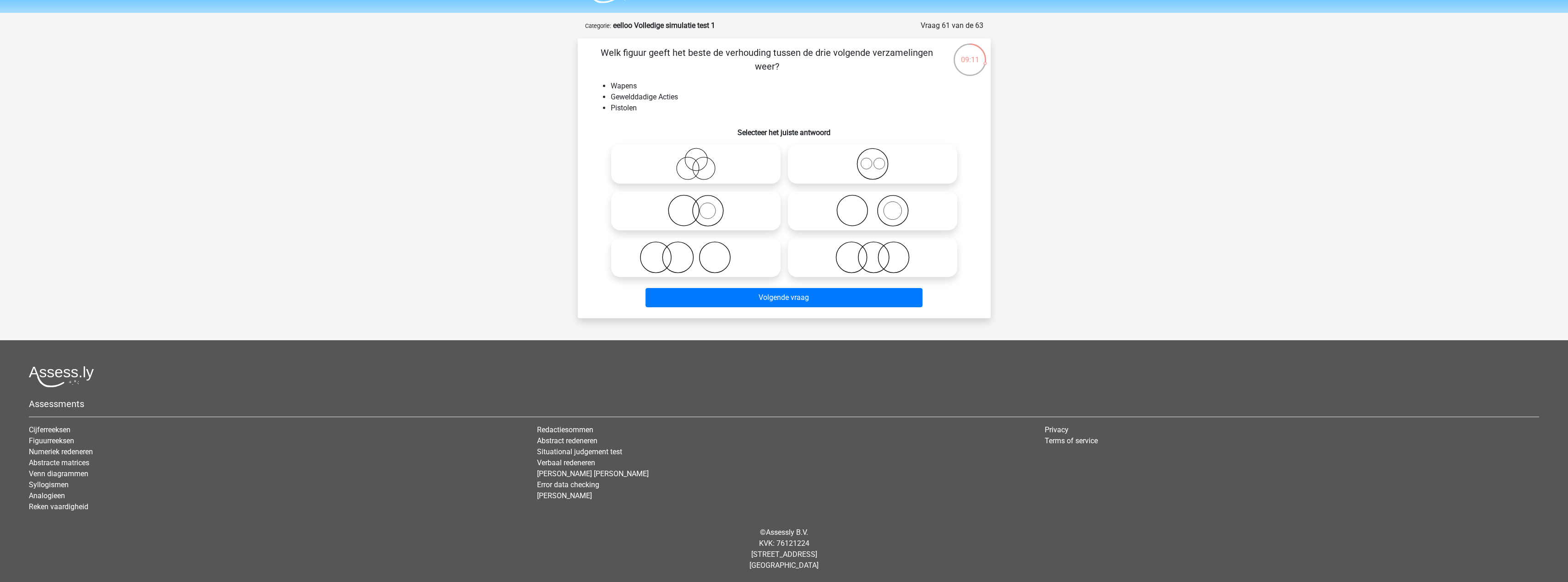
radio input "true"
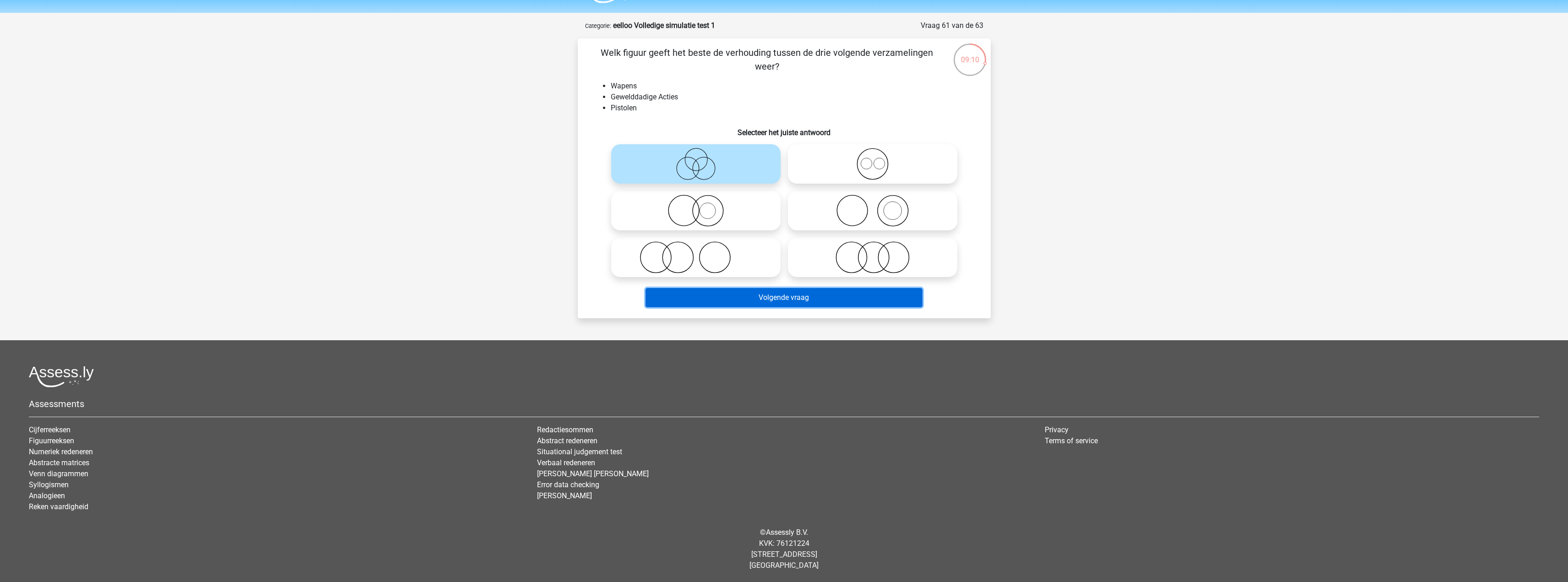
click at [811, 301] on button "Volgende vraag" at bounding box center [784, 297] width 277 height 19
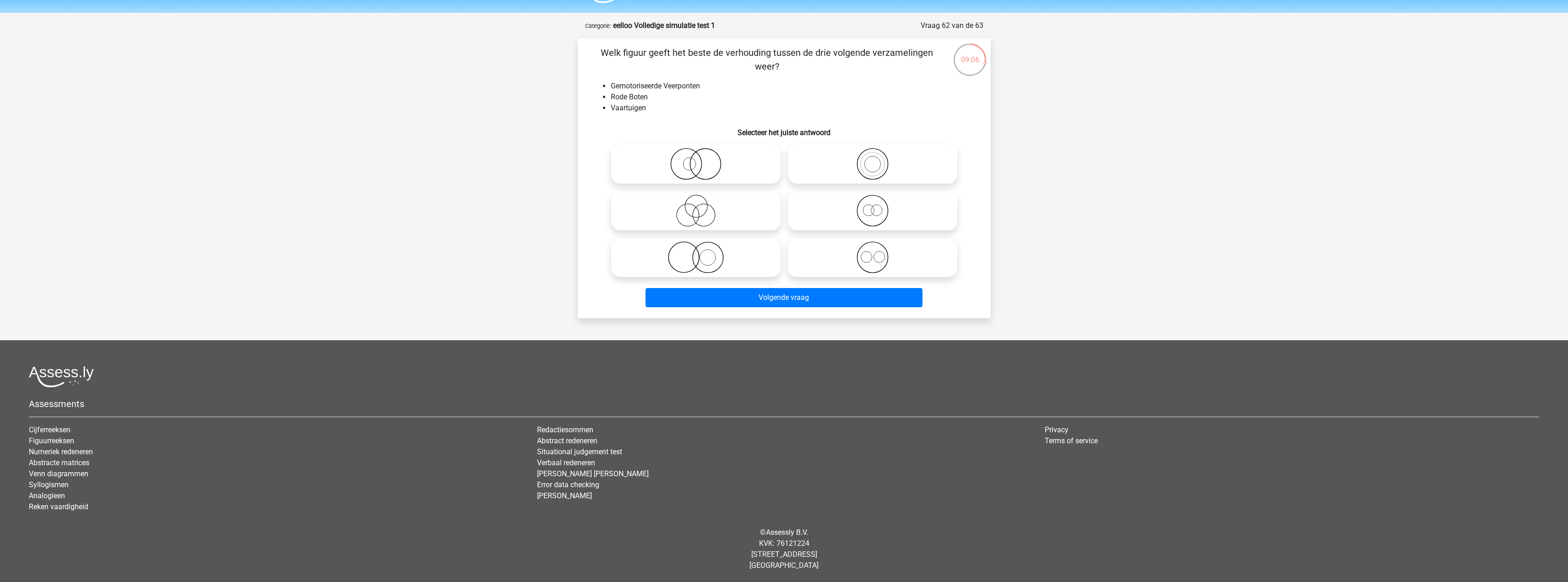
click at [615, 87] on li "Gemotoriseerde Veerponten" at bounding box center [793, 87] width 365 height 11
click at [609, 86] on ul "Gemotoriseerde Veerponten Rode Boten Vaartuigen" at bounding box center [784, 97] width 384 height 33
drag, startPoint x: 618, startPoint y: 84, endPoint x: 710, endPoint y: 83, distance: 92.0
click at [710, 83] on ul "Gemotoriseerde Veerponten Rode Boten Vaartuigen" at bounding box center [784, 97] width 384 height 33
drag, startPoint x: 654, startPoint y: 96, endPoint x: 627, endPoint y: 95, distance: 27.0
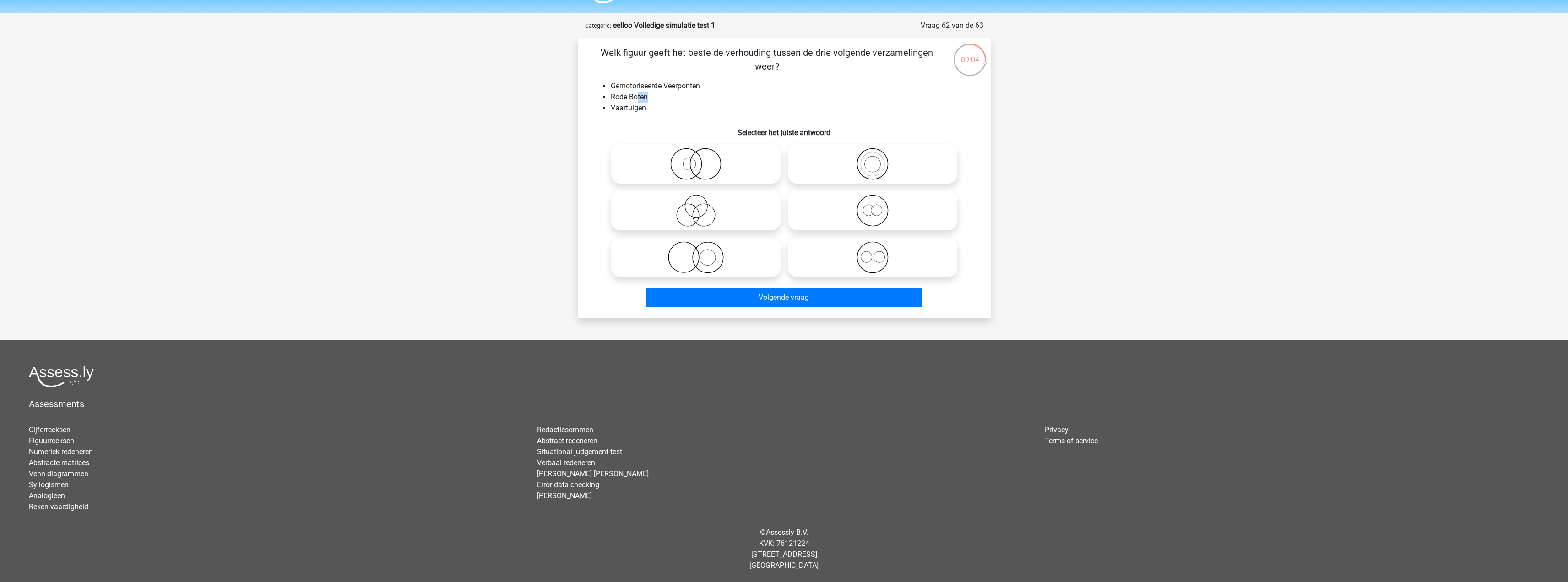
click at [629, 97] on li "Rode Boten" at bounding box center [793, 97] width 365 height 11
drag, startPoint x: 635, startPoint y: 86, endPoint x: 711, endPoint y: 86, distance: 76.0
click at [711, 86] on li "Gemotoriseerde Veerponten" at bounding box center [793, 87] width 365 height 11
drag, startPoint x: 647, startPoint y: 101, endPoint x: 581, endPoint y: 100, distance: 66.0
click at [586, 99] on div "Welk figuur geeft het beste de verhouding tussen de drie volgende verzamelingen…" at bounding box center [784, 178] width 405 height 265
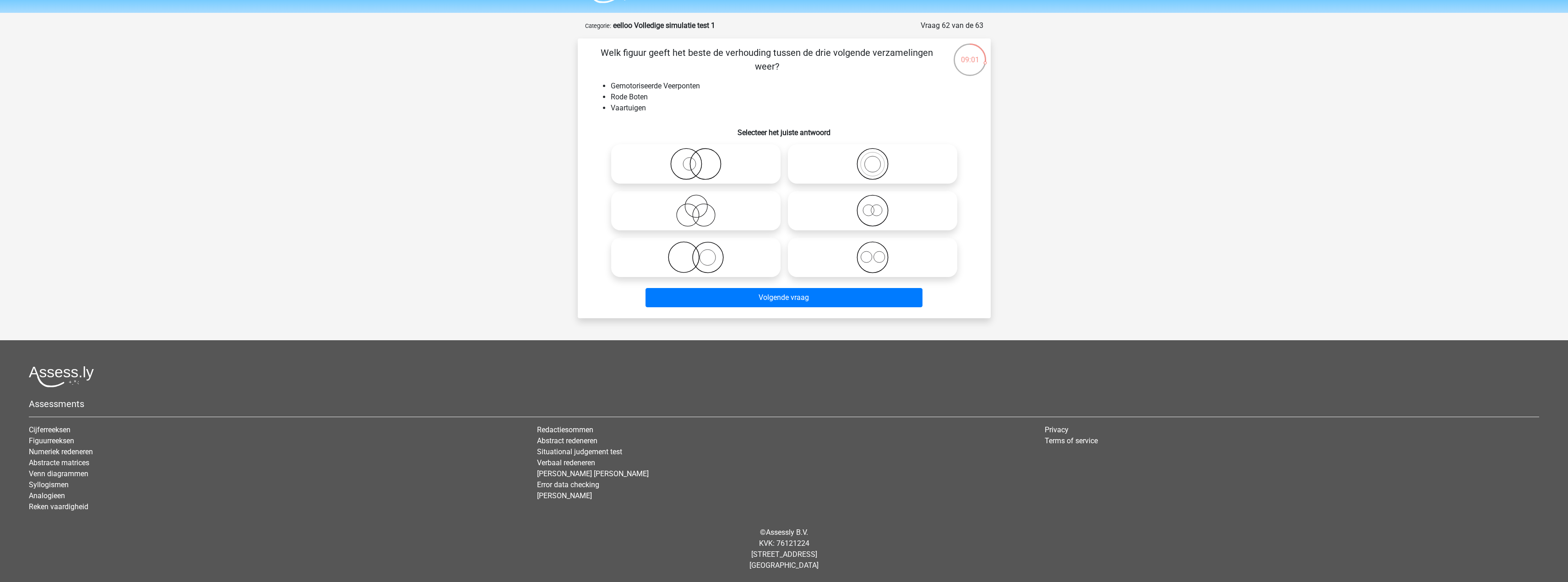
drag, startPoint x: 643, startPoint y: 111, endPoint x: 603, endPoint y: 116, distance: 40.3
click at [622, 112] on li "Vaartuigen" at bounding box center [793, 108] width 365 height 11
drag, startPoint x: 712, startPoint y: 213, endPoint x: 792, endPoint y: 338, distance: 148.4
click at [713, 214] on icon at bounding box center [695, 211] width 162 height 32
click at [702, 206] on input "radio" at bounding box center [698, 203] width 6 height 6
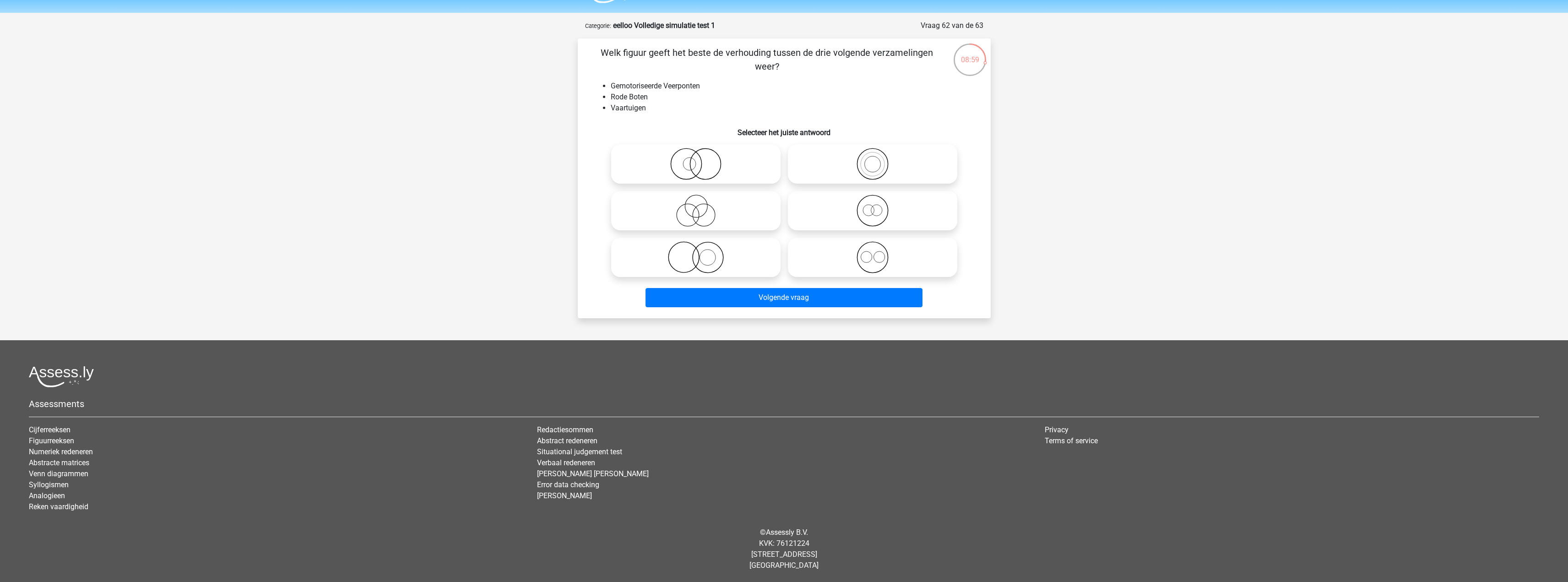
radio input "true"
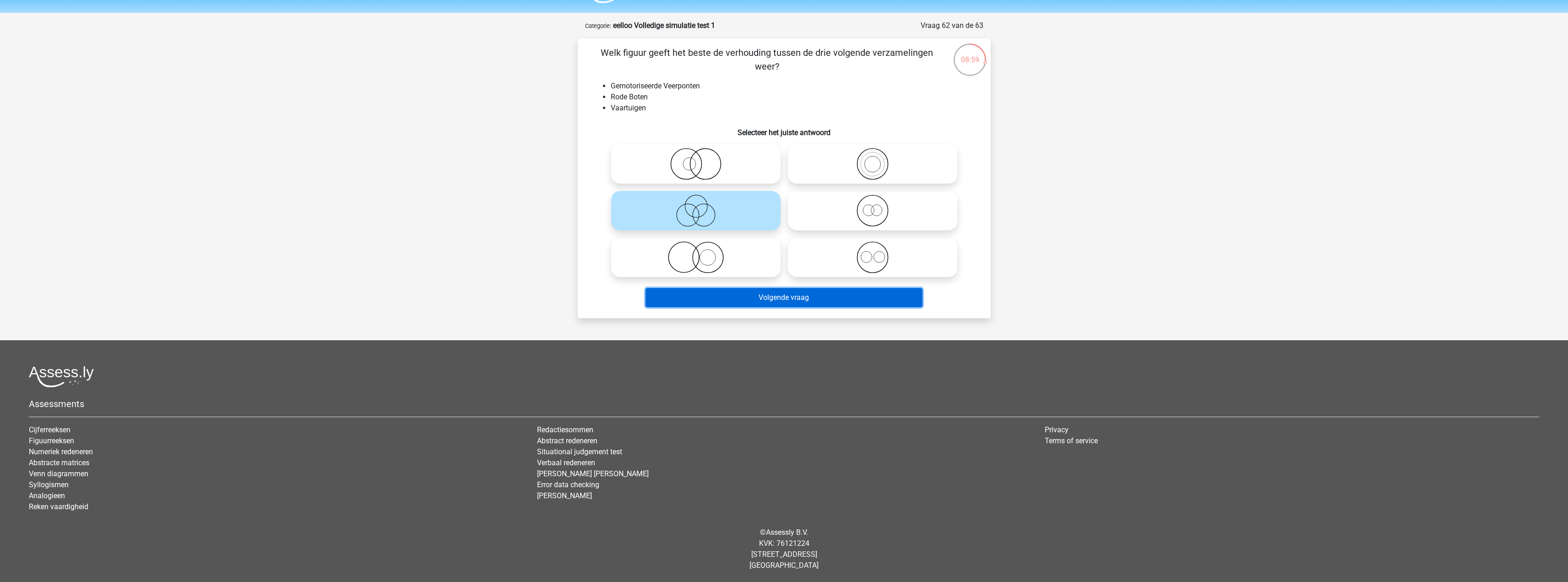
click at [803, 297] on button "Volgende vraag" at bounding box center [784, 297] width 277 height 19
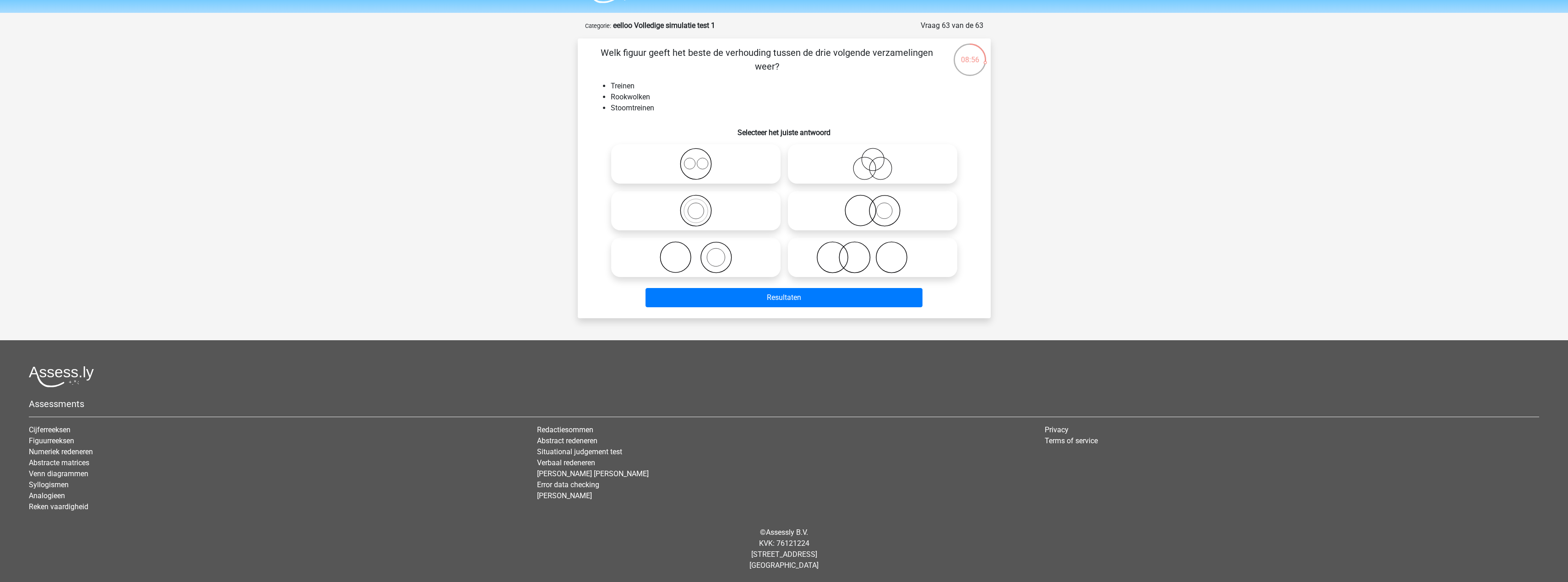
drag, startPoint x: 619, startPoint y: 84, endPoint x: 644, endPoint y: 88, distance: 25.3
click at [648, 83] on ul "Treinen Rookwolken Stoomtreinen" at bounding box center [784, 97] width 384 height 33
drag, startPoint x: 612, startPoint y: 110, endPoint x: 662, endPoint y: 111, distance: 50.0
click at [662, 111] on li "Stoomtreinen" at bounding box center [793, 108] width 365 height 11
click at [728, 212] on icon at bounding box center [695, 211] width 162 height 32
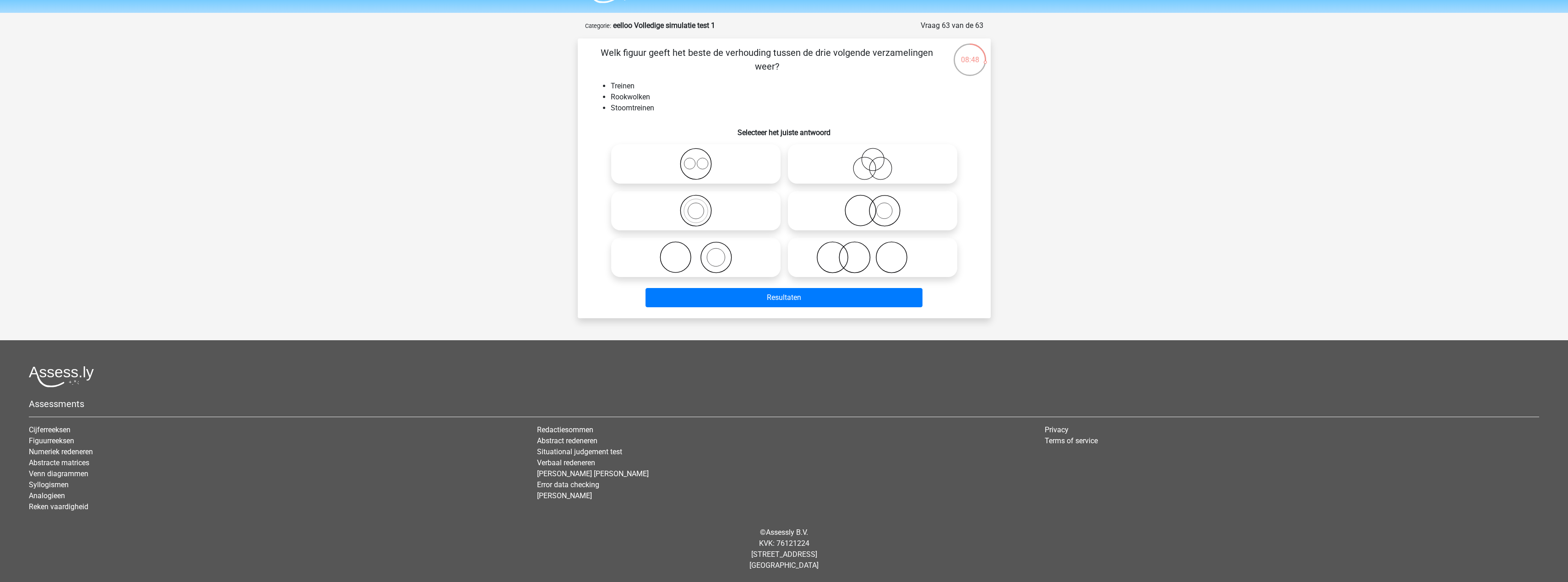
click at [702, 206] on input "radio" at bounding box center [698, 203] width 6 height 6
radio input "true"
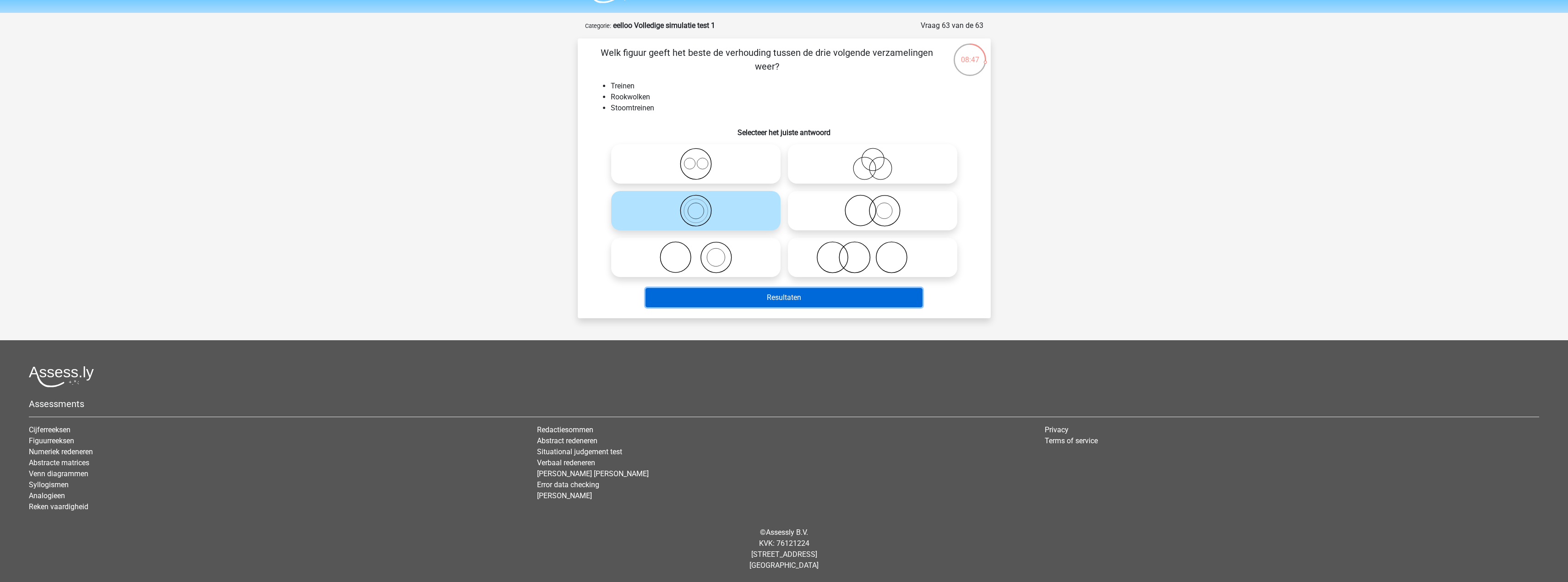
click at [785, 295] on button "Resultaten" at bounding box center [784, 297] width 277 height 19
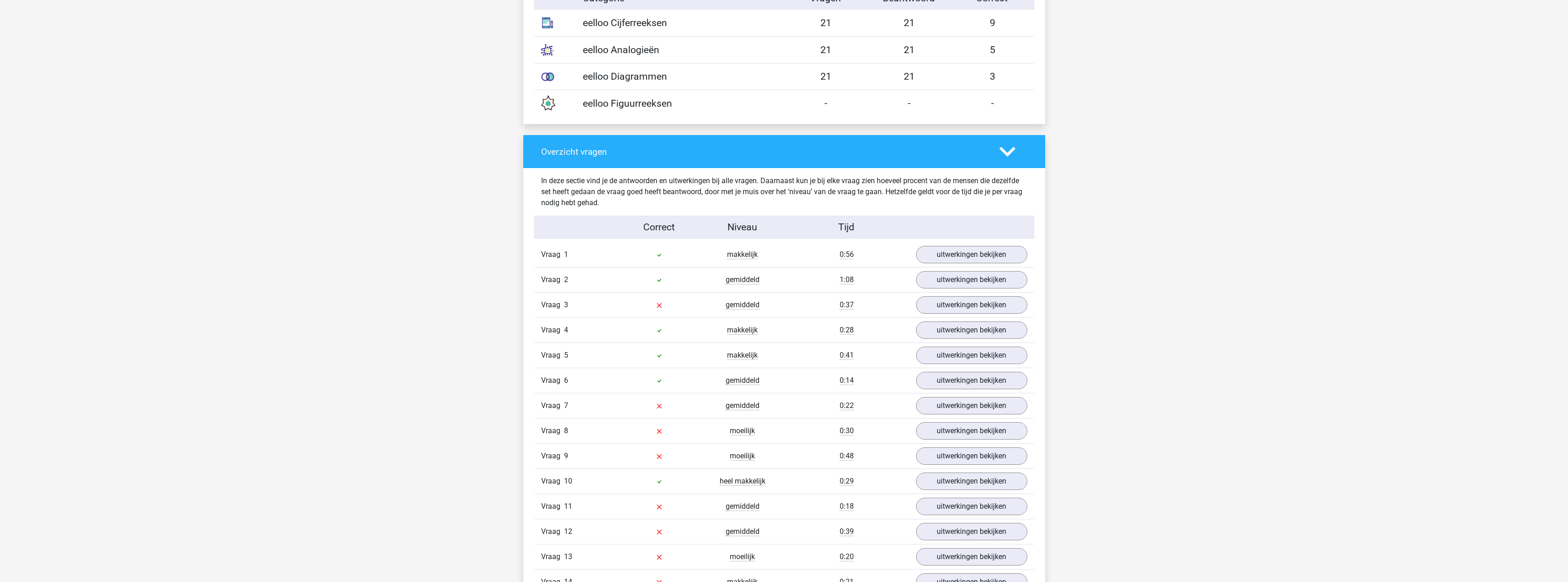
scroll to position [870, 0]
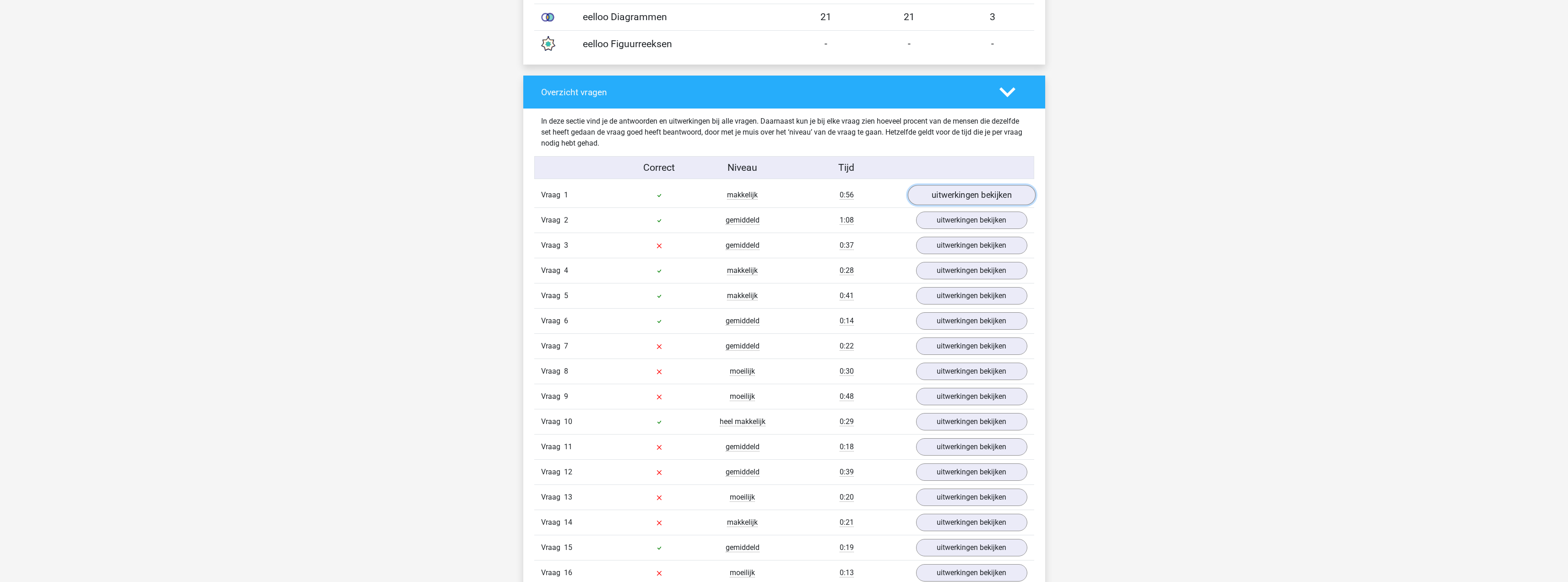
drag, startPoint x: 930, startPoint y: 199, endPoint x: 929, endPoint y: 204, distance: 5.1
click at [932, 199] on link "uitwerkingen bekijken" at bounding box center [970, 195] width 127 height 20
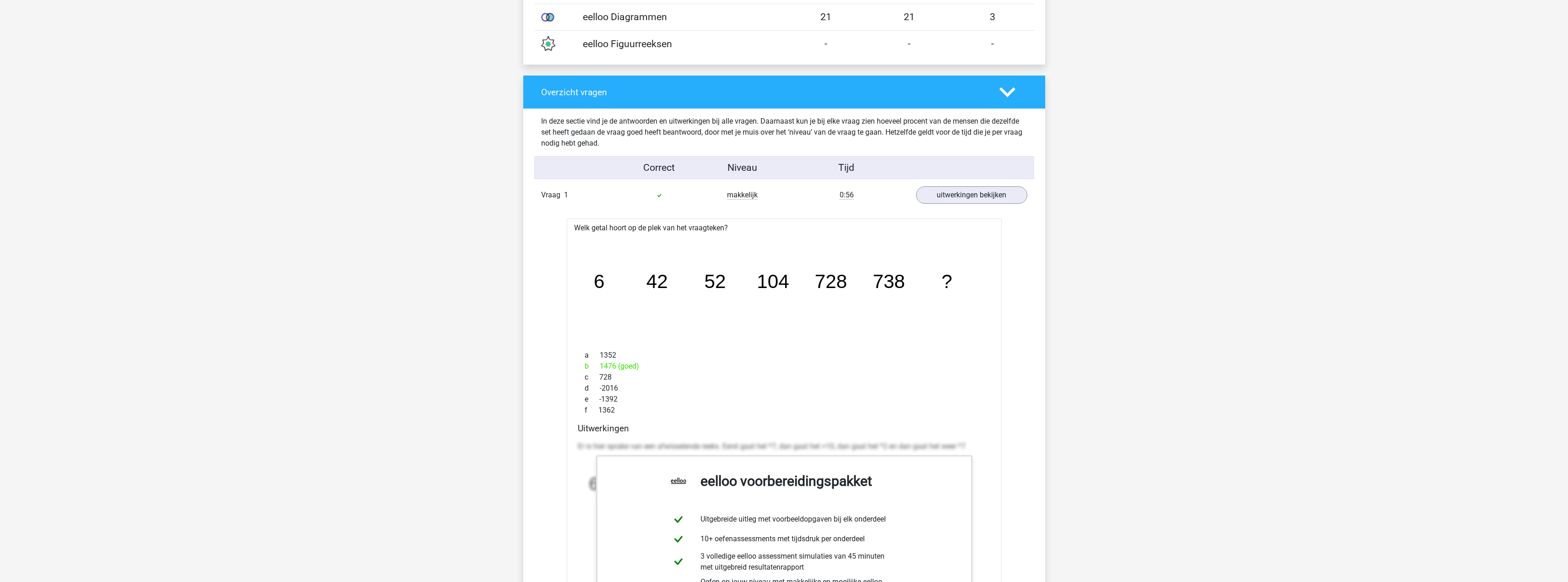
drag, startPoint x: 603, startPoint y: 366, endPoint x: 644, endPoint y: 368, distance: 41.0
click at [644, 368] on div "b 1476 (goed)" at bounding box center [784, 366] width 413 height 11
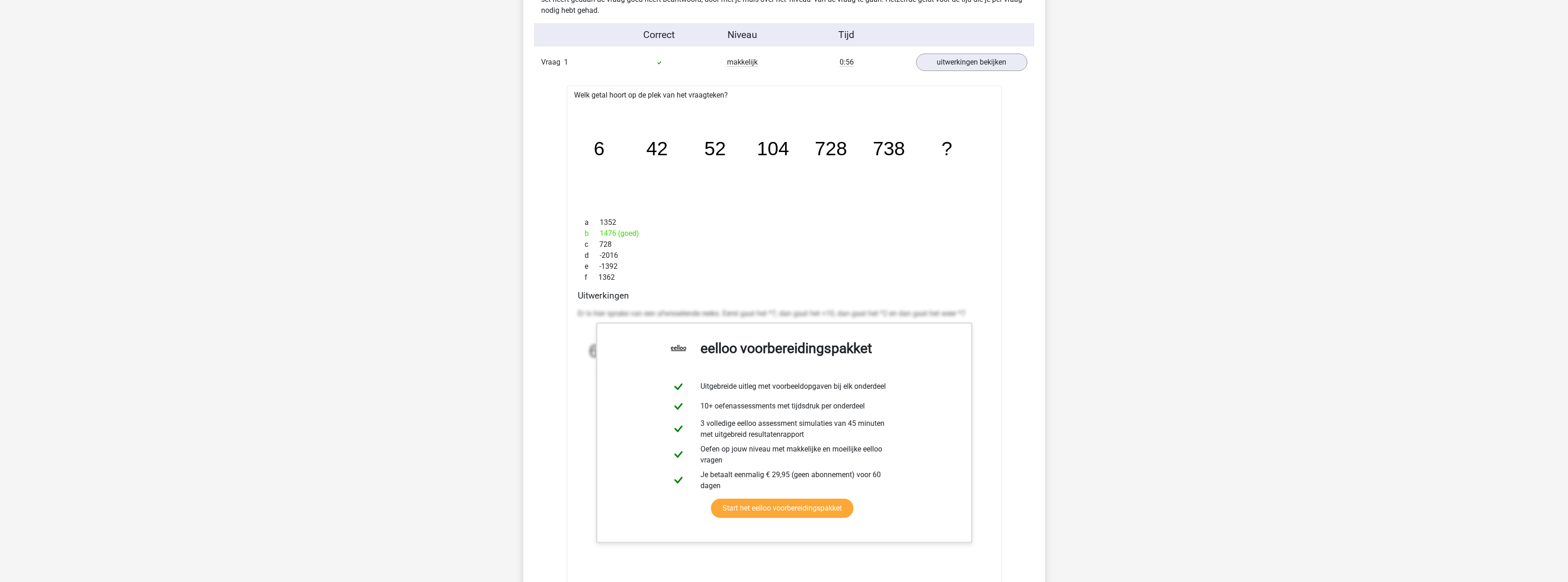
scroll to position [1008, 0]
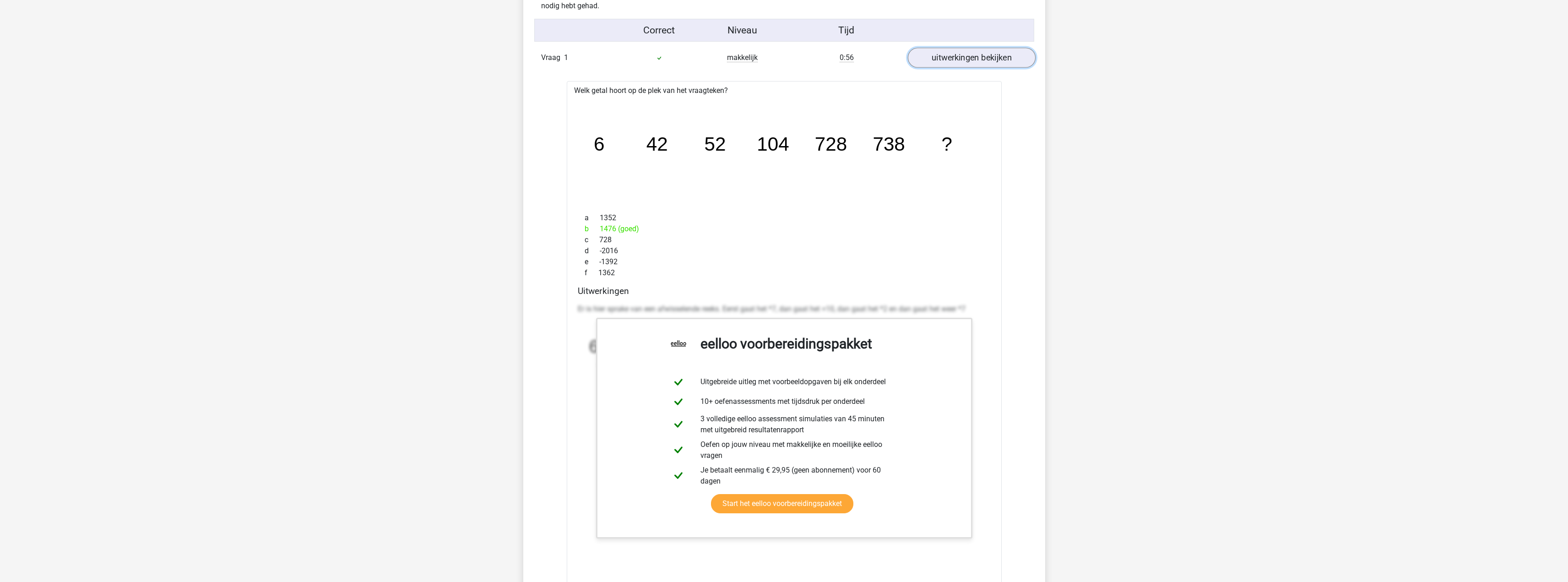
click at [982, 63] on link "uitwerkingen bekijken" at bounding box center [970, 57] width 127 height 20
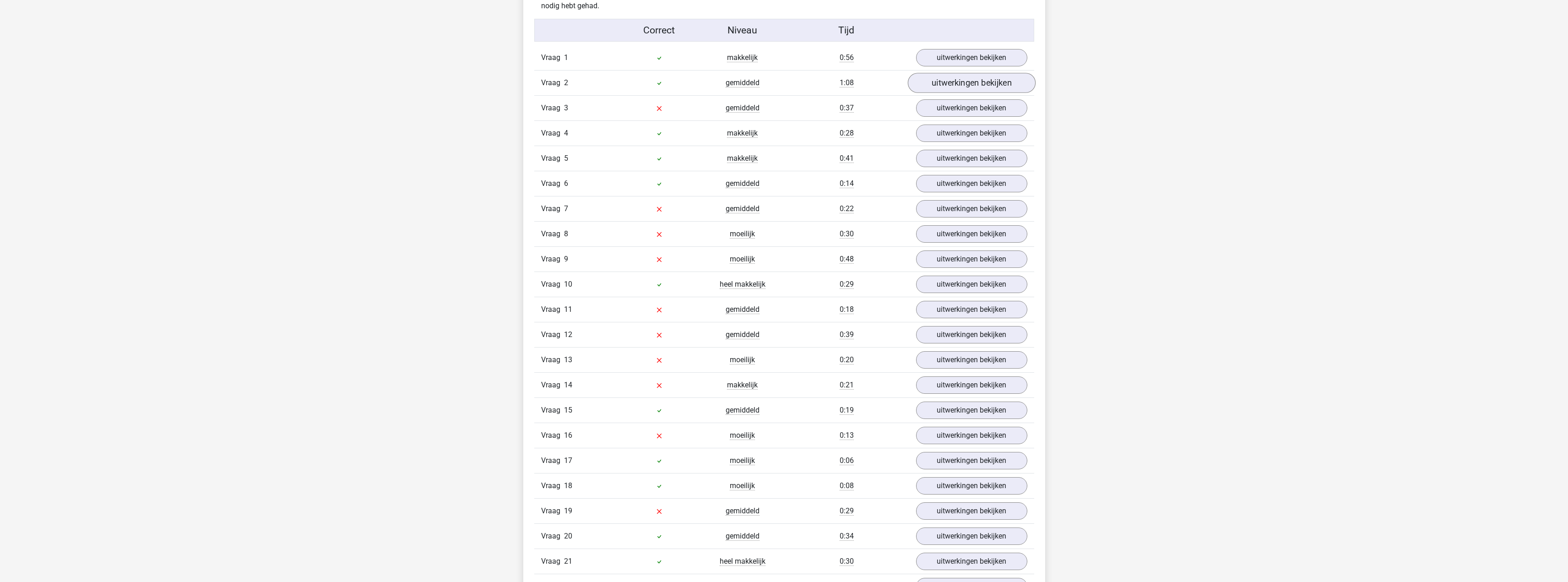
click at [948, 91] on div "Vraag 2 gemiddeld 1:08 uitwerkingen bekijken" at bounding box center [784, 82] width 500 height 25
click at [949, 82] on link "uitwerkingen bekijken" at bounding box center [970, 83] width 127 height 20
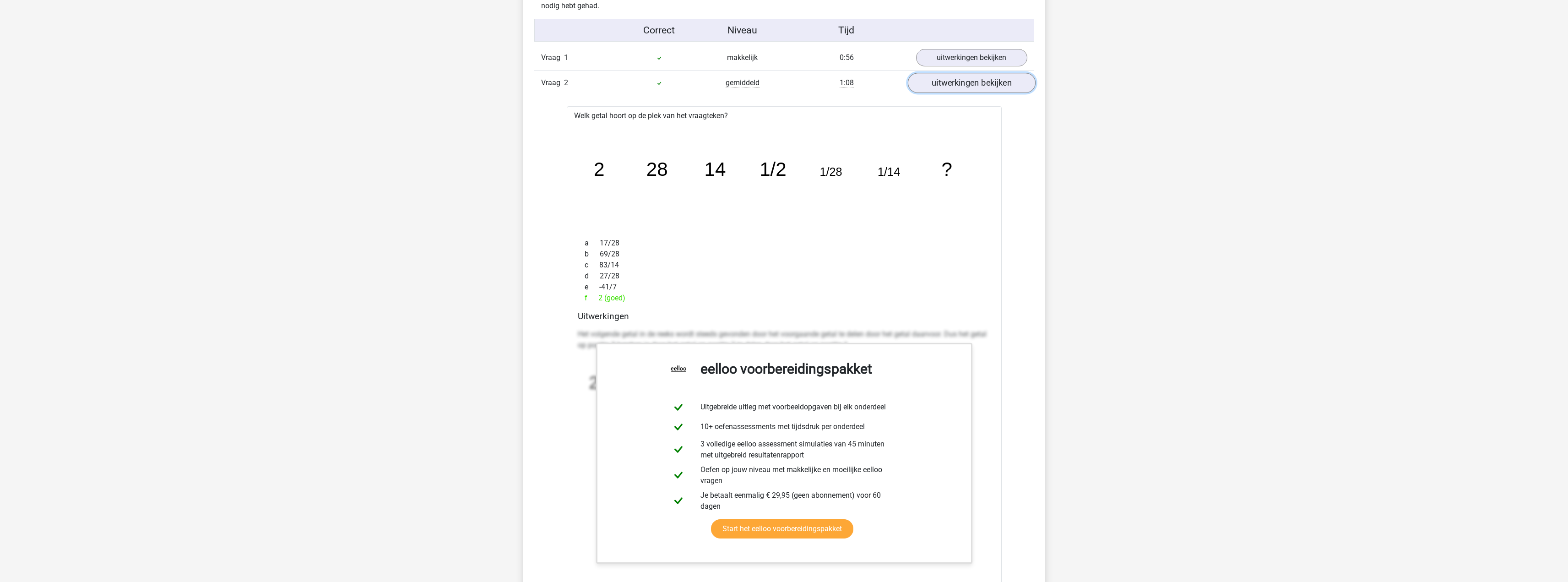
click at [985, 82] on link "uitwerkingen bekijken" at bounding box center [970, 83] width 127 height 20
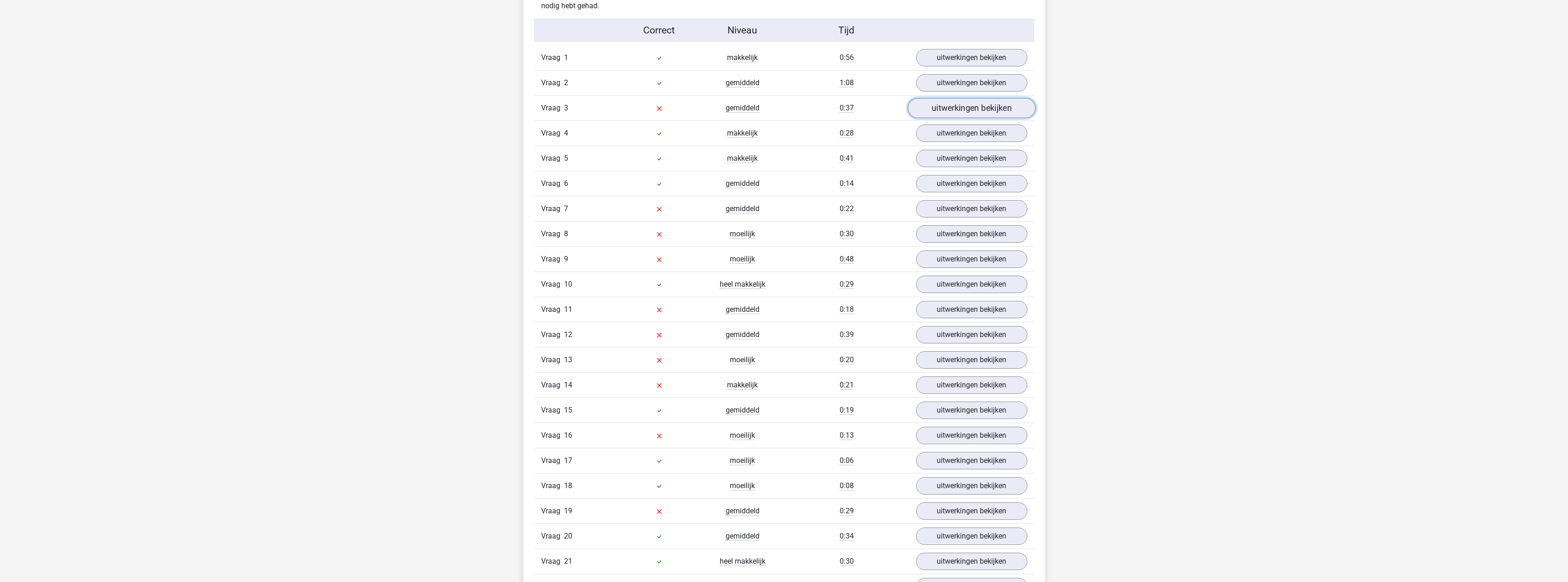
click at [943, 114] on link "uitwerkingen bekijken" at bounding box center [970, 107] width 127 height 20
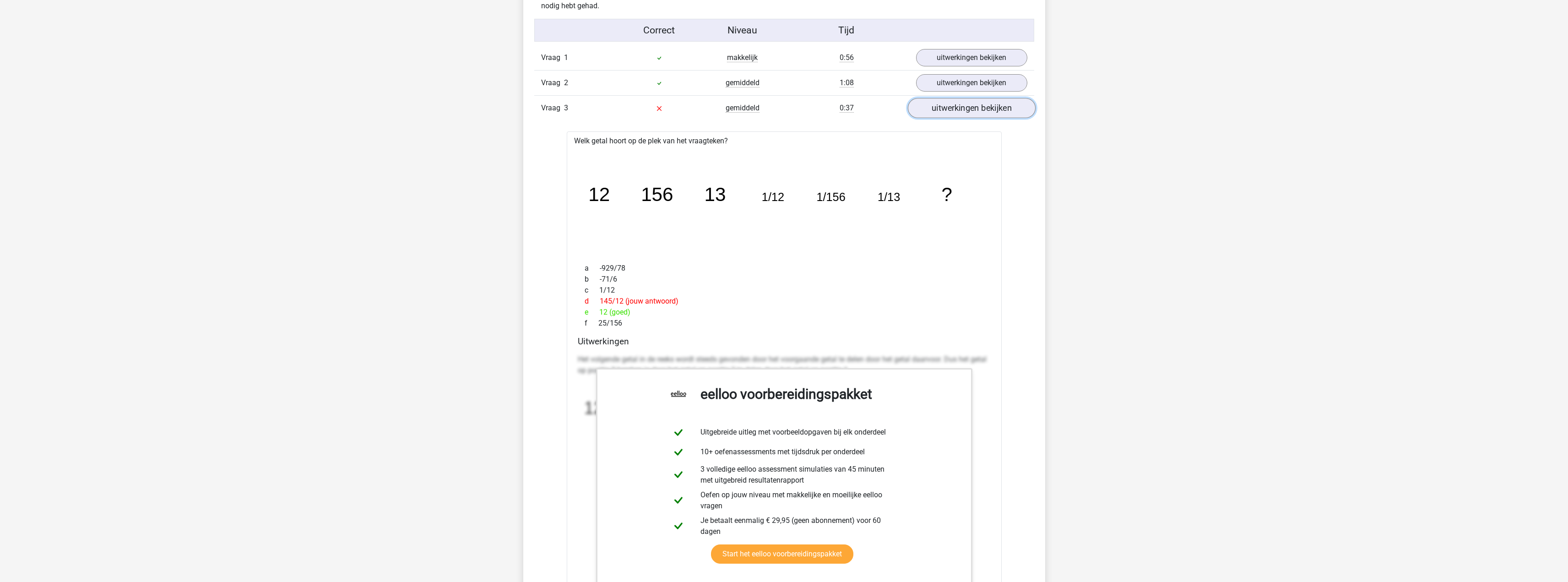
click at [950, 114] on link "uitwerkingen bekijken" at bounding box center [970, 107] width 127 height 20
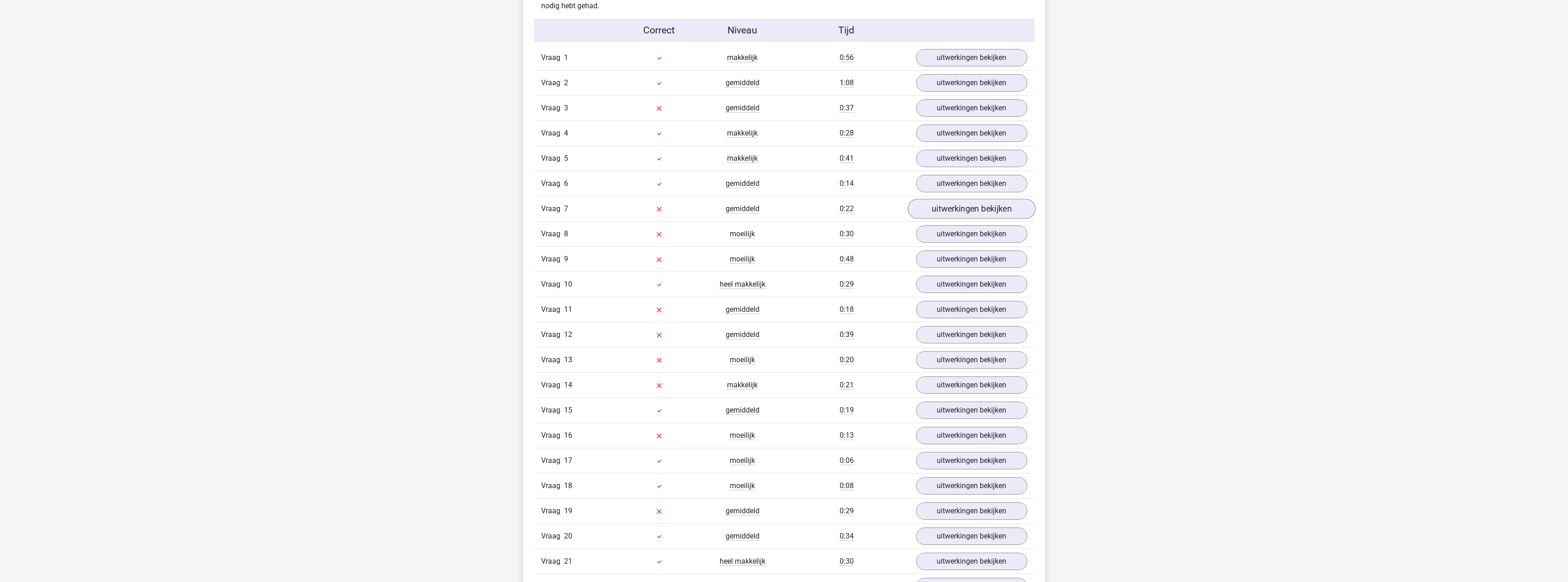
click at [944, 200] on div "Vraag 7 gemiddeld 0:22 uitwerkingen bekijken" at bounding box center [784, 208] width 500 height 25
click at [945, 202] on link "uitwerkingen bekijken" at bounding box center [970, 208] width 127 height 20
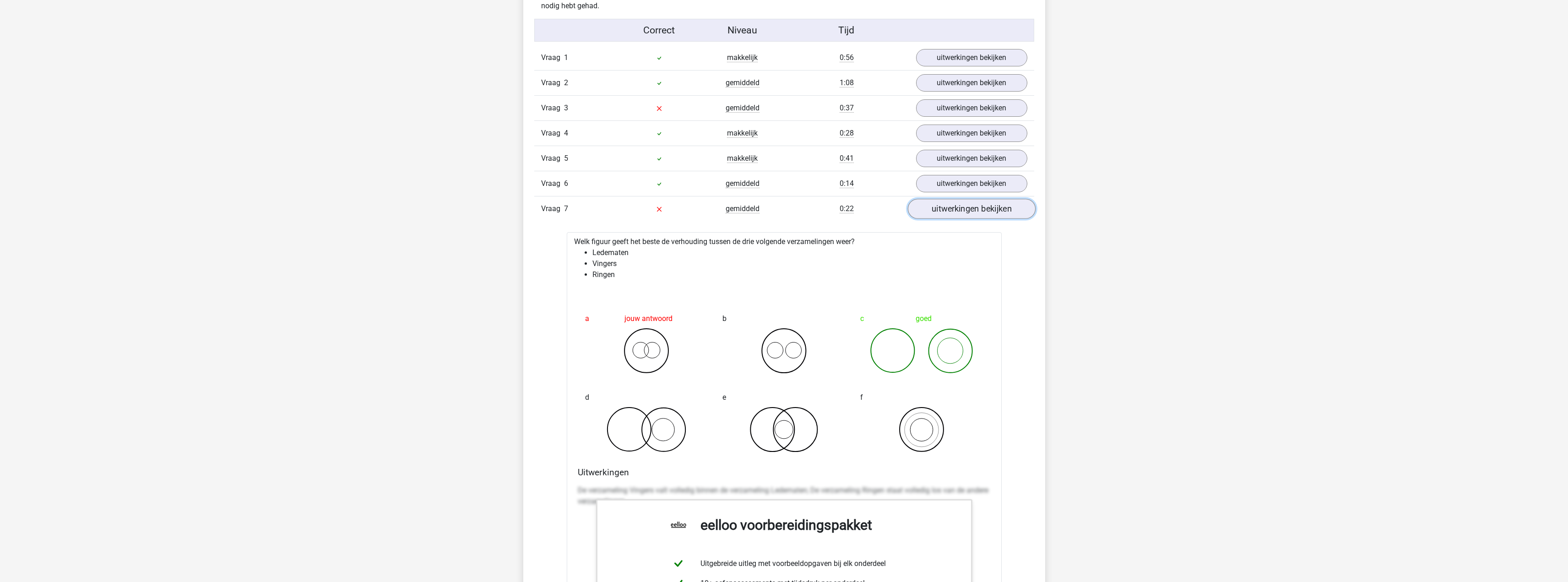
click at [949, 212] on link "uitwerkingen bekijken" at bounding box center [970, 208] width 127 height 20
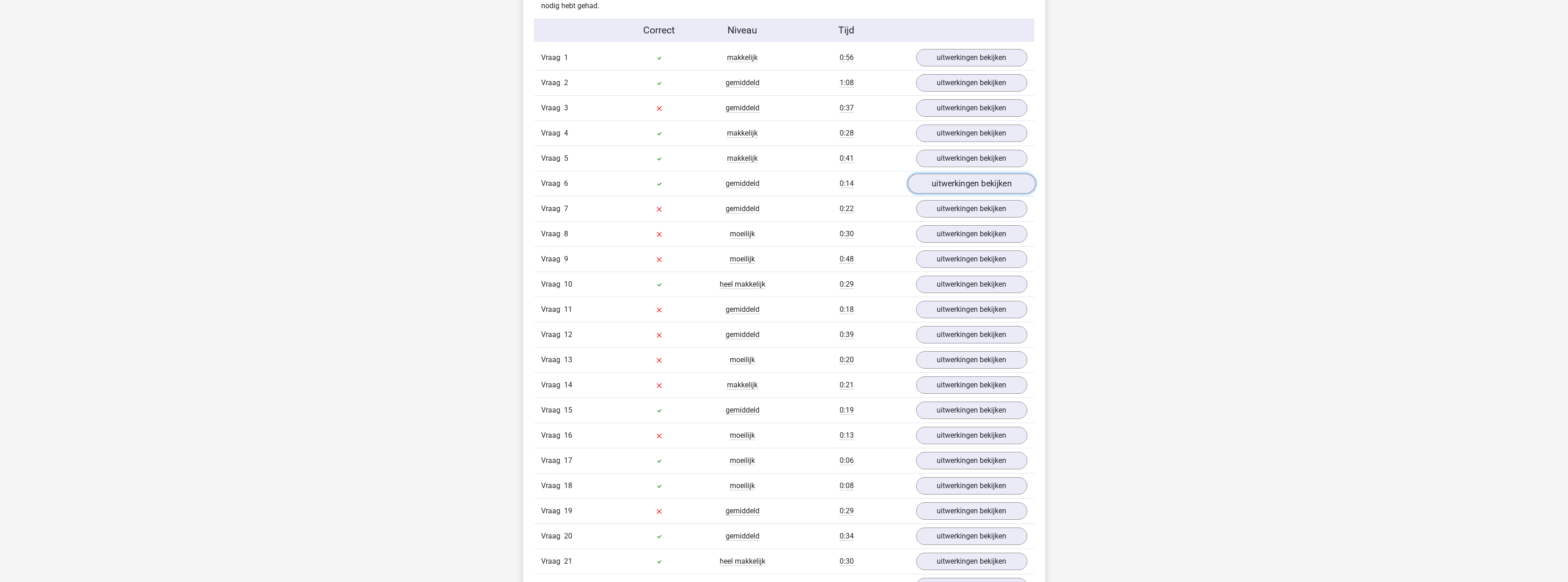
click at [973, 192] on link "uitwerkingen bekijken" at bounding box center [970, 184] width 127 height 20
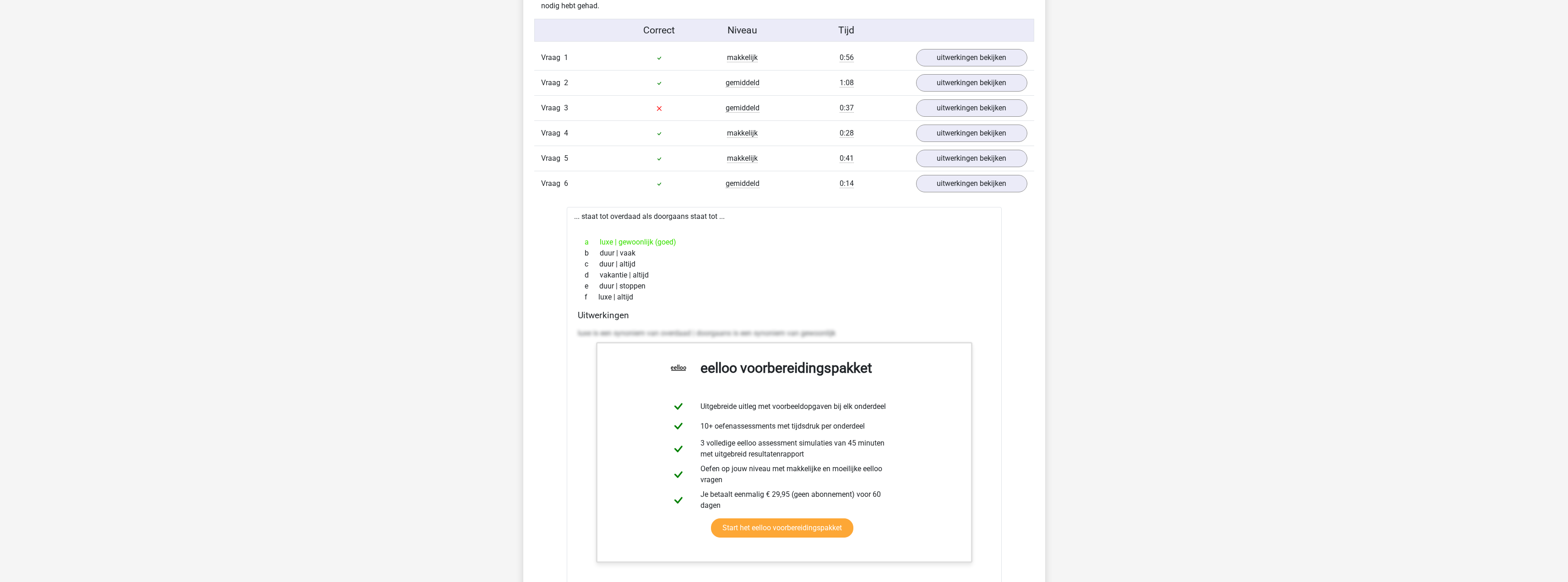
click at [965, 195] on div "Vraag 6 gemiddeld 0:14 uitwerkingen bekijken" at bounding box center [784, 183] width 500 height 25
click at [969, 189] on link "uitwerkingen bekijken" at bounding box center [970, 184] width 127 height 20
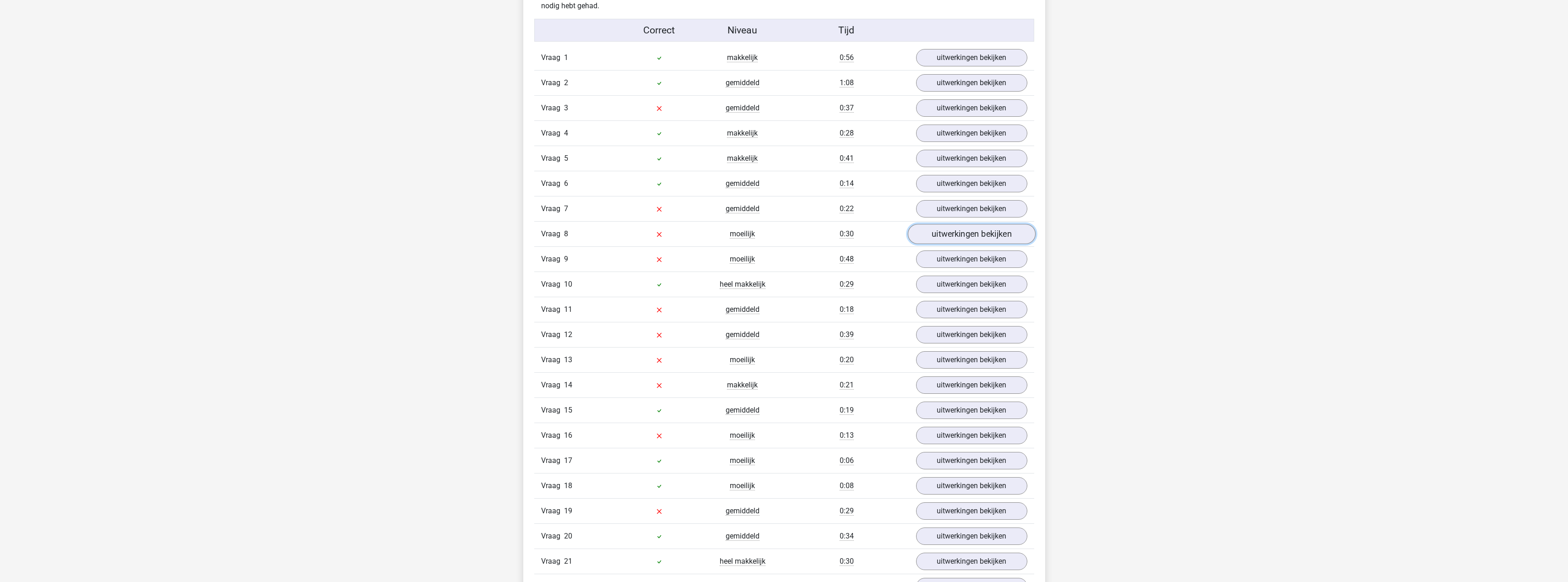
click at [961, 230] on link "uitwerkingen bekijken" at bounding box center [970, 233] width 127 height 20
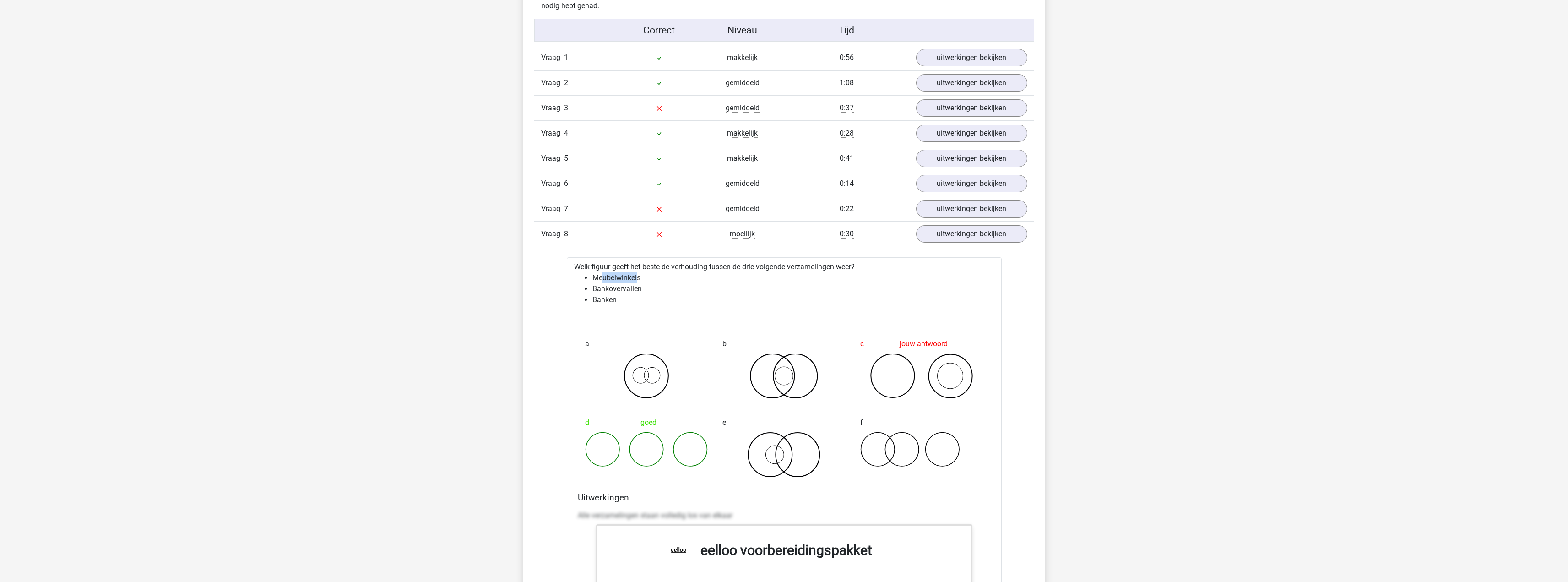
drag, startPoint x: 637, startPoint y: 273, endPoint x: 675, endPoint y: 266, distance: 38.6
click at [664, 269] on div "Welk figuur geeft het beste de verhouding tussen de drie volgende verzamelingen…" at bounding box center [784, 540] width 435 height 566
drag, startPoint x: 603, startPoint y: 289, endPoint x: 658, endPoint y: 289, distance: 55.0
click at [647, 289] on li "Bankovervallen" at bounding box center [793, 289] width 402 height 11
click at [626, 298] on ul "Meubelwinkels Bankovervallen Banken" at bounding box center [784, 289] width 420 height 33
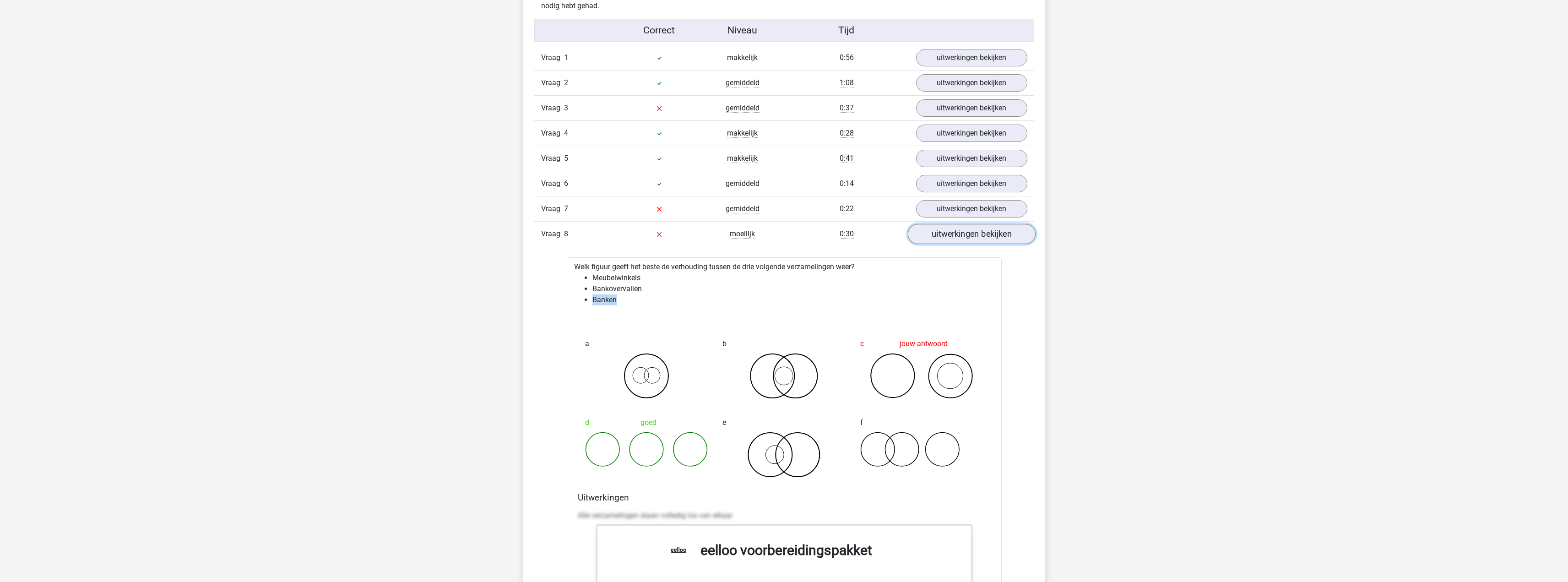
click at [946, 243] on link "uitwerkingen bekijken" at bounding box center [970, 233] width 127 height 20
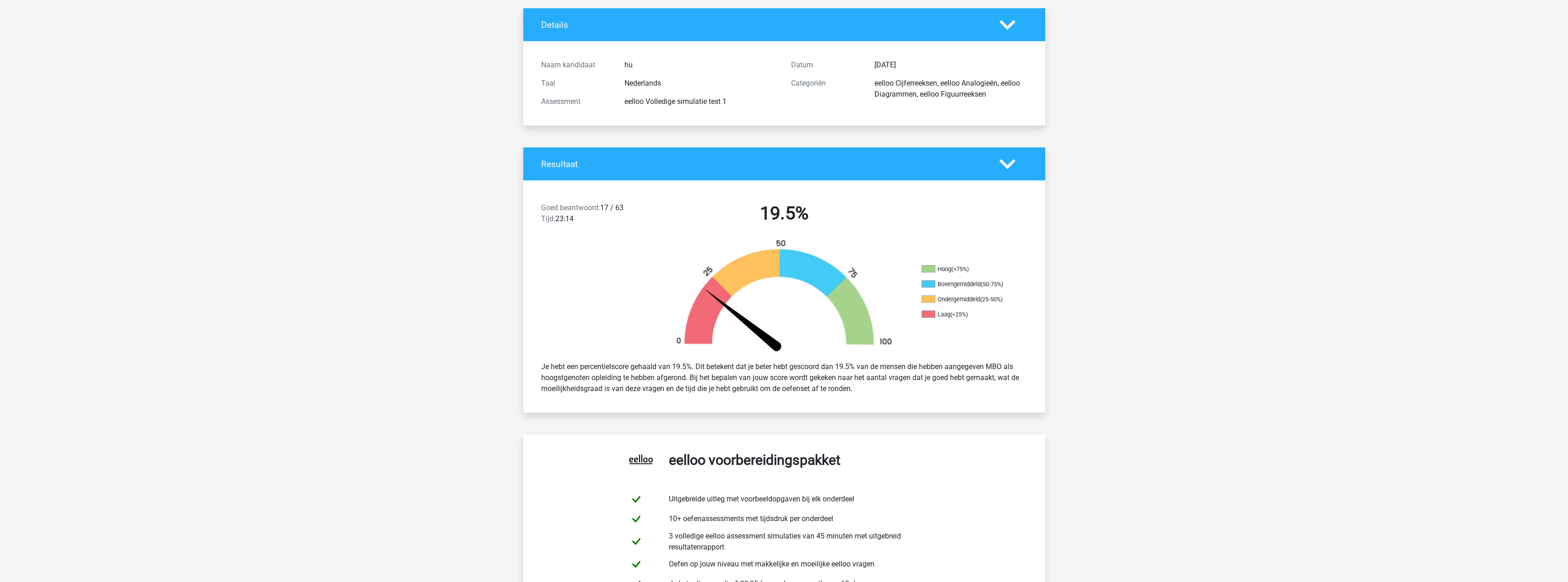
scroll to position [0, 0]
